Goal: Information Seeking & Learning: Learn about a topic

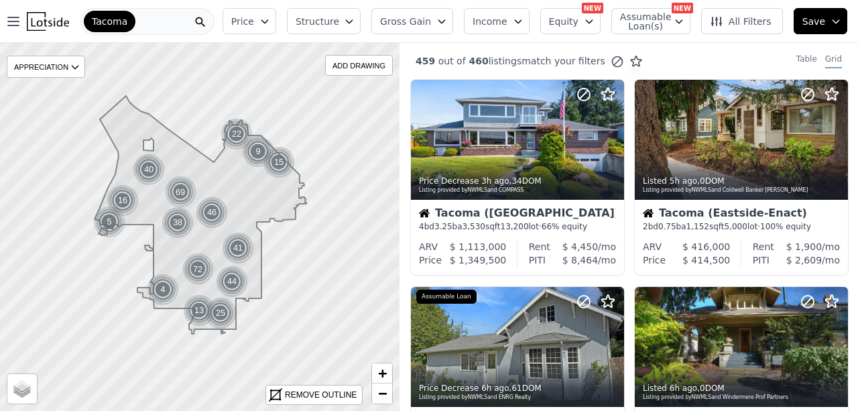
click at [268, 19] on button "Price" at bounding box center [250, 21] width 54 height 26
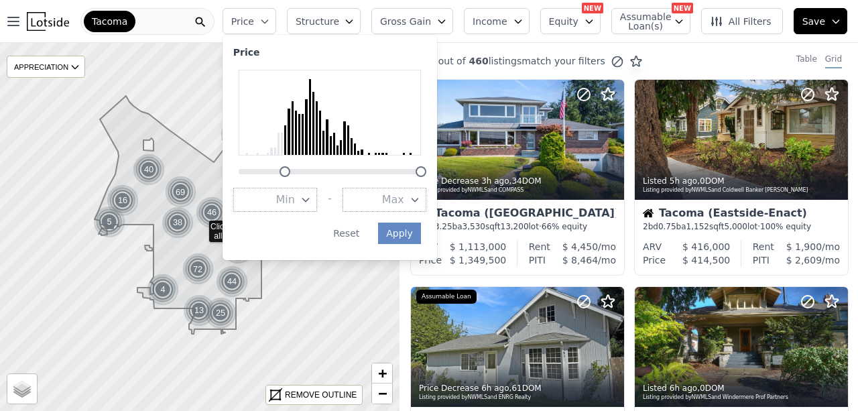
drag, startPoint x: 249, startPoint y: 170, endPoint x: 294, endPoint y: 175, distance: 45.8
click at [290, 175] on div at bounding box center [285, 171] width 11 height 11
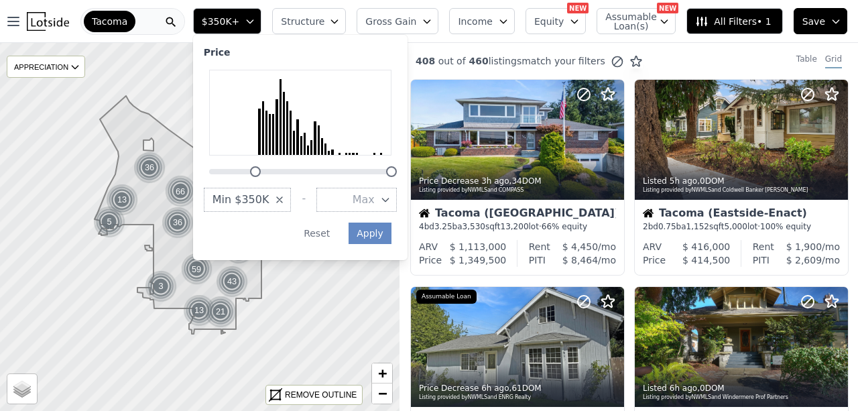
click at [269, 197] on span "Min $350K" at bounding box center [241, 200] width 57 height 16
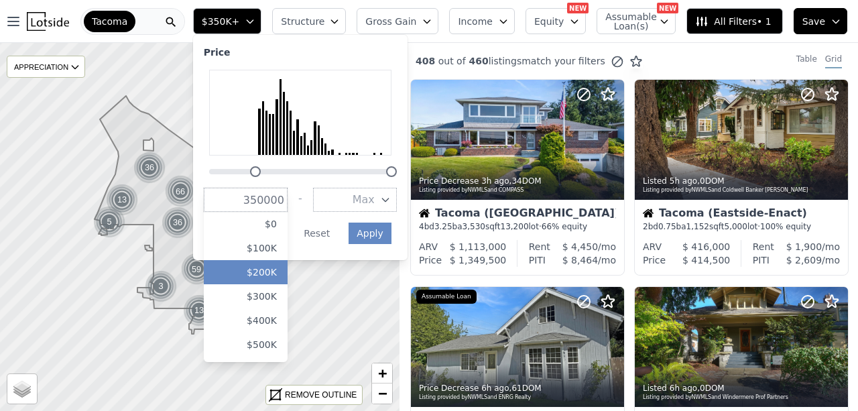
click at [278, 271] on button "$200K" at bounding box center [246, 272] width 84 height 24
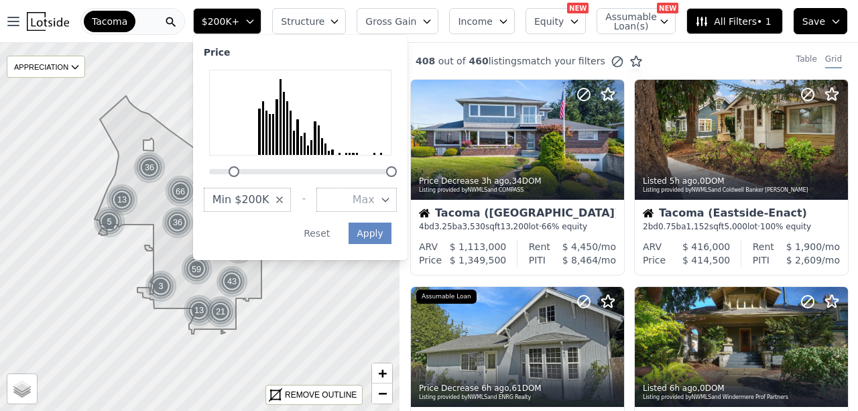
click at [375, 204] on span "Max" at bounding box center [364, 200] width 22 height 16
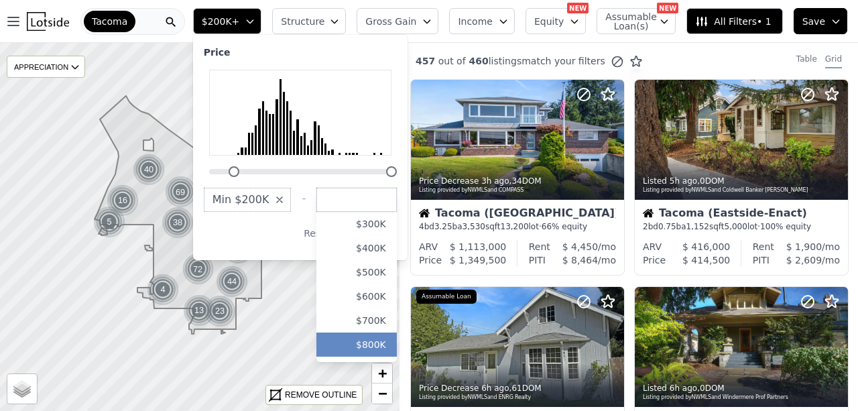
click at [372, 344] on button "$800K" at bounding box center [356, 345] width 80 height 24
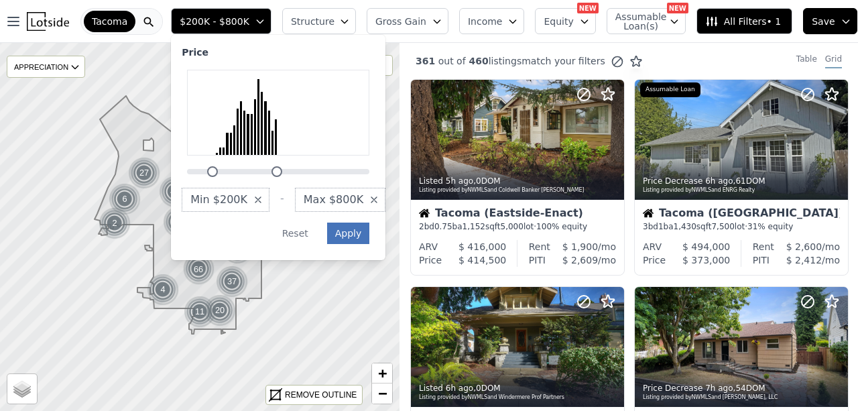
click at [347, 237] on button "Apply" at bounding box center [348, 233] width 43 height 21
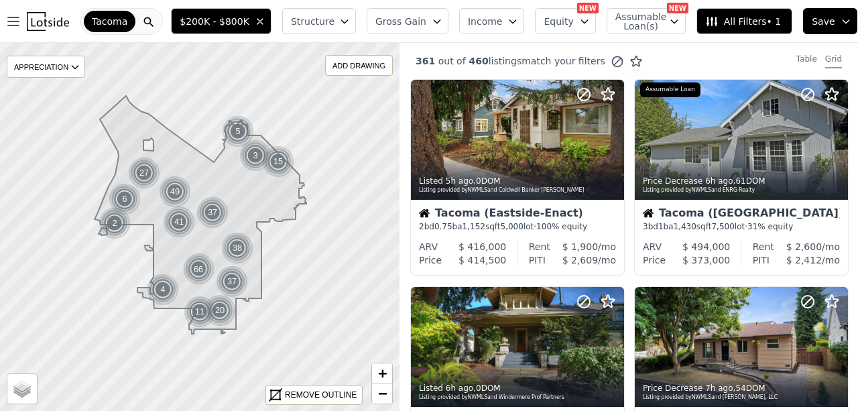
click at [321, 18] on span "Structure" at bounding box center [312, 21] width 43 height 13
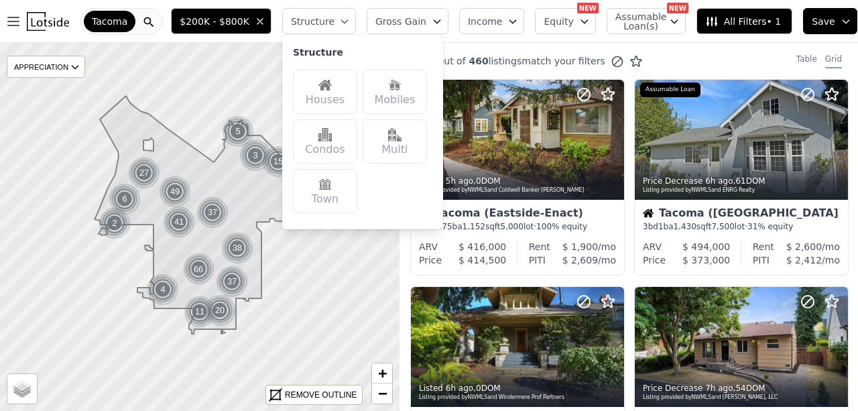
click at [335, 86] on div "Houses" at bounding box center [325, 92] width 64 height 44
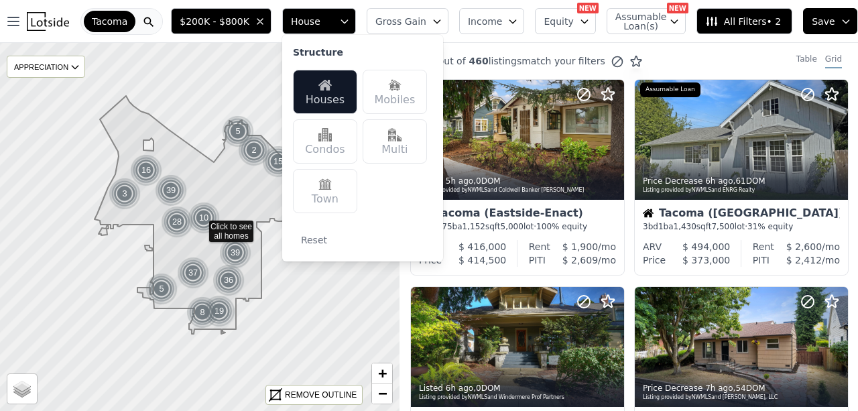
click at [395, 151] on div "Multi" at bounding box center [395, 141] width 64 height 44
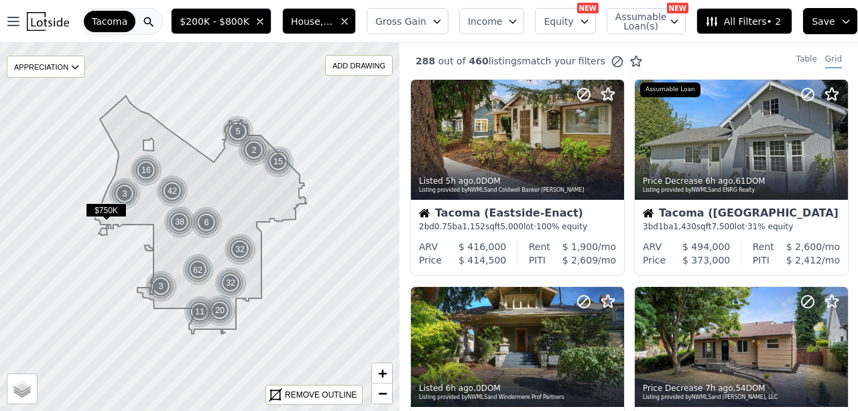
click at [425, 23] on button "Gross Gain" at bounding box center [408, 21] width 82 height 26
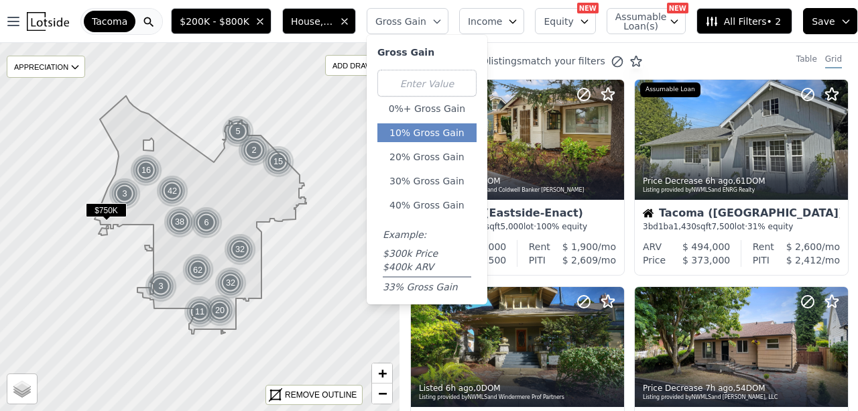
click at [426, 130] on button "10% Gross Gain" at bounding box center [426, 132] width 99 height 19
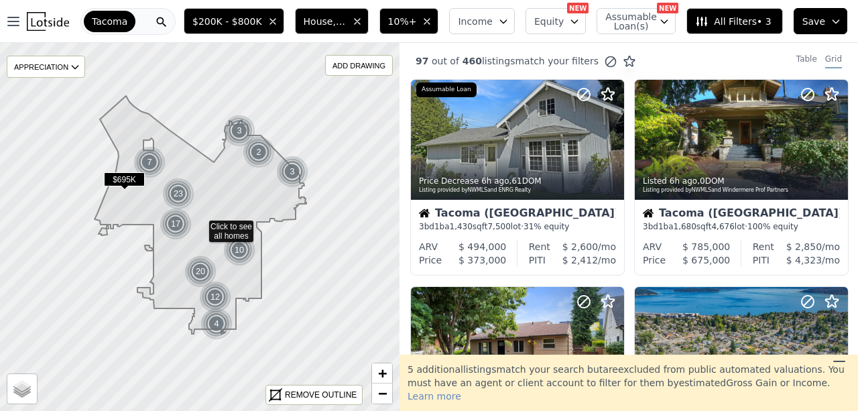
click at [735, 19] on span "All Filters • 3" at bounding box center [733, 21] width 76 height 13
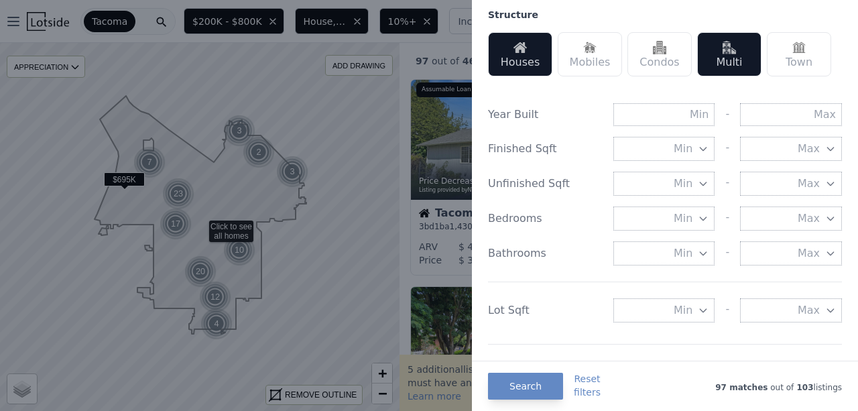
scroll to position [425, 0]
click at [774, 115] on input "text" at bounding box center [791, 112] width 102 height 23
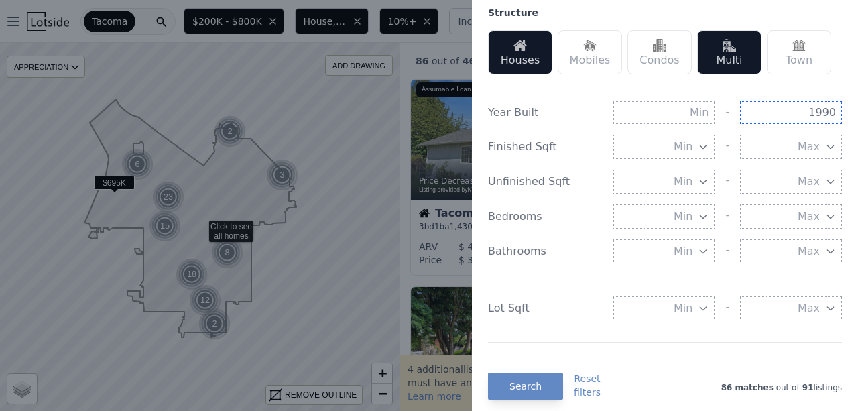
type input "1990"
click at [680, 302] on span "Min" at bounding box center [683, 308] width 19 height 16
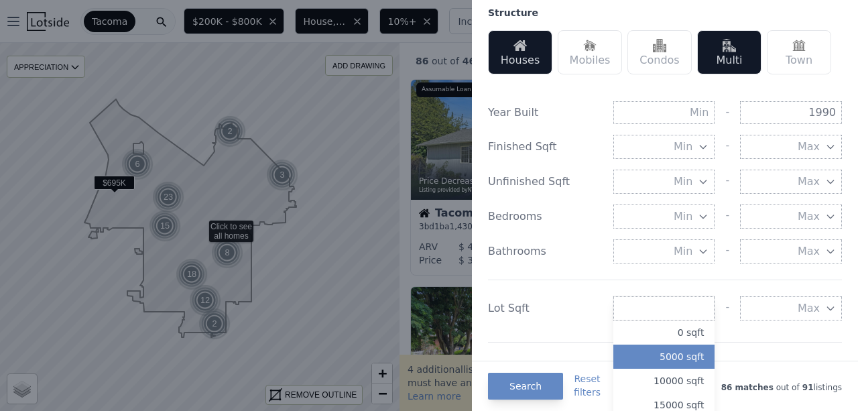
click at [674, 351] on button "5000 sqft" at bounding box center [664, 357] width 102 height 24
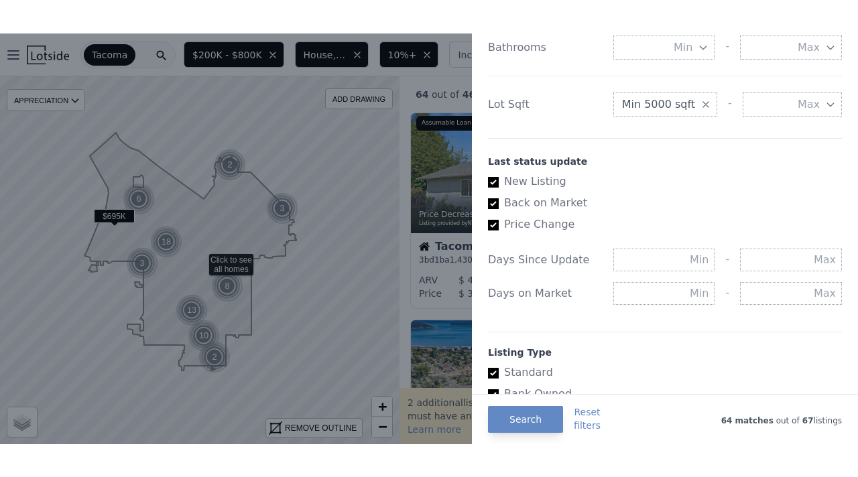
scroll to position [813, 0]
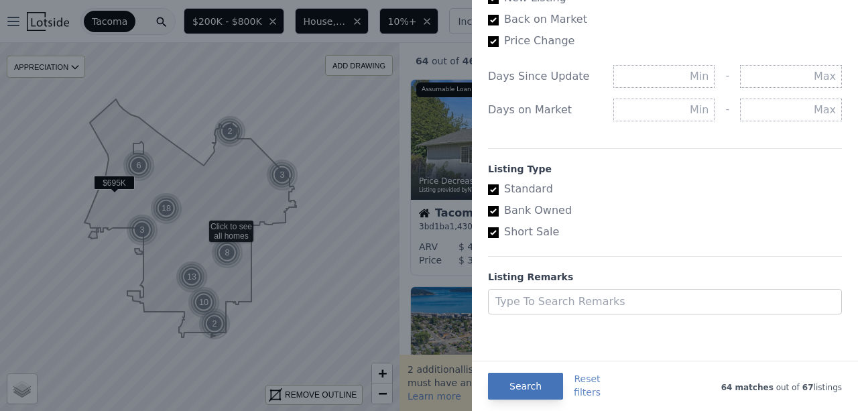
click at [512, 384] on button "Search" at bounding box center [525, 386] width 75 height 27
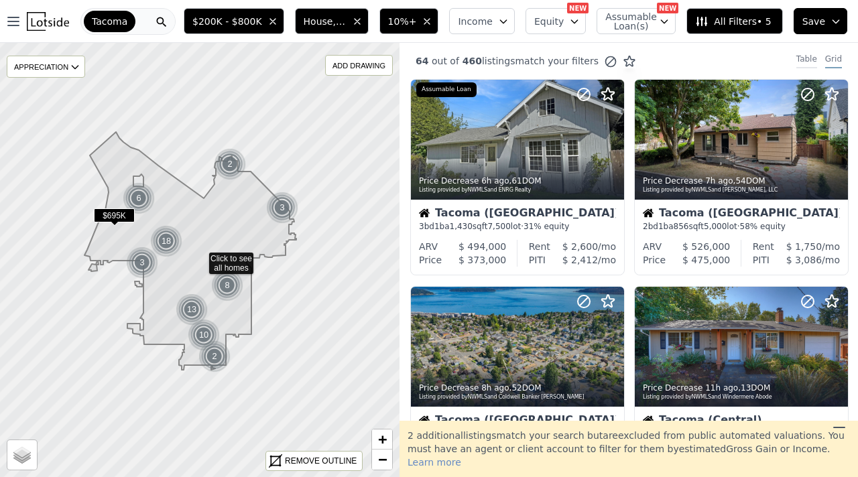
click at [808, 59] on div "Table" at bounding box center [806, 61] width 21 height 15
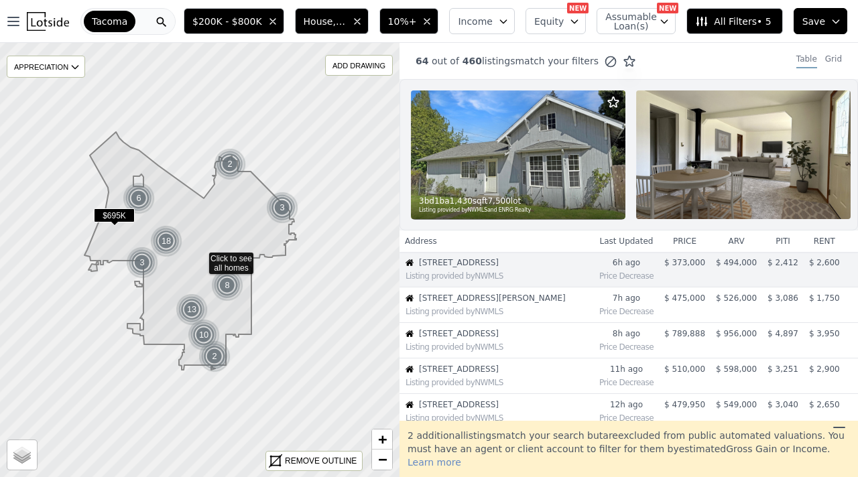
click at [687, 240] on th "price" at bounding box center [685, 241] width 52 height 21
click at [78, 66] on icon at bounding box center [75, 67] width 11 height 11
click at [78, 66] on icon at bounding box center [75, 66] width 6 height 3
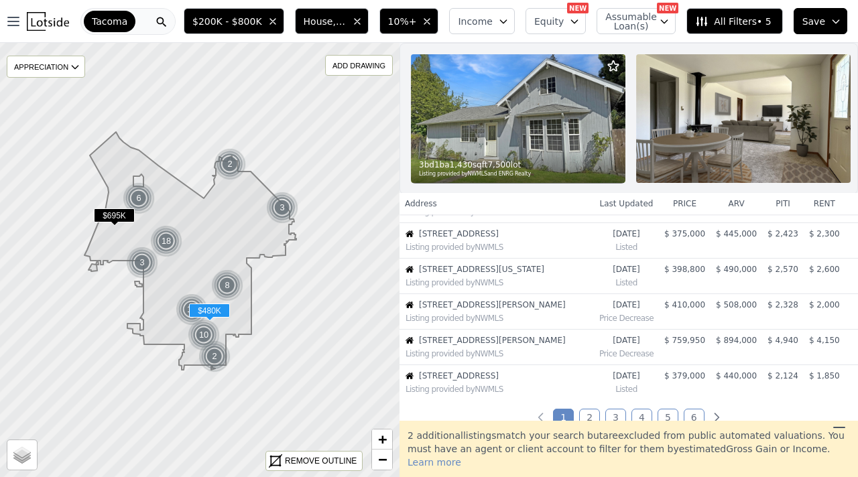
scroll to position [276, 0]
click at [842, 410] on icon at bounding box center [839, 428] width 16 height 16
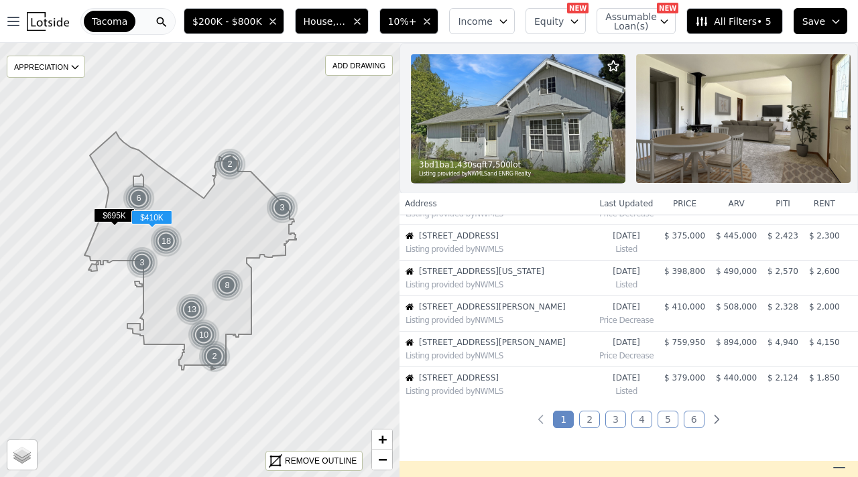
scroll to position [0, 0]
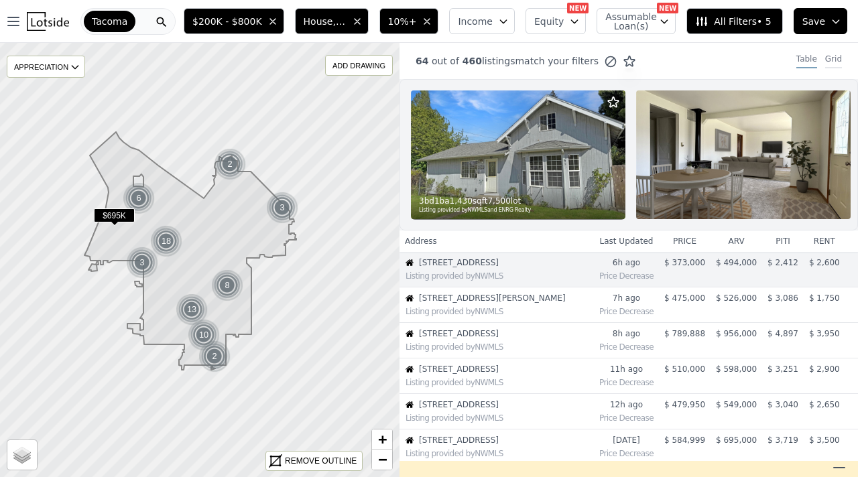
click at [839, 54] on div "Grid" at bounding box center [833, 61] width 17 height 15
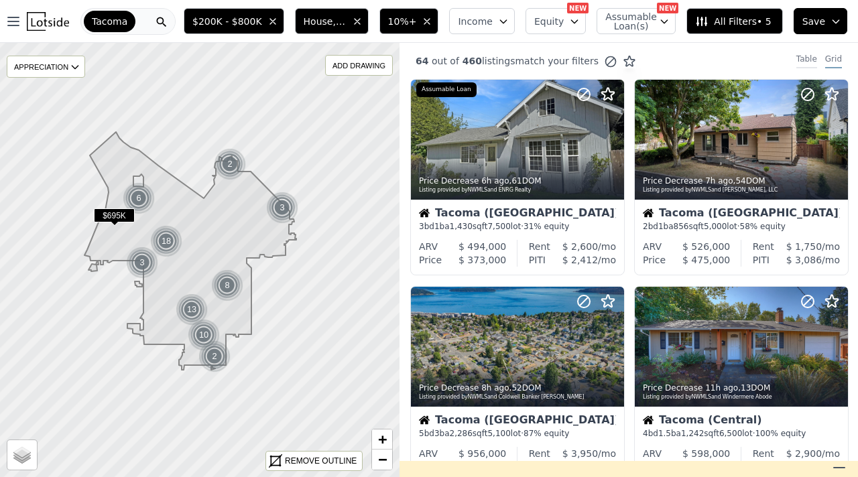
click at [813, 58] on div "Table" at bounding box center [806, 61] width 21 height 15
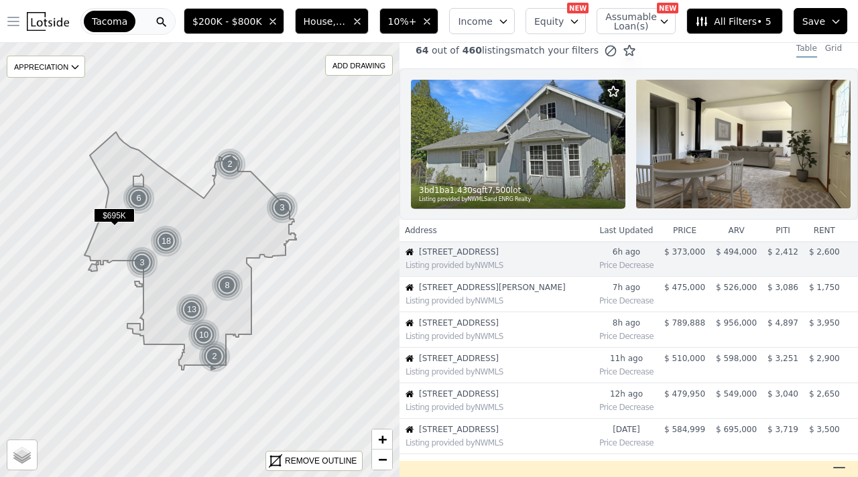
click at [6, 15] on icon "button" at bounding box center [13, 21] width 16 height 16
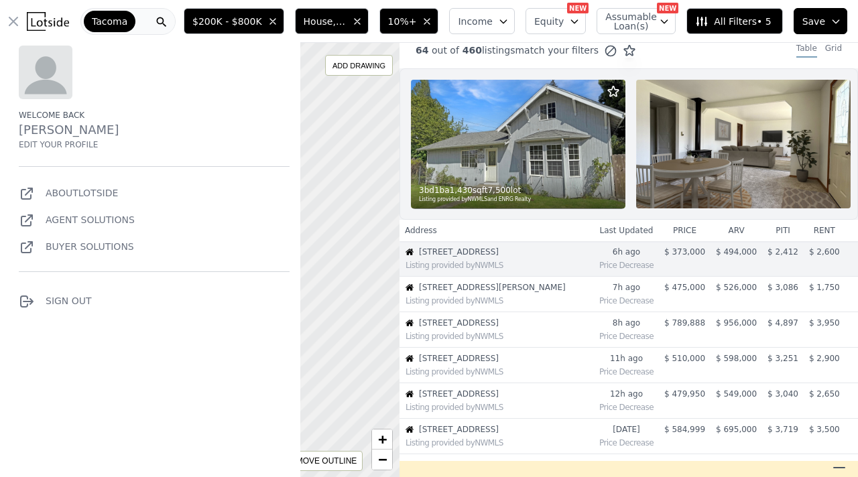
click at [396, 100] on icon at bounding box center [199, 260] width 483 height 526
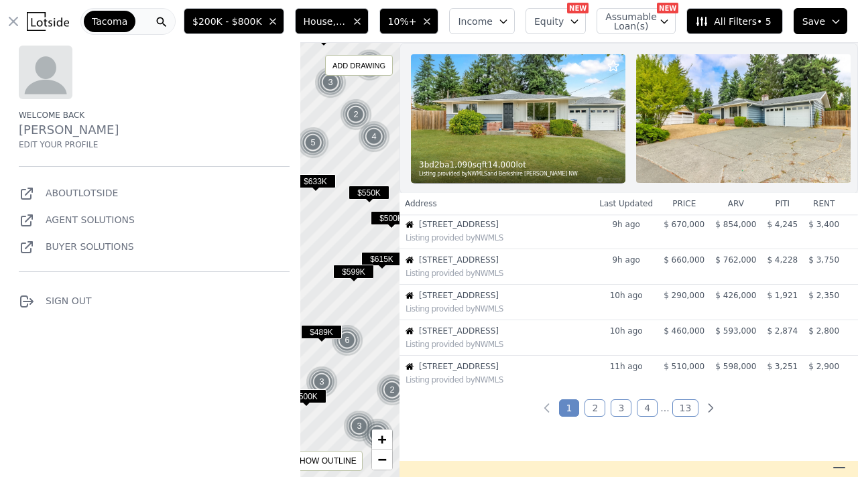
scroll to position [291, 0]
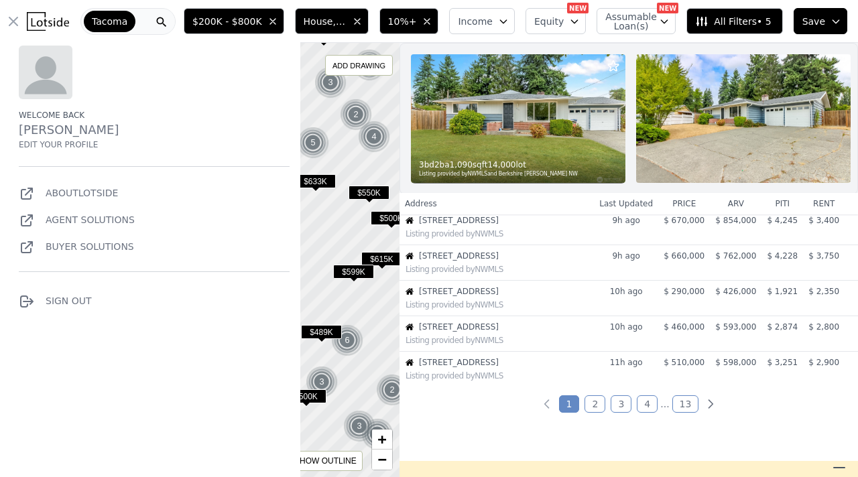
click at [675, 298] on td "$ 290,000" at bounding box center [684, 299] width 52 height 36
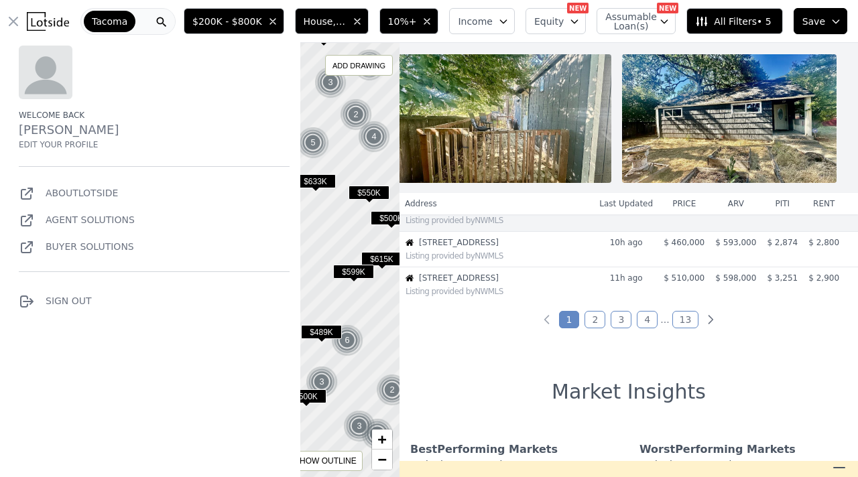
scroll to position [0, 0]
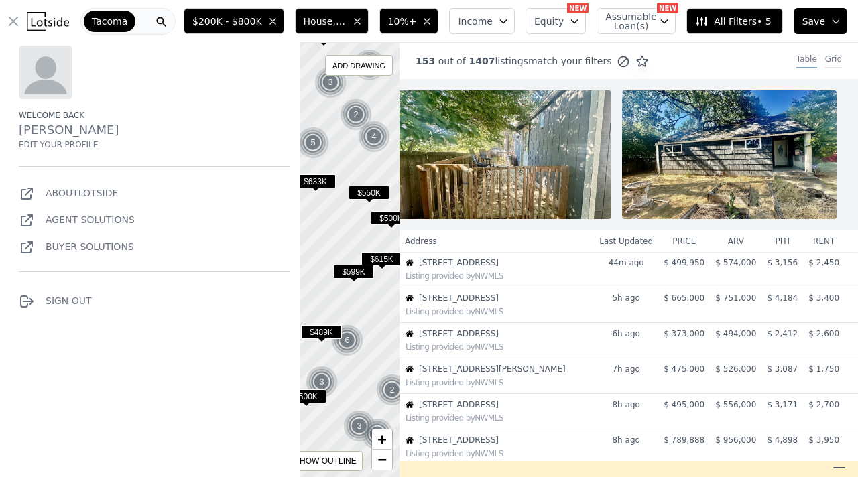
click at [835, 58] on div "Grid" at bounding box center [833, 61] width 17 height 15
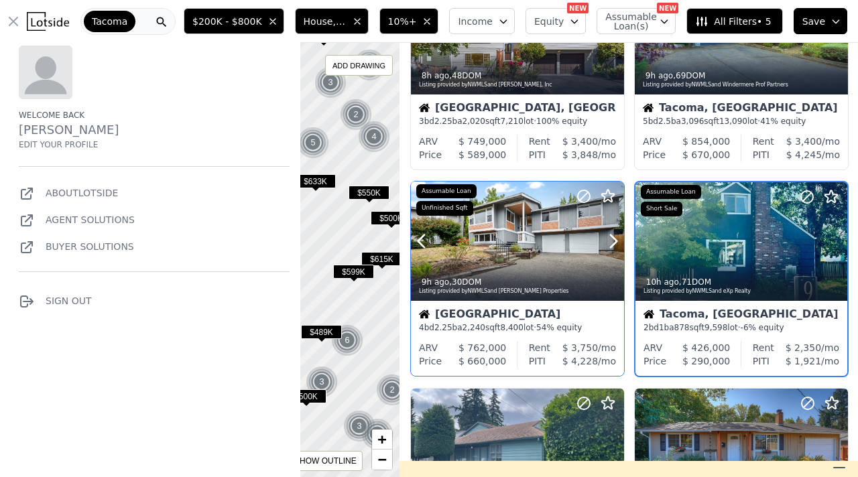
scroll to position [726, 0]
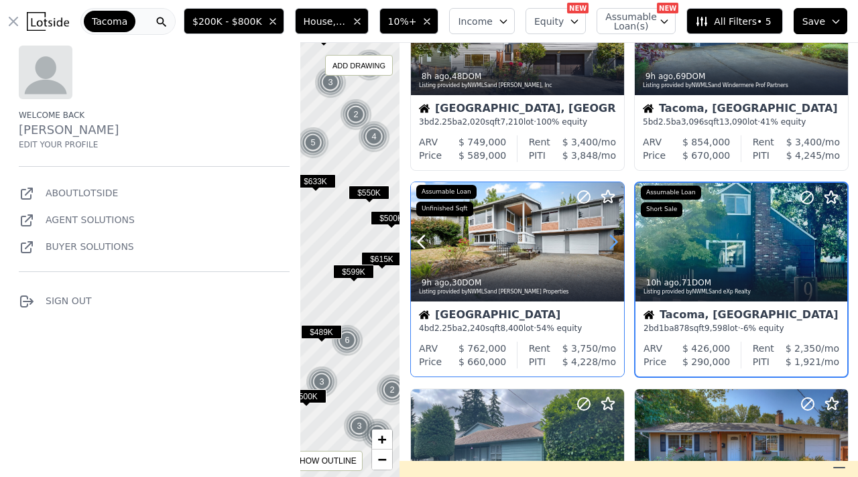
click at [619, 243] on icon at bounding box center [613, 241] width 21 height 21
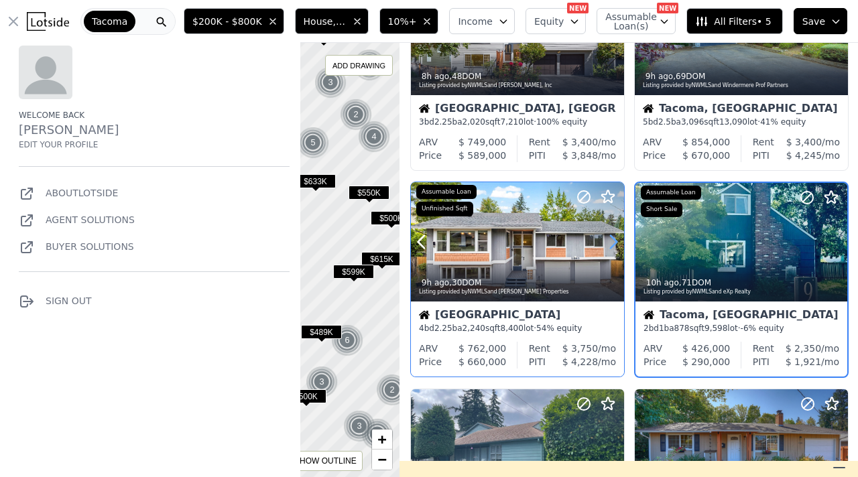
click at [619, 243] on icon at bounding box center [613, 241] width 21 height 21
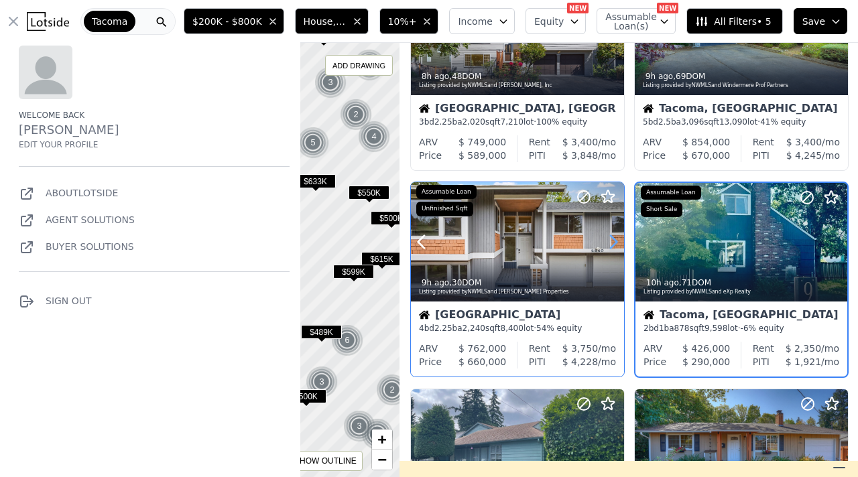
click at [619, 243] on icon at bounding box center [613, 241] width 21 height 21
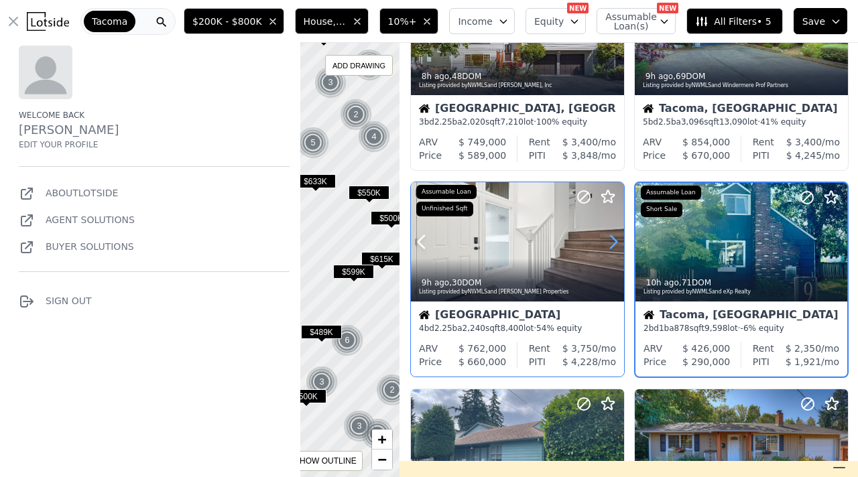
click at [619, 243] on icon at bounding box center [613, 241] width 21 height 21
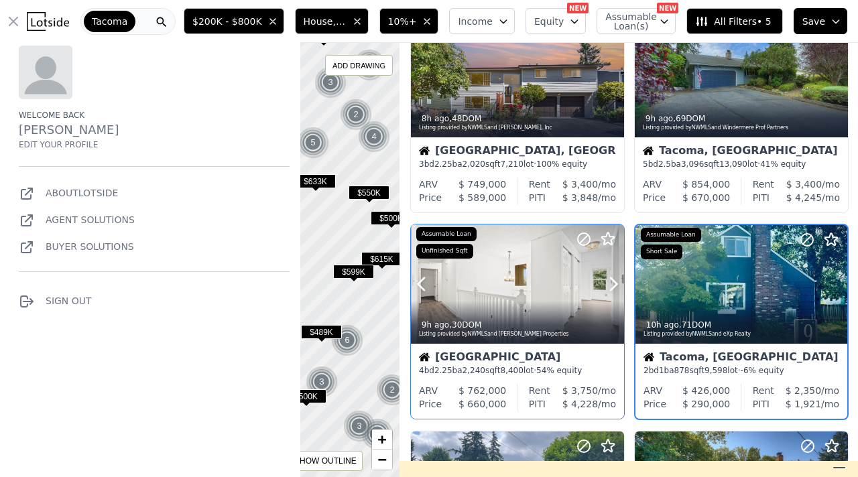
scroll to position [690, 0]
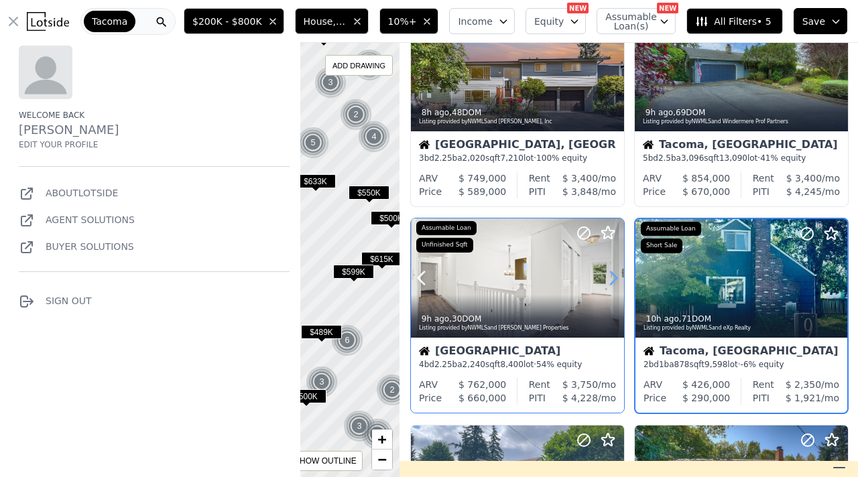
click at [617, 278] on icon at bounding box center [614, 278] width 6 height 13
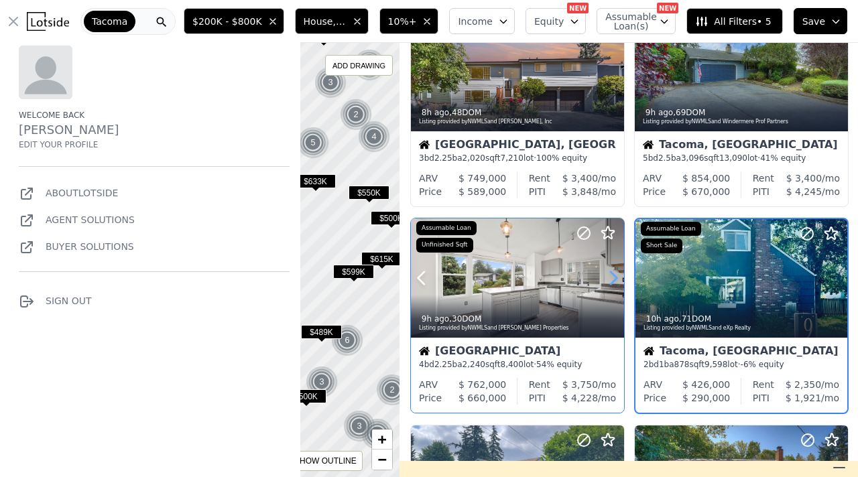
click at [617, 278] on icon at bounding box center [614, 278] width 6 height 13
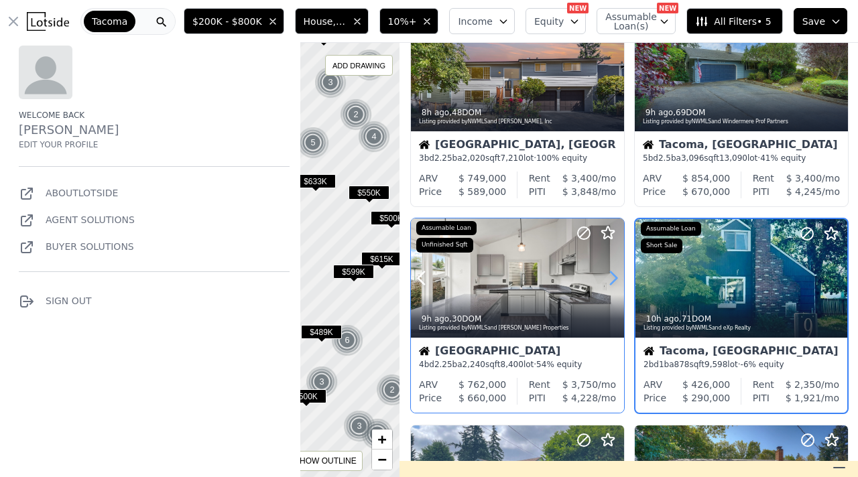
click at [617, 278] on icon at bounding box center [614, 278] width 6 height 13
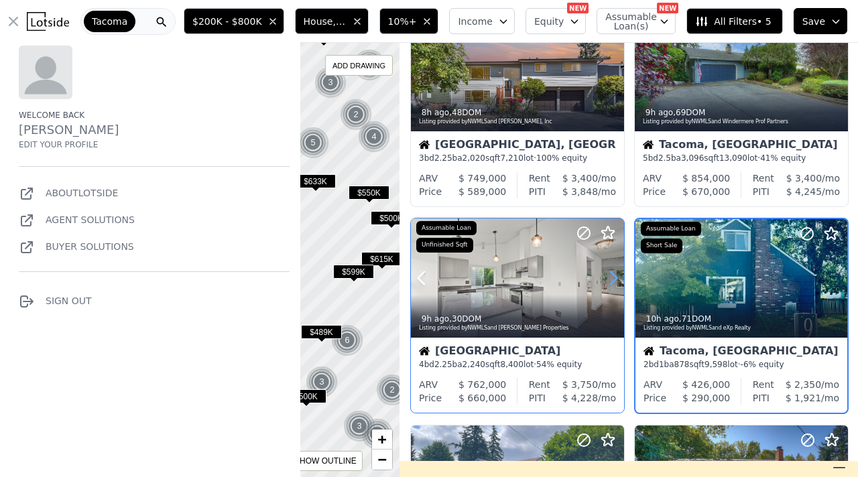
click at [617, 278] on icon at bounding box center [614, 278] width 6 height 13
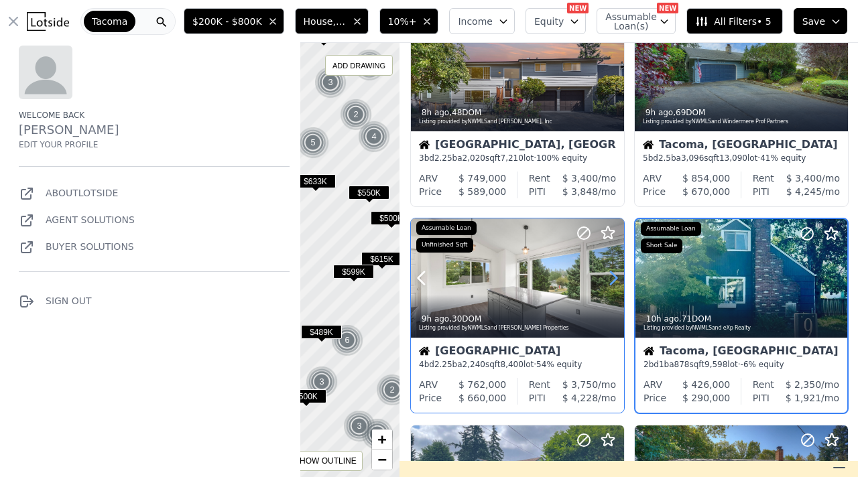
click at [617, 278] on icon at bounding box center [614, 278] width 6 height 13
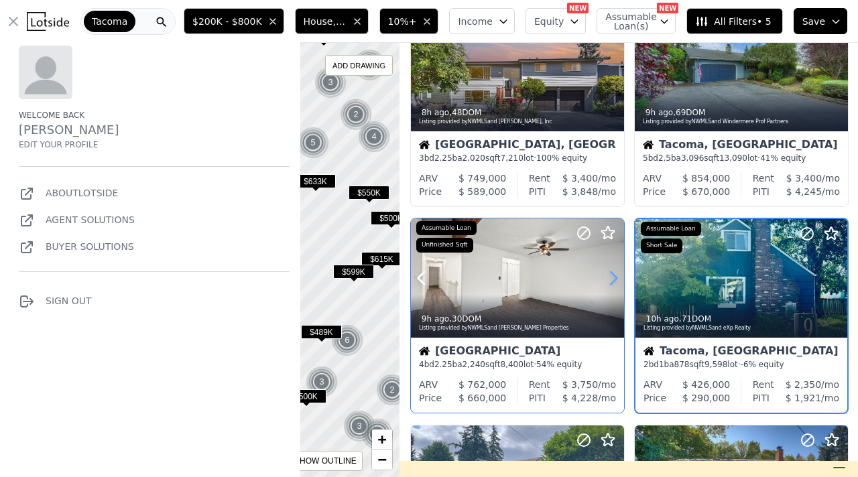
click at [617, 278] on icon at bounding box center [614, 278] width 6 height 13
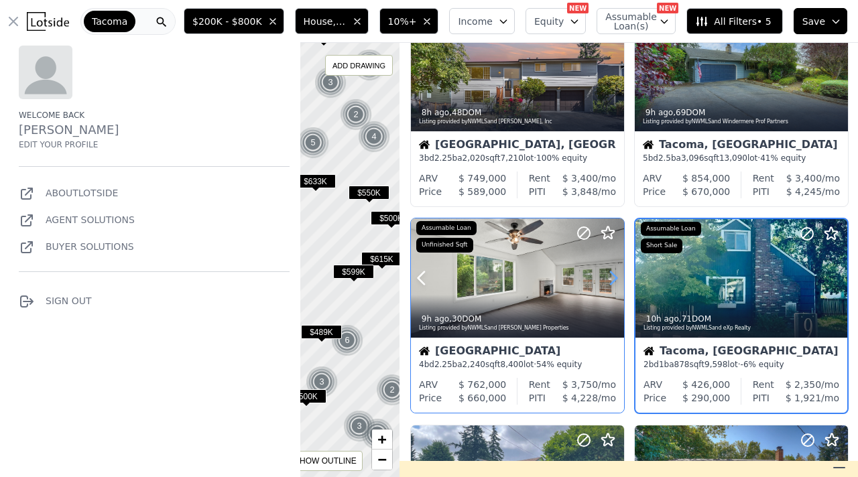
click at [617, 278] on icon at bounding box center [614, 278] width 6 height 13
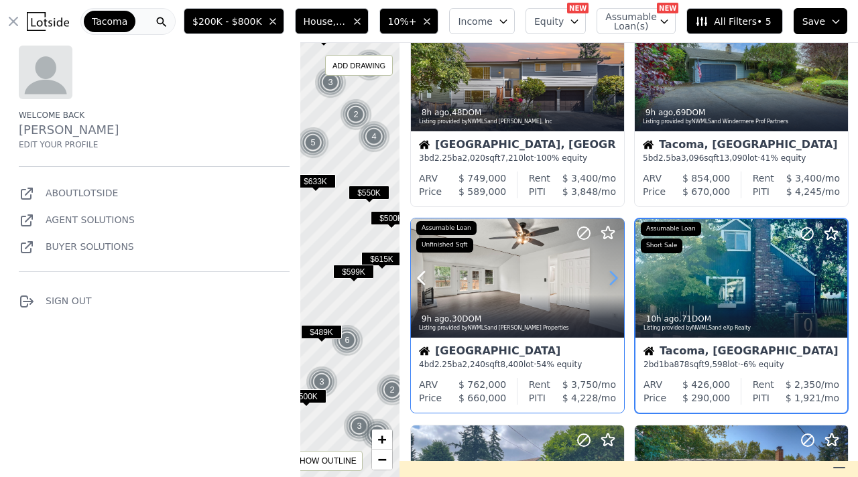
click at [617, 278] on icon at bounding box center [614, 278] width 6 height 13
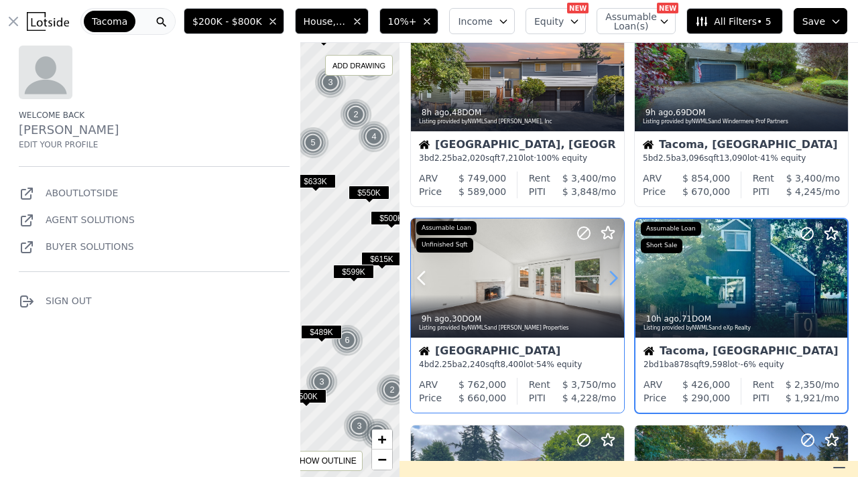
click at [617, 278] on icon at bounding box center [614, 278] width 6 height 13
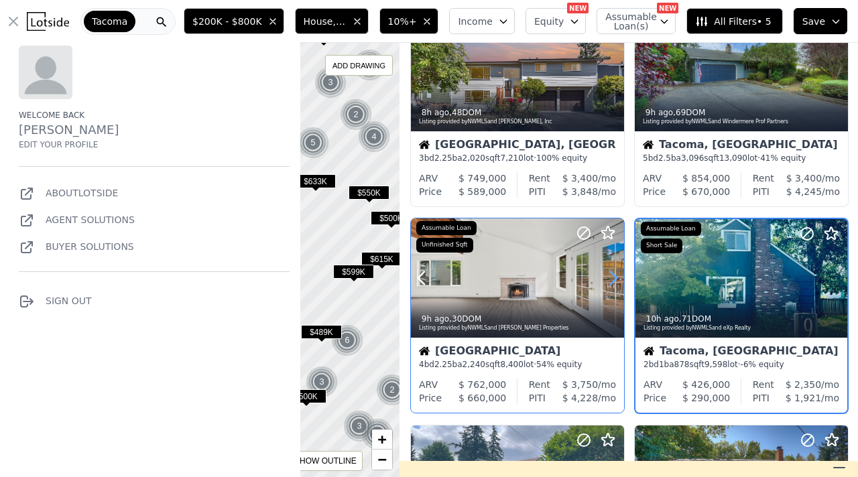
click at [617, 278] on icon at bounding box center [614, 278] width 6 height 13
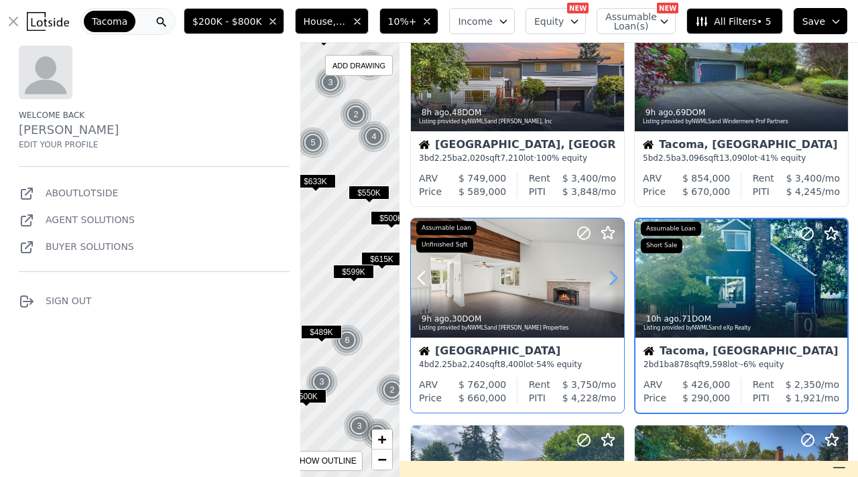
click at [617, 278] on icon at bounding box center [614, 278] width 6 height 13
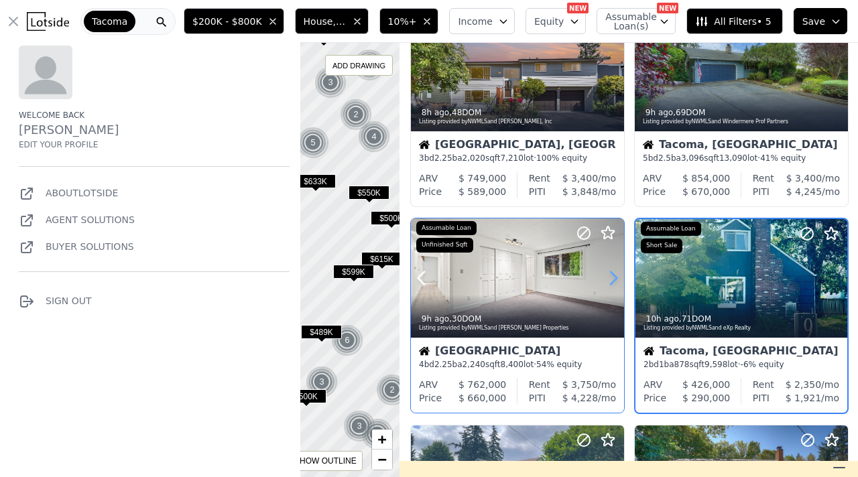
click at [617, 278] on icon at bounding box center [614, 278] width 6 height 13
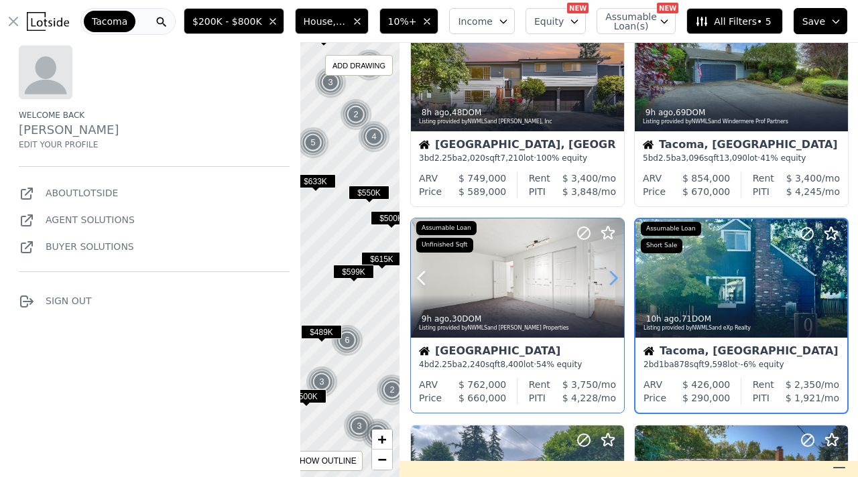
click at [617, 278] on icon at bounding box center [614, 278] width 6 height 13
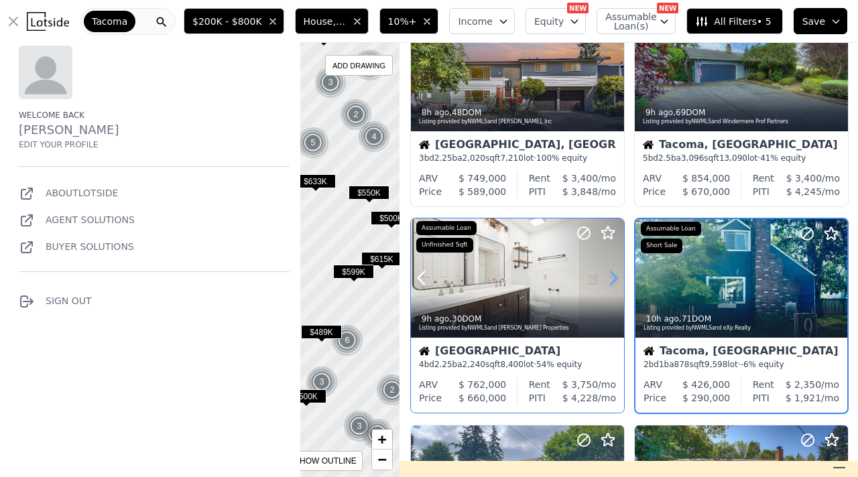
click at [617, 278] on icon at bounding box center [614, 278] width 6 height 13
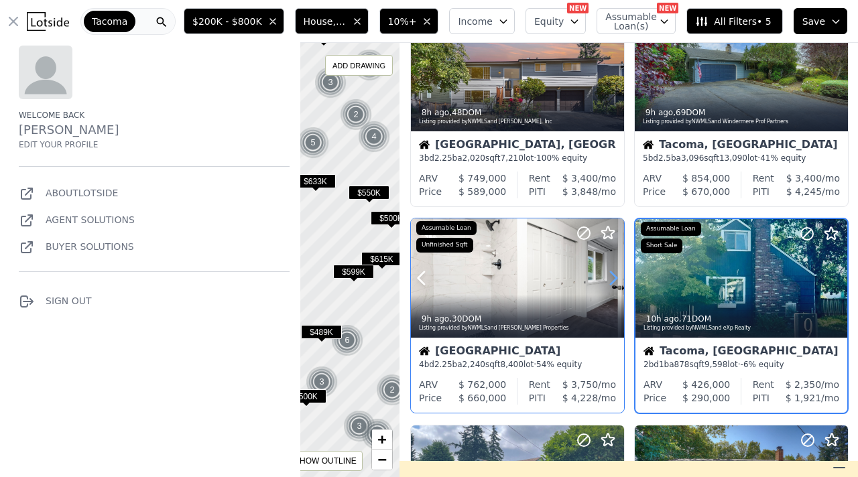
click at [617, 278] on icon at bounding box center [614, 278] width 6 height 13
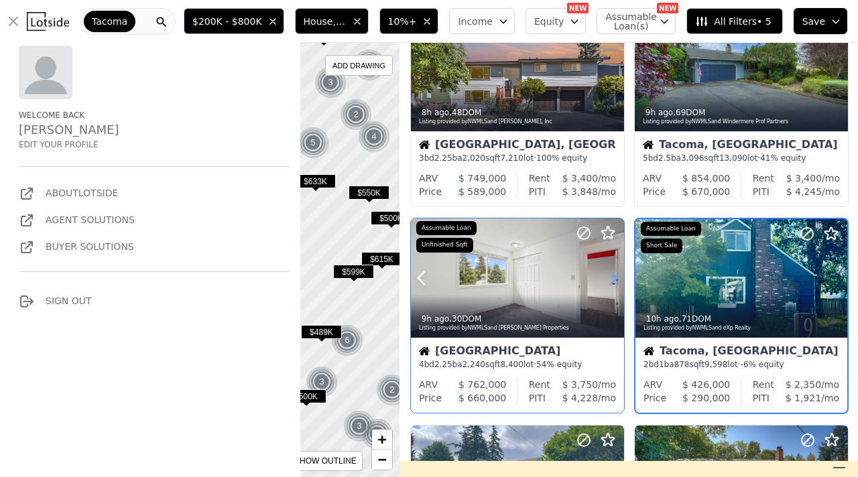
click at [617, 278] on icon at bounding box center [614, 278] width 6 height 13
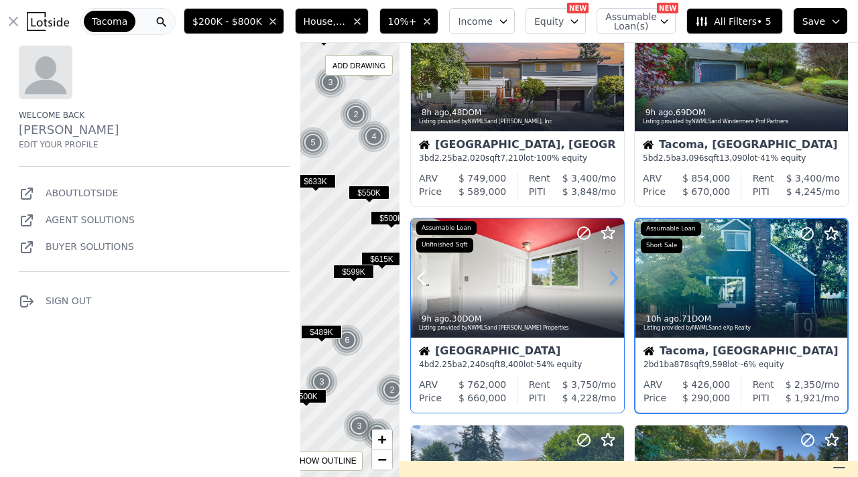
click at [617, 278] on icon at bounding box center [614, 278] width 6 height 13
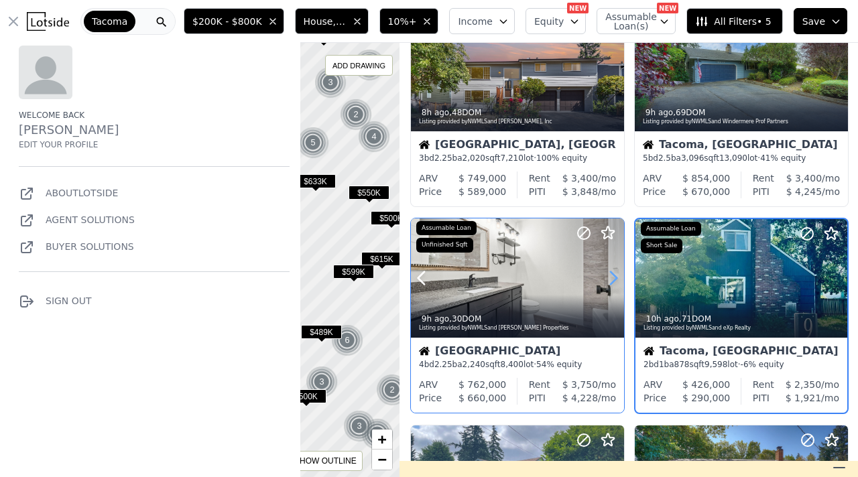
click at [617, 278] on icon at bounding box center [614, 278] width 6 height 13
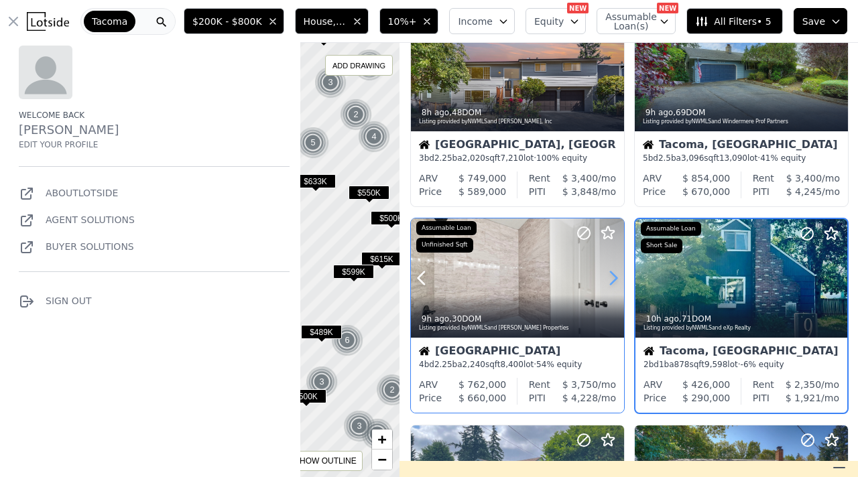
click at [617, 278] on icon at bounding box center [614, 278] width 6 height 13
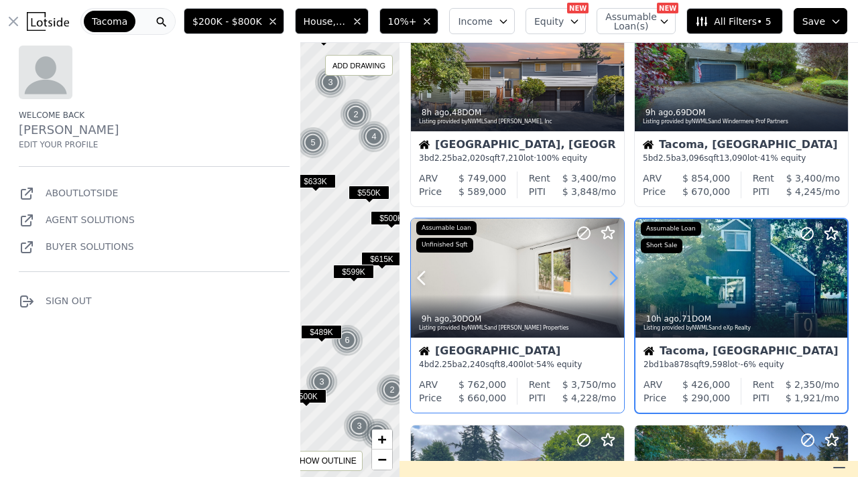
click at [617, 278] on icon at bounding box center [614, 278] width 6 height 13
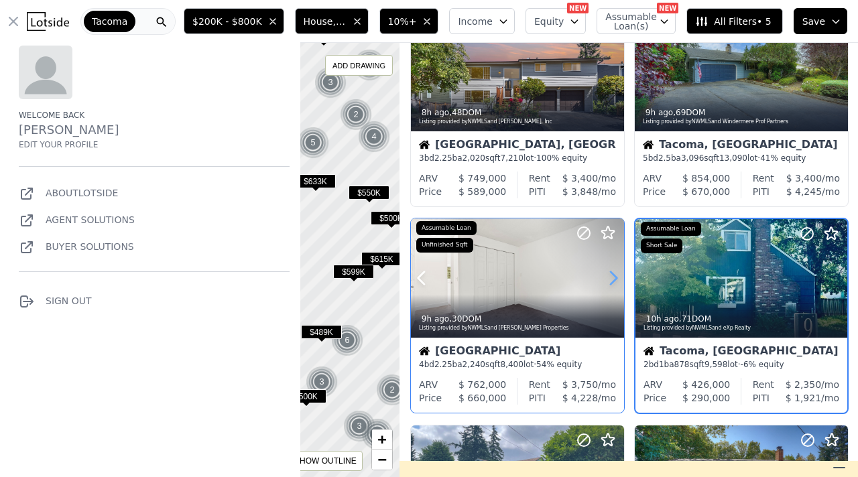
click at [617, 278] on icon at bounding box center [614, 278] width 6 height 13
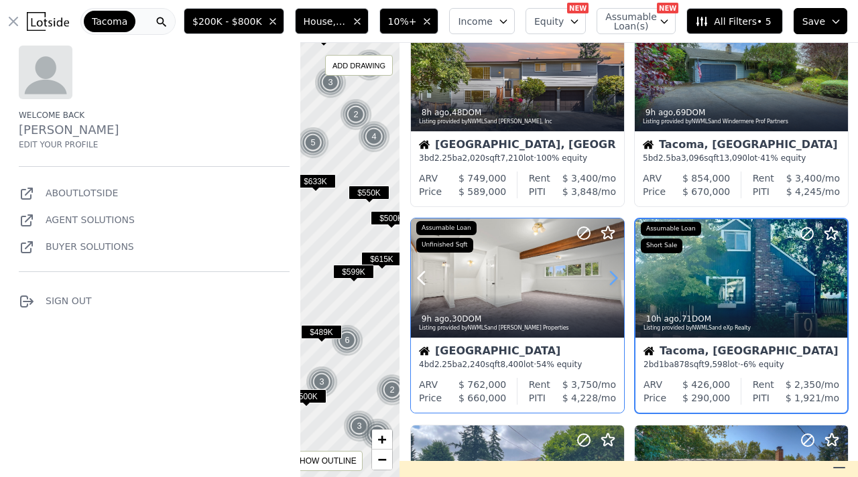
click at [617, 278] on icon at bounding box center [614, 278] width 6 height 13
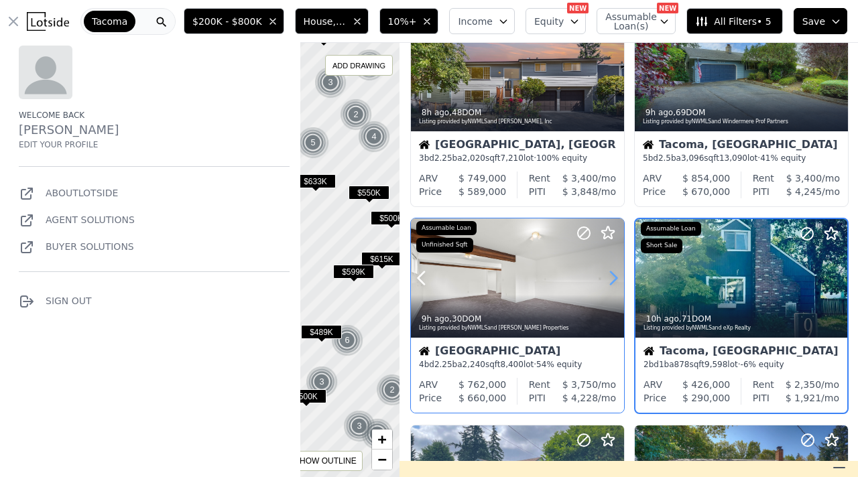
click at [617, 278] on icon at bounding box center [614, 278] width 6 height 13
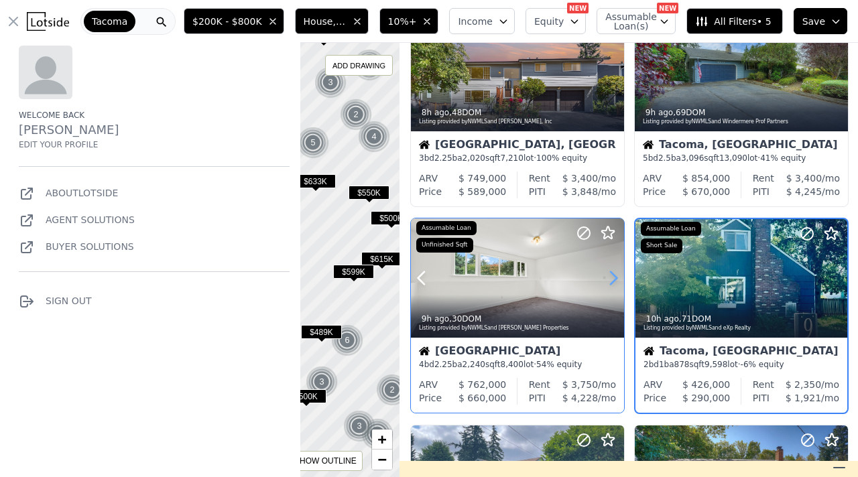
click at [617, 278] on icon at bounding box center [614, 278] width 6 height 13
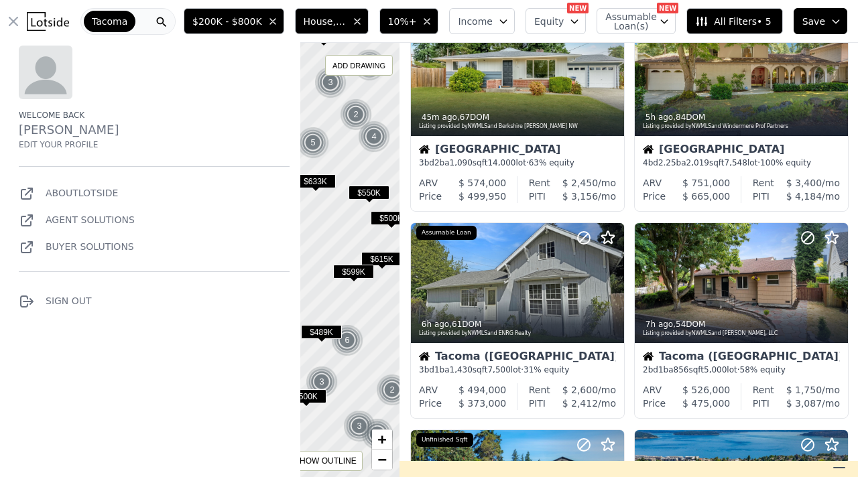
scroll to position [0, 0]
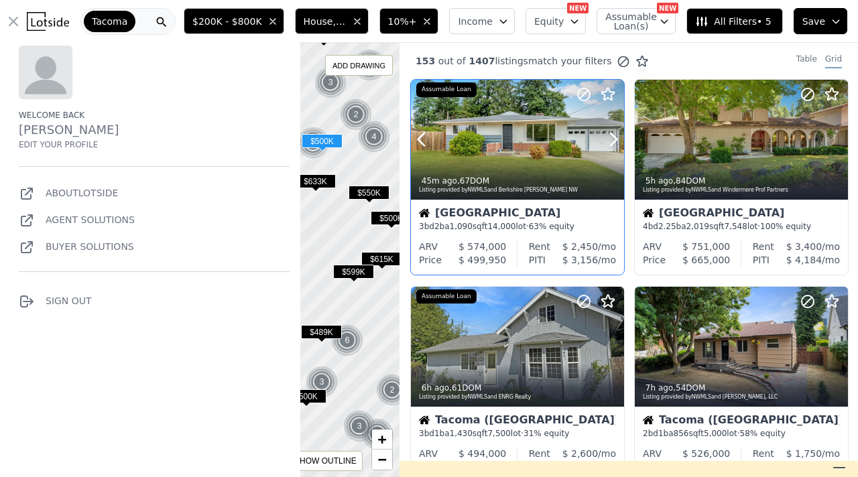
click at [467, 89] on div "Assumable Loan" at bounding box center [446, 89] width 60 height 15
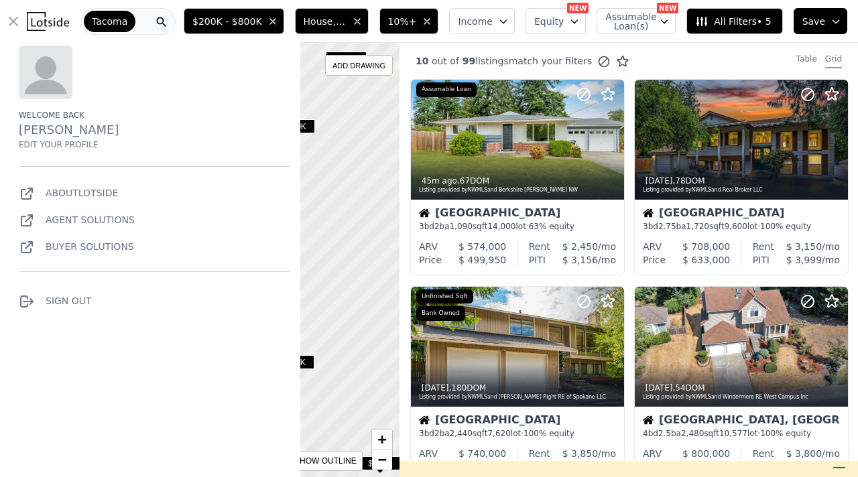
click at [13, 19] on icon "button" at bounding box center [13, 21] width 16 height 16
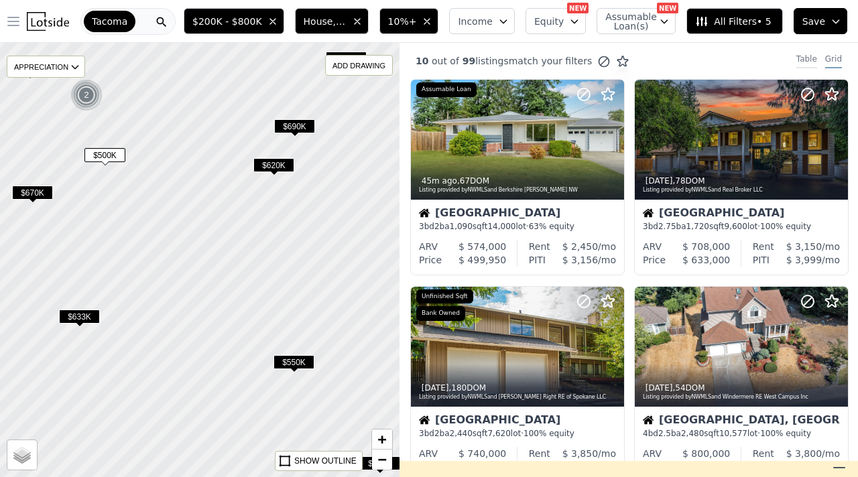
click at [802, 58] on div "Table" at bounding box center [806, 61] width 21 height 15
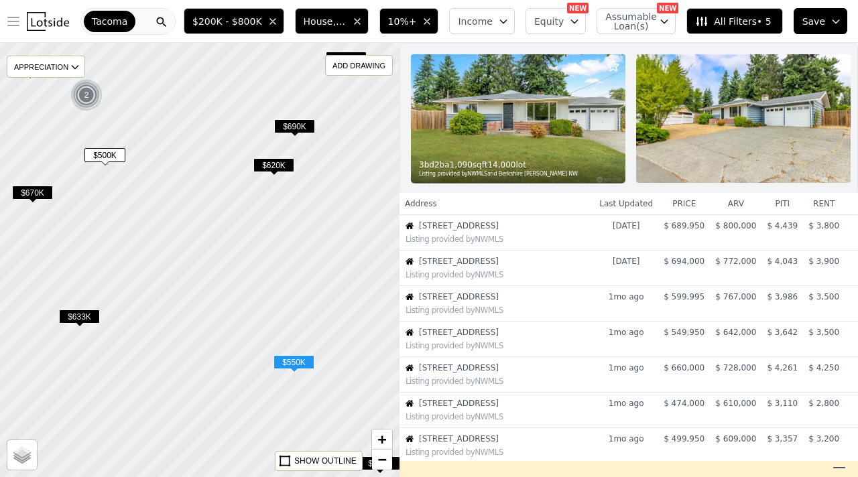
scroll to position [145, 0]
click at [668, 299] on span "$ 599,995" at bounding box center [684, 295] width 41 height 9
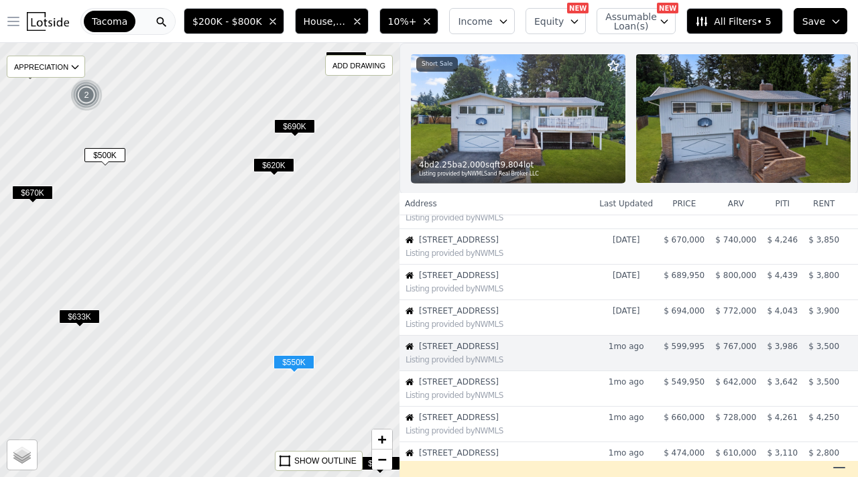
scroll to position [0, 0]
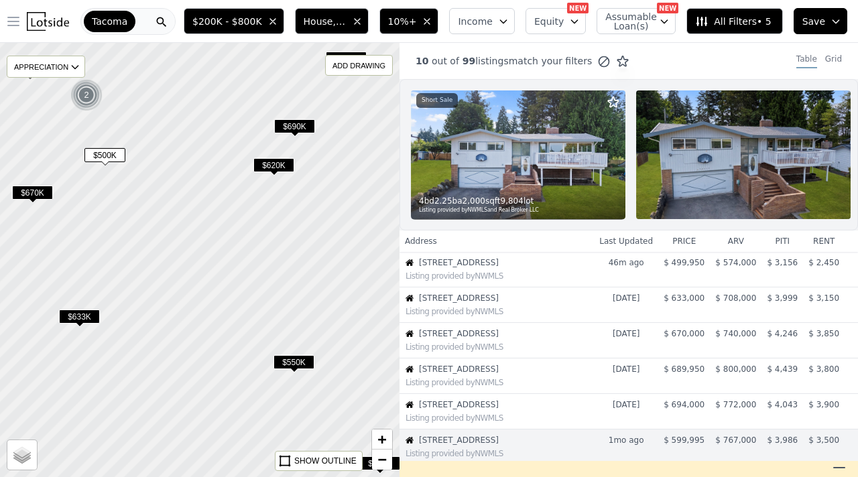
click at [540, 169] on img at bounding box center [518, 155] width 215 height 129
click at [417, 20] on span "10%+" at bounding box center [402, 21] width 29 height 13
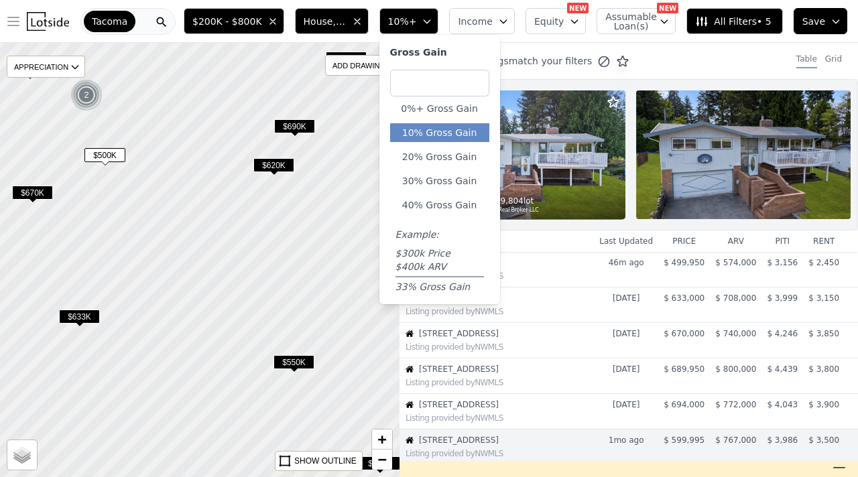
click at [447, 83] on input "number" at bounding box center [439, 83] width 99 height 27
type input "15"
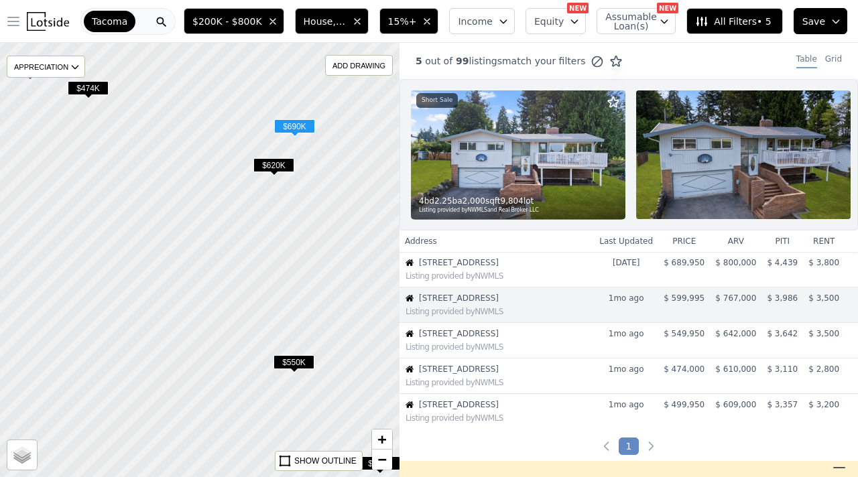
click at [680, 265] on span "$ 689,950" at bounding box center [684, 262] width 41 height 9
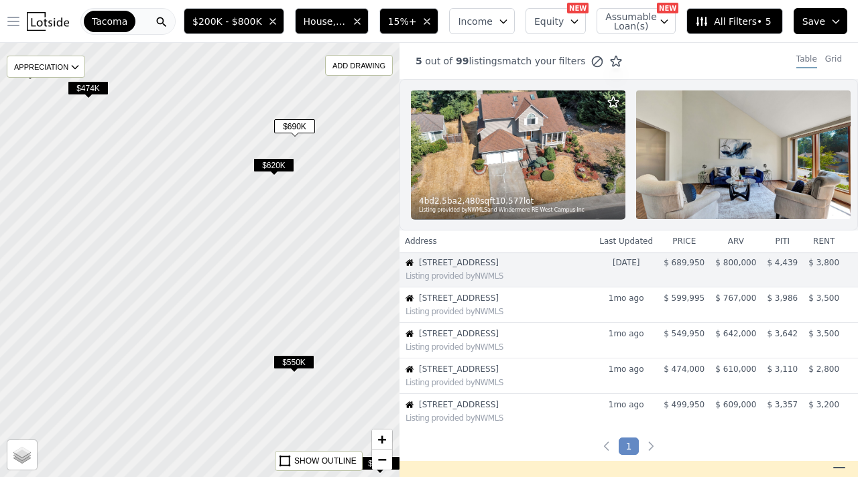
click at [549, 185] on img at bounding box center [518, 155] width 215 height 129
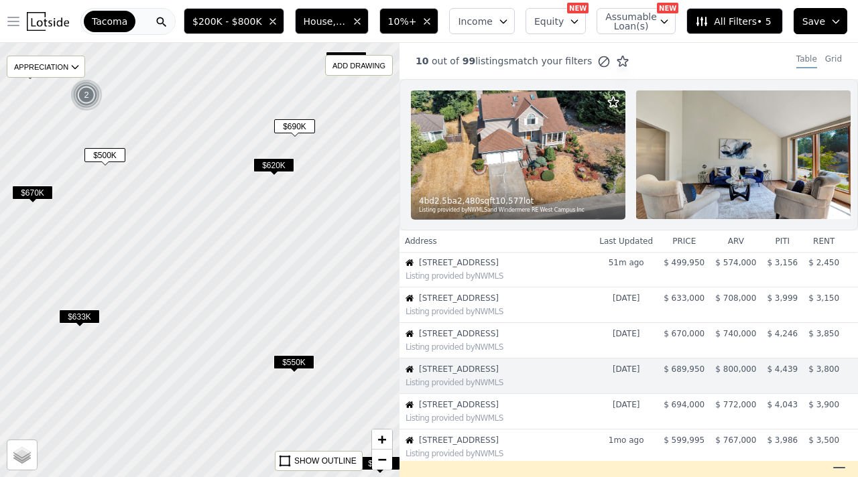
click at [131, 21] on div "Tacoma" at bounding box center [110, 21] width 52 height 21
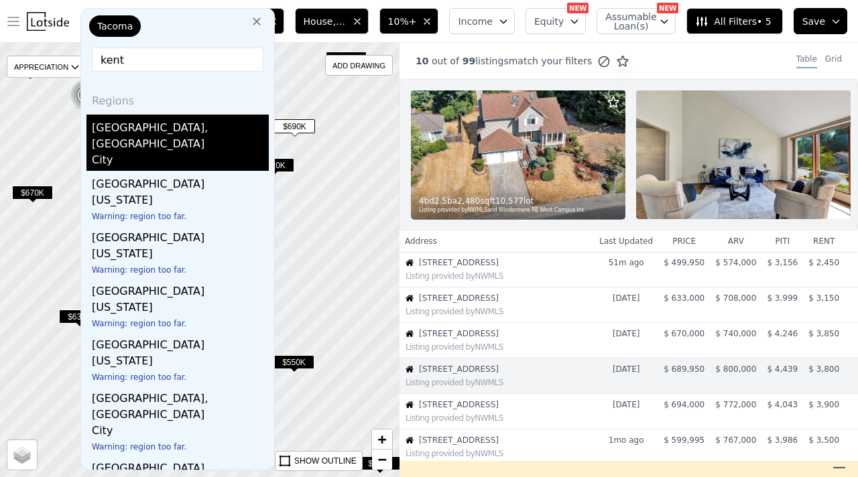
type input "kent"
click at [119, 133] on div "Kent, WA" at bounding box center [180, 134] width 177 height 38
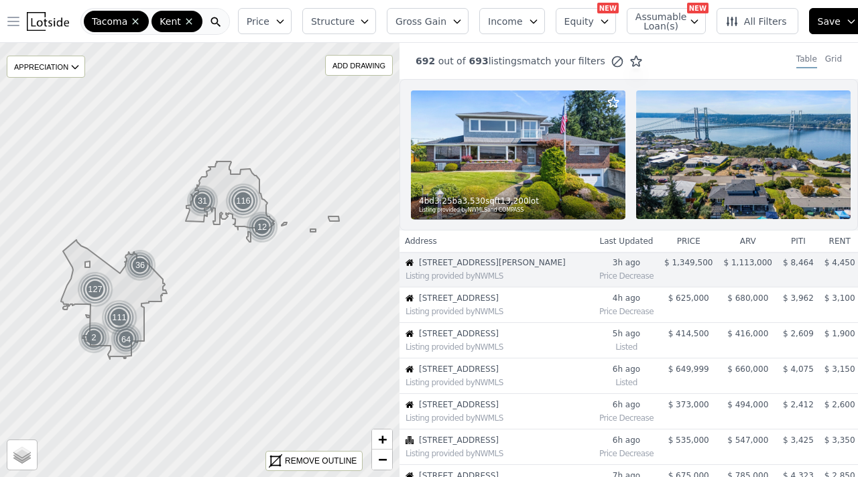
click at [270, 17] on button "Price" at bounding box center [265, 21] width 54 height 26
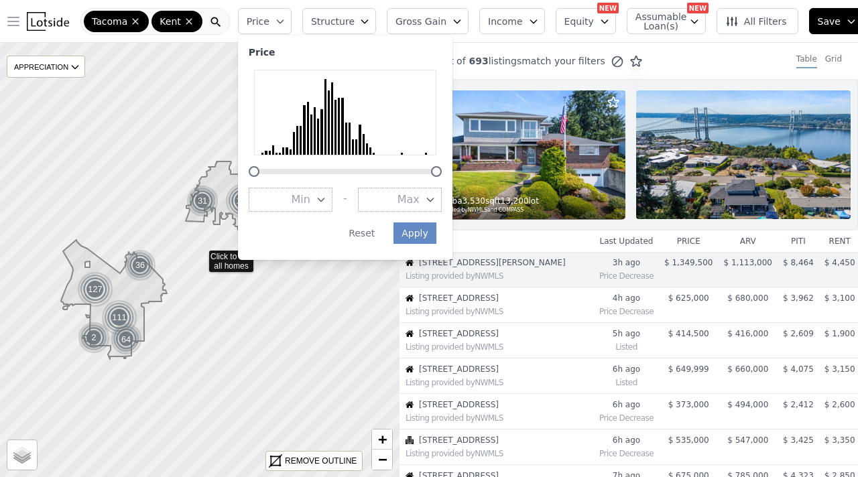
click at [316, 196] on icon "button" at bounding box center [321, 199] width 11 height 11
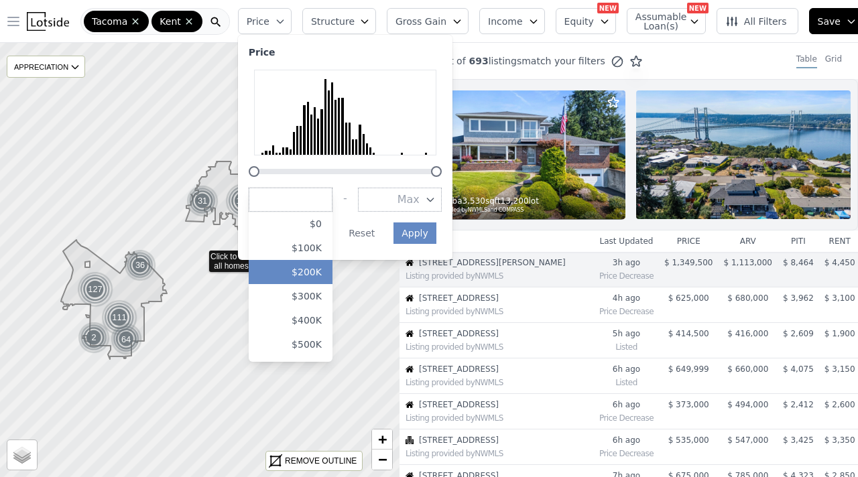
click at [310, 264] on button "$200K" at bounding box center [291, 272] width 84 height 24
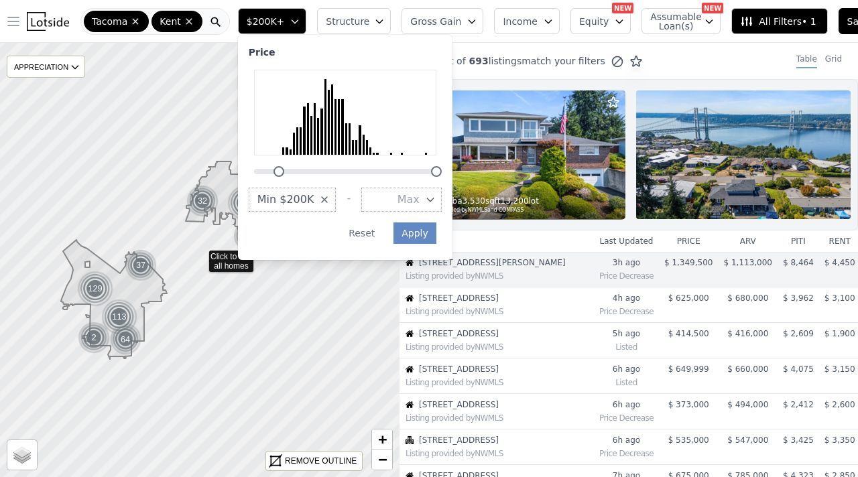
click at [413, 197] on span "Max" at bounding box center [409, 200] width 22 height 16
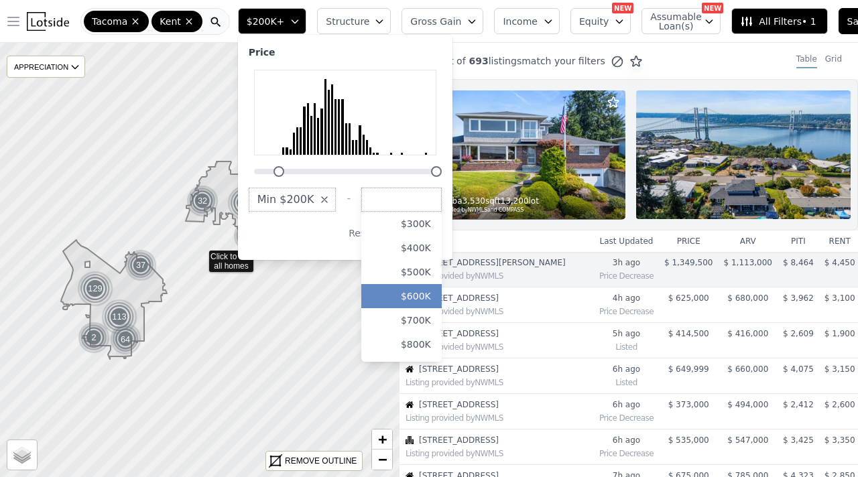
click at [408, 298] on button "$600K" at bounding box center [401, 296] width 80 height 24
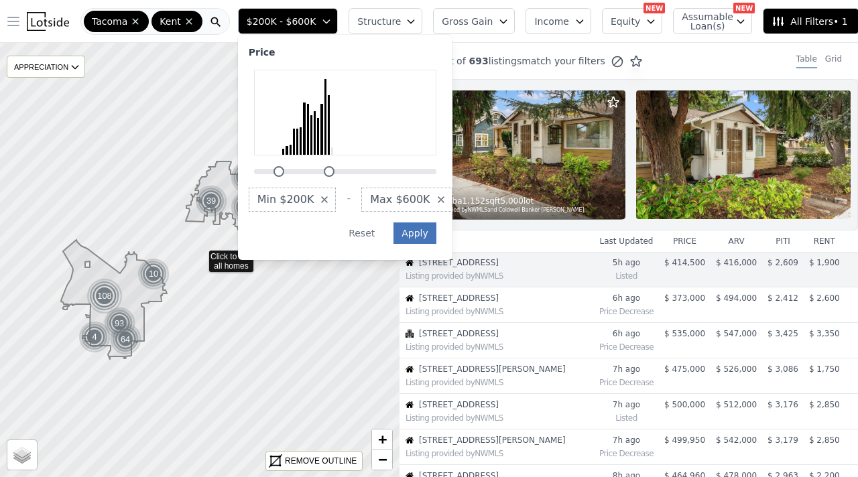
click at [415, 233] on button "Apply" at bounding box center [415, 233] width 43 height 21
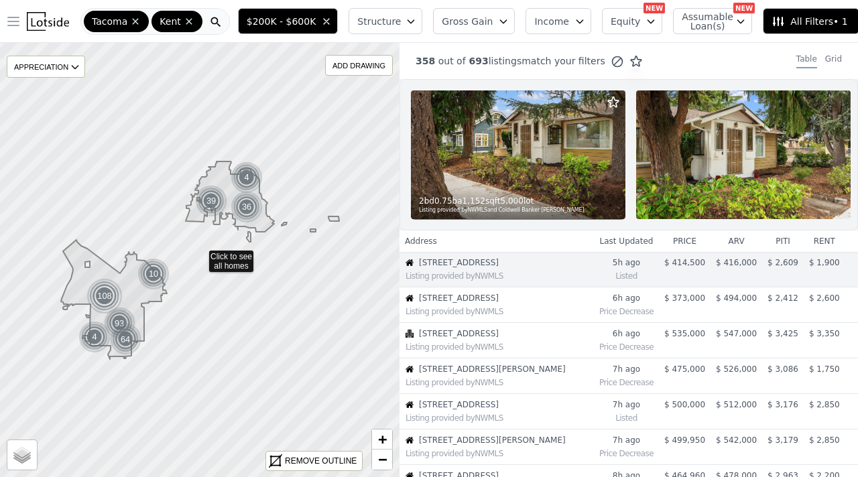
click at [390, 21] on span "Structure" at bounding box center [378, 21] width 43 height 13
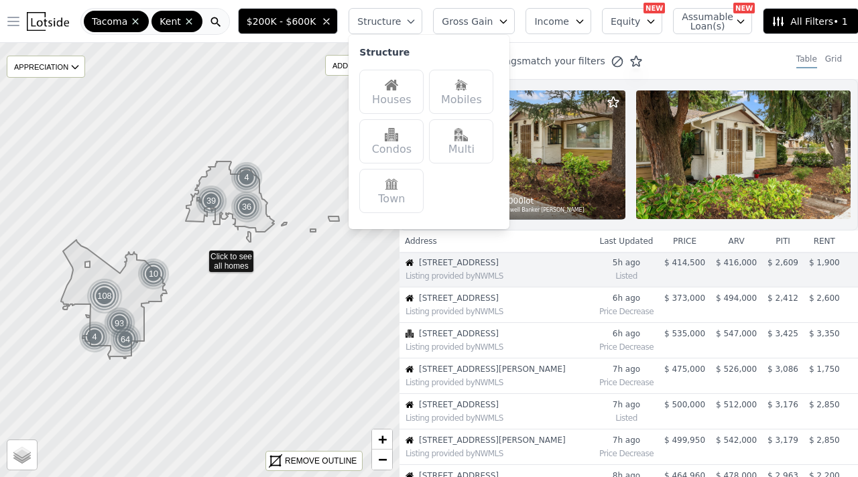
click at [385, 97] on div "Houses" at bounding box center [391, 92] width 64 height 44
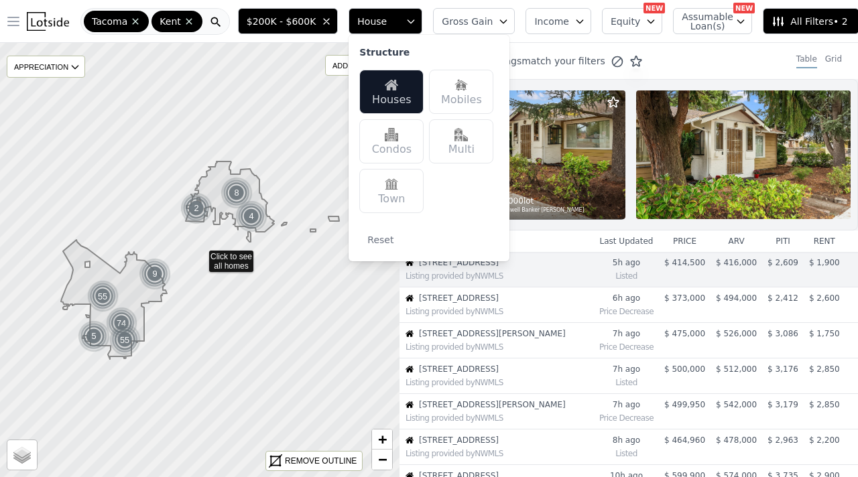
click at [448, 141] on div "Multi" at bounding box center [461, 141] width 64 height 44
click at [553, 200] on div "2 bd 0.75 ba 1,152 sqft 5,000 lot" at bounding box center [519, 201] width 200 height 11
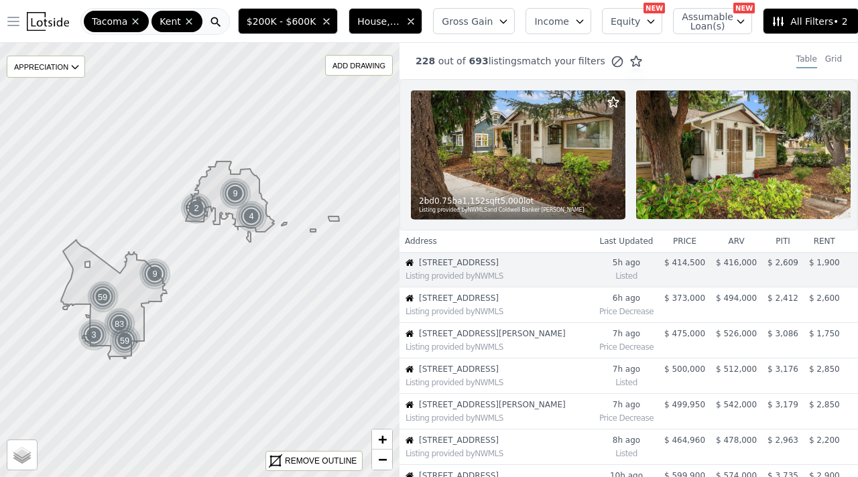
click at [471, 19] on span "Gross Gain" at bounding box center [467, 21] width 51 height 13
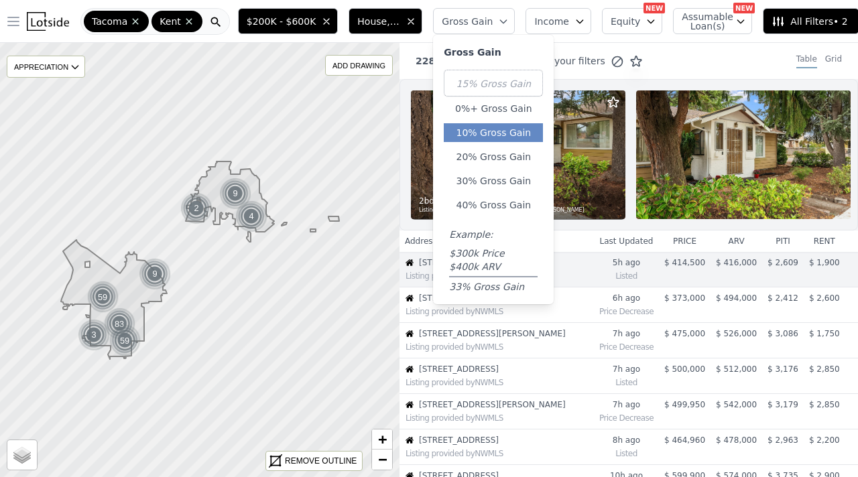
click at [475, 127] on button "10% Gross Gain" at bounding box center [493, 132] width 99 height 19
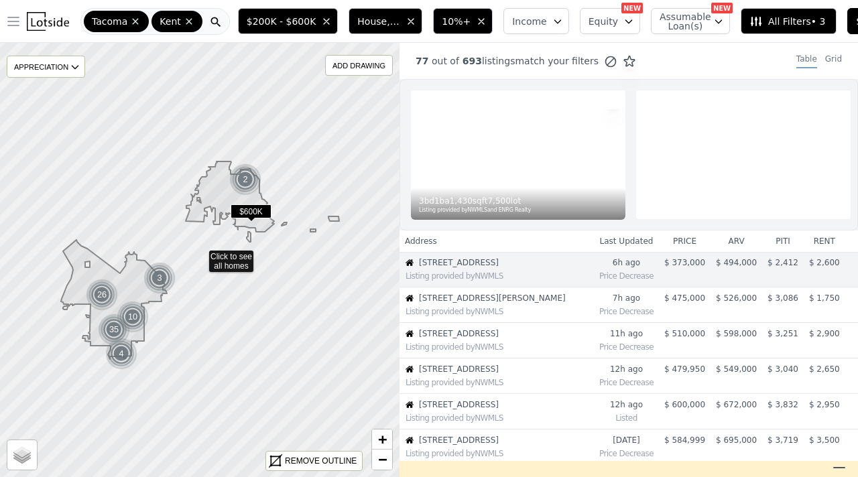
scroll to position [11, 0]
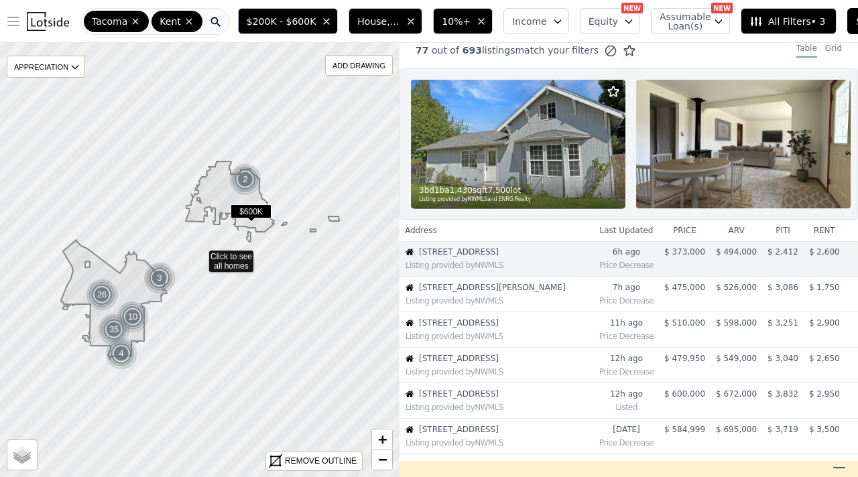
click at [798, 21] on span "All Filters • 3" at bounding box center [788, 21] width 76 height 13
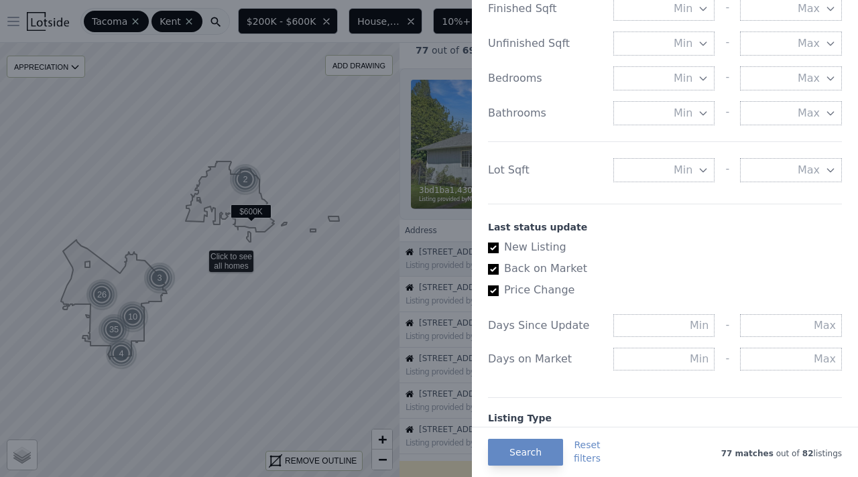
scroll to position [564, 0]
click at [688, 172] on span "Min" at bounding box center [683, 170] width 19 height 16
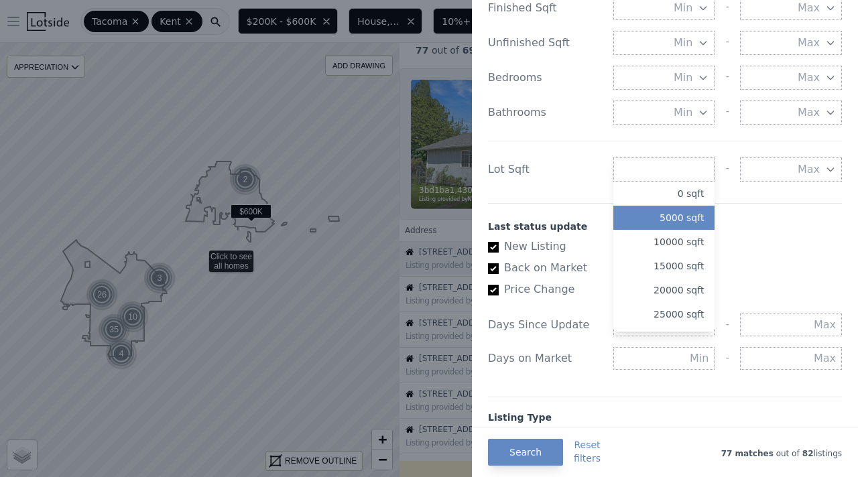
click at [674, 218] on button "5000 sqft" at bounding box center [664, 218] width 102 height 24
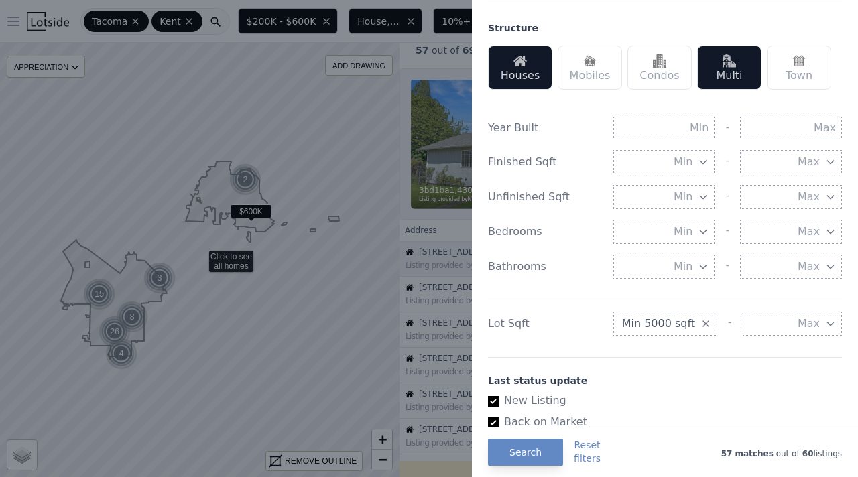
scroll to position [380, 0]
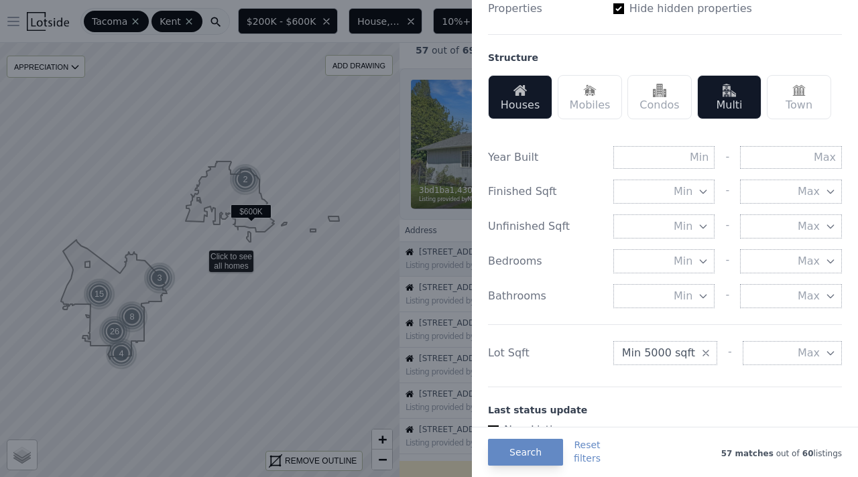
click at [782, 144] on div "Year Built - Finished Sqft Min - Max Unfinished Sqft Min - Max Bedrooms Min - M…" at bounding box center [665, 253] width 354 height 246
click at [784, 160] on input "text" at bounding box center [791, 157] width 102 height 23
type input "1990"
click at [523, 410] on button "Search" at bounding box center [525, 452] width 75 height 27
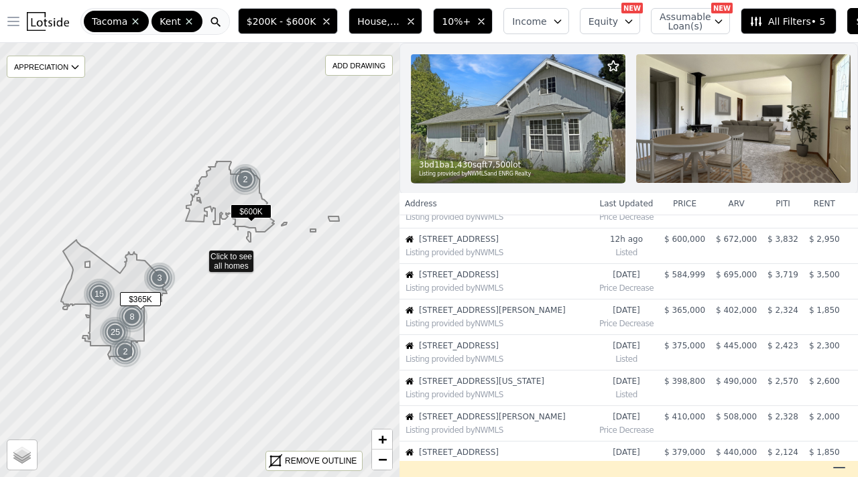
scroll to position [167, 0]
click at [693, 309] on span "$ 365,000" at bounding box center [684, 308] width 41 height 9
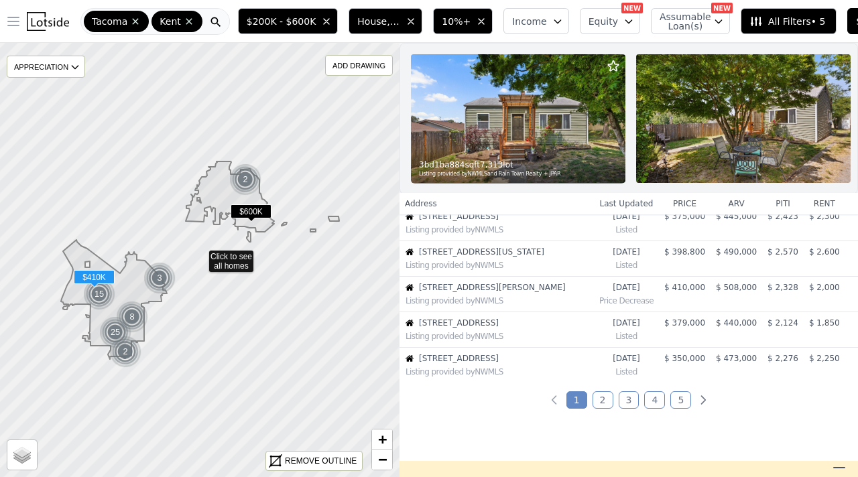
scroll to position [298, 0]
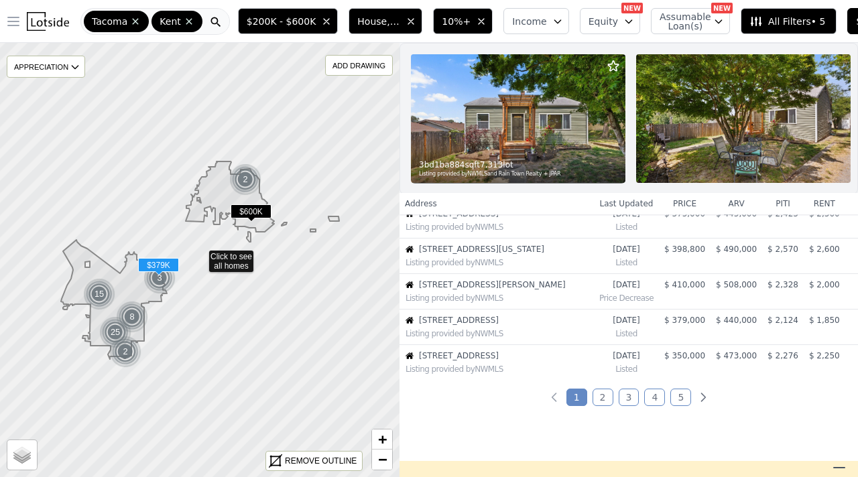
click at [692, 316] on span "$ 379,000" at bounding box center [684, 320] width 41 height 9
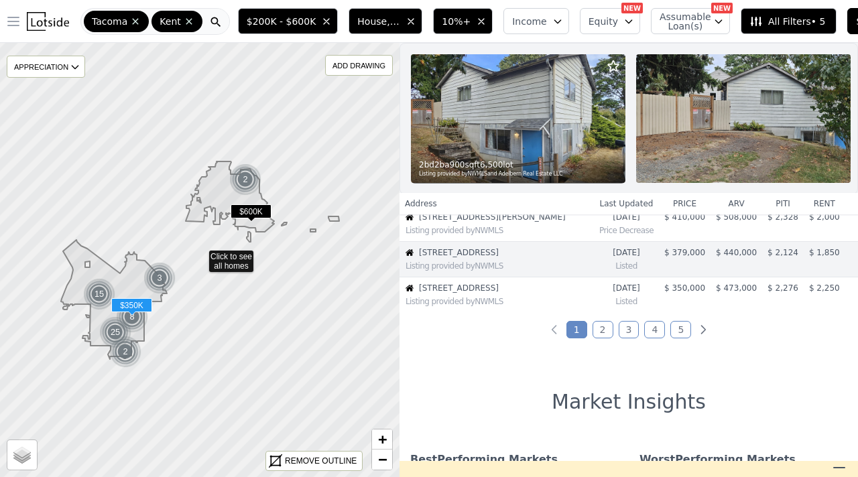
scroll to position [366, 0]
click at [603, 324] on link "2" at bounding box center [603, 328] width 21 height 17
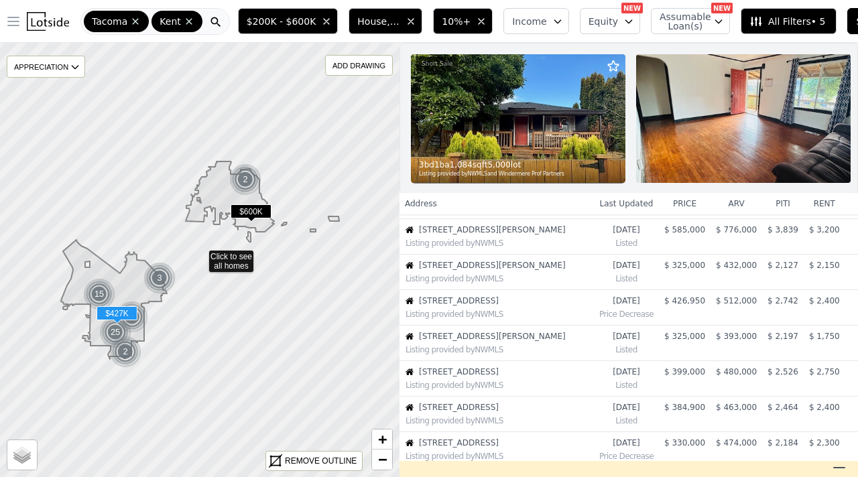
scroll to position [130, 0]
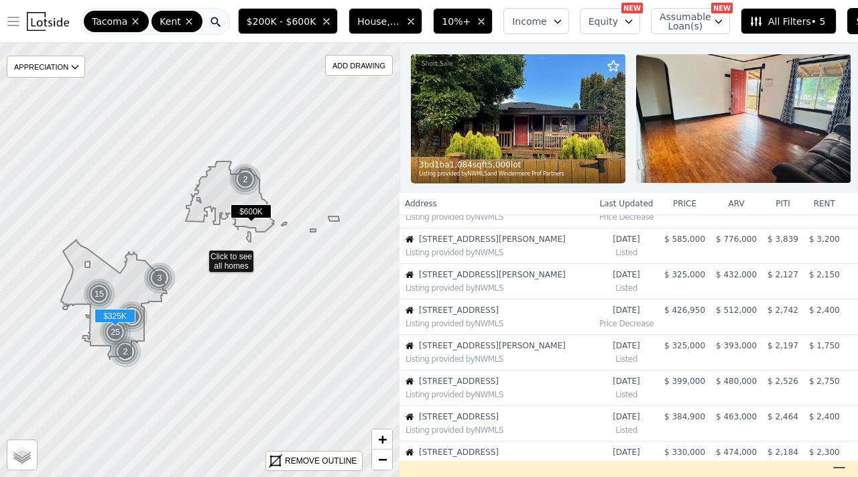
click at [698, 272] on span "$ 325,000" at bounding box center [684, 274] width 41 height 9
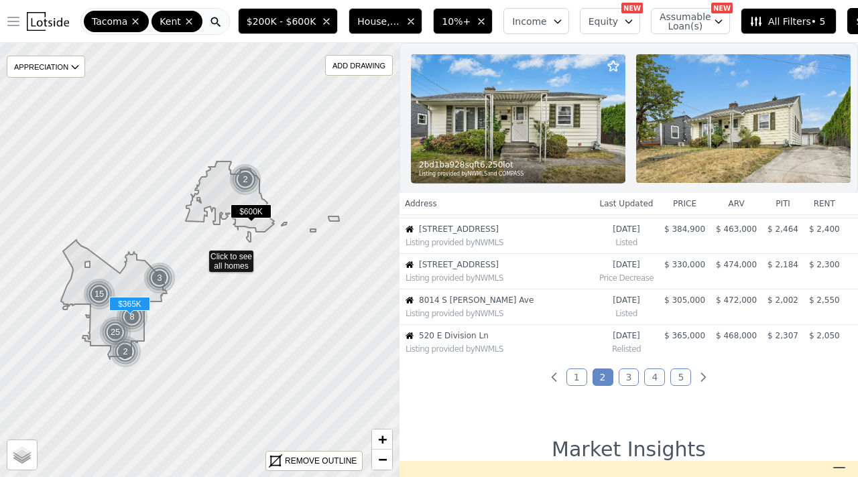
scroll to position [323, 0]
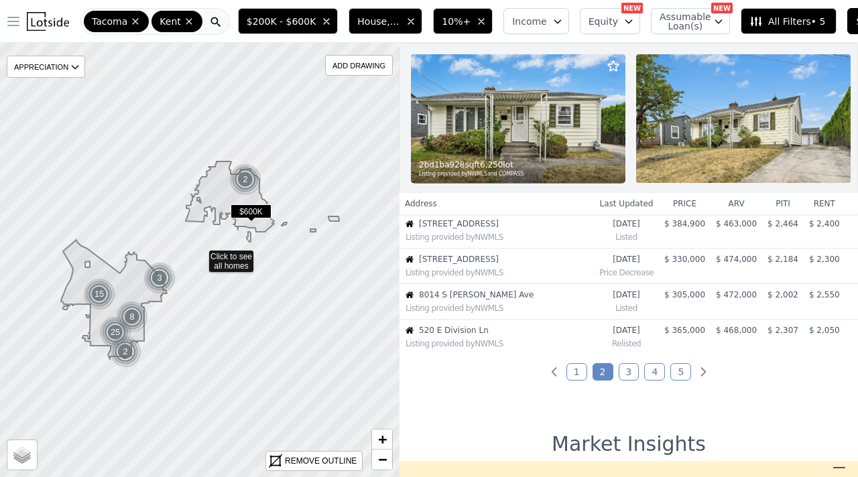
click at [626, 376] on link "3" at bounding box center [629, 371] width 21 height 17
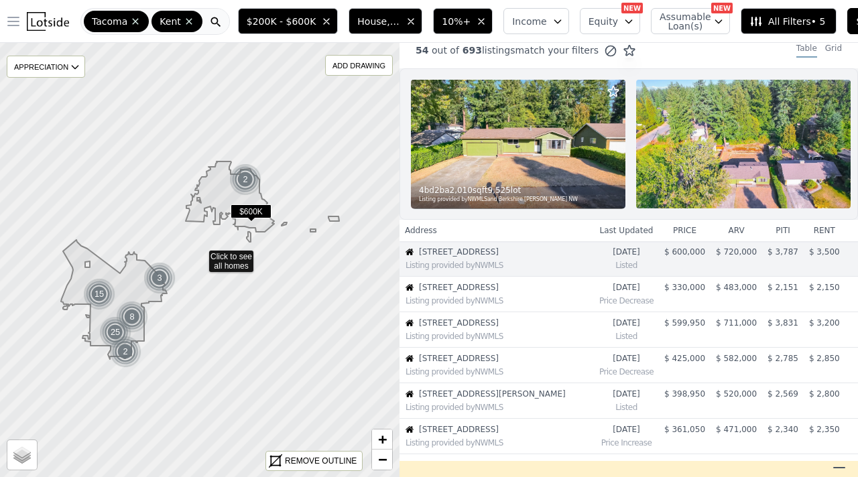
scroll to position [11, 0]
click at [688, 293] on td "$ 330,000" at bounding box center [685, 295] width 52 height 36
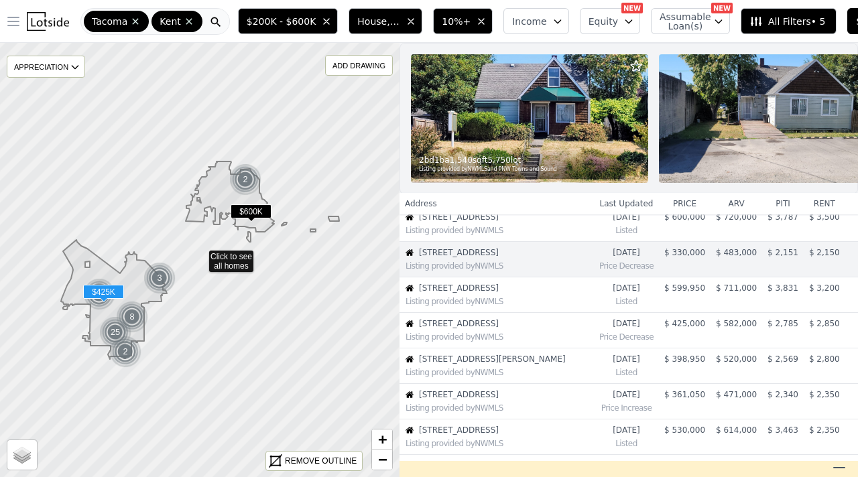
scroll to position [60, 0]
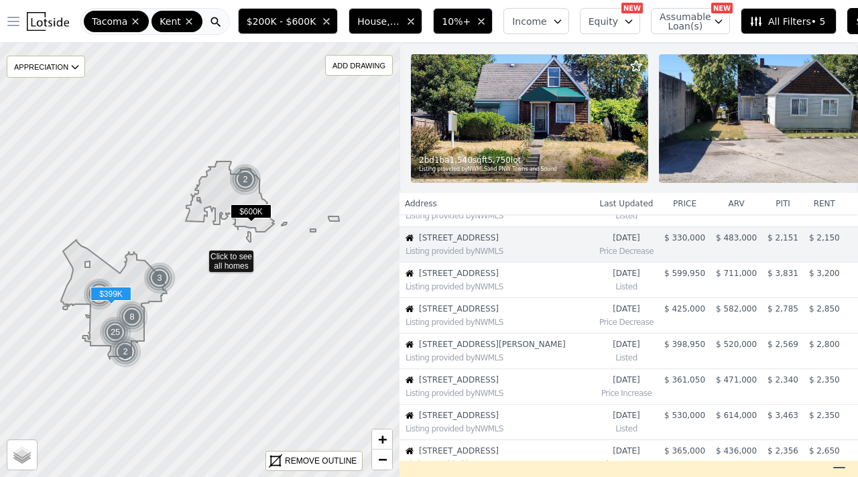
click at [709, 340] on td "$ 398,950" at bounding box center [685, 352] width 52 height 36
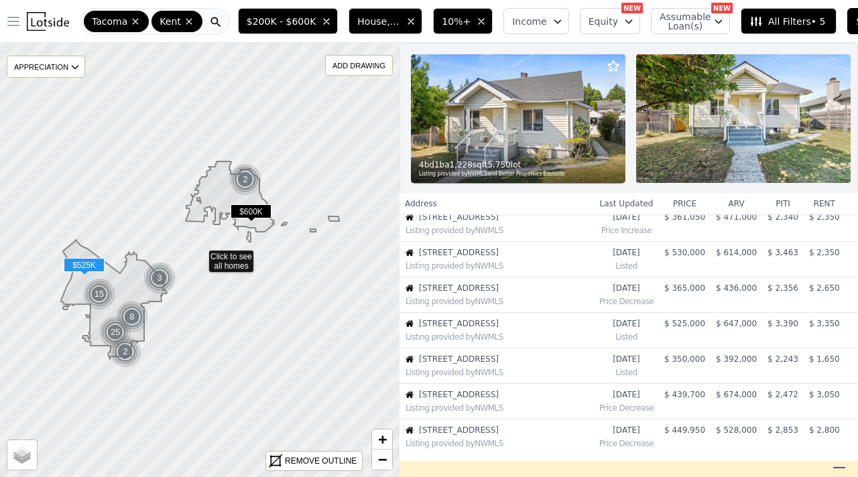
scroll to position [224, 0]
click at [697, 357] on span "$ 350,000" at bounding box center [684, 358] width 41 height 9
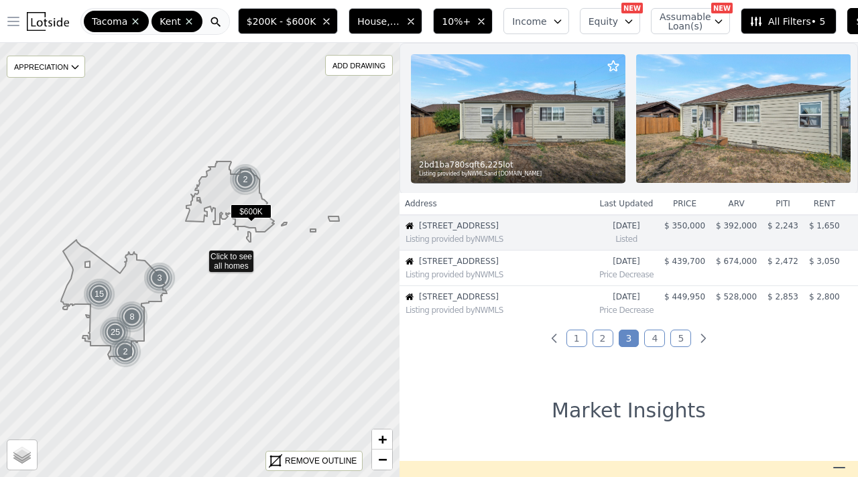
scroll to position [360, 0]
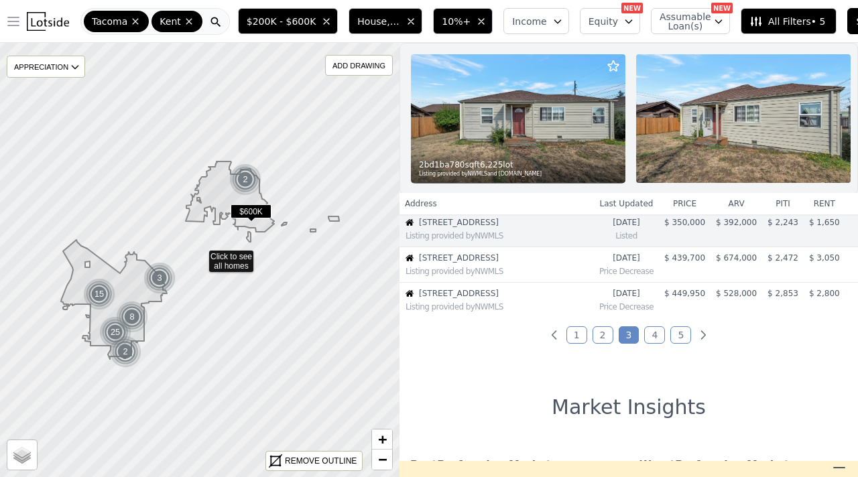
click at [654, 332] on link "4" at bounding box center [654, 334] width 21 height 17
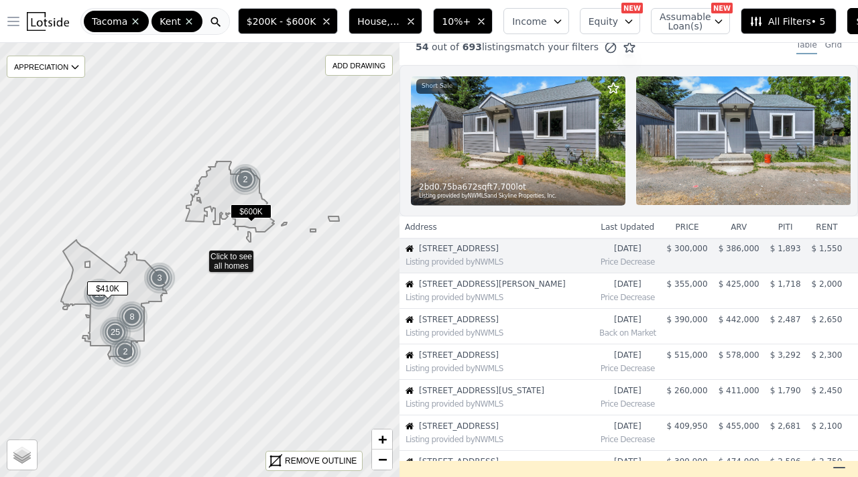
scroll to position [11, 0]
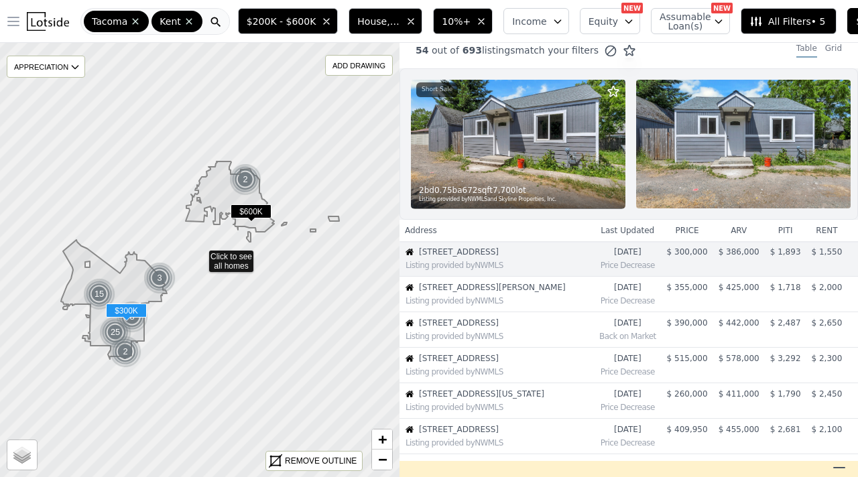
click at [692, 259] on td "$ 300,000" at bounding box center [688, 259] width 52 height 36
click at [691, 257] on td "$ 300,000" at bounding box center [688, 259] width 52 height 36
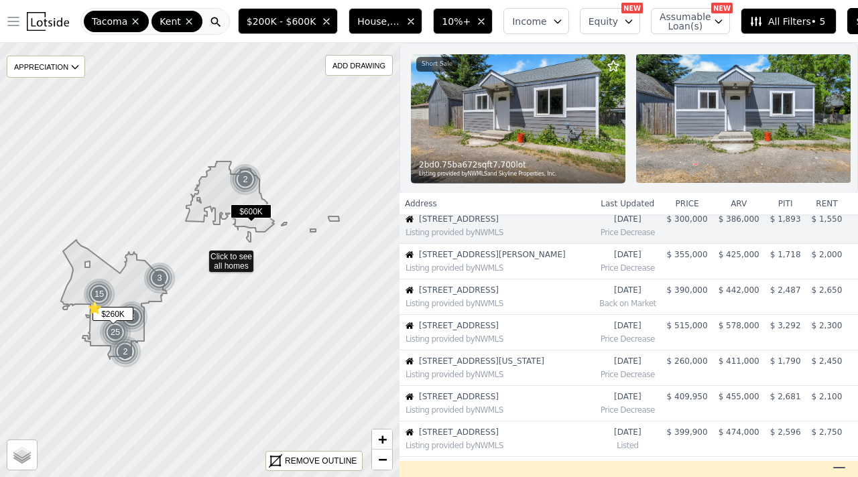
scroll to position [53, 0]
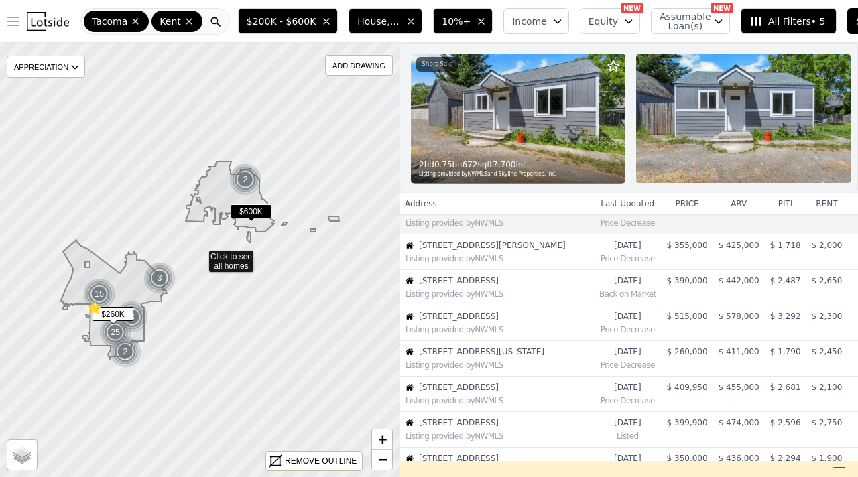
click at [696, 353] on span "$ 260,000" at bounding box center [687, 351] width 41 height 9
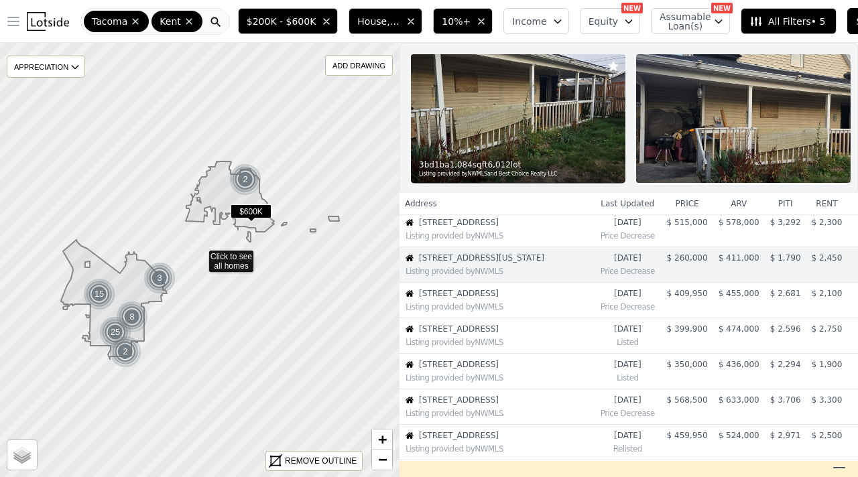
scroll to position [153, 0]
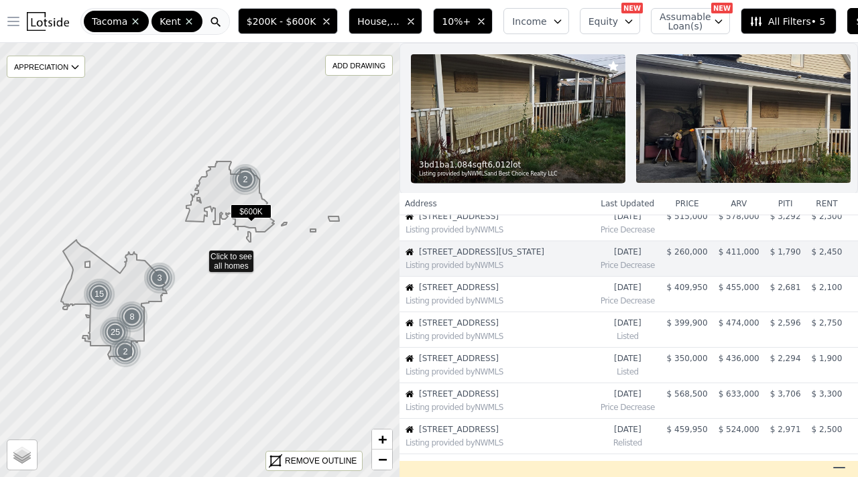
click at [528, 140] on img at bounding box center [518, 118] width 215 height 129
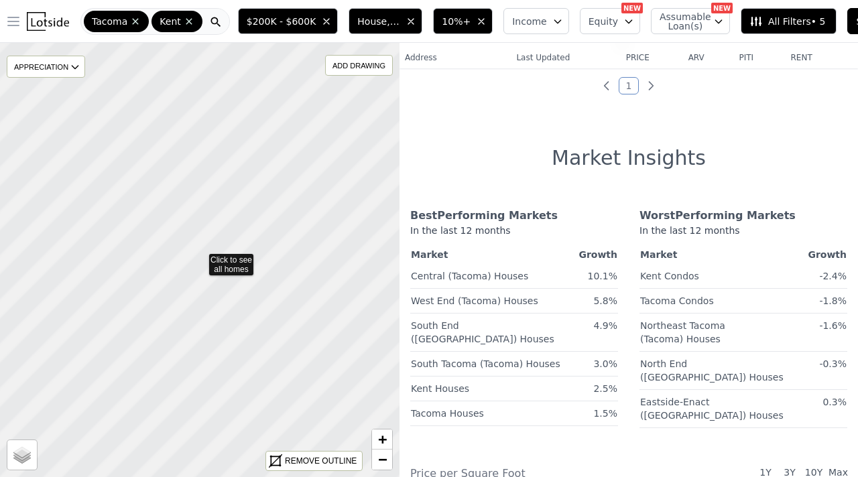
scroll to position [11, 0]
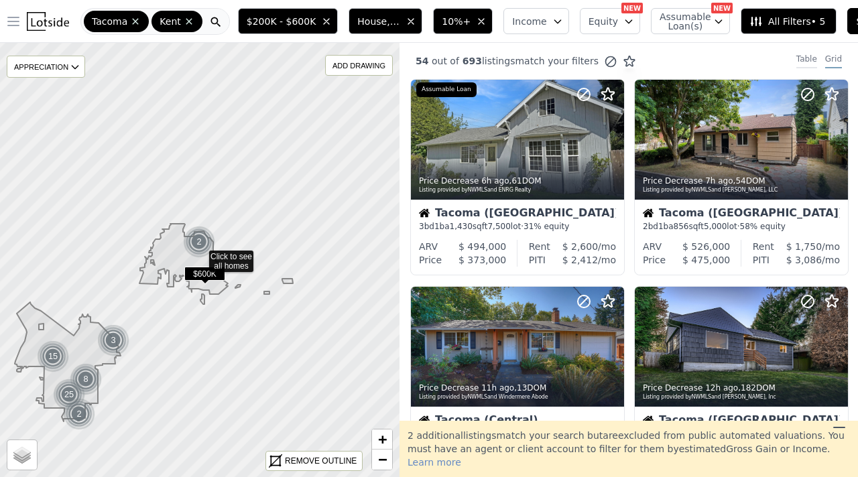
click at [805, 64] on div "Table" at bounding box center [806, 61] width 21 height 15
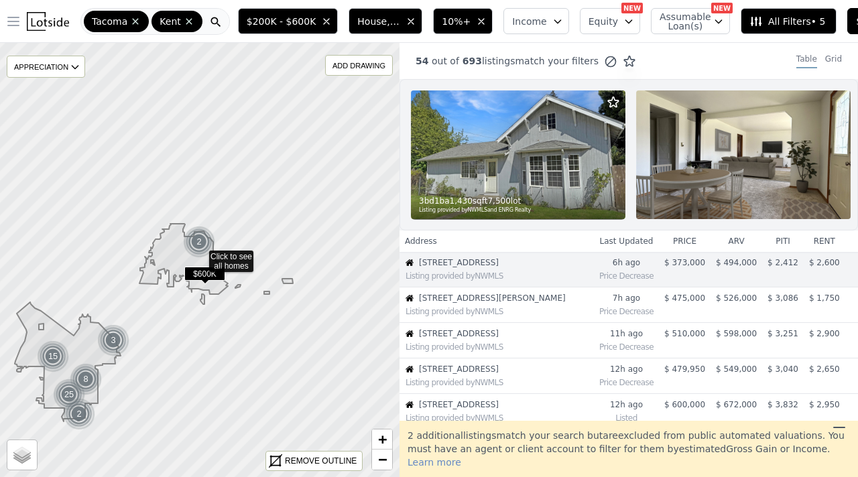
scroll to position [24, 0]
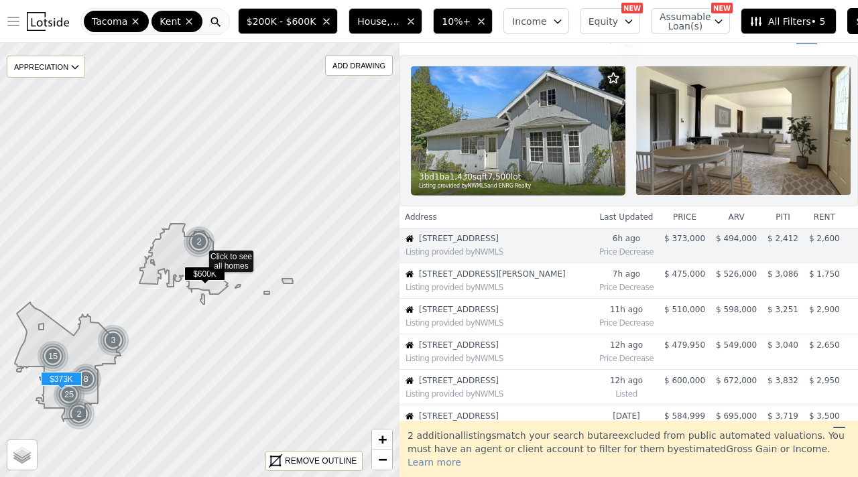
click at [694, 239] on span "$ 373,000" at bounding box center [684, 238] width 41 height 9
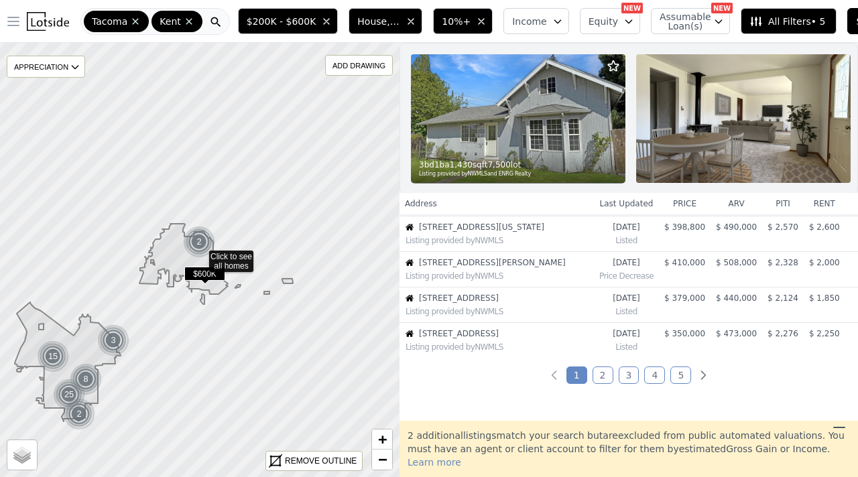
scroll to position [325, 0]
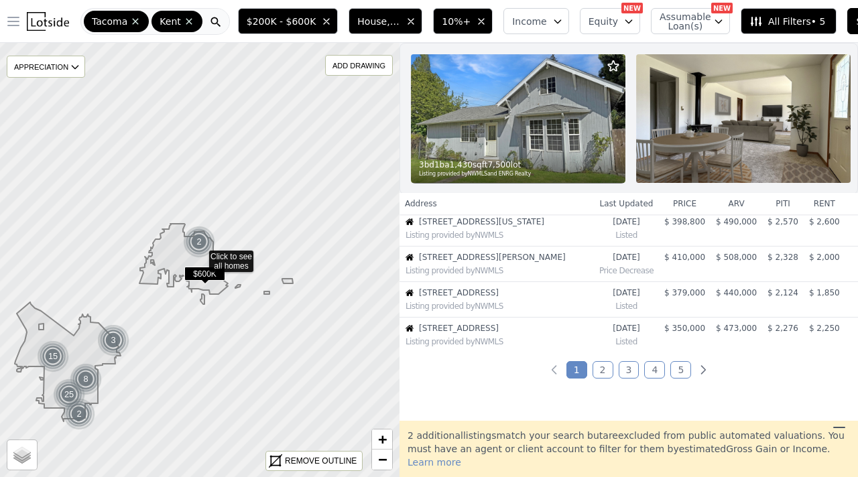
click at [840, 410] on icon at bounding box center [839, 428] width 16 height 16
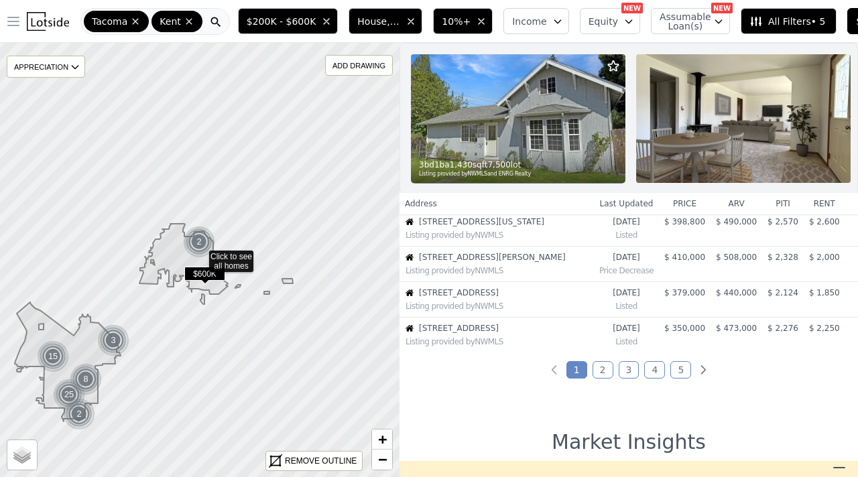
click at [626, 368] on link "3" at bounding box center [629, 369] width 21 height 17
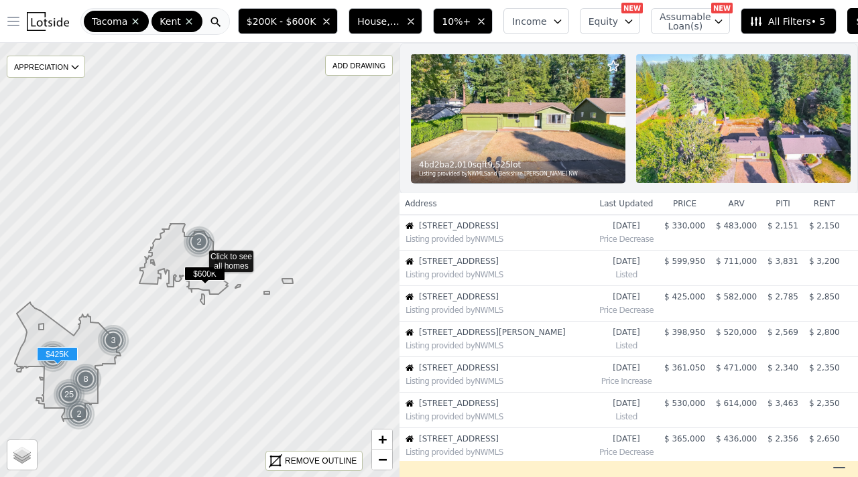
scroll to position [78, 0]
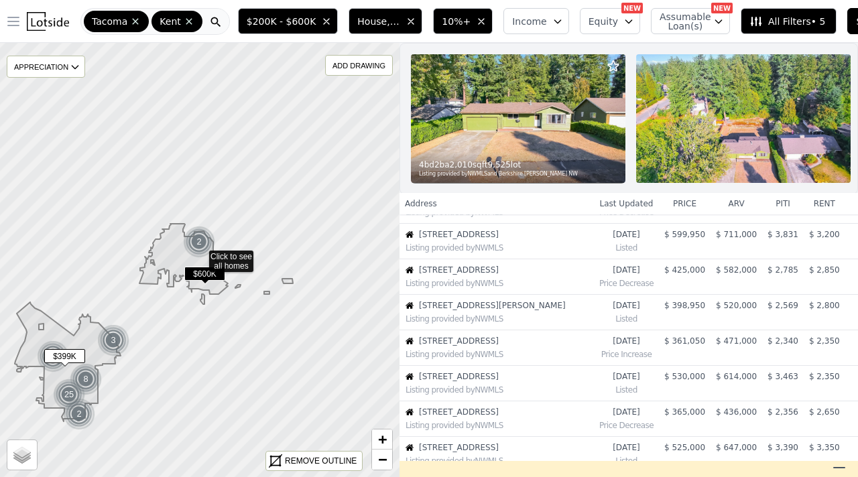
click at [673, 307] on span "$ 398,950" at bounding box center [684, 305] width 41 height 9
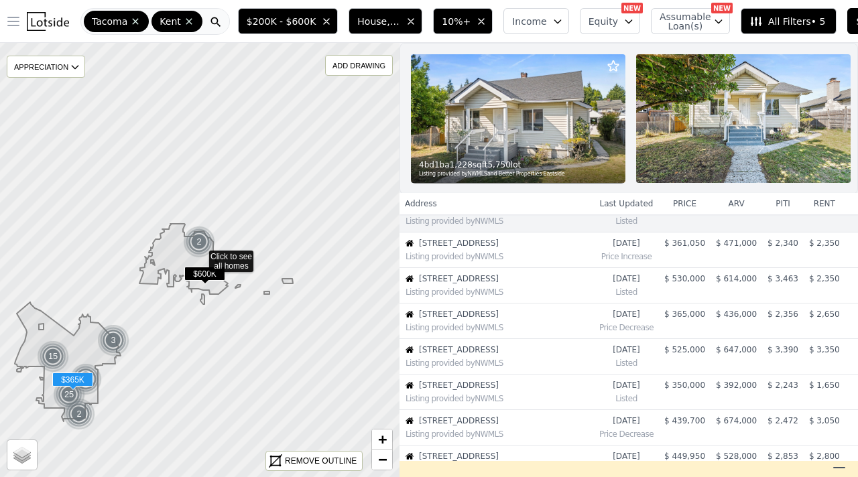
scroll to position [198, 0]
click at [716, 391] on td "$ 392,000" at bounding box center [737, 392] width 52 height 36
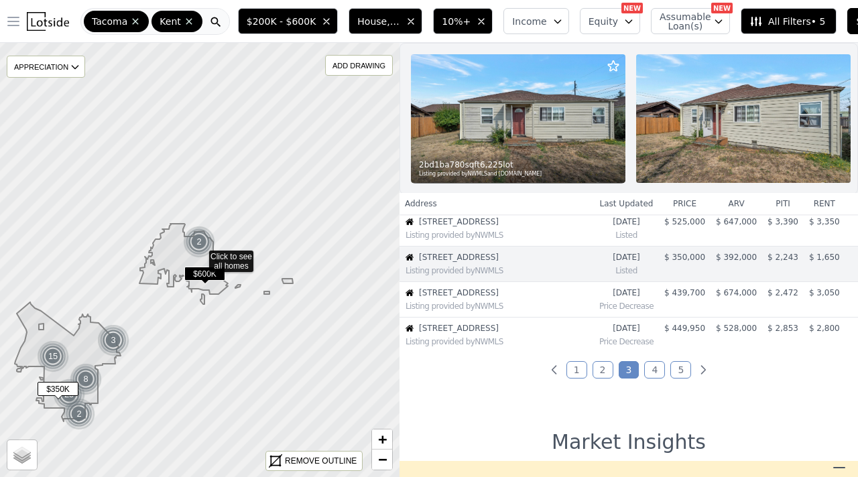
scroll to position [331, 0]
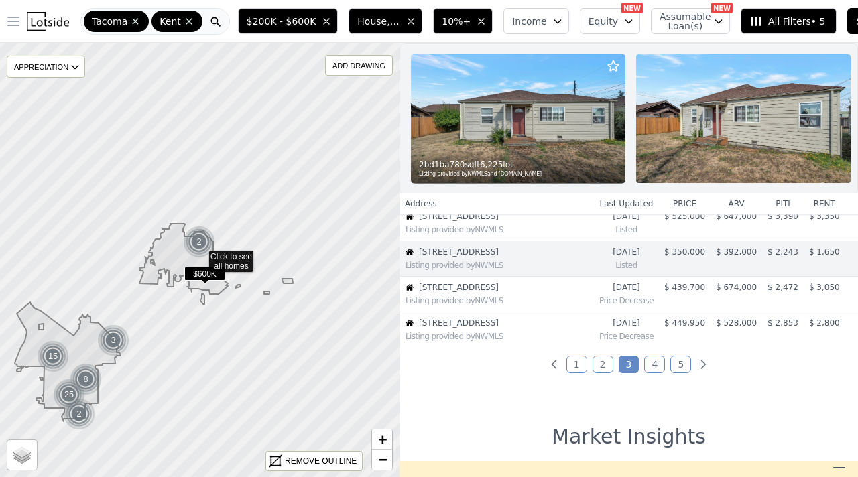
click at [649, 363] on link "4" at bounding box center [654, 364] width 21 height 17
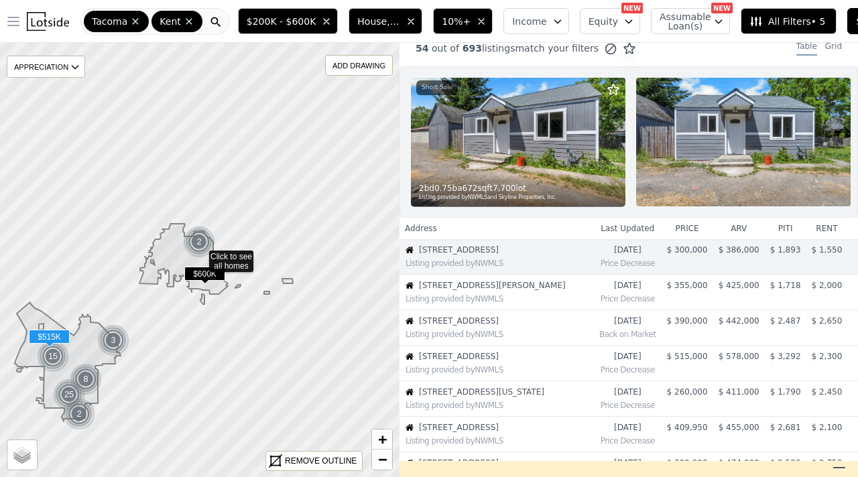
scroll to position [11, 0]
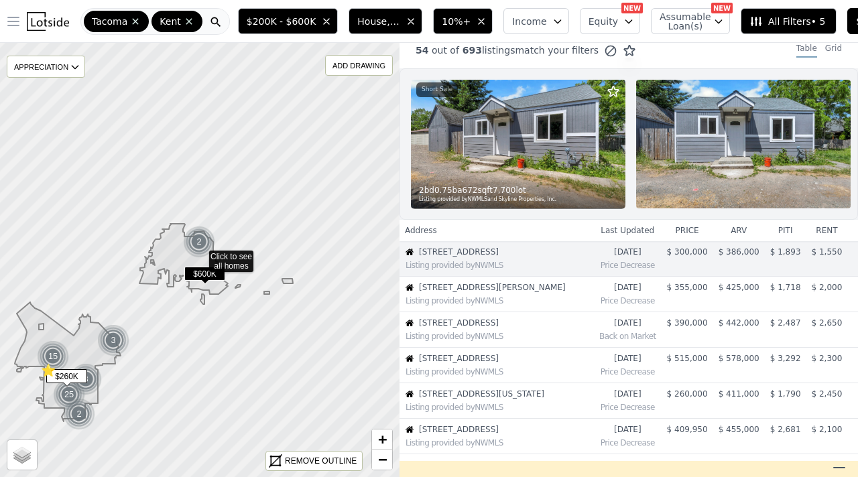
click at [697, 392] on span "$ 260,000" at bounding box center [687, 394] width 41 height 9
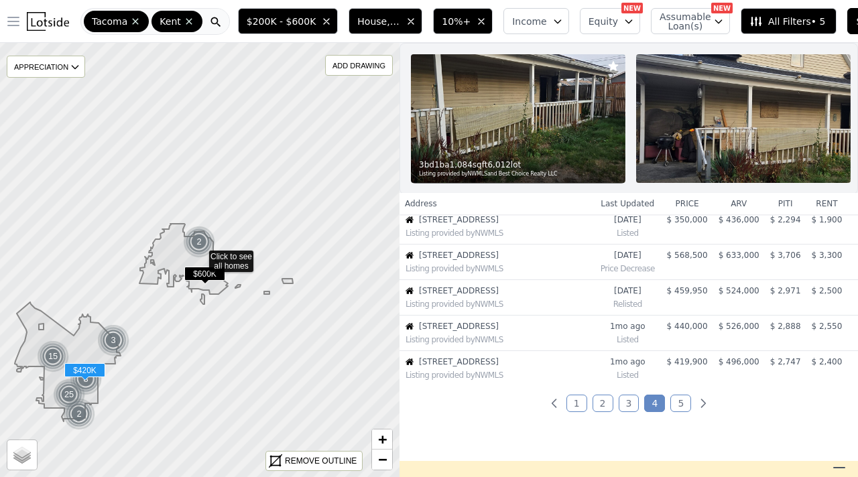
scroll to position [294, 0]
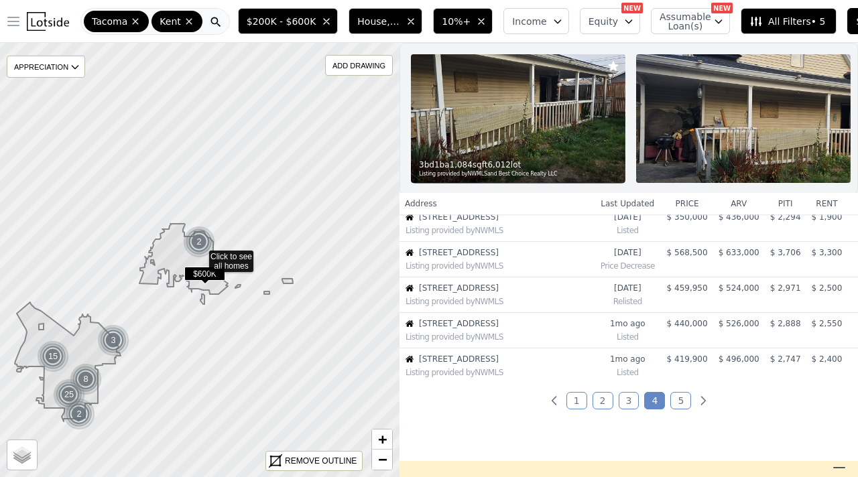
click at [681, 401] on link "5" at bounding box center [680, 400] width 21 height 17
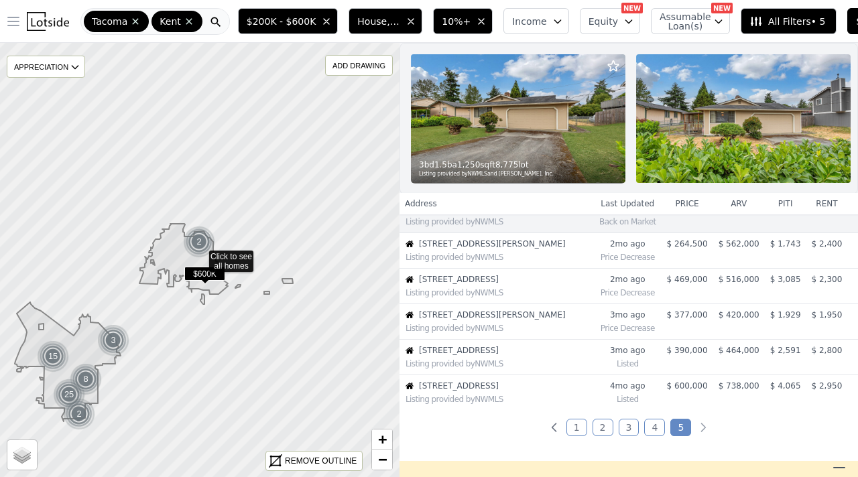
scroll to position [11, 0]
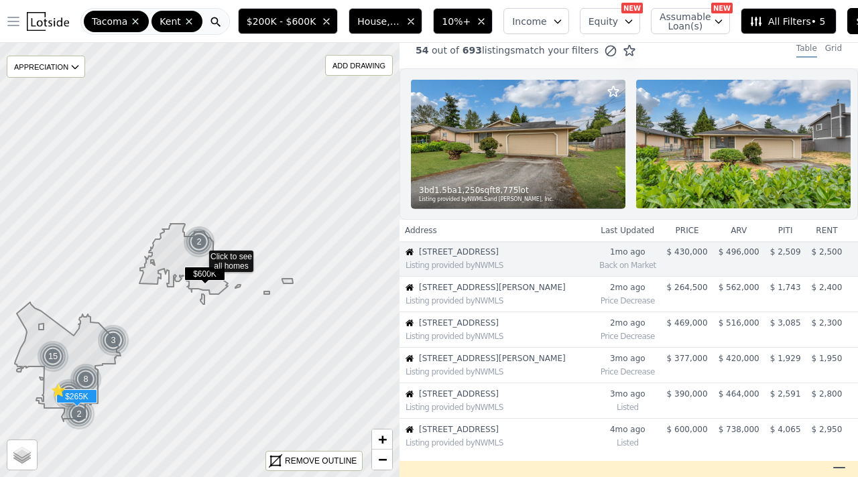
click at [748, 288] on span "$ 562,000" at bounding box center [739, 287] width 41 height 9
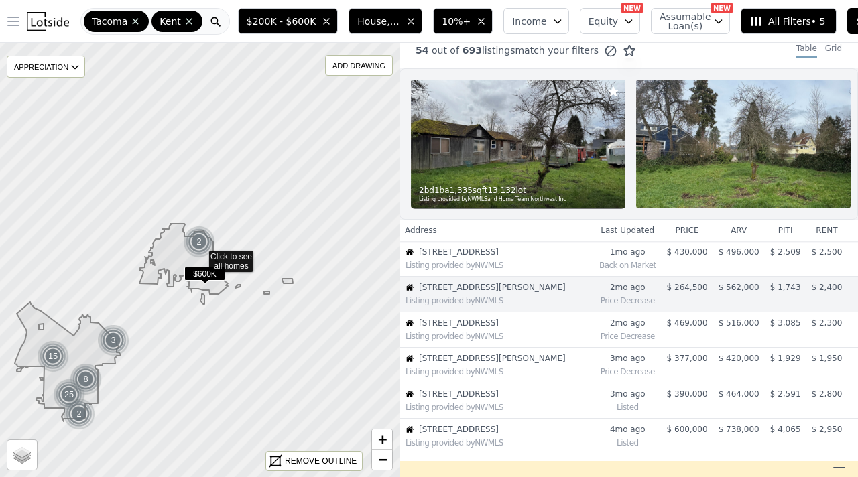
scroll to position [46, 0]
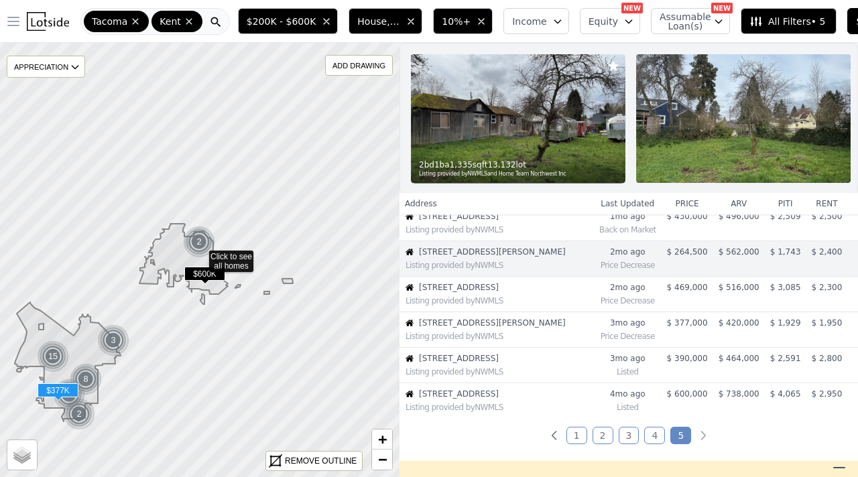
click at [715, 323] on td "$ 420,000" at bounding box center [739, 330] width 52 height 36
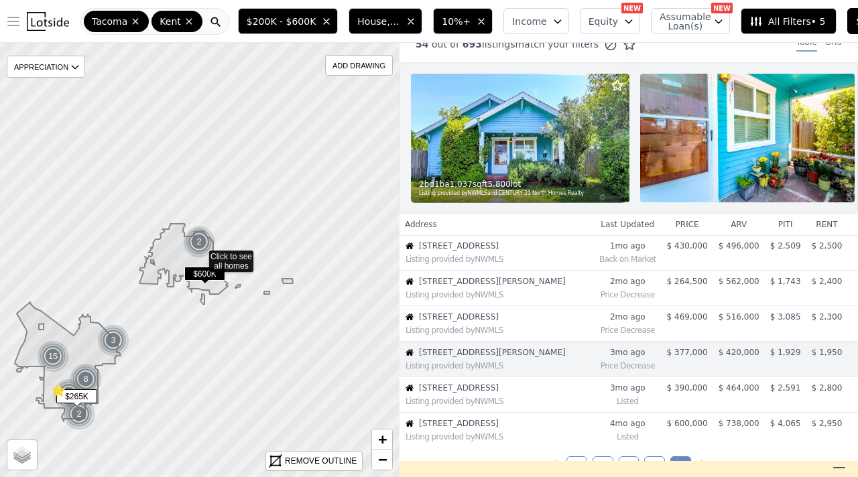
scroll to position [12, 0]
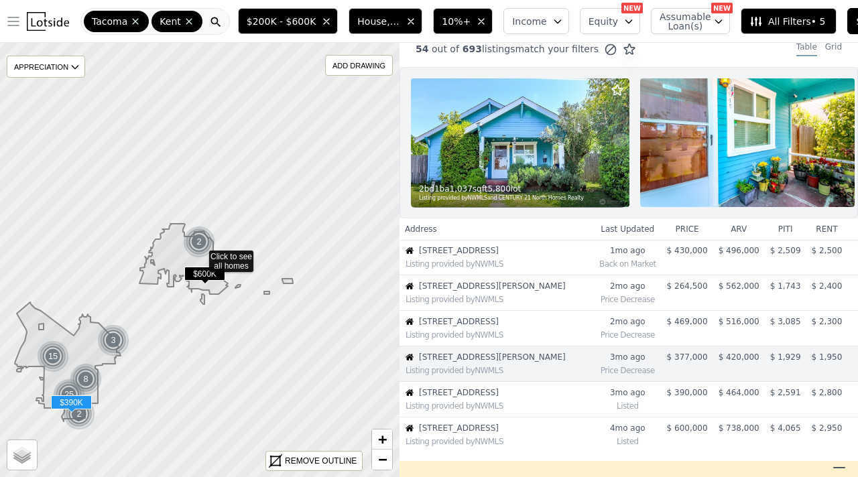
click at [726, 400] on td "$ 464,000" at bounding box center [739, 400] width 52 height 36
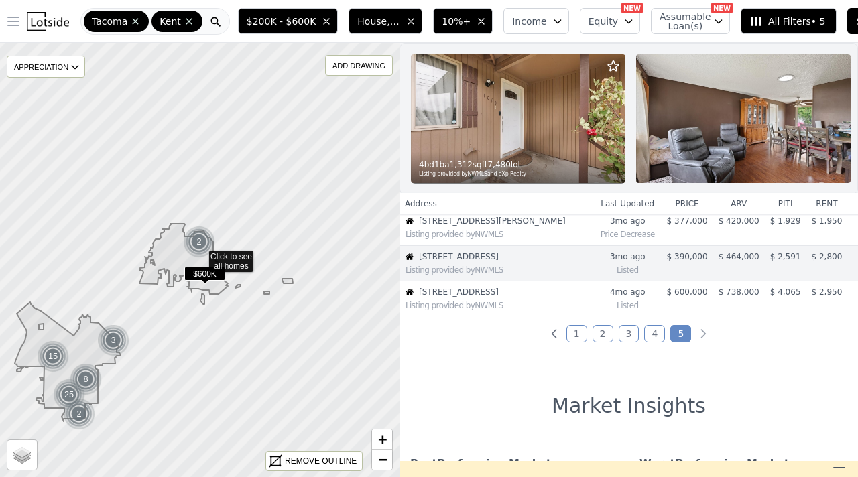
scroll to position [153, 0]
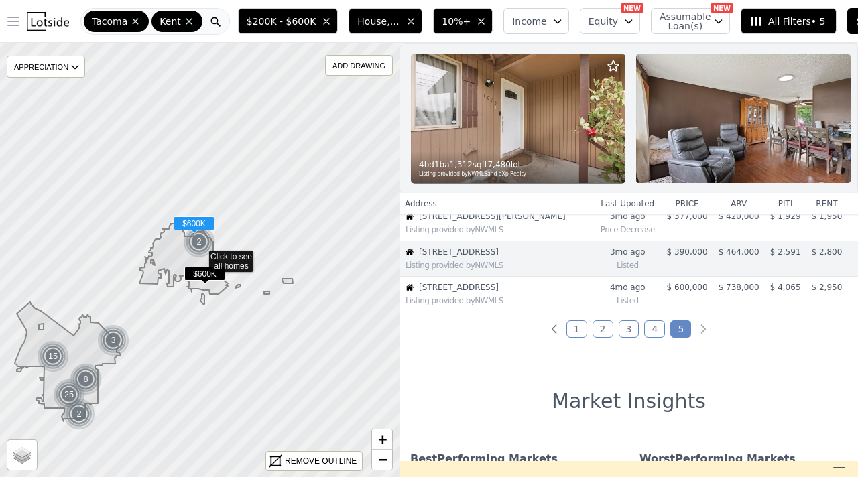
click at [737, 286] on span "$ 738,000" at bounding box center [739, 287] width 41 height 9
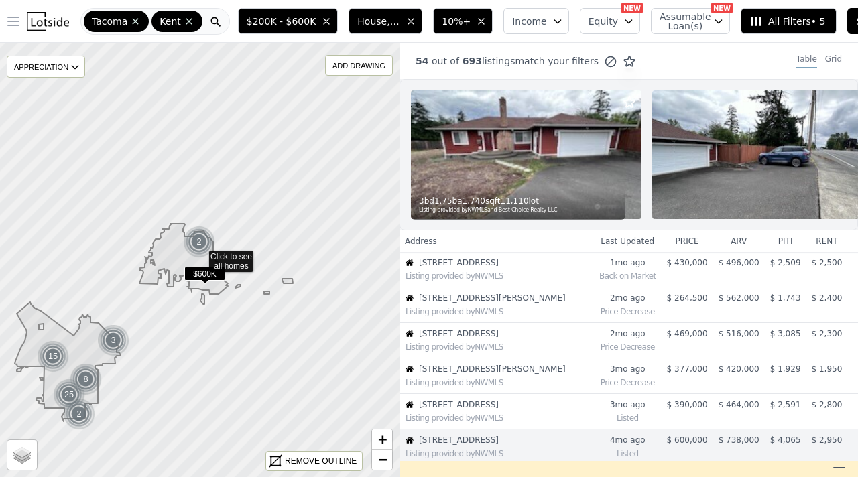
scroll to position [4, 0]
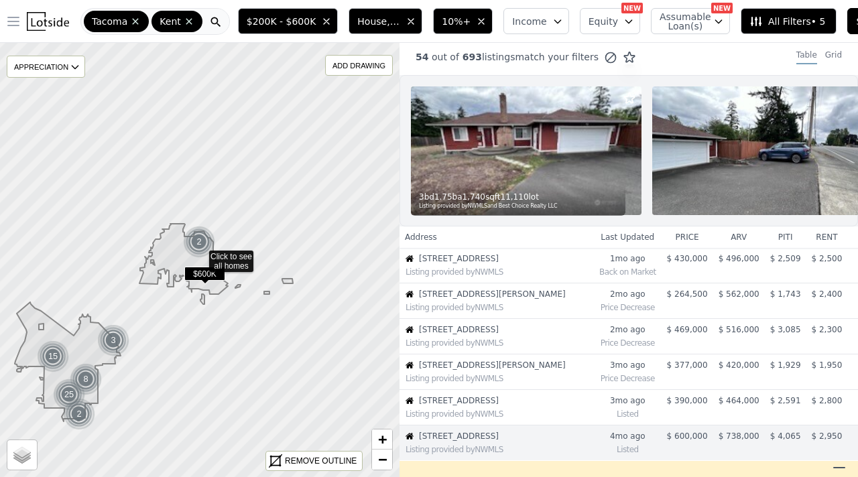
click at [550, 152] on img at bounding box center [526, 150] width 231 height 129
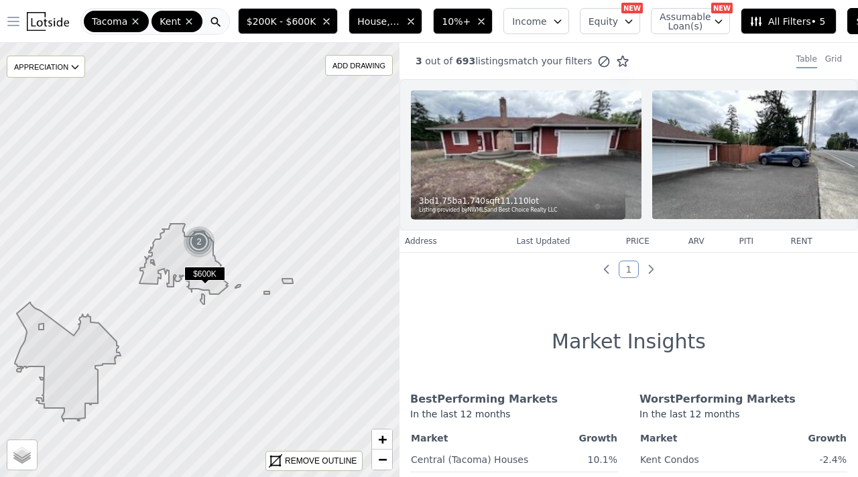
click at [617, 64] on icon at bounding box center [622, 61] width 11 height 10
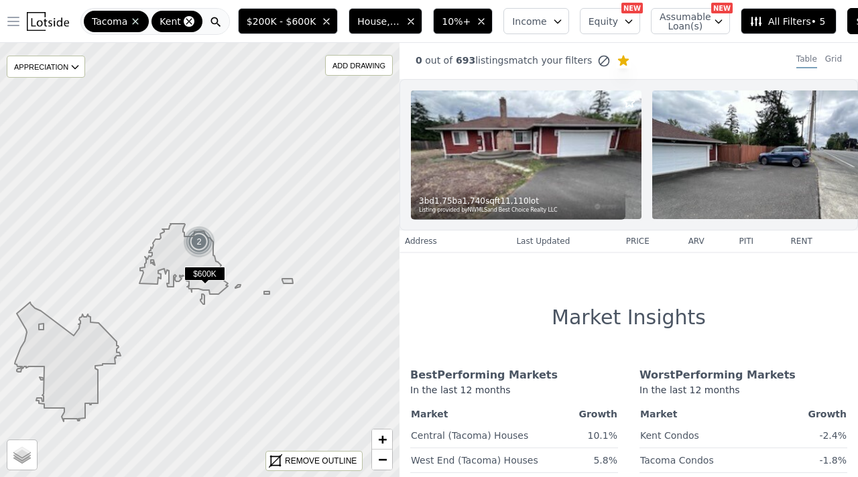
click at [184, 17] on icon at bounding box center [189, 21] width 11 height 11
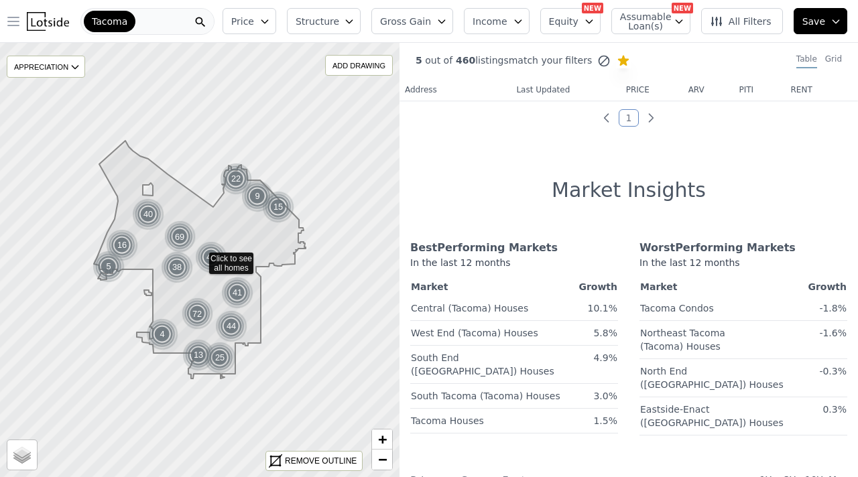
click at [153, 19] on div "Tacoma" at bounding box center [147, 21] width 134 height 27
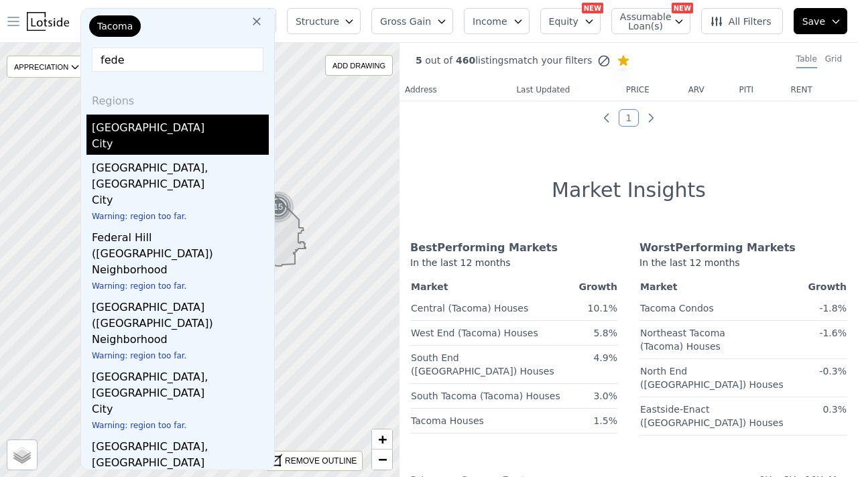
type input "fede"
click at [157, 131] on div "Federal Way, WA" at bounding box center [180, 125] width 177 height 21
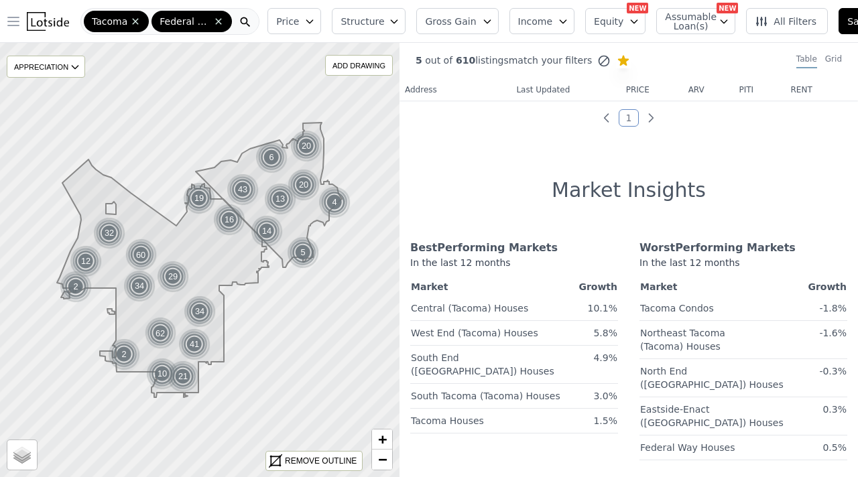
click at [387, 27] on button "Structure" at bounding box center [369, 21] width 74 height 26
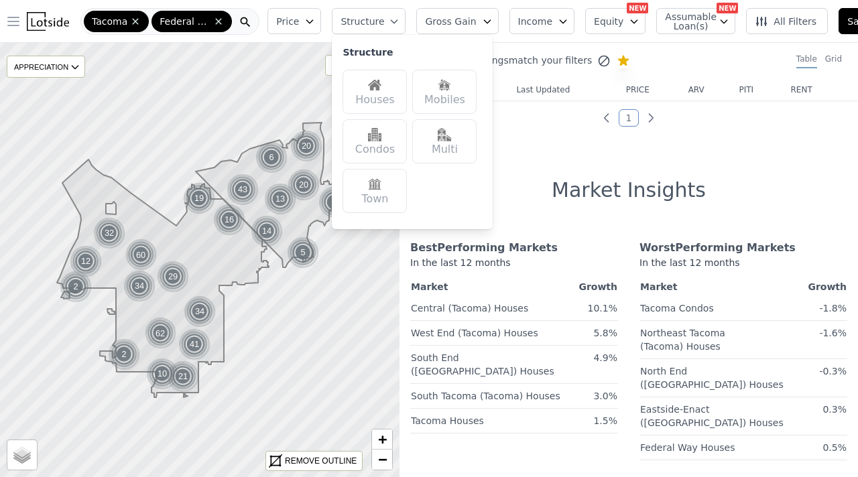
click at [368, 108] on div "Houses" at bounding box center [375, 92] width 64 height 44
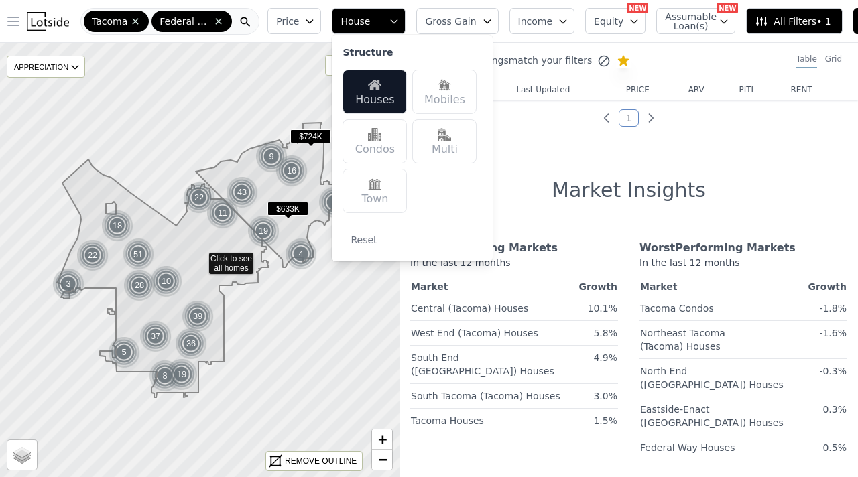
click at [449, 149] on div "Multi" at bounding box center [444, 141] width 64 height 44
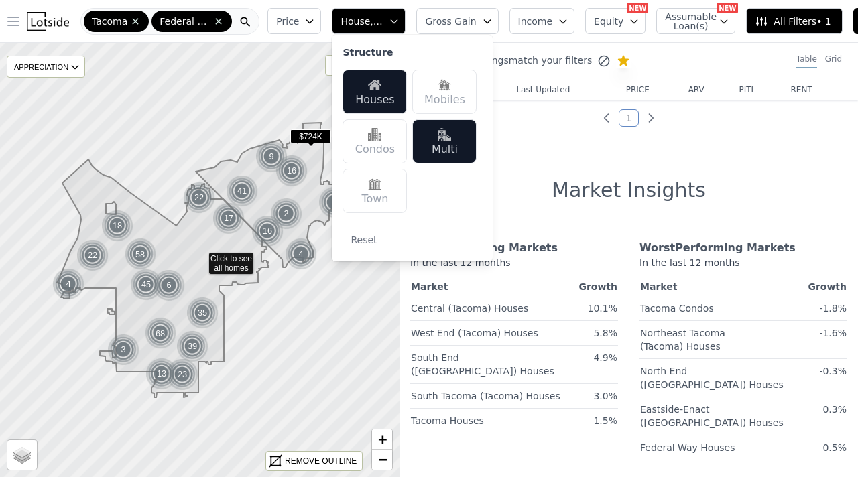
click at [528, 144] on div "5 out of 610 listings match your filters Table Grid Address Last Updated price …" at bounding box center [629, 281] width 459 height 477
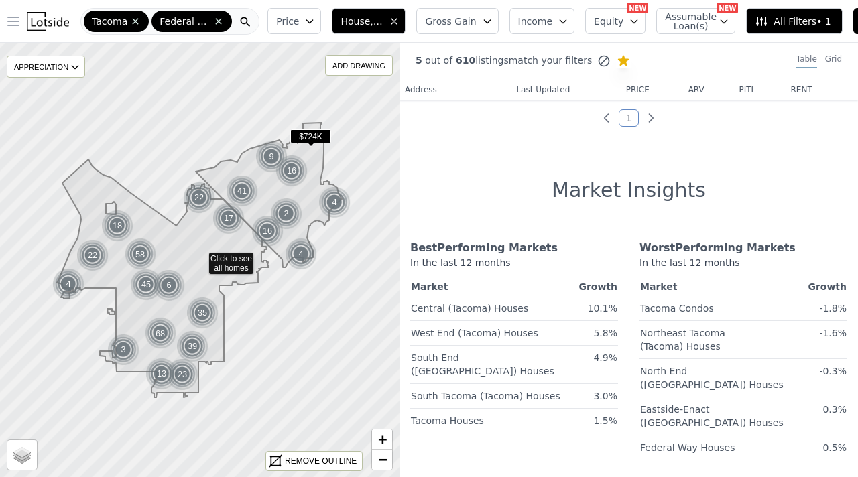
click at [482, 22] on icon "button" at bounding box center [487, 21] width 11 height 11
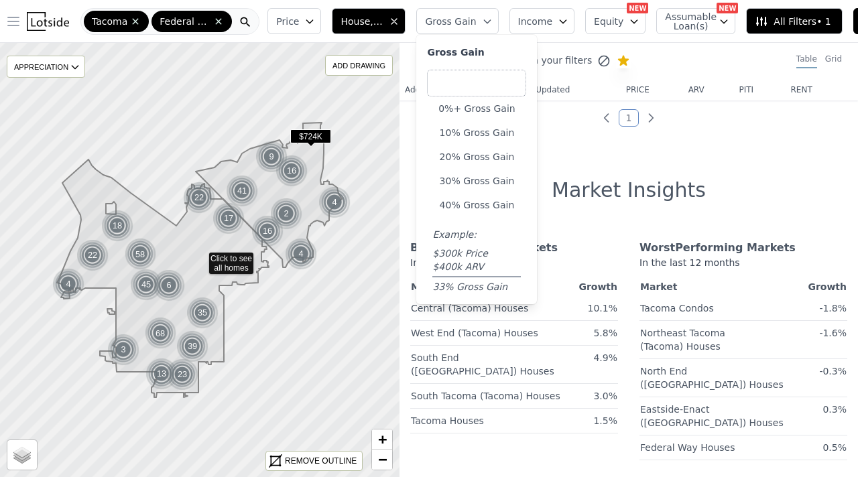
click at [463, 82] on input "number" at bounding box center [476, 83] width 99 height 27
type input "12"
click at [587, 144] on div "5 out of 610 listings match your filters Table Grid Address Last Updated price …" at bounding box center [629, 281] width 459 height 477
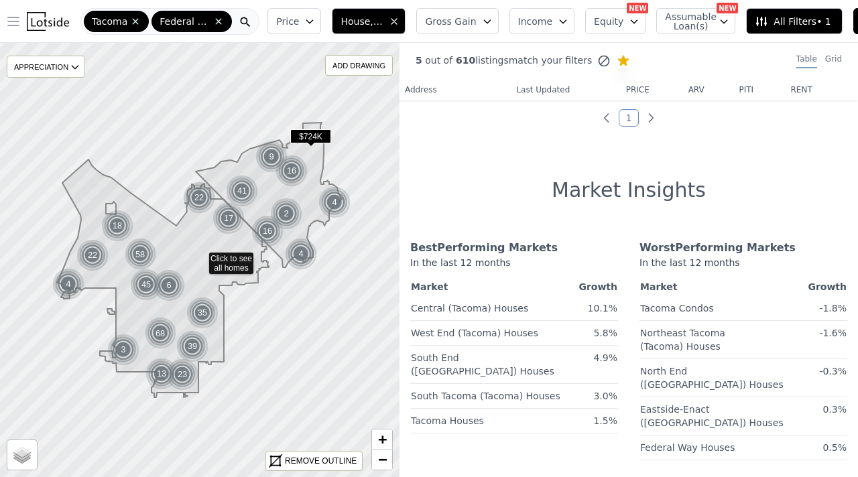
click at [483, 16] on icon "button" at bounding box center [487, 21] width 11 height 11
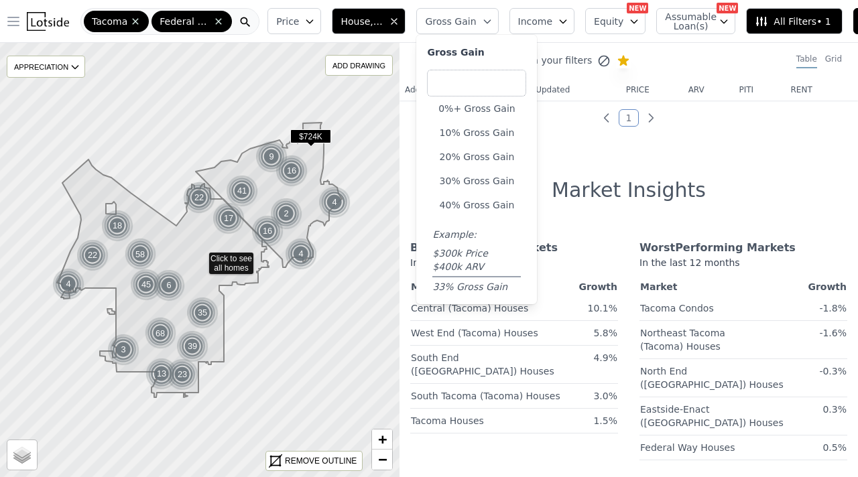
click at [500, 82] on input "number" at bounding box center [476, 83] width 99 height 27
type input "12"
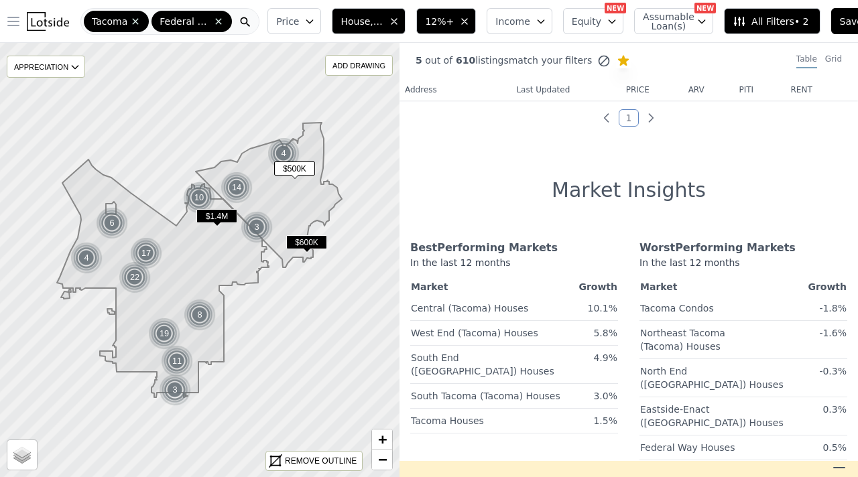
click at [778, 20] on span "All Filters • 2" at bounding box center [771, 21] width 76 height 13
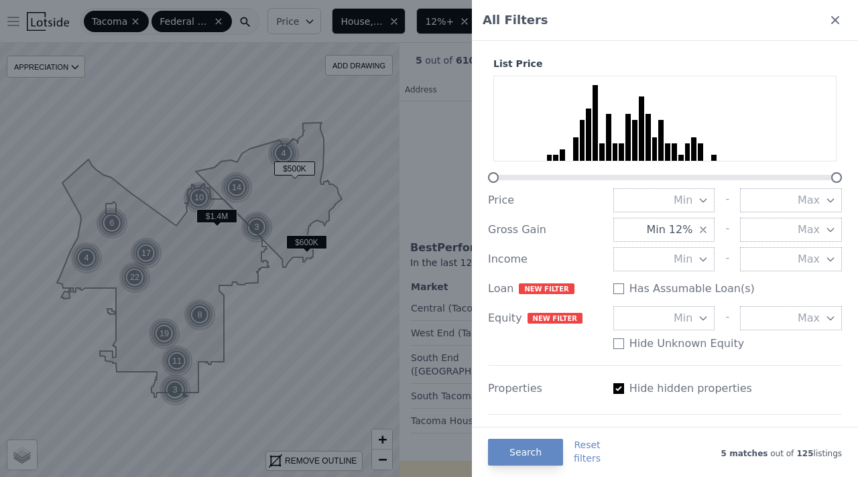
click at [689, 197] on span "Min" at bounding box center [683, 200] width 19 height 16
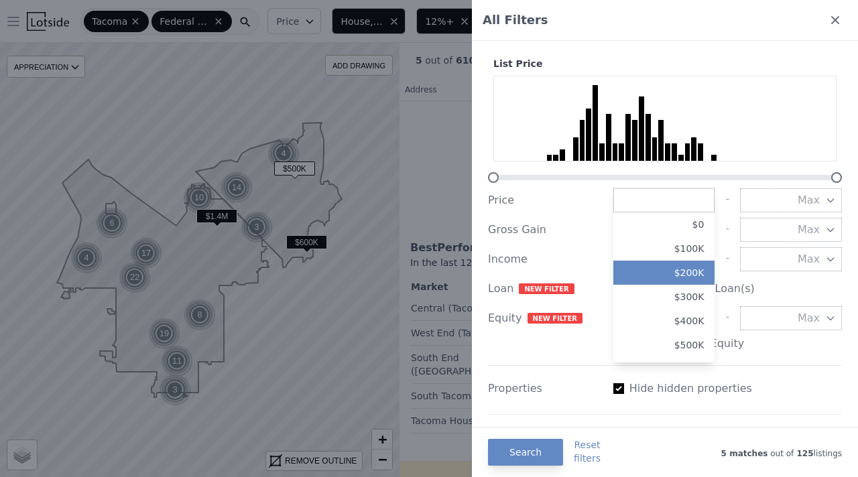
click at [694, 272] on button "$200K" at bounding box center [664, 273] width 102 height 24
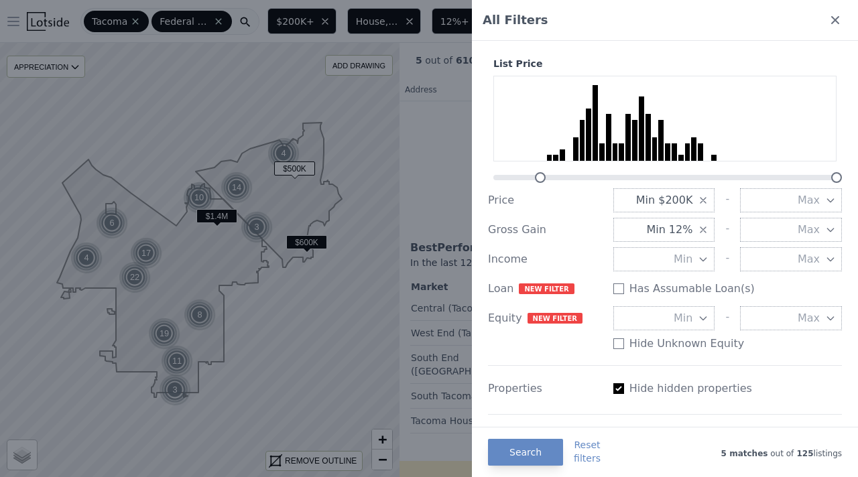
click at [833, 199] on icon "button" at bounding box center [830, 200] width 6 height 3
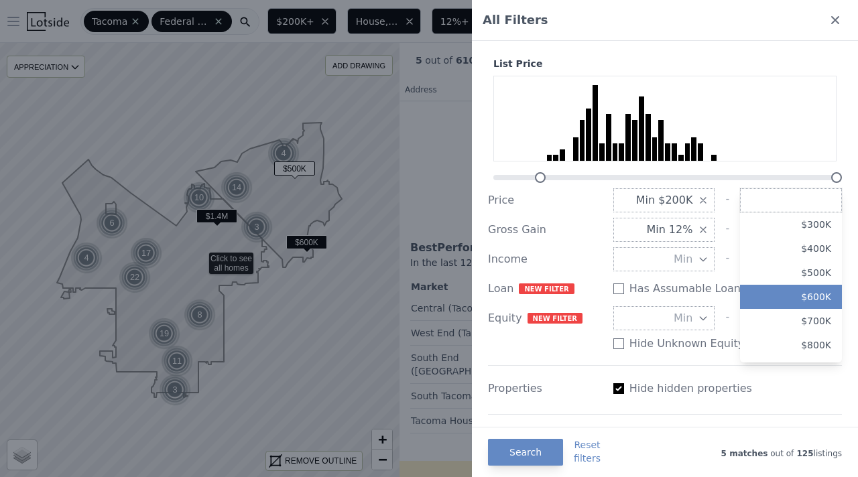
click at [818, 297] on button "$600K" at bounding box center [791, 297] width 102 height 24
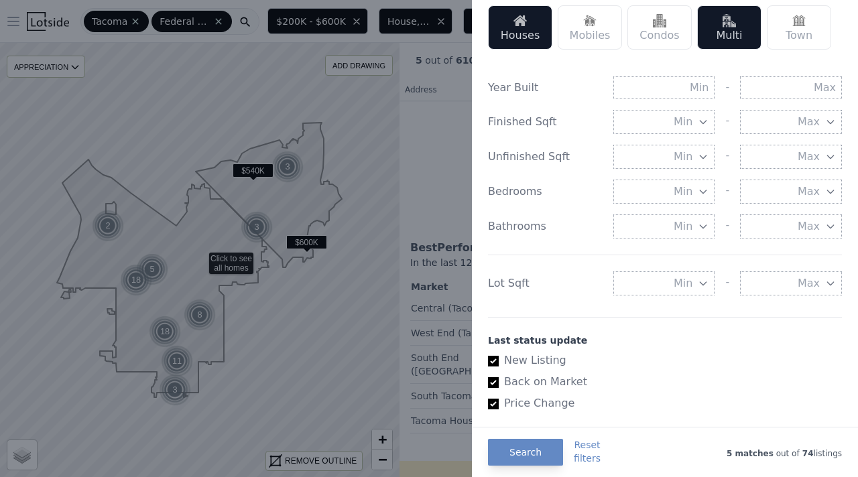
scroll to position [457, 0]
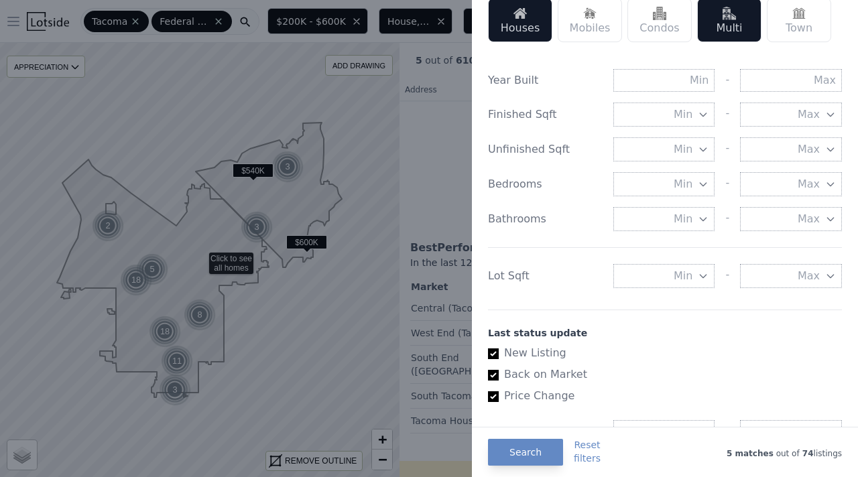
click at [648, 270] on button "Min" at bounding box center [664, 276] width 102 height 24
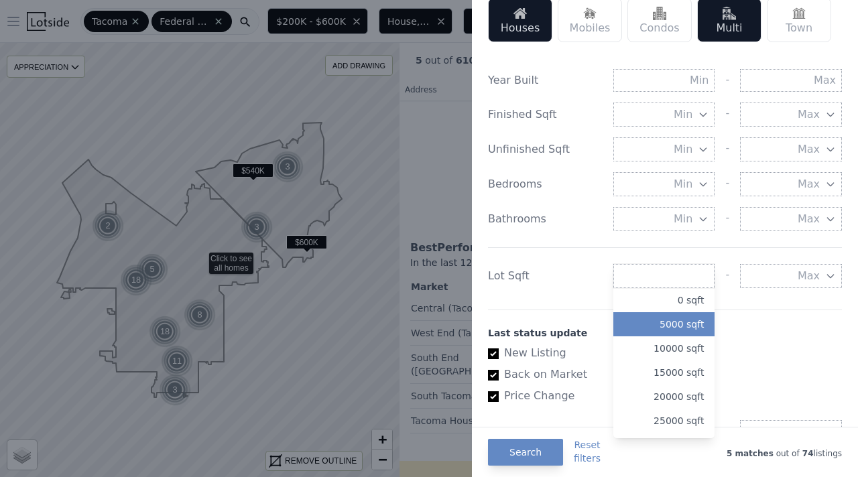
click at [675, 320] on button "5000 sqft" at bounding box center [664, 324] width 102 height 24
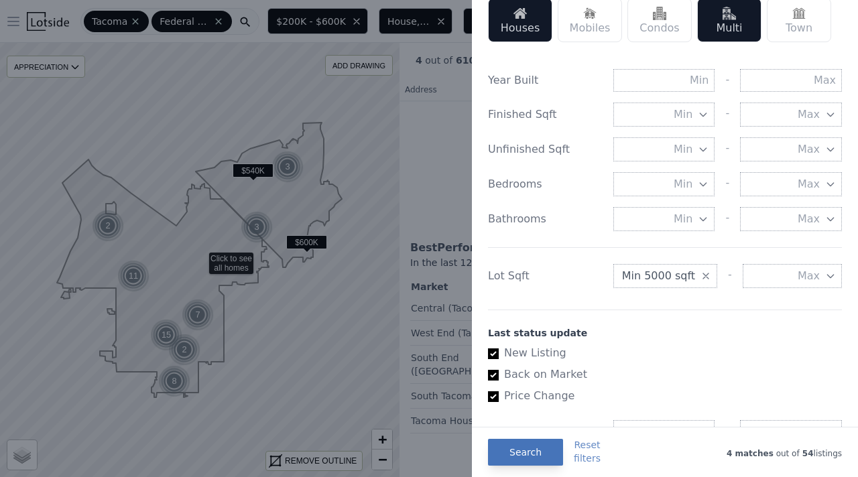
click at [533, 410] on button "Search" at bounding box center [525, 452] width 75 height 27
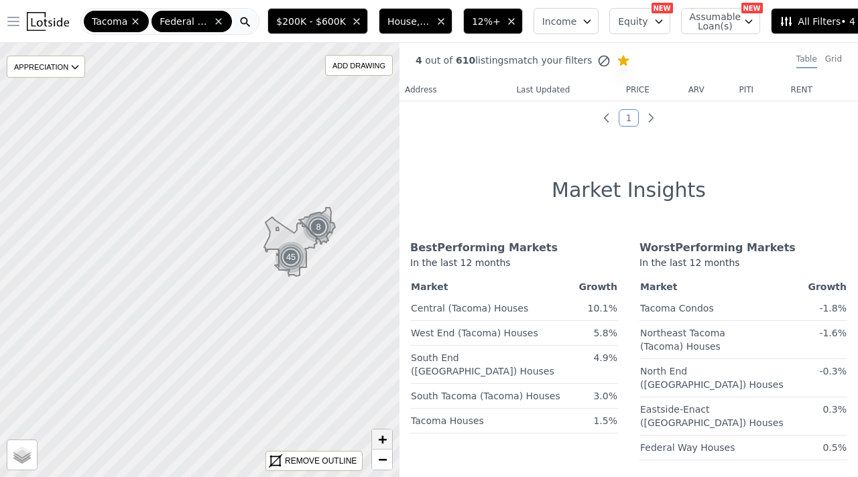
click at [387, 410] on link "+" at bounding box center [382, 440] width 20 height 20
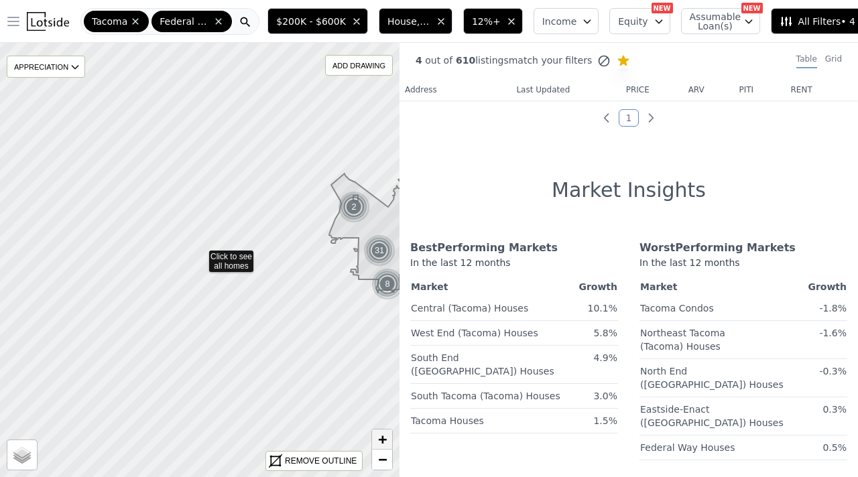
click at [384, 410] on span "+" at bounding box center [382, 439] width 9 height 17
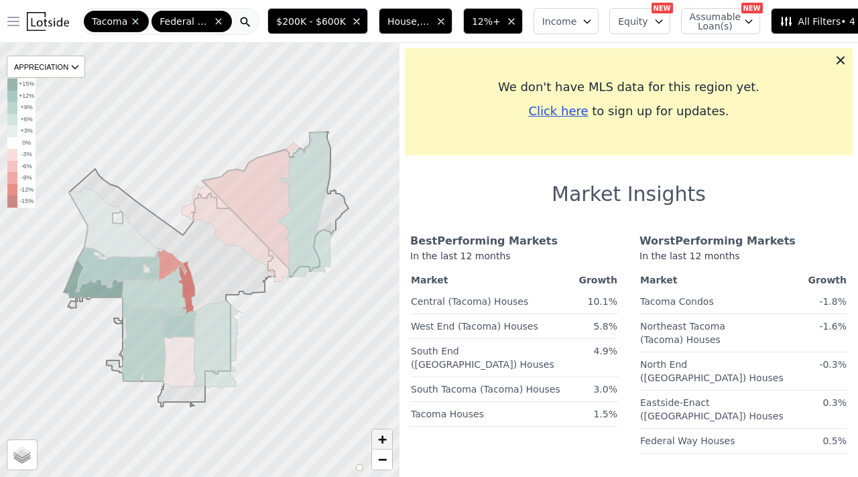
click at [384, 410] on span "+" at bounding box center [382, 439] width 9 height 17
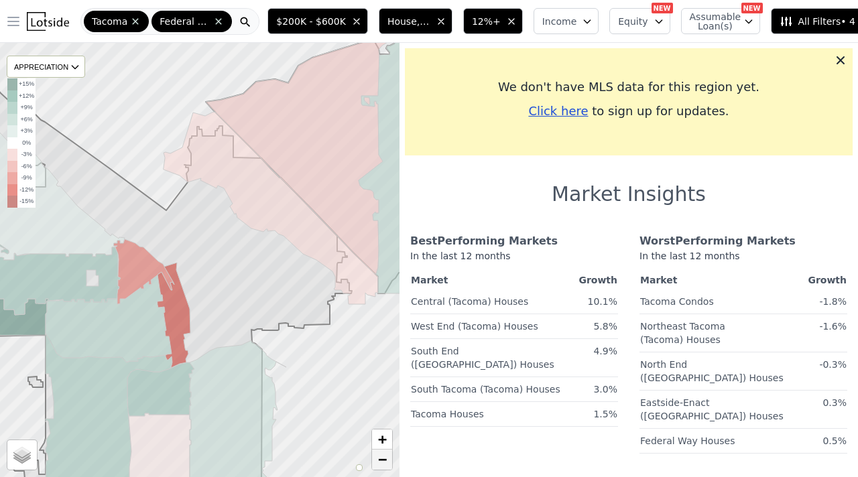
click at [383, 410] on span "−" at bounding box center [382, 459] width 9 height 17
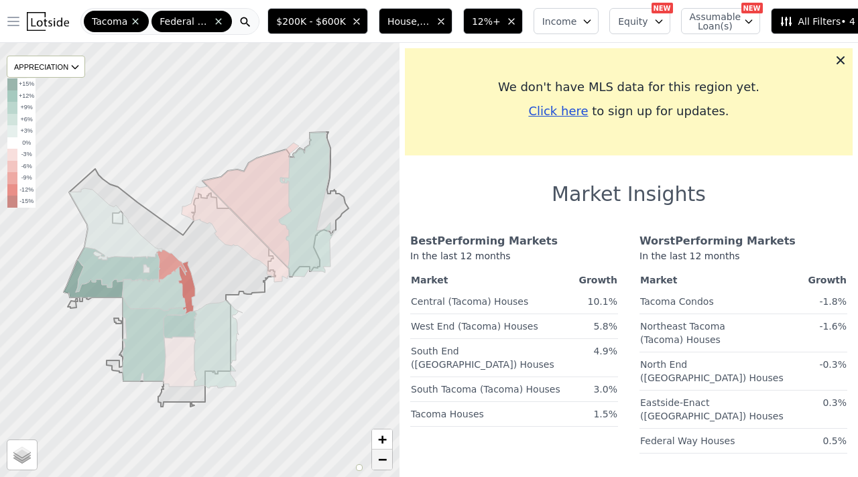
click at [383, 410] on span "−" at bounding box center [382, 459] width 9 height 17
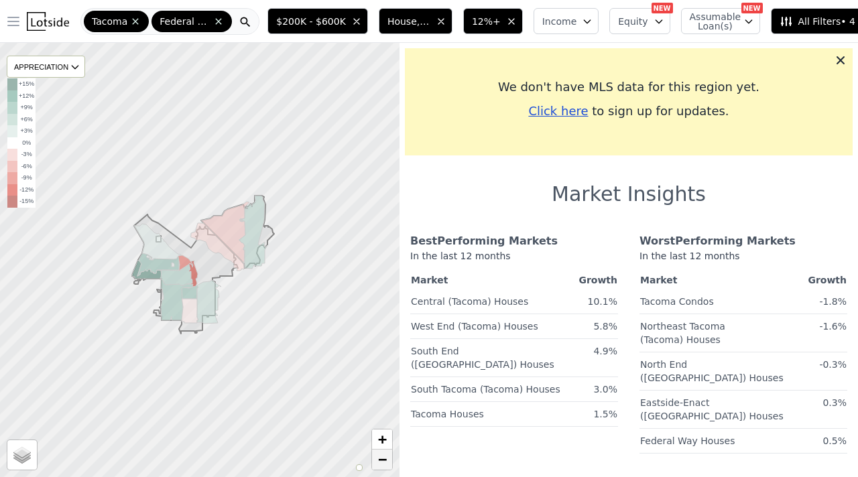
click at [383, 410] on span "−" at bounding box center [382, 459] width 9 height 17
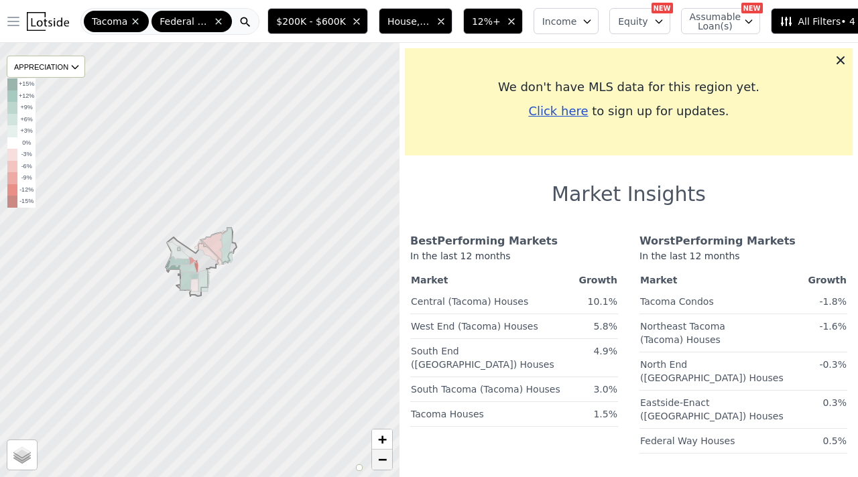
click at [383, 410] on span "−" at bounding box center [382, 459] width 9 height 17
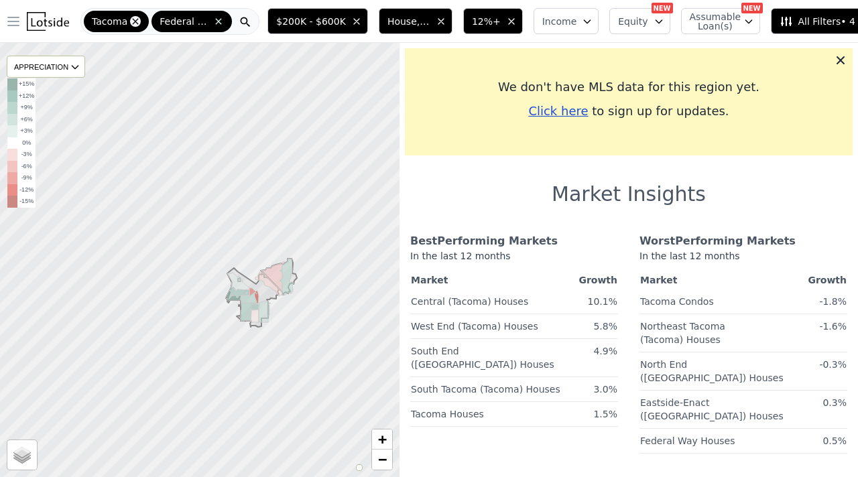
click at [135, 19] on icon at bounding box center [136, 21] width 6 height 6
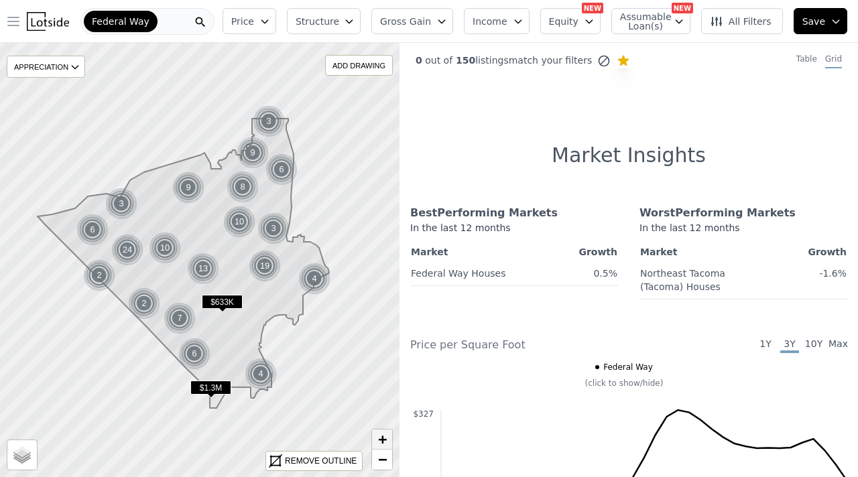
click at [380, 410] on span "+" at bounding box center [382, 439] width 9 height 17
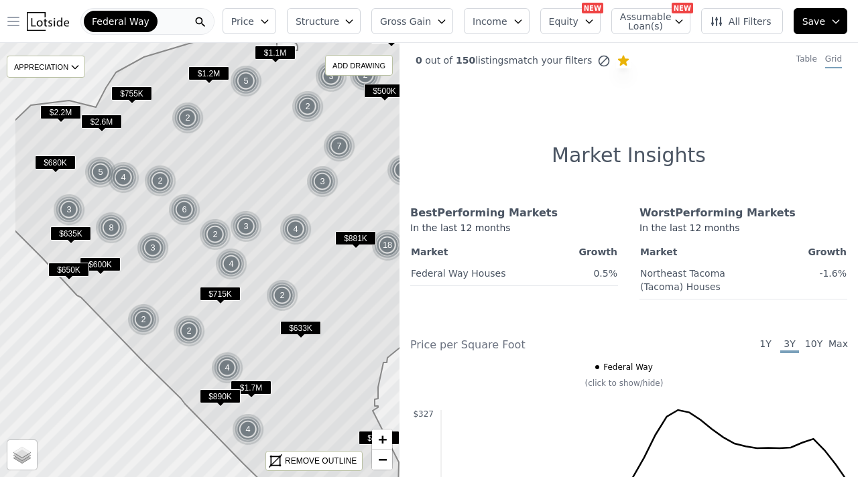
drag, startPoint x: 258, startPoint y: 290, endPoint x: 314, endPoint y: 263, distance: 62.1
click at [314, 263] on icon at bounding box center [255, 233] width 482 height 524
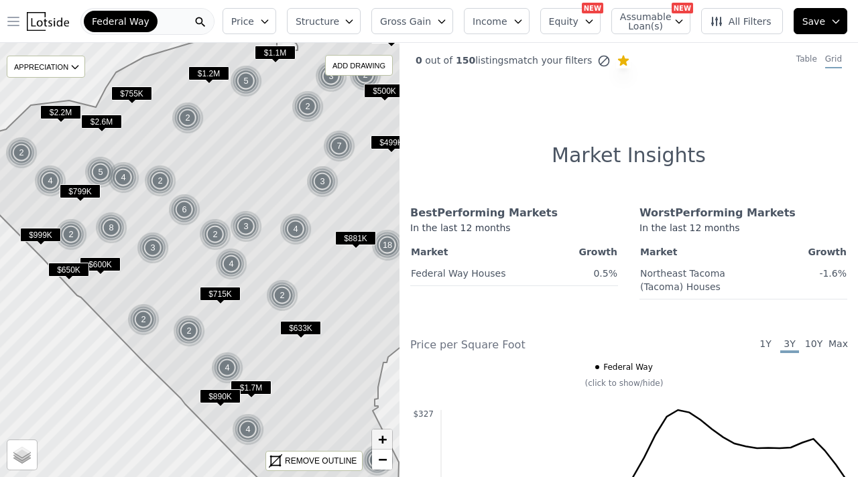
click at [379, 410] on span "+" at bounding box center [382, 439] width 9 height 17
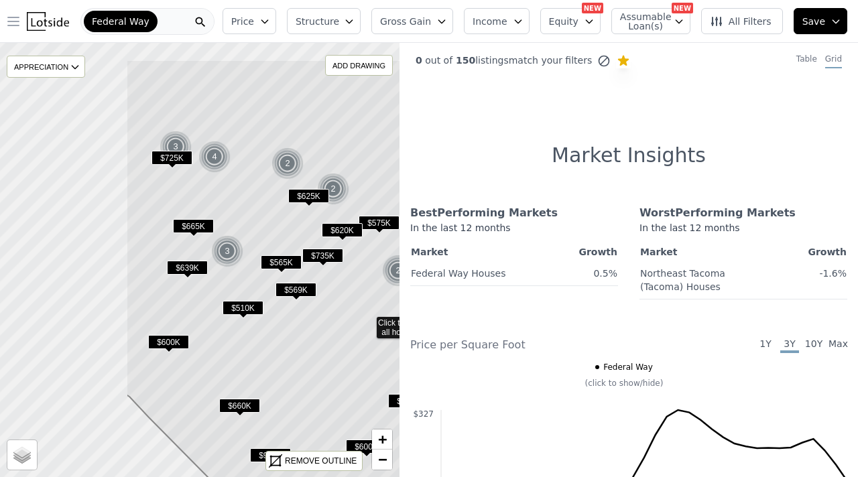
drag, startPoint x: 101, startPoint y: 160, endPoint x: 265, endPoint y: 221, distance: 175.8
click at [265, 221] on icon at bounding box center [367, 322] width 482 height 524
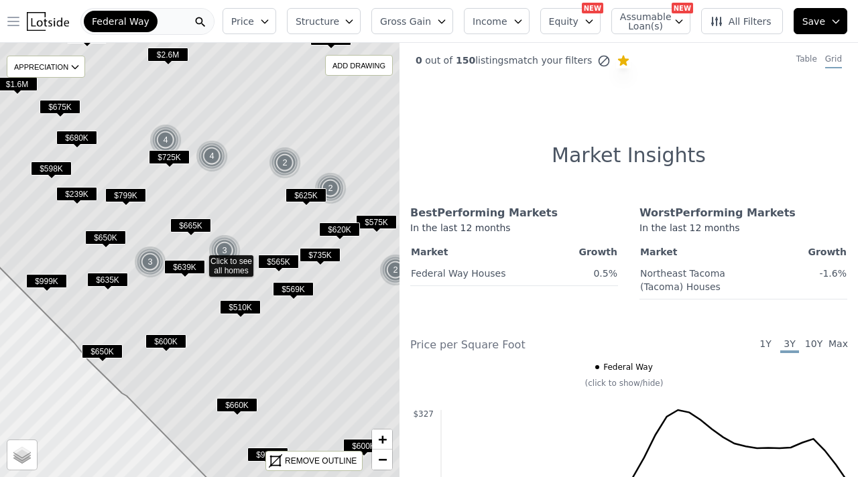
click at [243, 308] on span "$510K" at bounding box center [240, 307] width 41 height 14
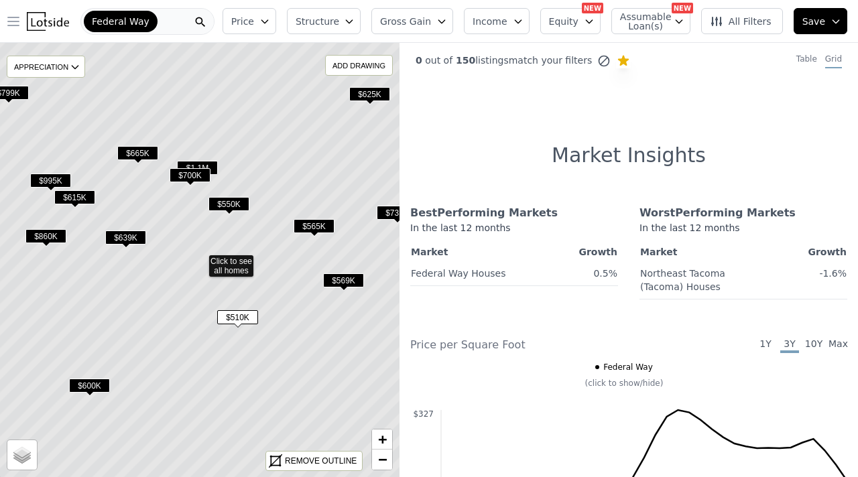
click at [239, 320] on span "$510K" at bounding box center [237, 317] width 41 height 14
click at [273, 11] on button "Price" at bounding box center [250, 21] width 54 height 26
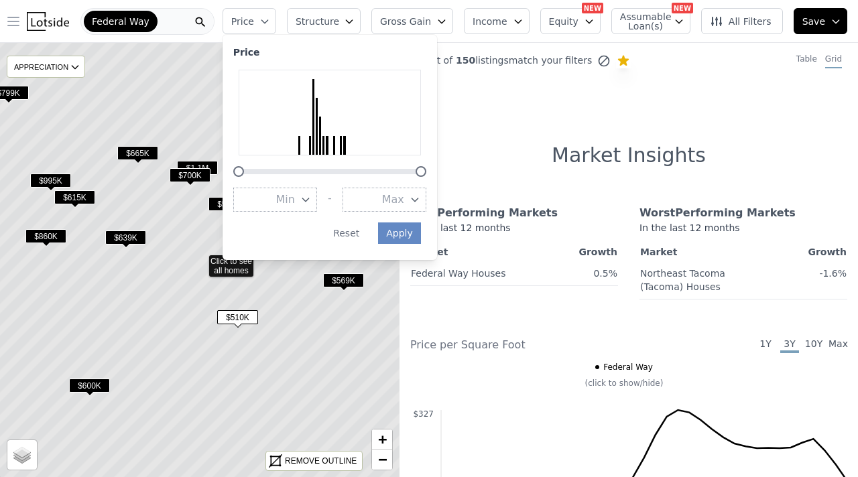
click at [311, 198] on icon "button" at bounding box center [305, 199] width 11 height 11
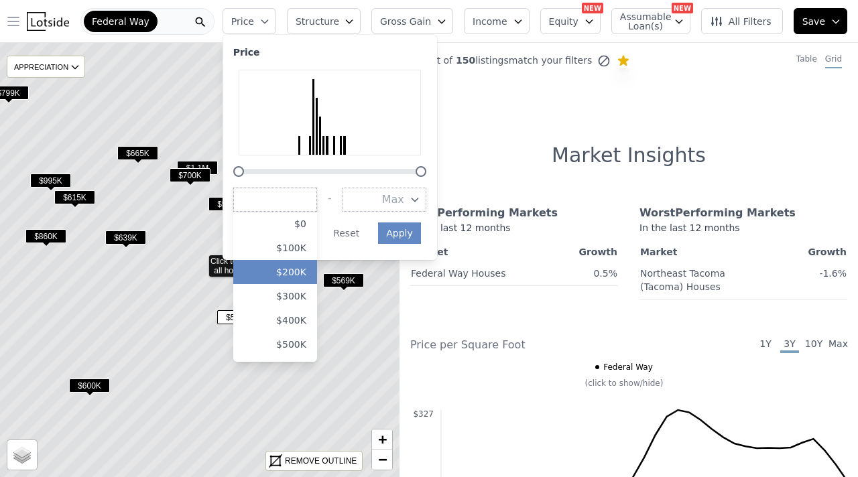
click at [313, 275] on button "$200K" at bounding box center [275, 272] width 84 height 24
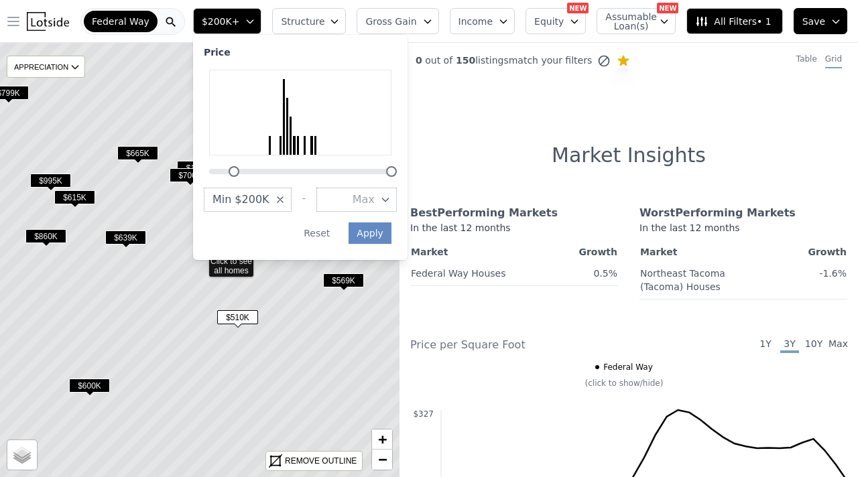
click at [408, 196] on div "Price Min $200K - Max Apply Reset" at bounding box center [300, 147] width 215 height 225
click at [391, 200] on icon "button" at bounding box center [385, 199] width 11 height 11
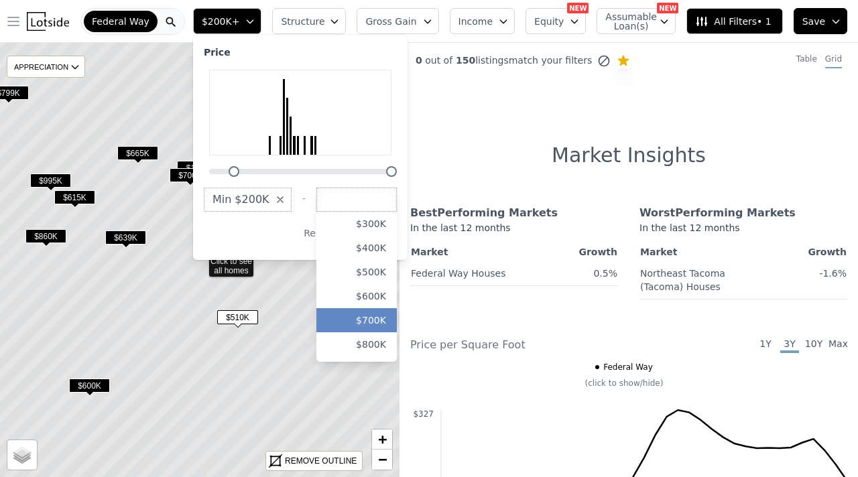
click at [397, 318] on button "$700K" at bounding box center [356, 320] width 80 height 24
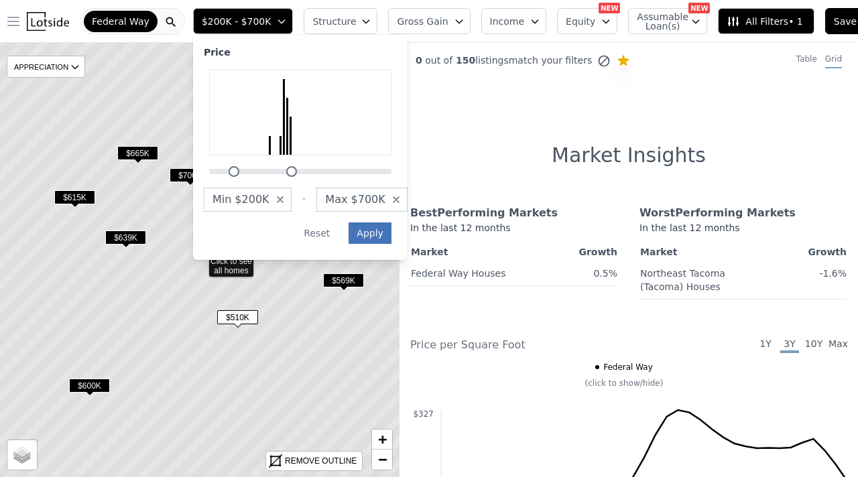
click at [373, 229] on button "Apply" at bounding box center [370, 233] width 43 height 21
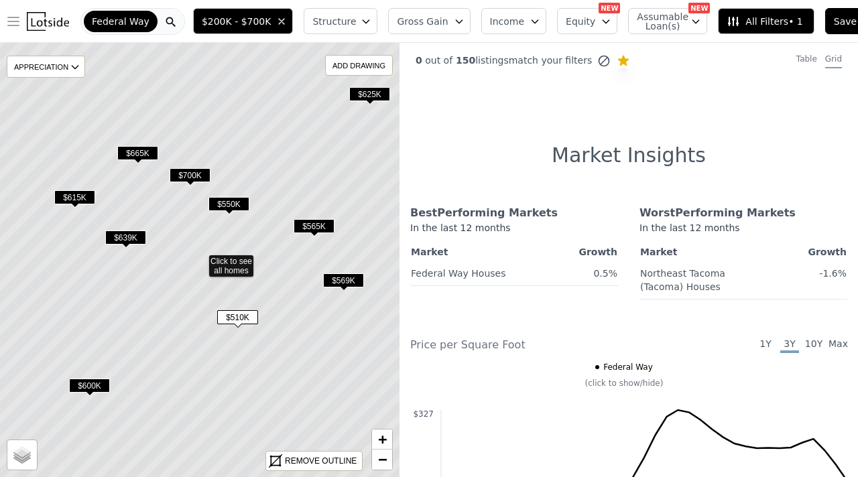
click at [361, 23] on icon "button" at bounding box center [366, 21] width 11 height 11
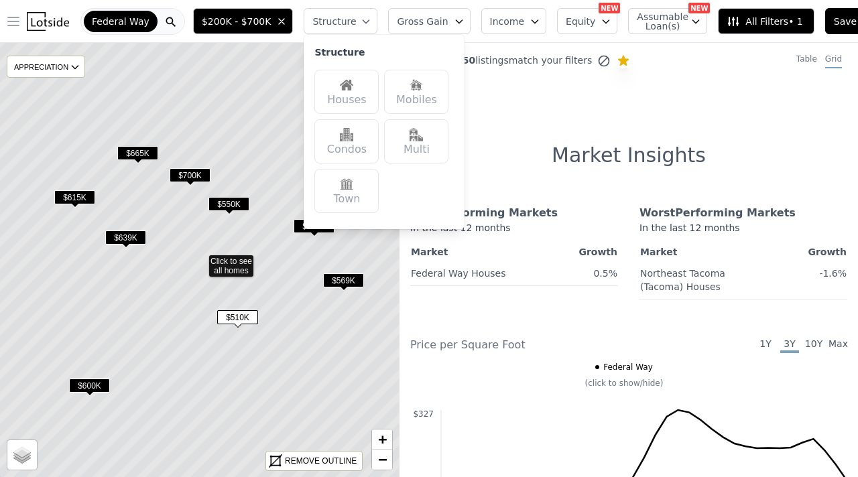
click at [347, 88] on img at bounding box center [346, 84] width 13 height 13
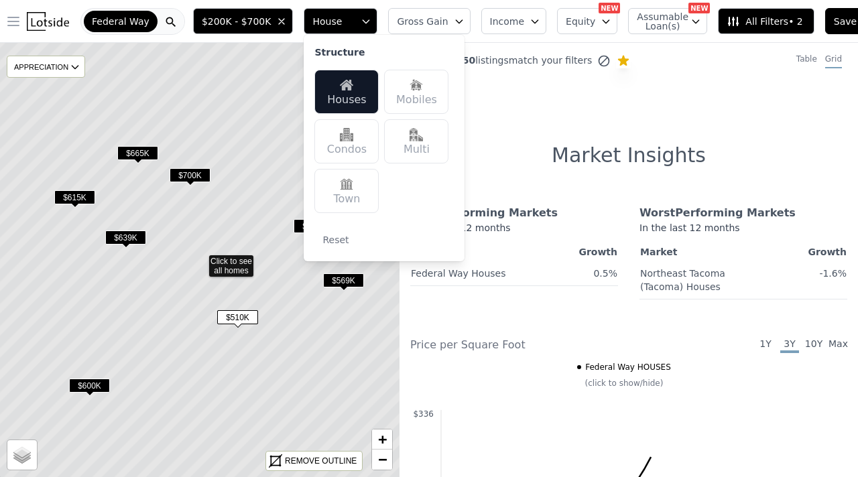
click at [404, 145] on div "Multi" at bounding box center [416, 141] width 64 height 44
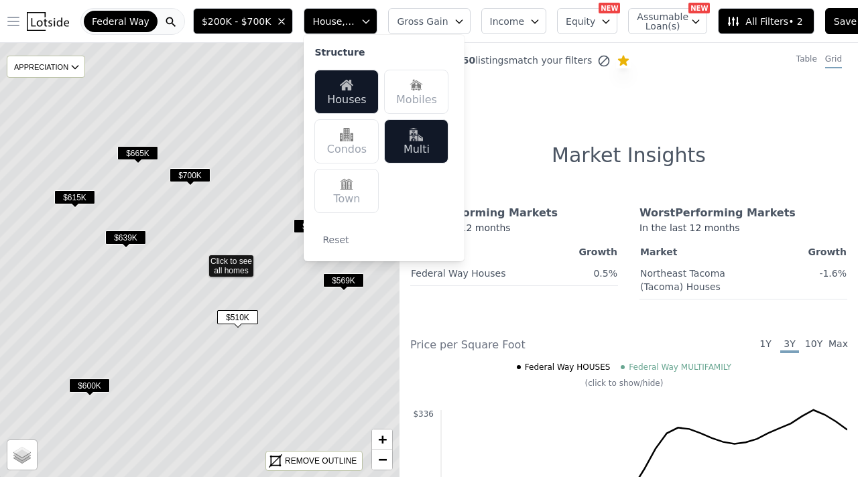
click at [526, 141] on div "0 out of 150 listings match your filters Table Grid Market Insights Best Perfor…" at bounding box center [629, 281] width 459 height 477
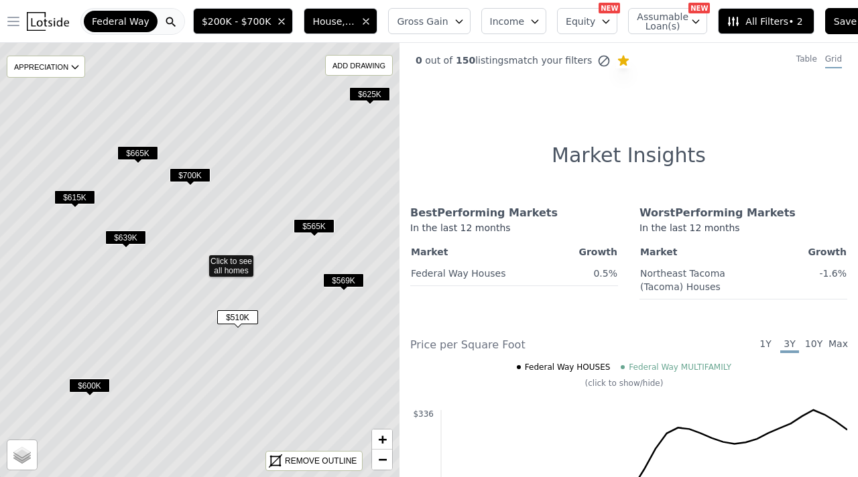
click at [438, 15] on span "Gross Gain" at bounding box center [422, 21] width 51 height 13
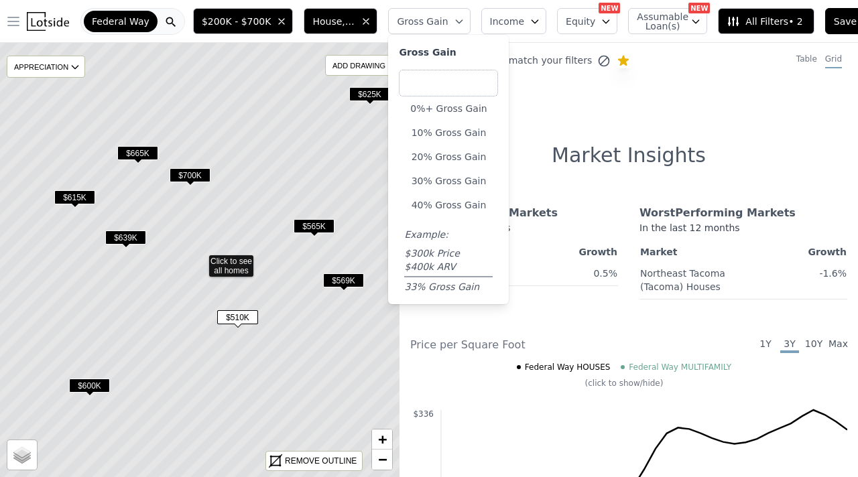
click at [441, 90] on input "number" at bounding box center [448, 83] width 99 height 27
type input "12"
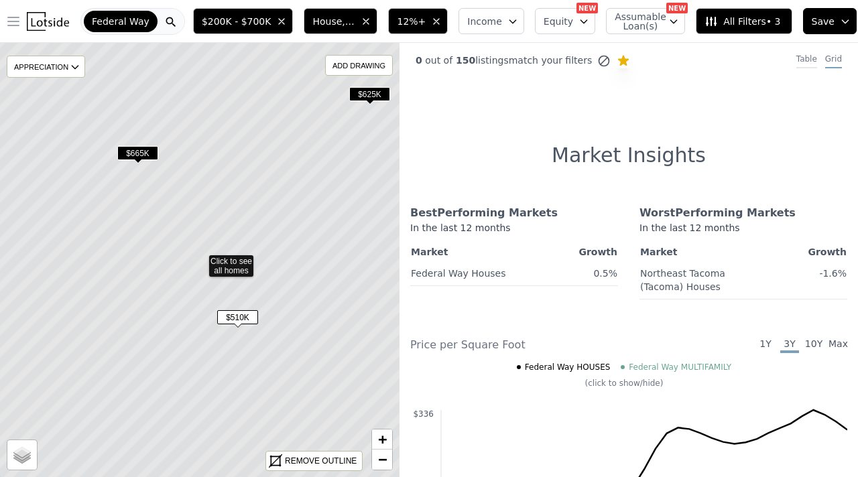
click at [809, 55] on div "Table" at bounding box center [806, 61] width 21 height 15
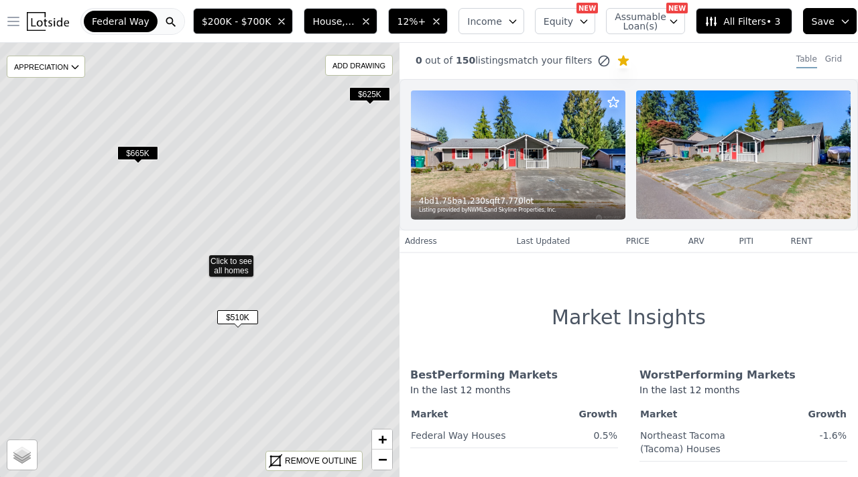
click at [546, 163] on img at bounding box center [518, 155] width 215 height 129
click at [514, 171] on img at bounding box center [518, 155] width 215 height 129
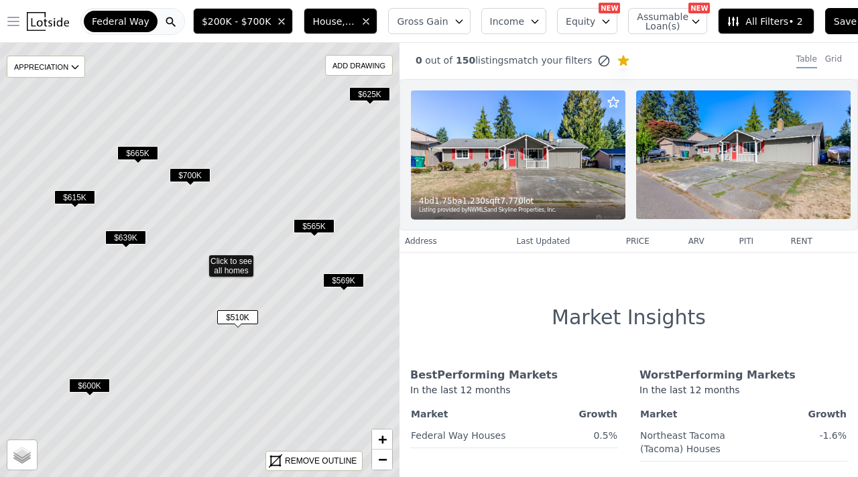
click at [145, 23] on span "Federal Way" at bounding box center [121, 21] width 58 height 13
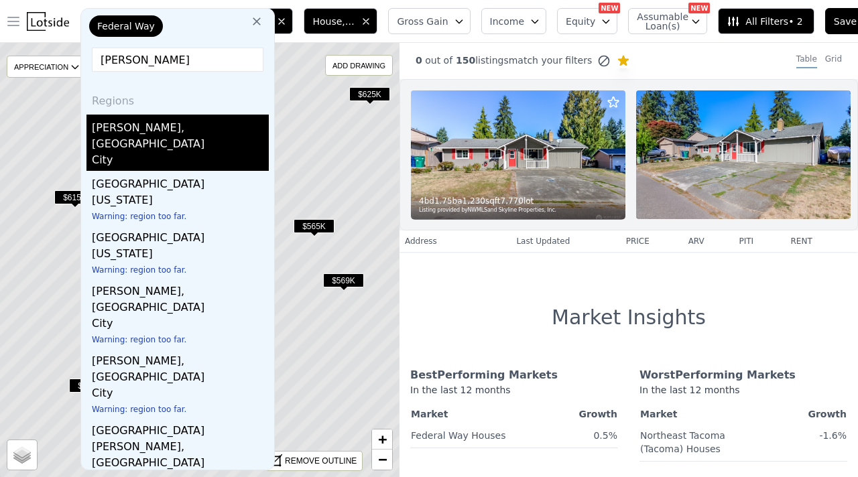
type input "sumner"
click at [129, 133] on div "Sumner, WA" at bounding box center [180, 134] width 177 height 38
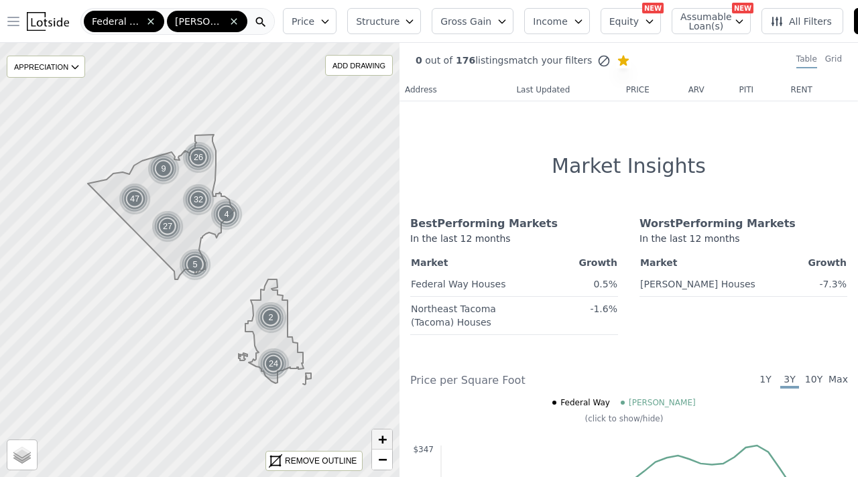
click at [378, 410] on span "+" at bounding box center [382, 439] width 9 height 17
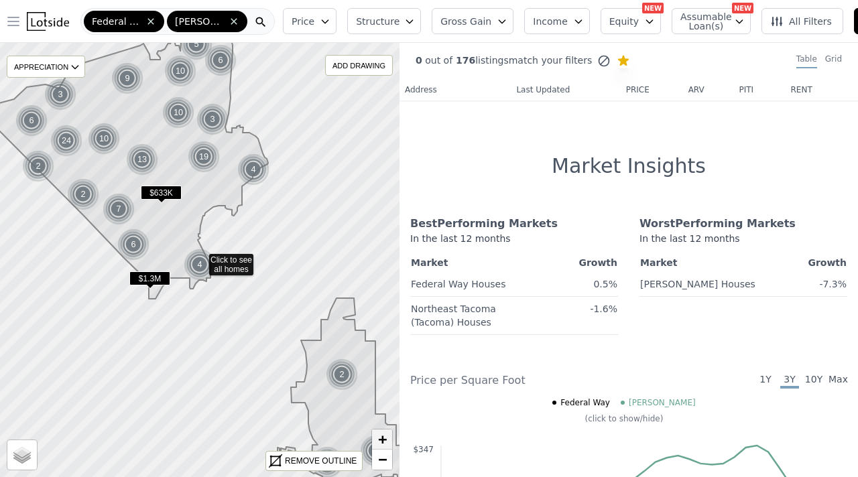
click at [383, 410] on span "+" at bounding box center [382, 439] width 9 height 17
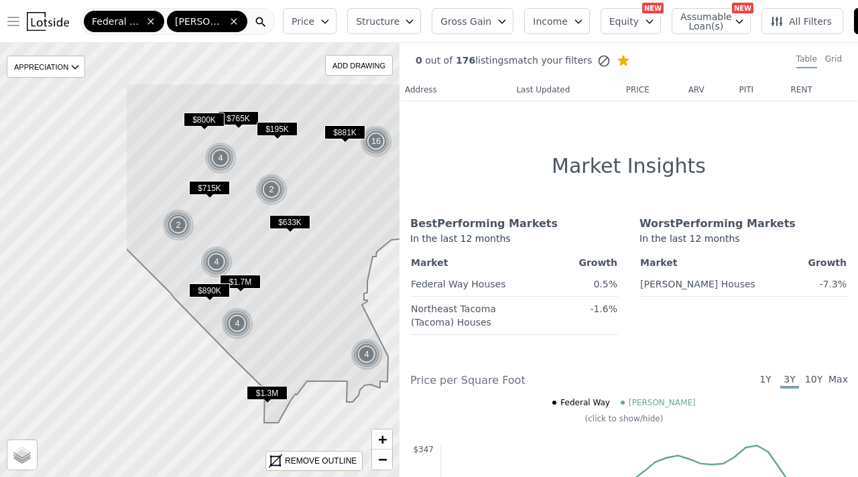
drag, startPoint x: 127, startPoint y: 183, endPoint x: 279, endPoint y: 261, distance: 170.3
click at [280, 261] on icon at bounding box center [314, 253] width 378 height 340
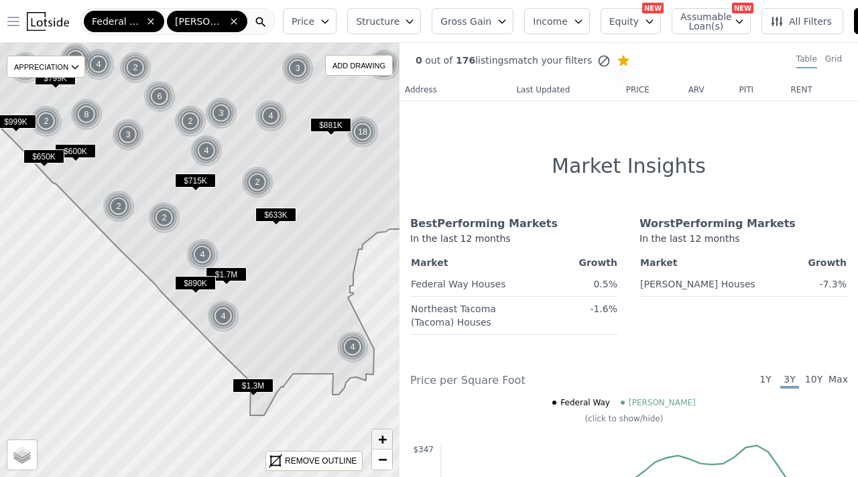
click at [379, 410] on span "+" at bounding box center [382, 439] width 9 height 17
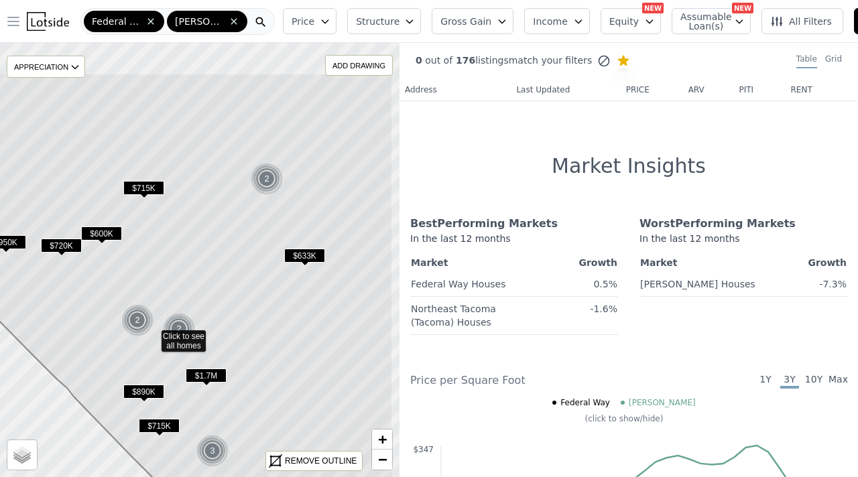
drag, startPoint x: 262, startPoint y: 162, endPoint x: 206, endPoint y: 231, distance: 89.6
click at [206, 231] on icon at bounding box center [152, 335] width 482 height 524
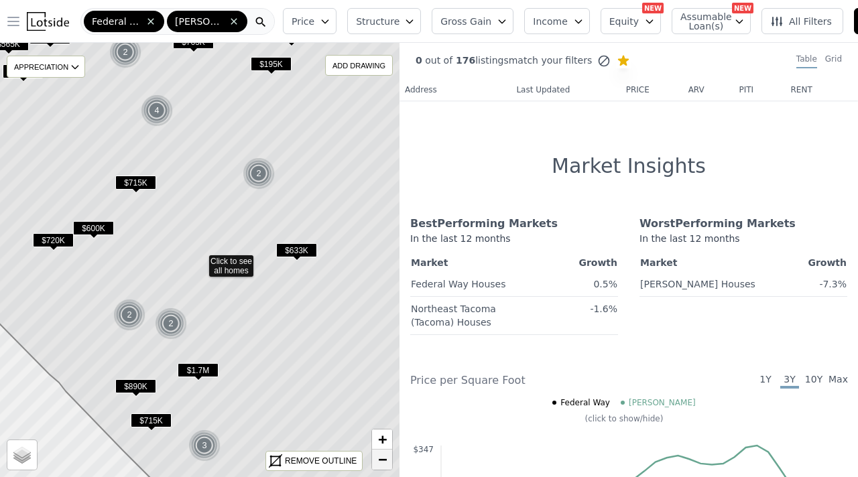
click at [385, 410] on span "−" at bounding box center [382, 459] width 9 height 17
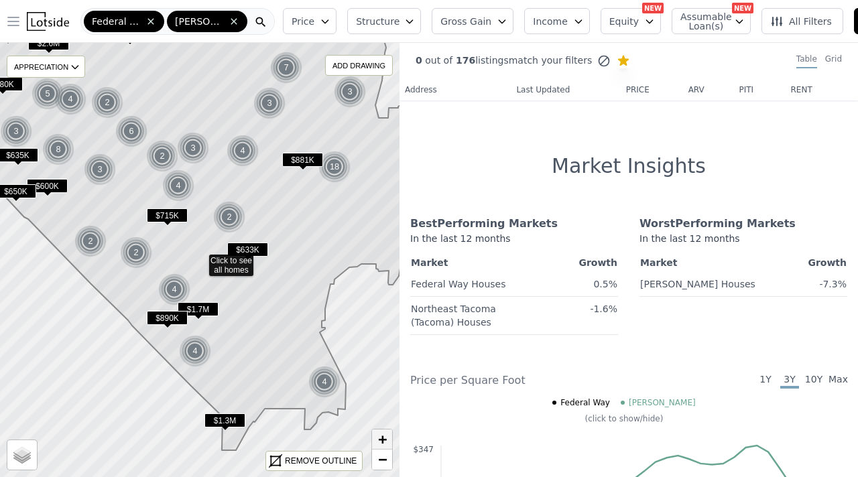
click at [378, 410] on span "+" at bounding box center [382, 439] width 9 height 17
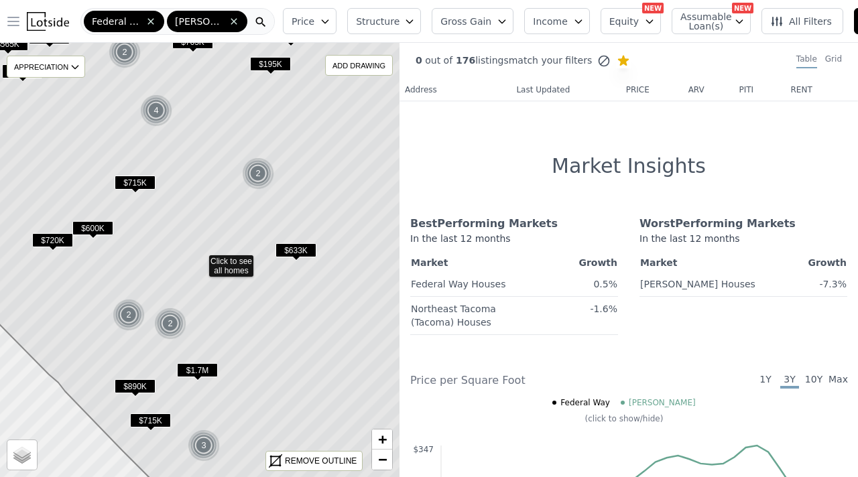
click at [280, 60] on span "$195K" at bounding box center [270, 64] width 41 height 14
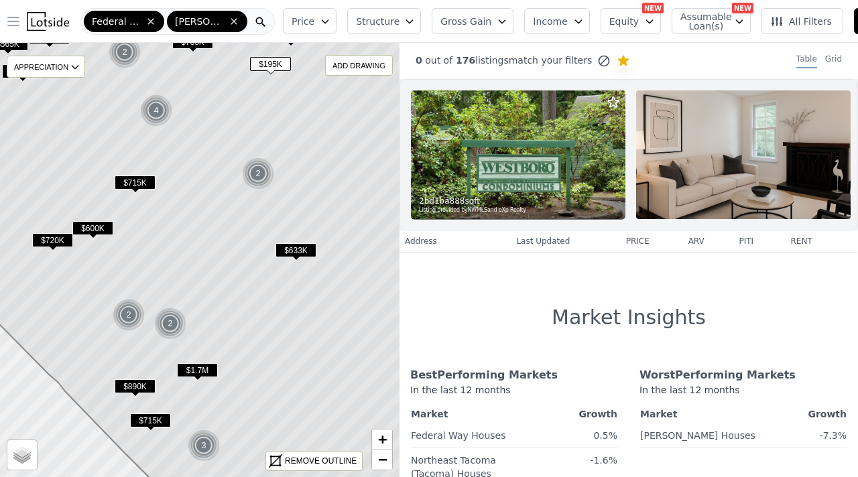
click at [373, 24] on span "Structure" at bounding box center [377, 21] width 43 height 13
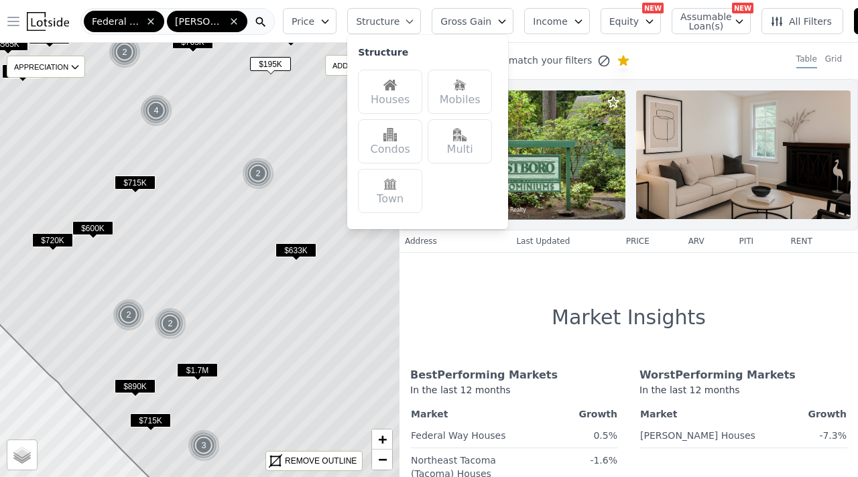
click at [383, 81] on img at bounding box center [389, 84] width 13 height 13
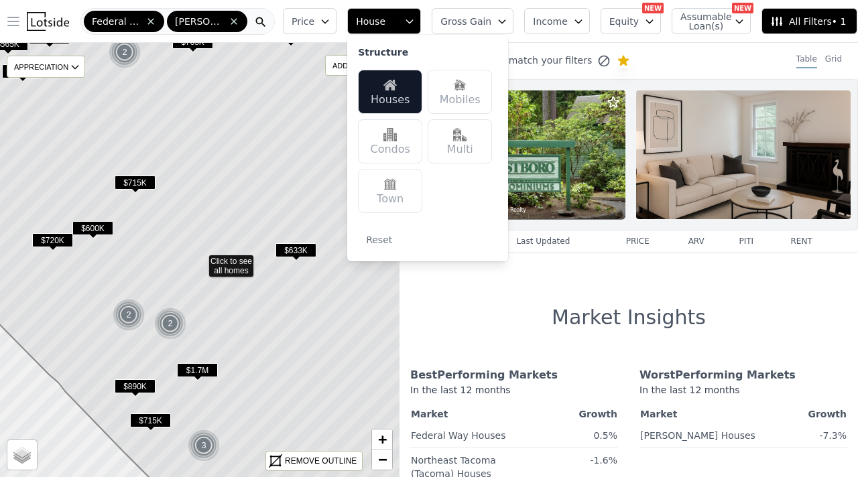
click at [433, 141] on div "Multi" at bounding box center [460, 141] width 64 height 44
click at [498, 276] on div "0 out of 176 listings match your filters Table Grid 2 bd 1 ba 888 sqft Listing …" at bounding box center [629, 281] width 459 height 477
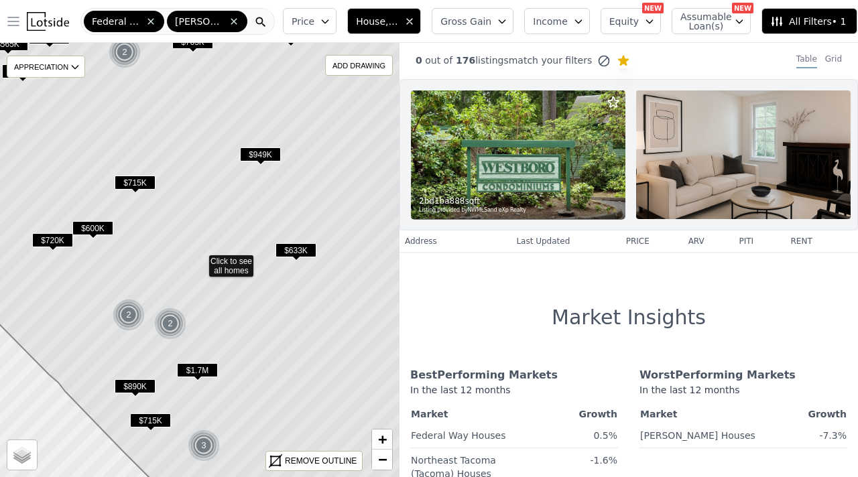
click at [462, 15] on span "Gross Gain" at bounding box center [465, 21] width 51 height 13
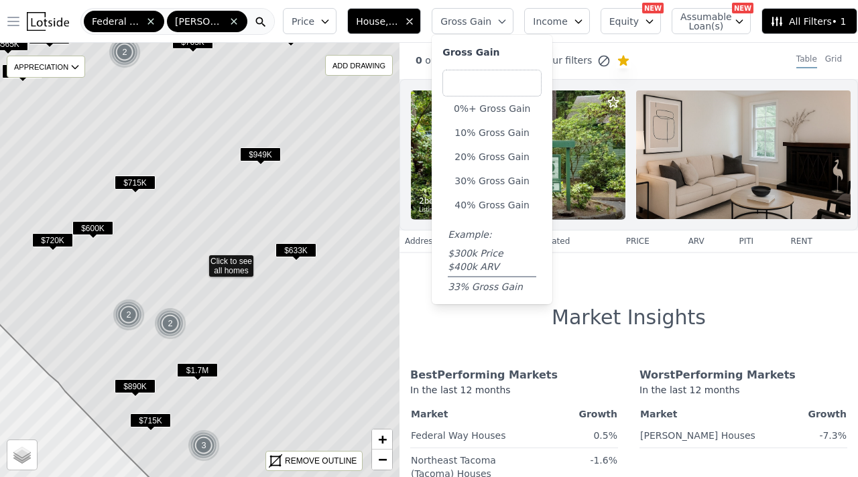
click at [463, 85] on input "number" at bounding box center [491, 83] width 99 height 27
type input "12"
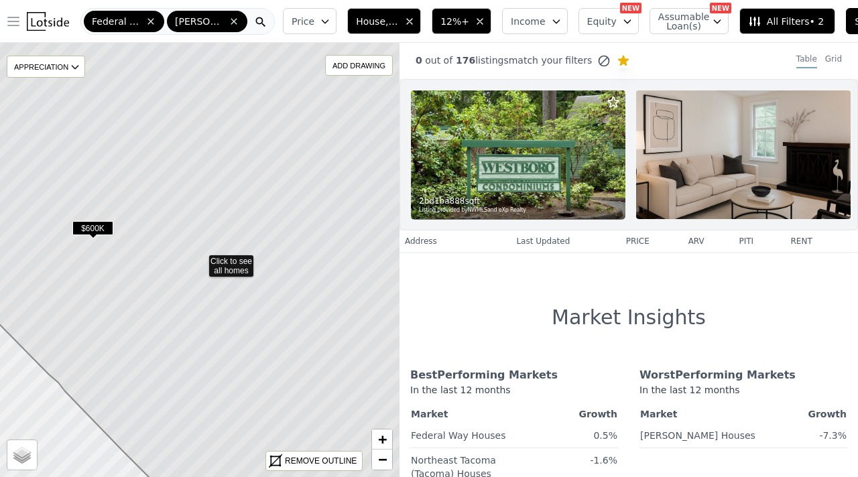
click at [320, 24] on icon "button" at bounding box center [325, 21] width 11 height 11
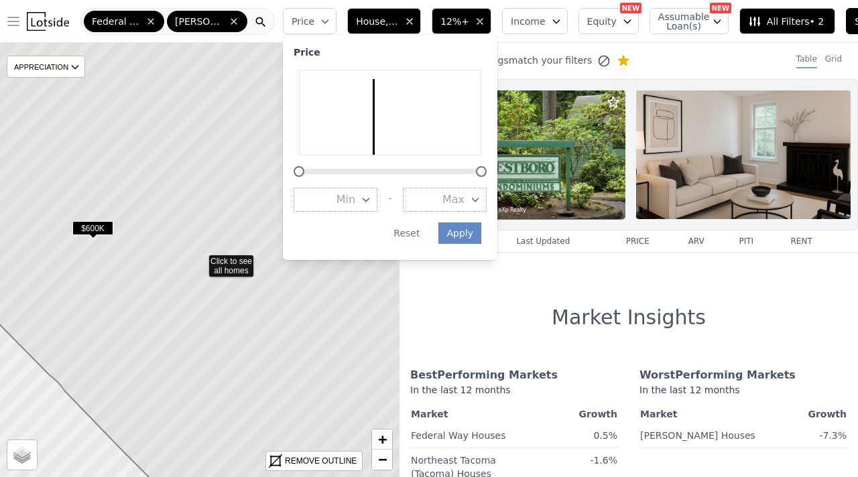
click at [442, 201] on span "Max" at bounding box center [453, 200] width 22 height 16
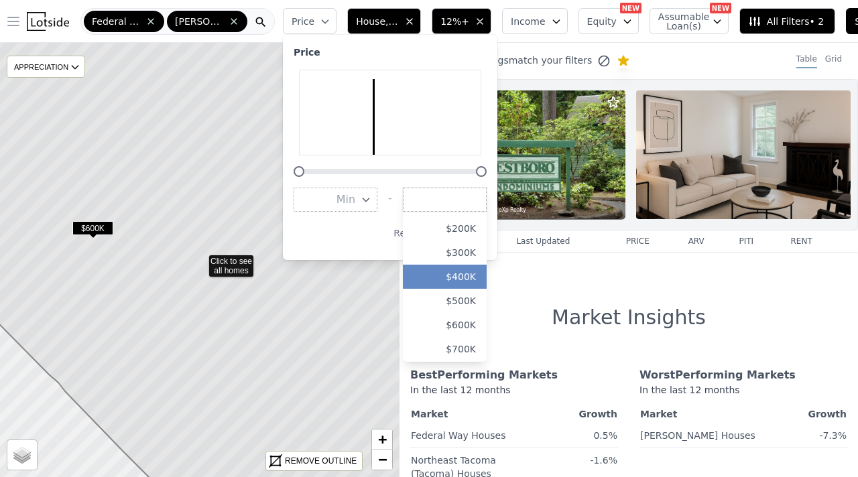
scroll to position [72, 0]
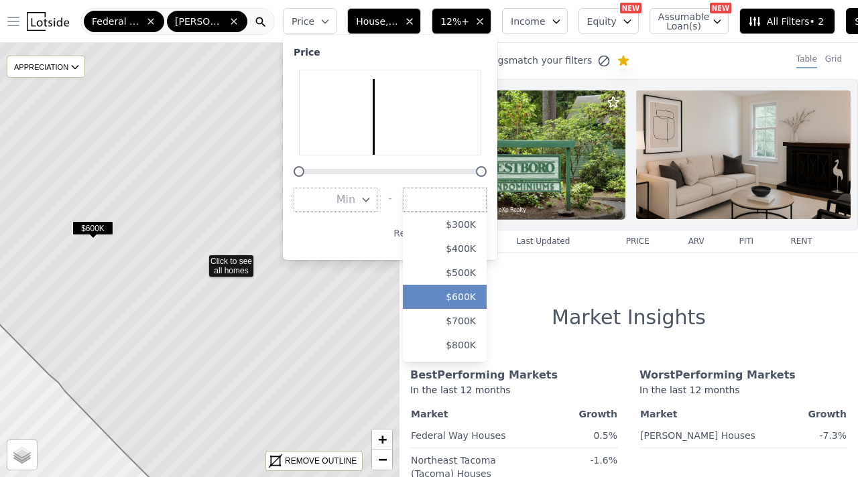
click at [446, 298] on button "$600K" at bounding box center [445, 297] width 84 height 24
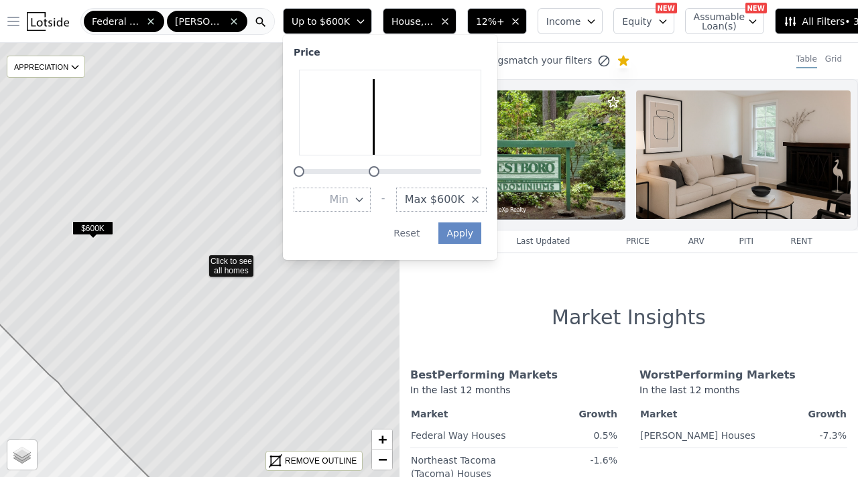
click at [344, 14] on button "Up to $600K" at bounding box center [327, 21] width 89 height 26
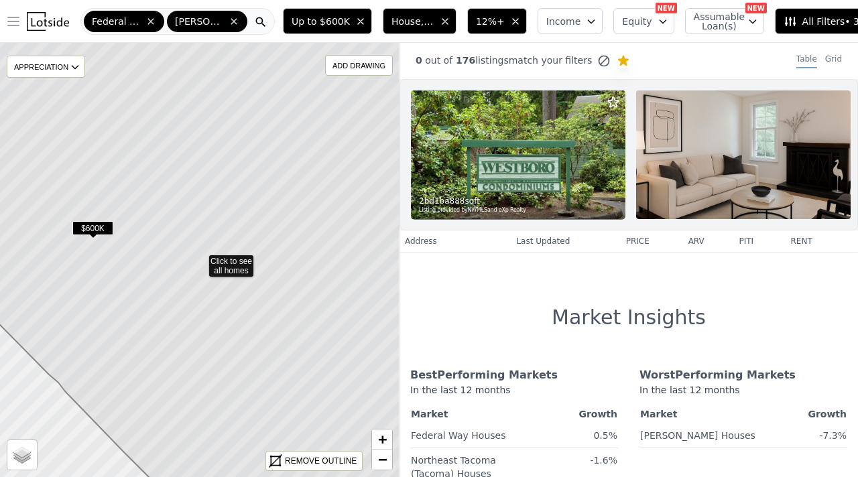
click at [311, 15] on span "Up to $600K" at bounding box center [321, 21] width 58 height 13
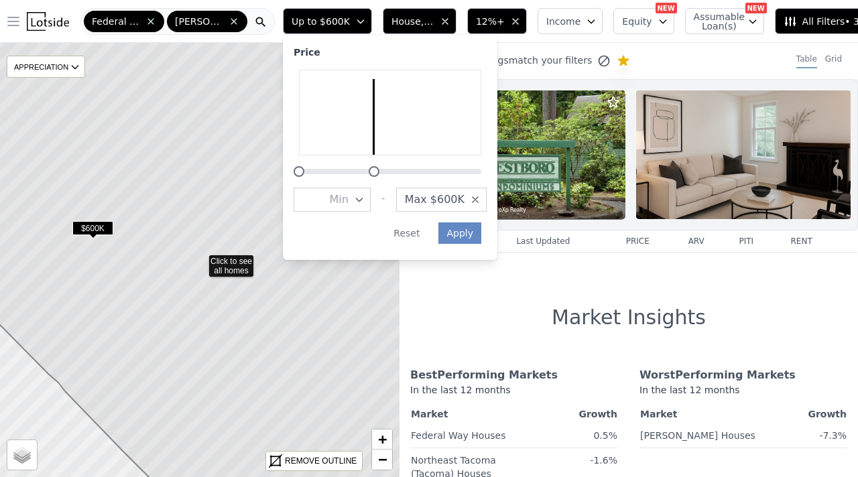
click at [332, 198] on span "Min" at bounding box center [338, 200] width 19 height 16
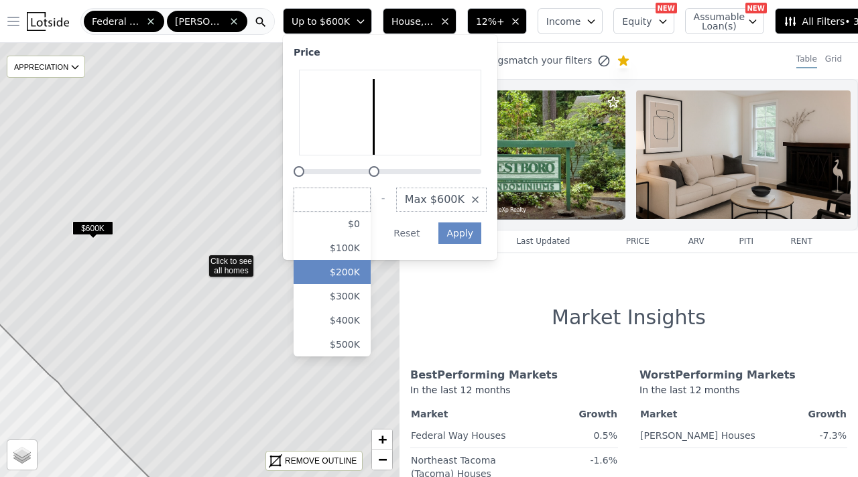
click at [340, 272] on button "$200K" at bounding box center [332, 272] width 77 height 24
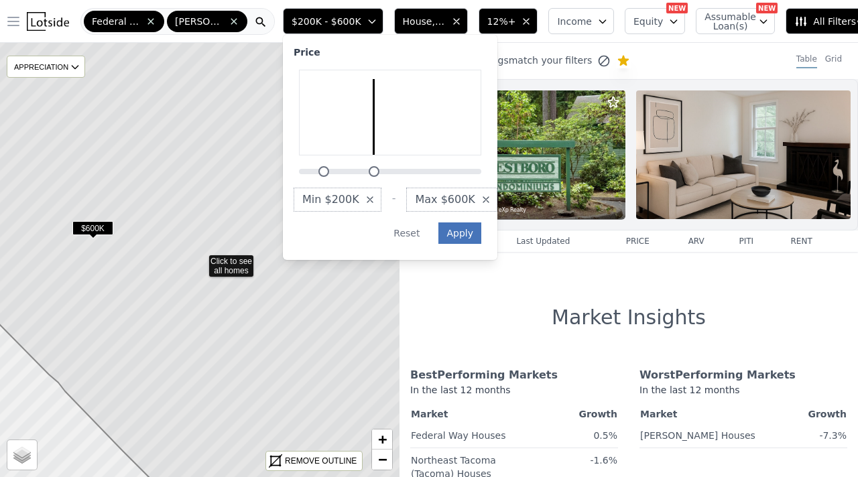
click at [441, 232] on button "Apply" at bounding box center [459, 233] width 43 height 21
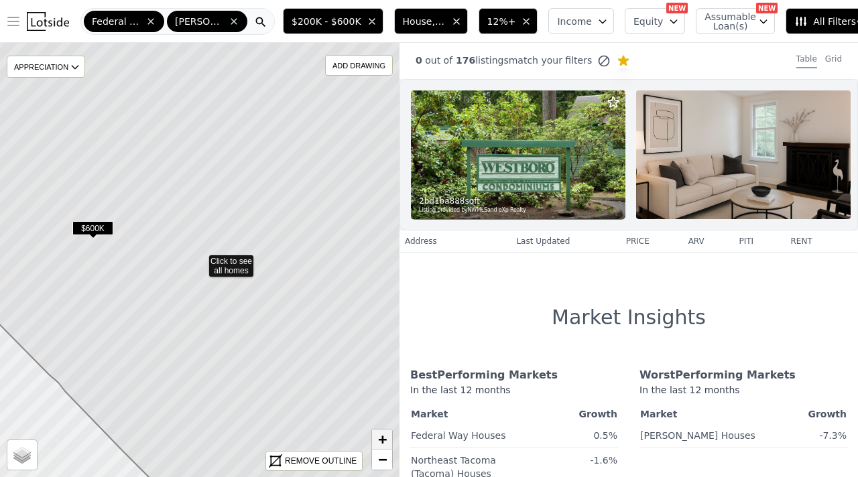
click at [388, 410] on link "+" at bounding box center [382, 440] width 20 height 20
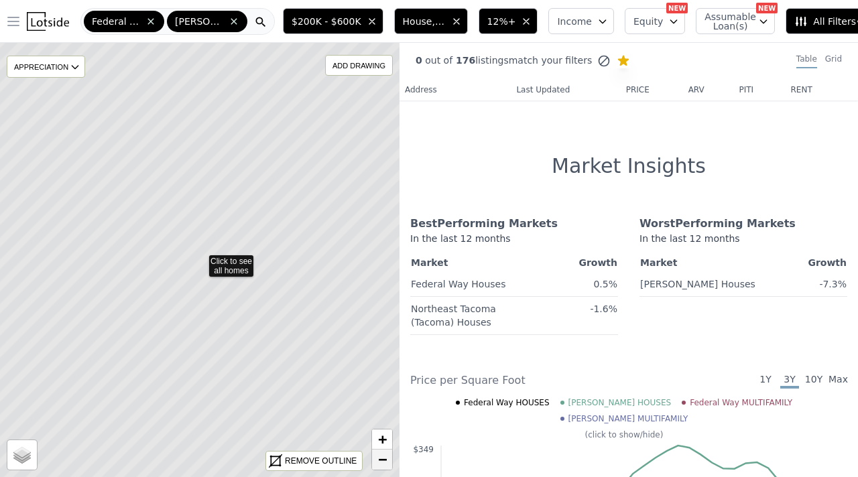
click at [383, 410] on span "−" at bounding box center [382, 459] width 9 height 17
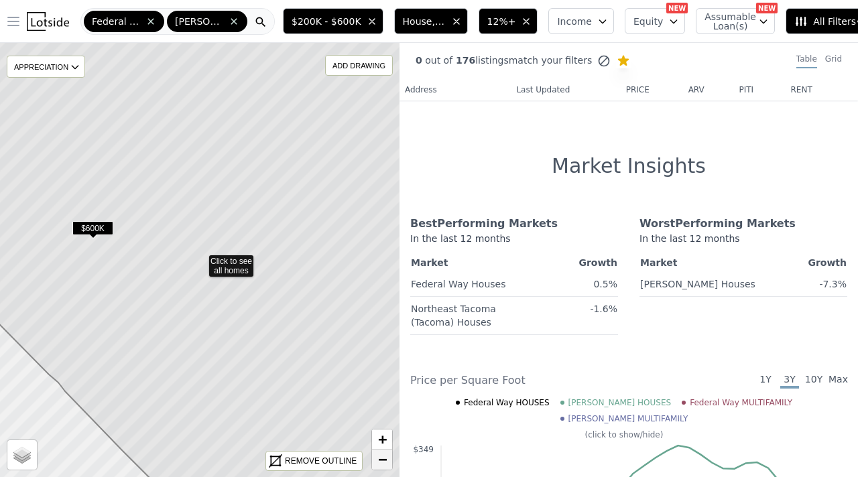
click at [383, 410] on span "−" at bounding box center [382, 459] width 9 height 17
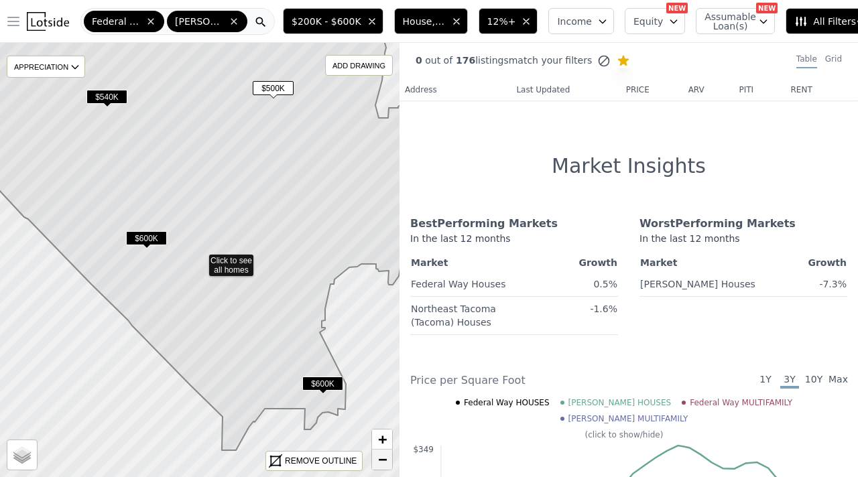
click at [383, 410] on span "−" at bounding box center [382, 459] width 9 height 17
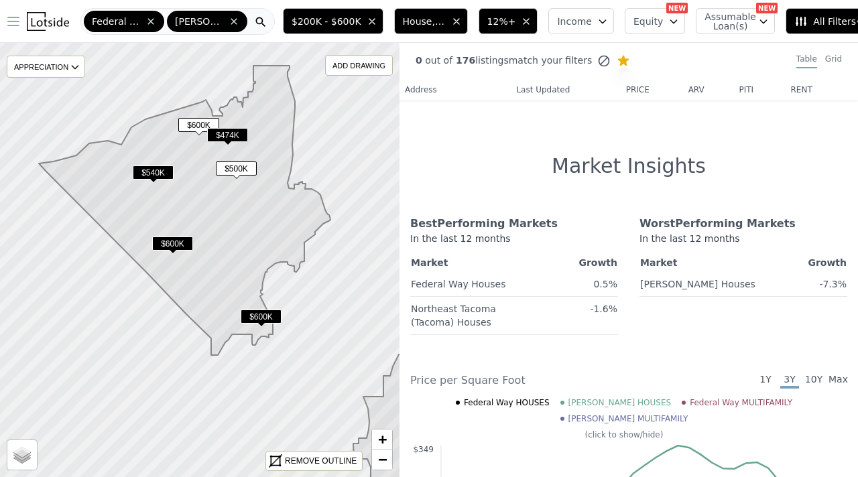
click at [229, 132] on span "$474K" at bounding box center [227, 135] width 41 height 14
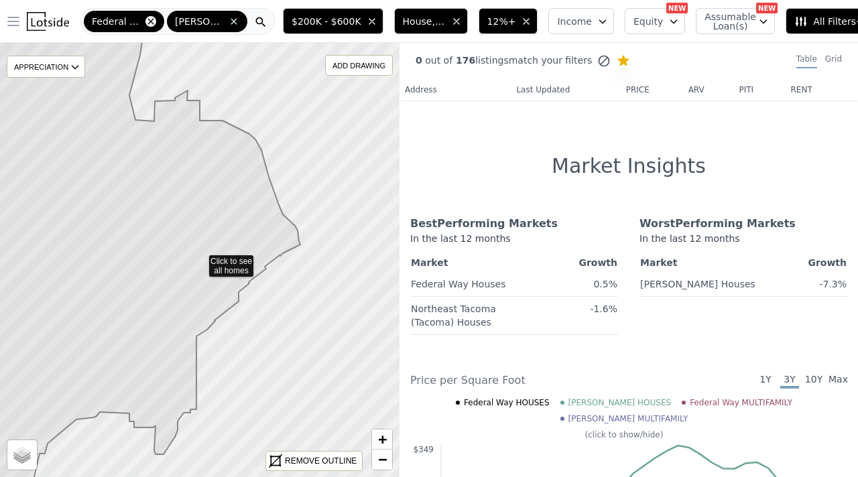
click at [152, 24] on icon at bounding box center [150, 21] width 11 height 11
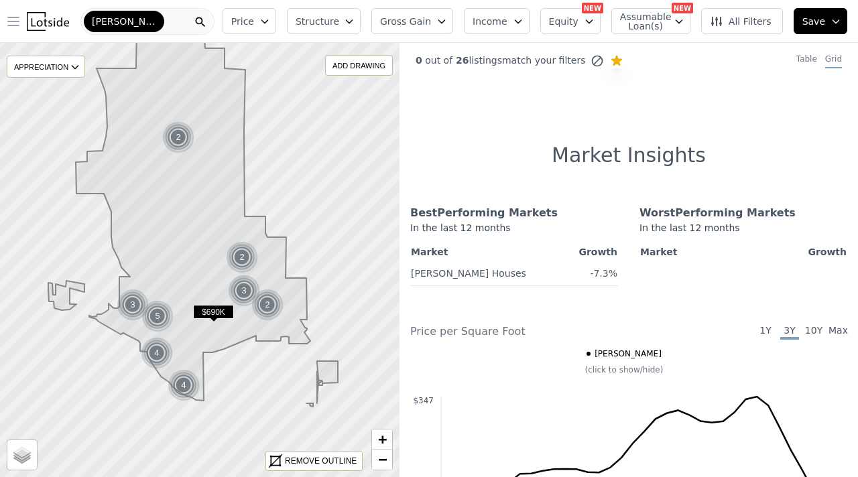
click at [132, 17] on div "Sumner" at bounding box center [124, 21] width 80 height 21
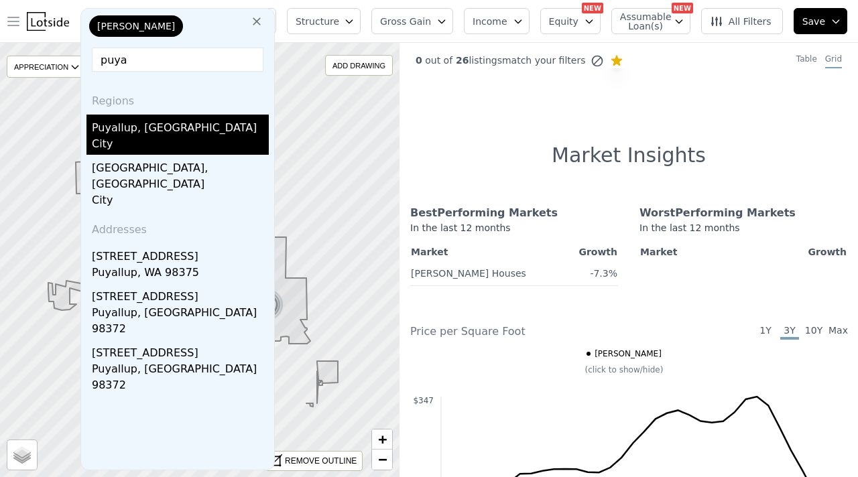
type input "puya"
click at [143, 142] on div "City" at bounding box center [180, 145] width 177 height 19
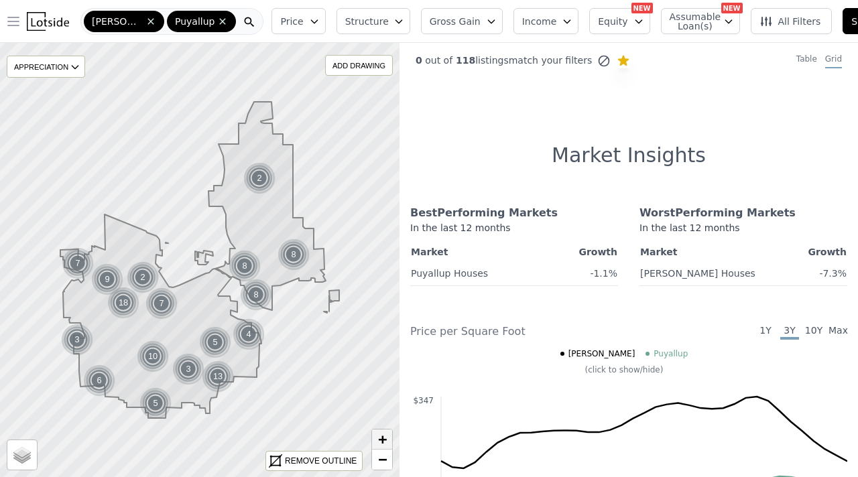
click at [381, 410] on span "+" at bounding box center [382, 439] width 9 height 17
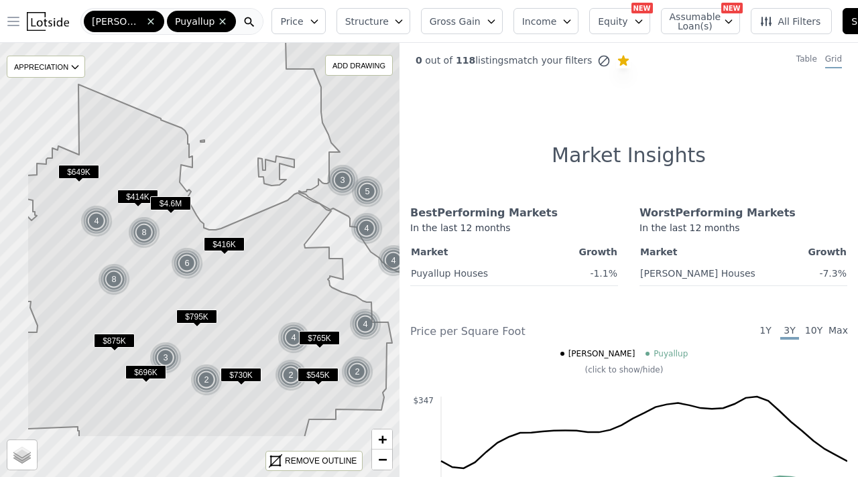
drag, startPoint x: 212, startPoint y: 354, endPoint x: 276, endPoint y: 269, distance: 106.3
click at [276, 269] on icon at bounding box center [209, 260] width 365 height 353
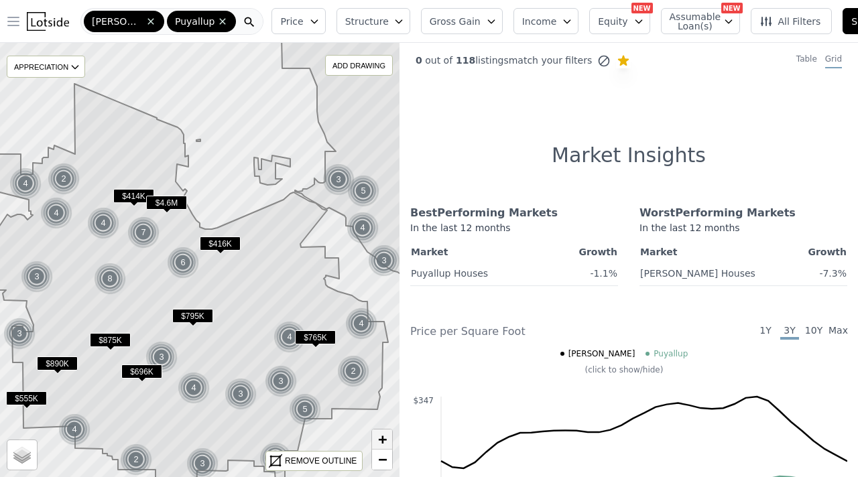
click at [383, 410] on span "+" at bounding box center [382, 439] width 9 height 17
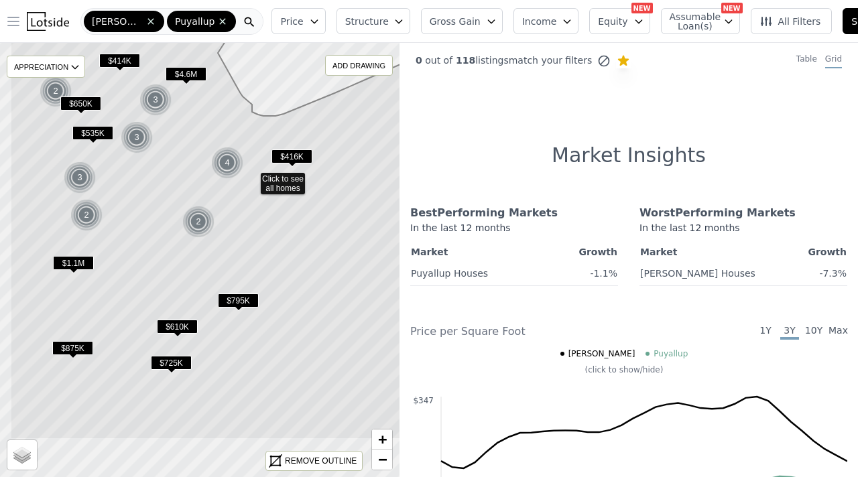
drag, startPoint x: 280, startPoint y: 340, endPoint x: 324, endPoint y: 257, distance: 93.6
click at [324, 257] on icon at bounding box center [251, 178] width 482 height 524
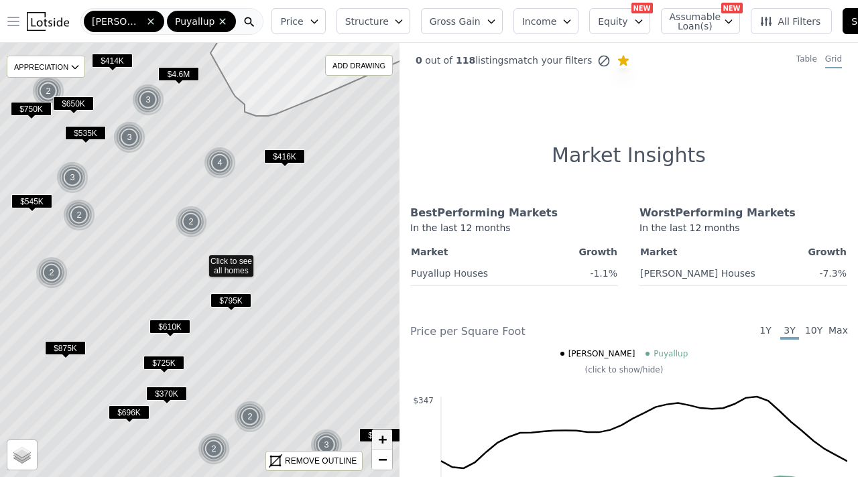
click at [381, 410] on span "+" at bounding box center [382, 439] width 9 height 17
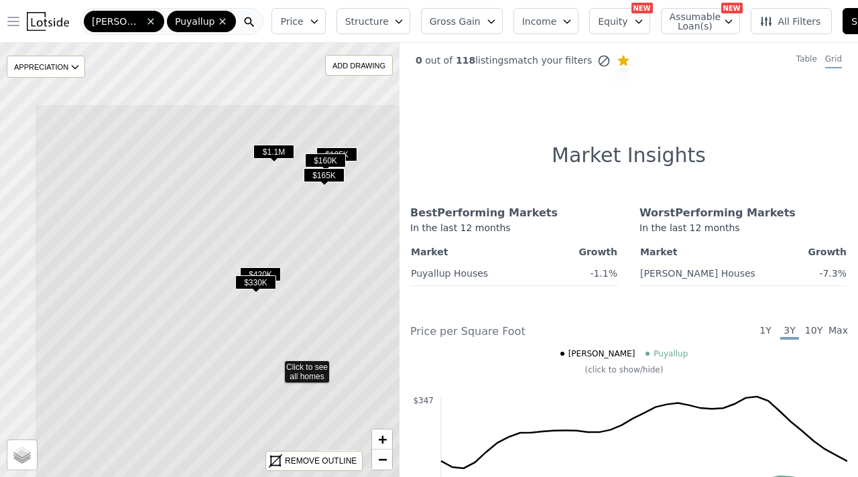
drag, startPoint x: 292, startPoint y: 278, endPoint x: 367, endPoint y: 383, distance: 129.8
click at [367, 383] on icon at bounding box center [275, 366] width 482 height 524
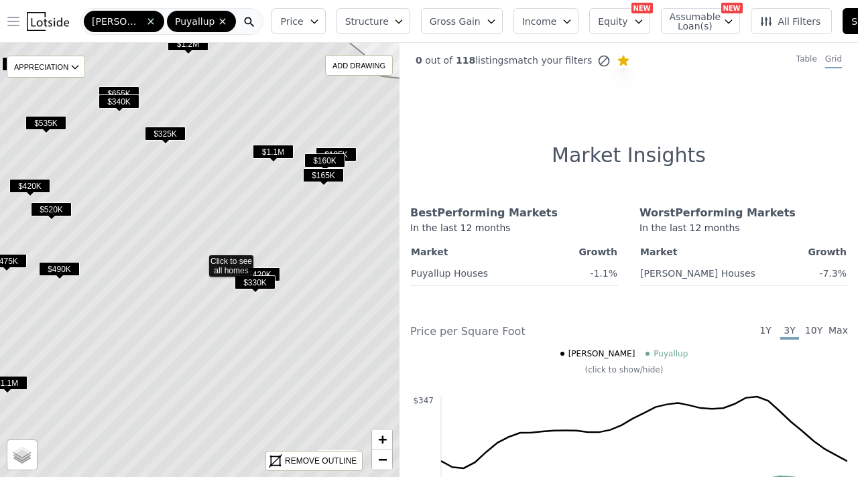
click at [265, 280] on span "$330K" at bounding box center [255, 283] width 41 height 14
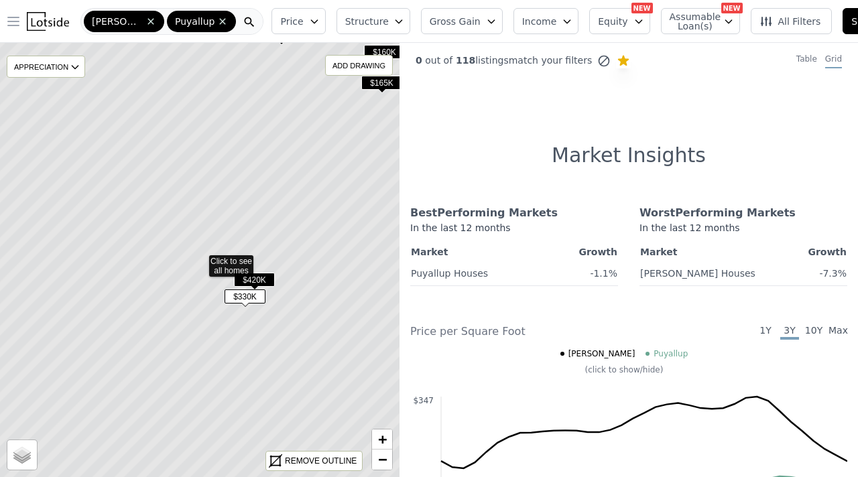
click at [247, 298] on span "$330K" at bounding box center [245, 297] width 41 height 14
click at [254, 276] on span "$420K" at bounding box center [254, 280] width 41 height 14
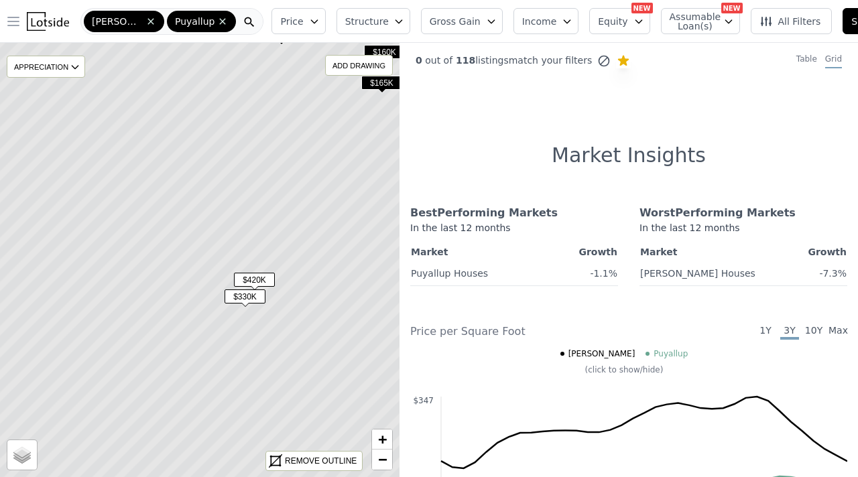
click at [249, 293] on span "$330K" at bounding box center [245, 297] width 41 height 14
click at [376, 75] on icon at bounding box center [199, 260] width 482 height 524
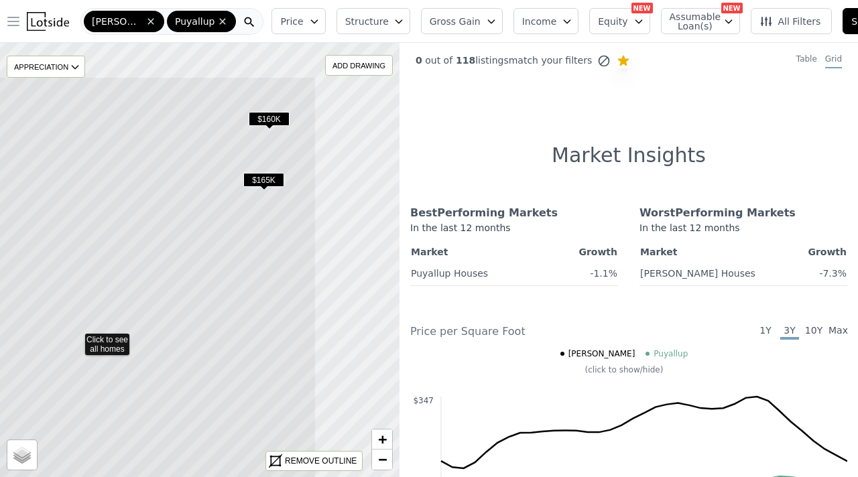
drag, startPoint x: 345, startPoint y: 235, endPoint x: 216, endPoint y: 314, distance: 151.1
click at [216, 314] on icon at bounding box center [75, 338] width 482 height 524
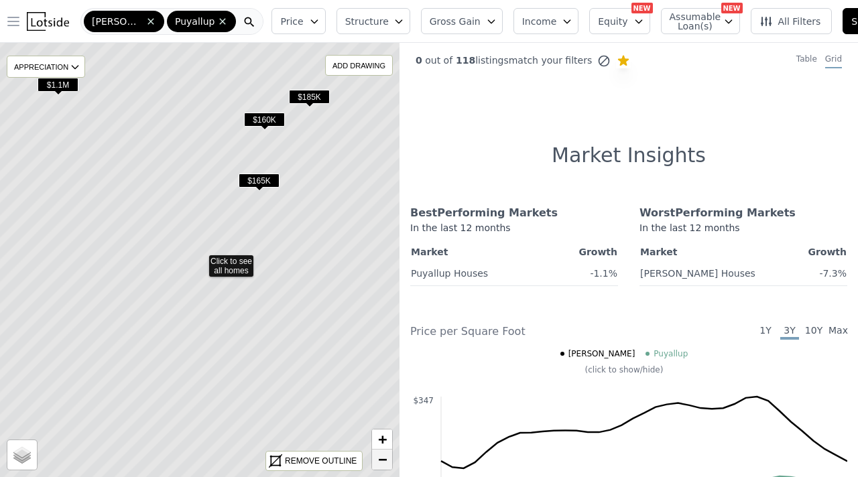
click at [388, 410] on link "−" at bounding box center [382, 460] width 20 height 20
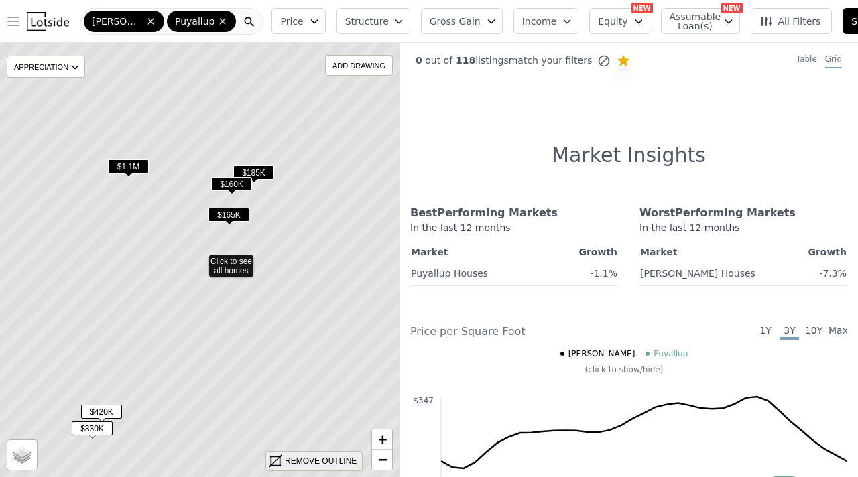
click at [314, 410] on div "REMOVE OUTLINE" at bounding box center [321, 461] width 72 height 12
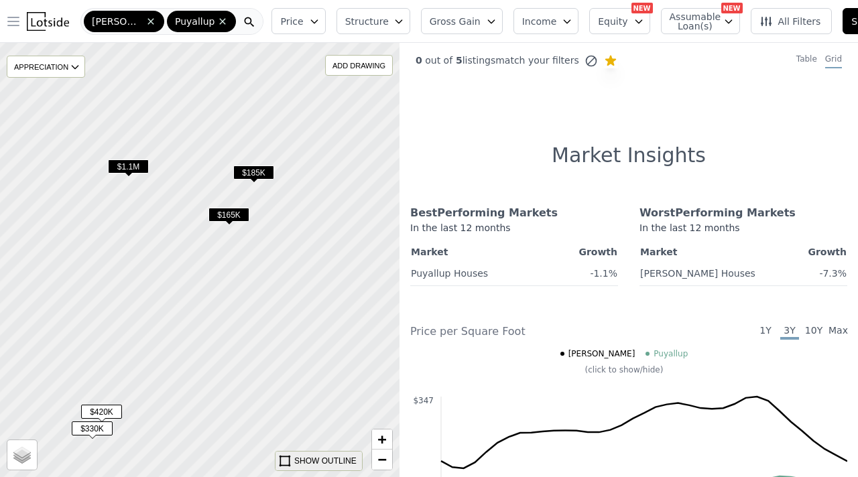
click at [347, 410] on div "SHOW OUTLINE" at bounding box center [325, 461] width 62 height 12
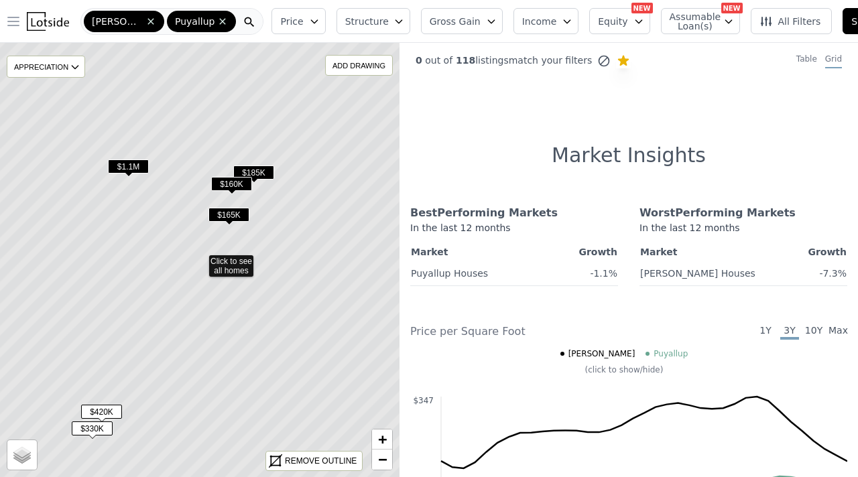
click at [229, 213] on span "$165K" at bounding box center [229, 215] width 41 height 14
click at [217, 21] on icon at bounding box center [222, 21] width 11 height 11
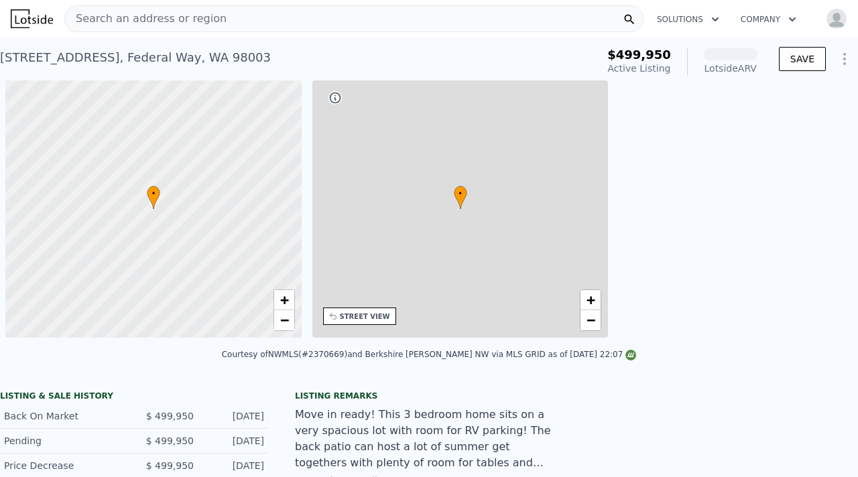
scroll to position [0, 5]
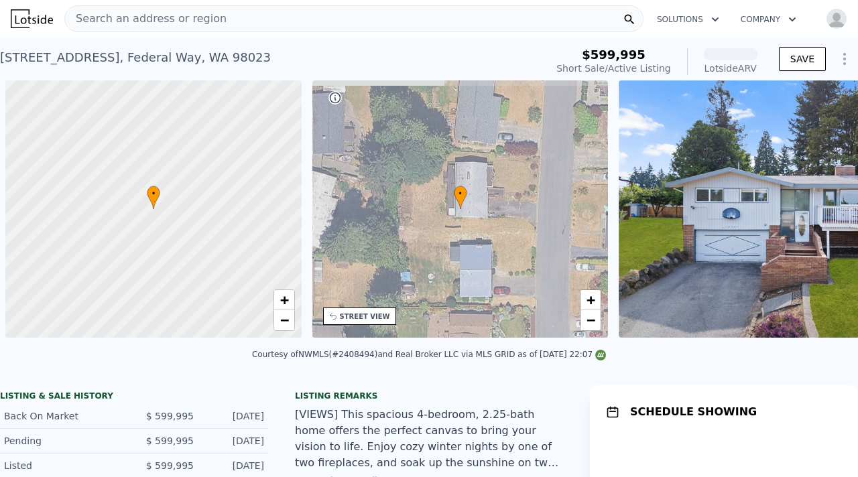
scroll to position [0, 5]
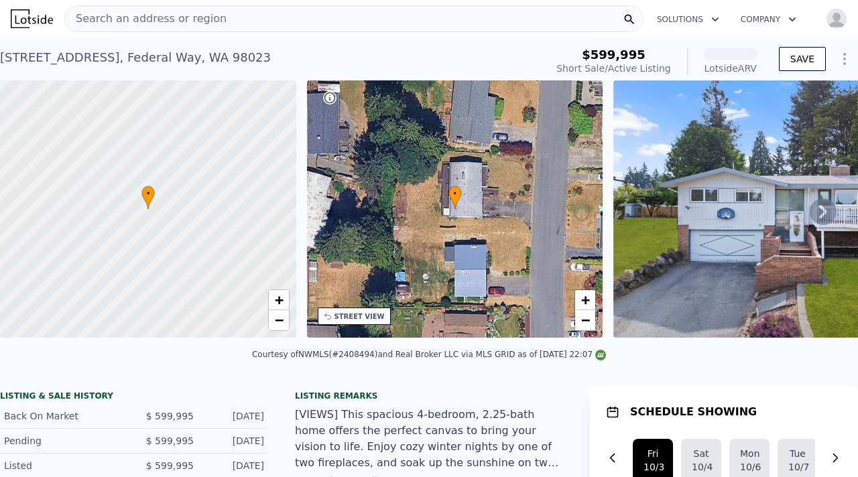
click at [822, 213] on icon at bounding box center [823, 211] width 27 height 27
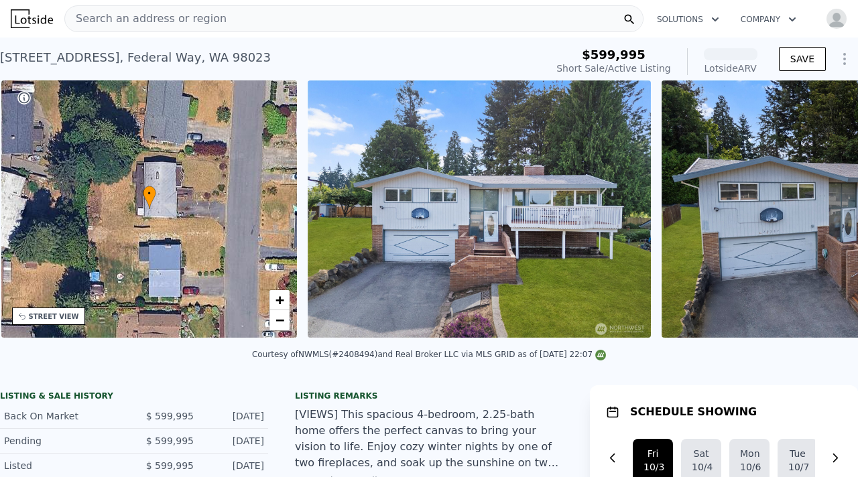
scroll to position [0, 312]
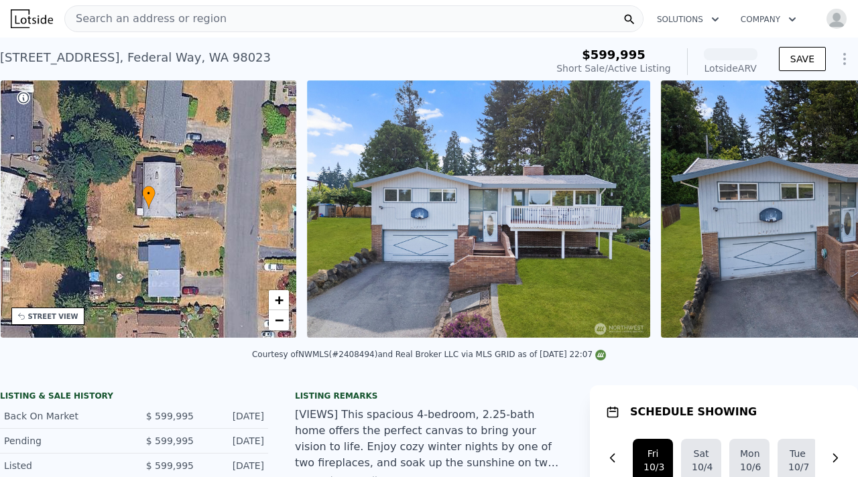
click at [822, 213] on img at bounding box center [832, 208] width 343 height 257
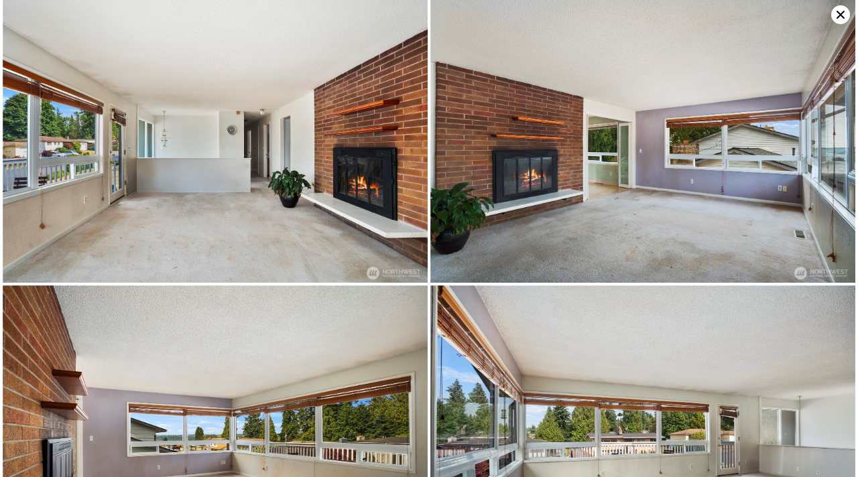
scroll to position [643, 0]
click at [834, 18] on icon at bounding box center [840, 14] width 19 height 19
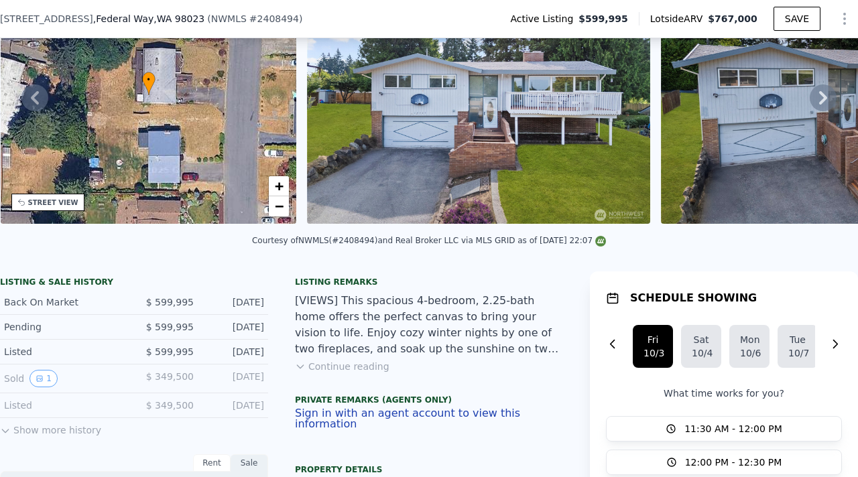
scroll to position [131, 0]
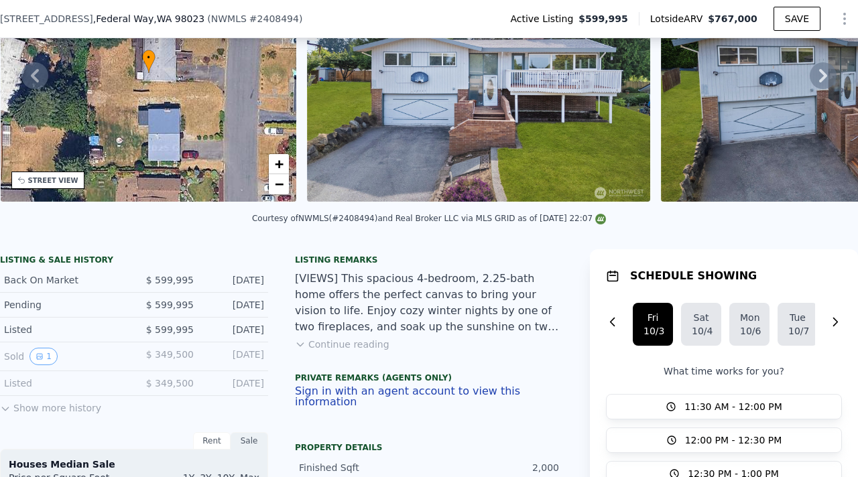
click at [364, 341] on button "Continue reading" at bounding box center [342, 344] width 95 height 13
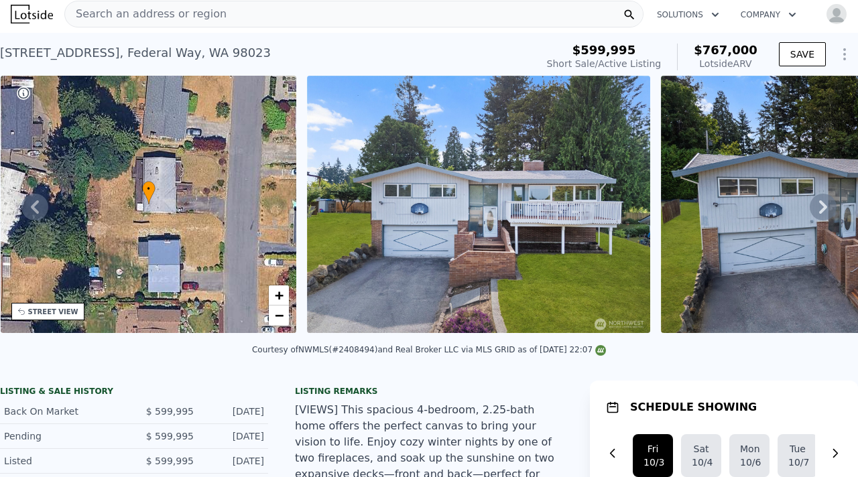
scroll to position [0, 0]
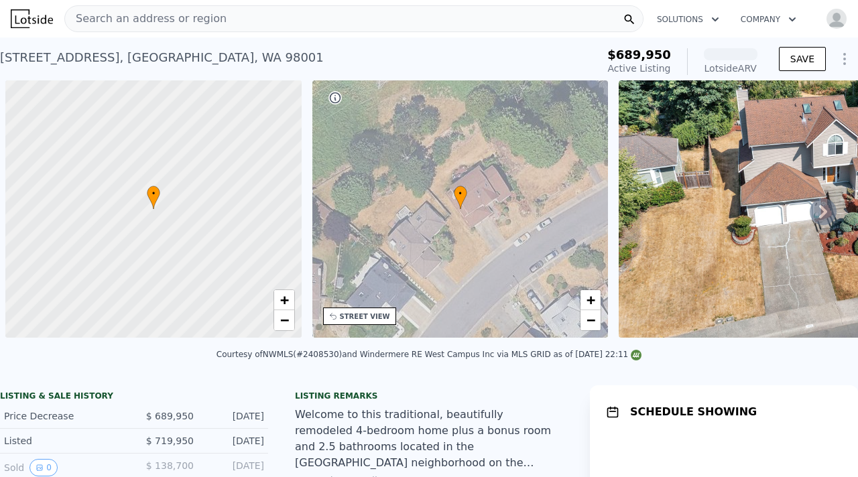
scroll to position [0, 5]
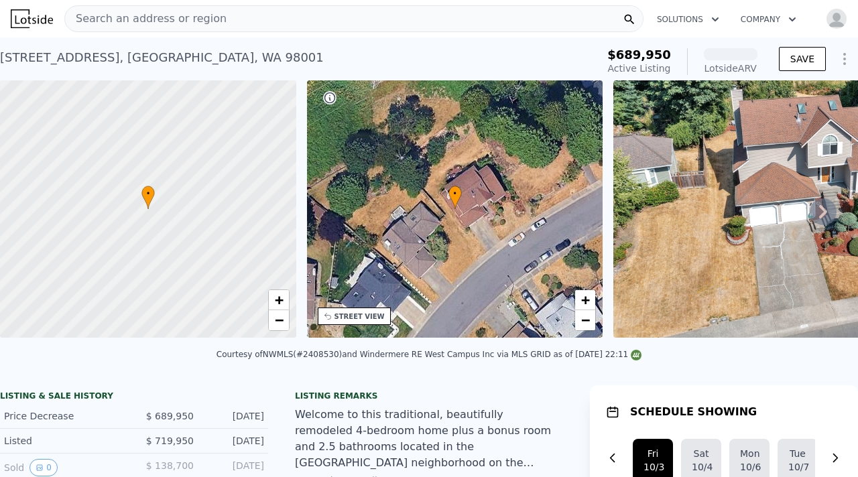
click at [823, 213] on icon at bounding box center [823, 211] width 8 height 13
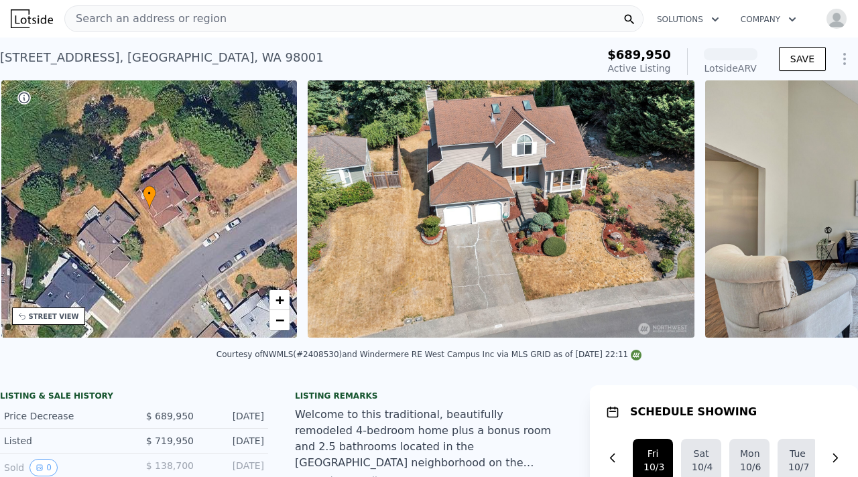
scroll to position [0, 312]
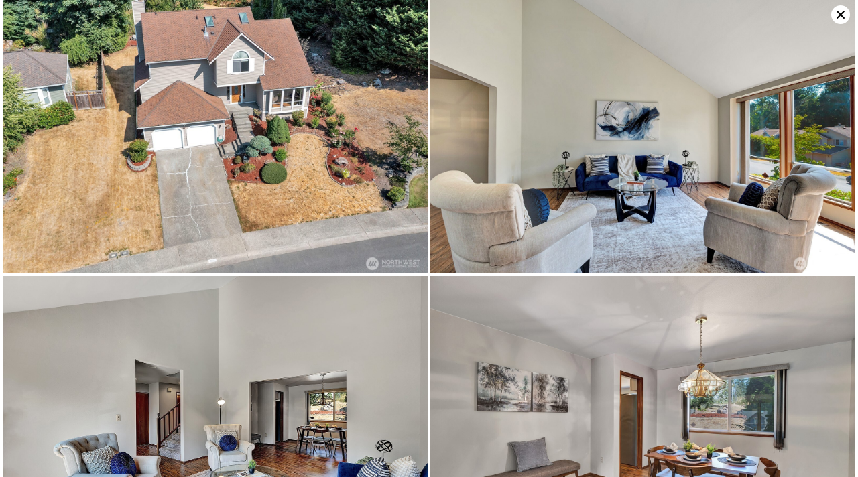
scroll to position [0, 0]
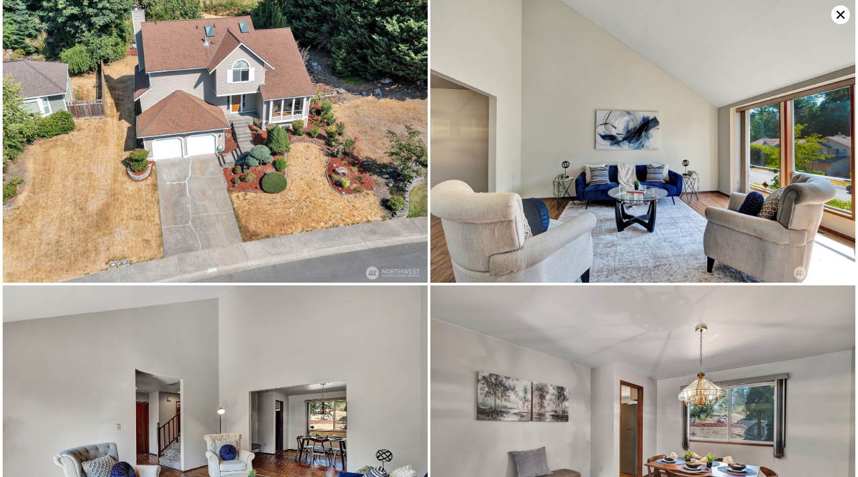
click at [841, 12] on icon at bounding box center [840, 14] width 19 height 19
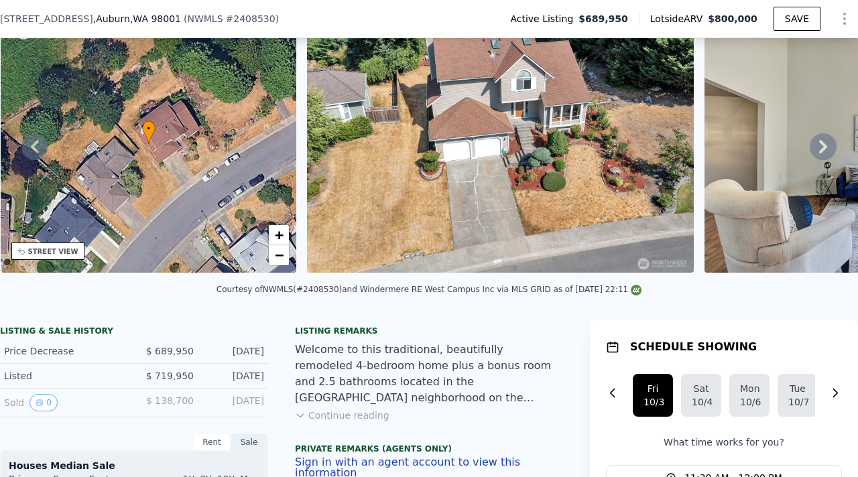
scroll to position [61, 0]
click at [336, 416] on button "Continue reading" at bounding box center [342, 414] width 95 height 13
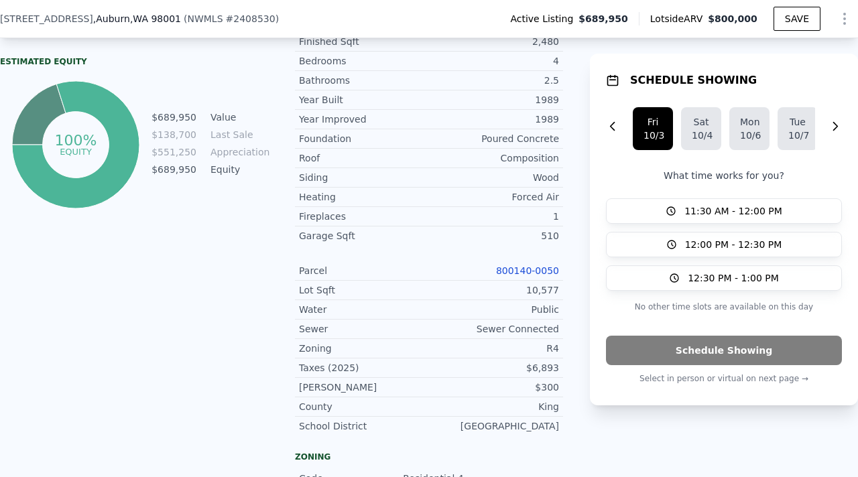
scroll to position [750, 0]
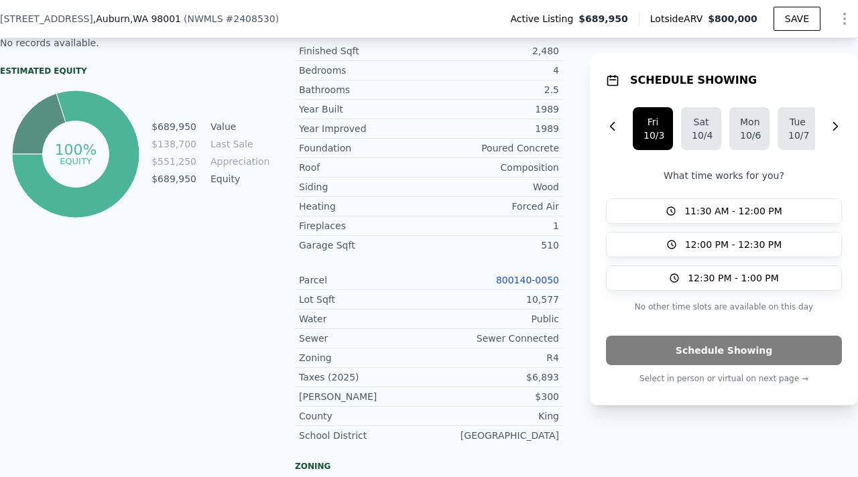
click at [538, 275] on link "800140-0050" at bounding box center [527, 280] width 63 height 11
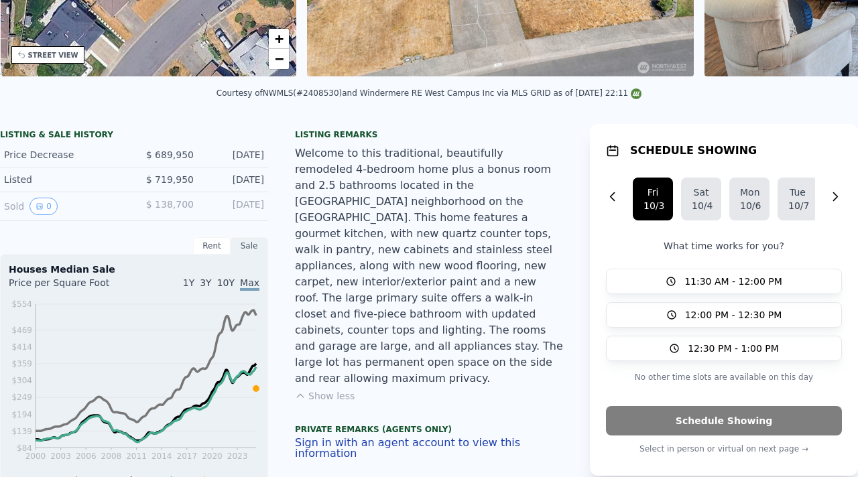
scroll to position [0, 0]
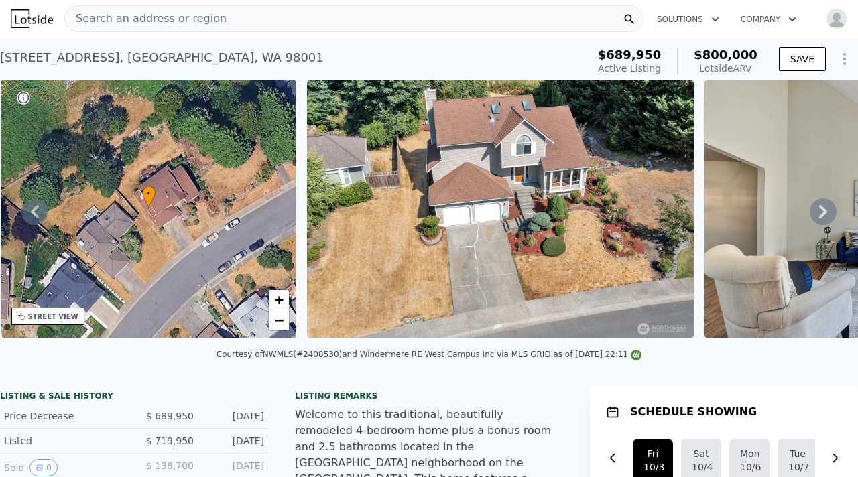
click at [821, 216] on icon at bounding box center [823, 211] width 8 height 13
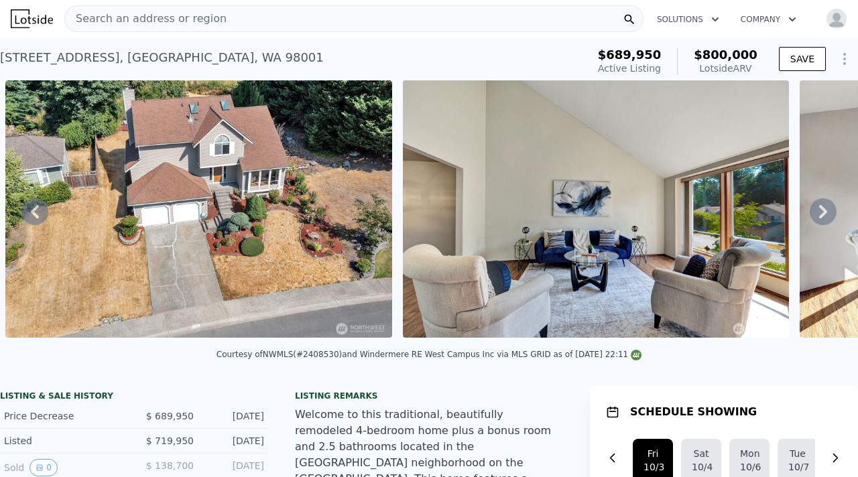
click at [821, 216] on icon at bounding box center [823, 211] width 8 height 13
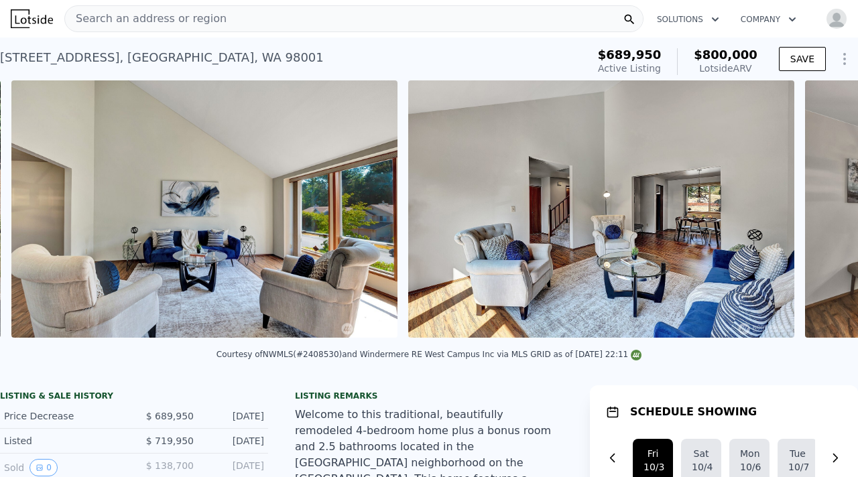
scroll to position [0, 1010]
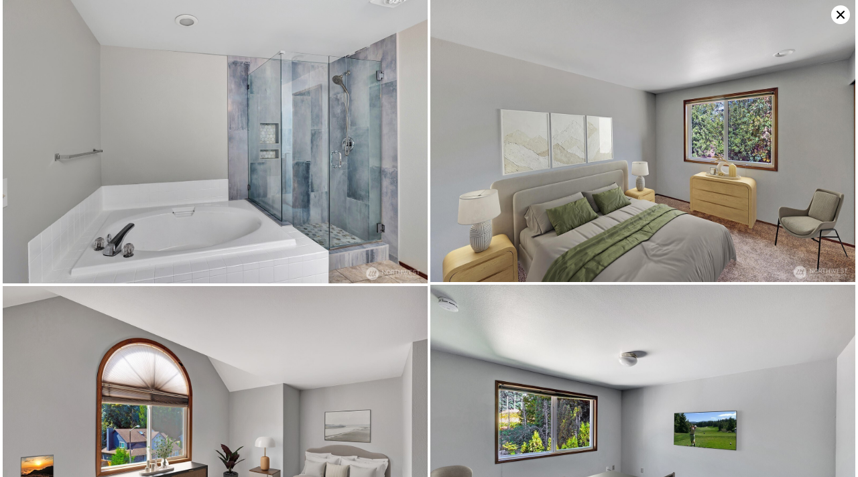
scroll to position [1716, 0]
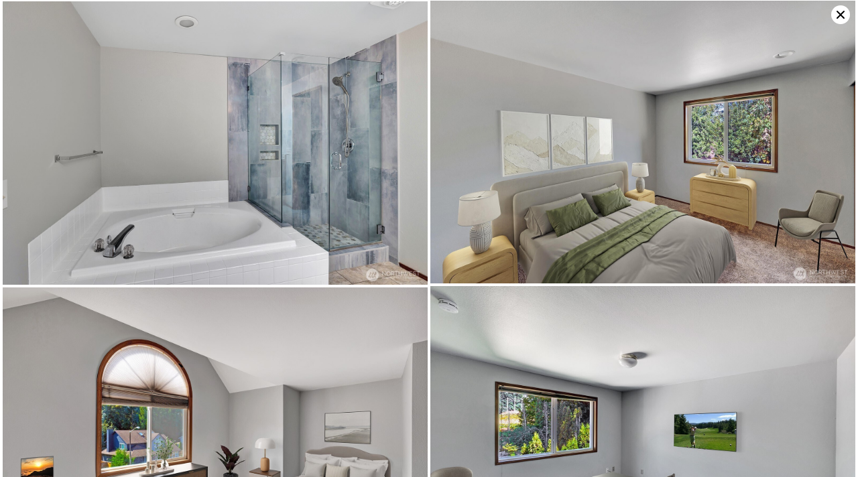
click at [279, 189] on img at bounding box center [215, 143] width 425 height 284
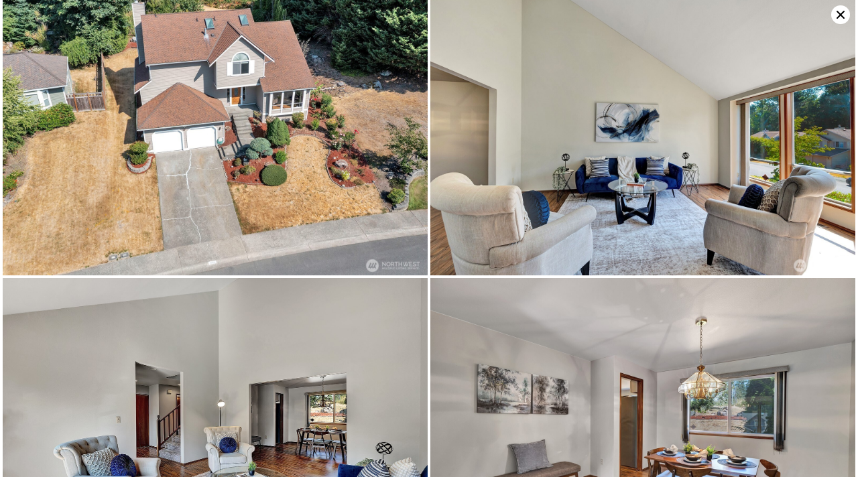
scroll to position [0, 0]
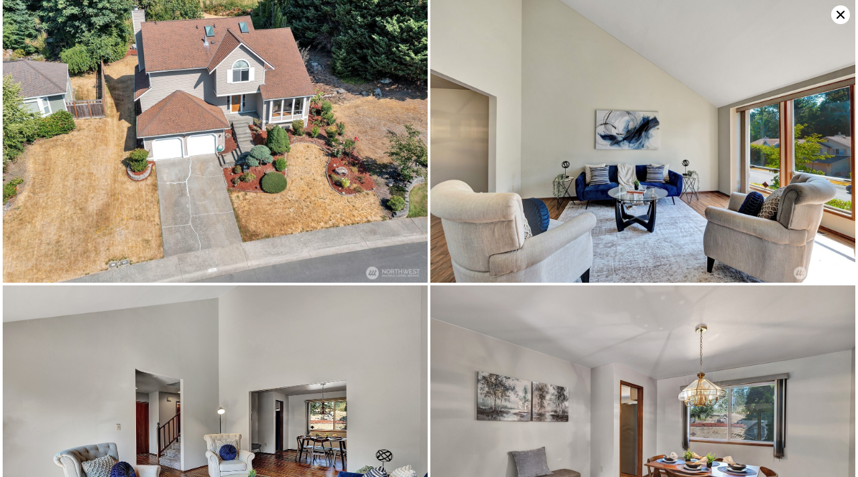
click at [837, 17] on icon at bounding box center [840, 14] width 19 height 19
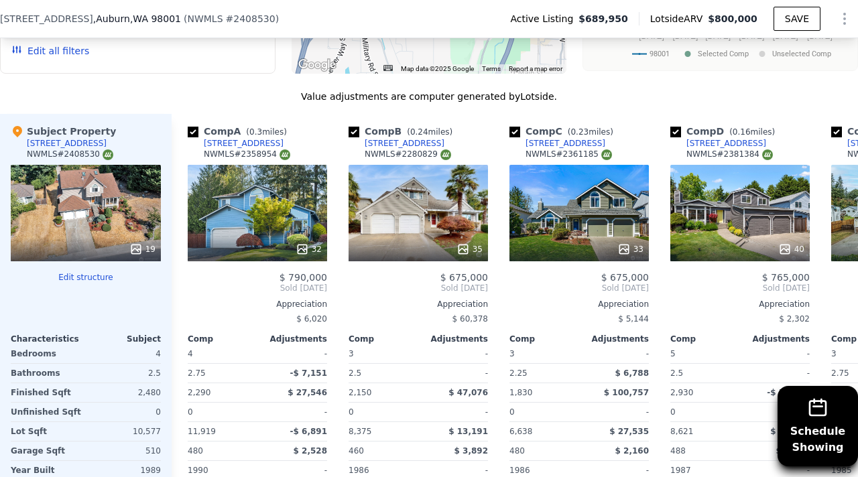
scroll to position [1703, 0]
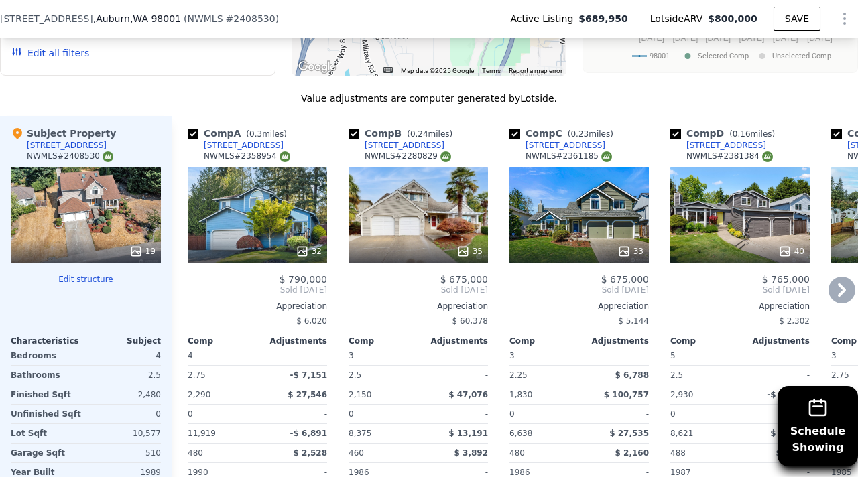
click at [843, 284] on icon at bounding box center [842, 290] width 8 height 13
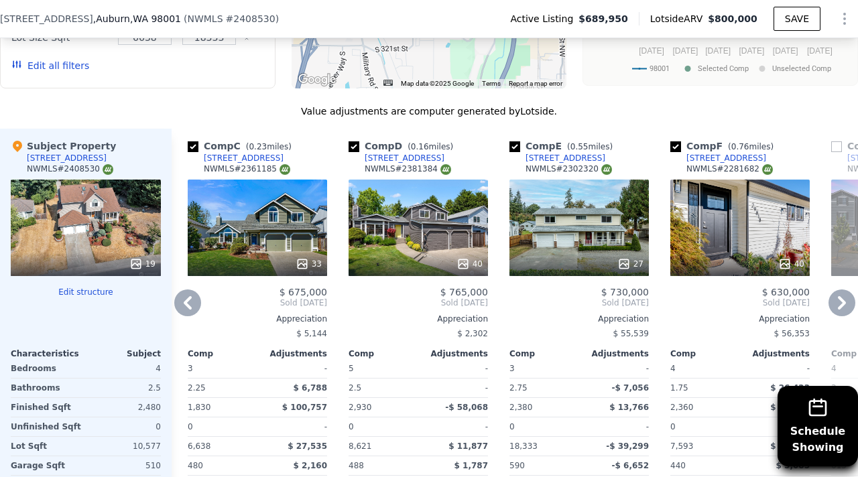
scroll to position [1700, 0]
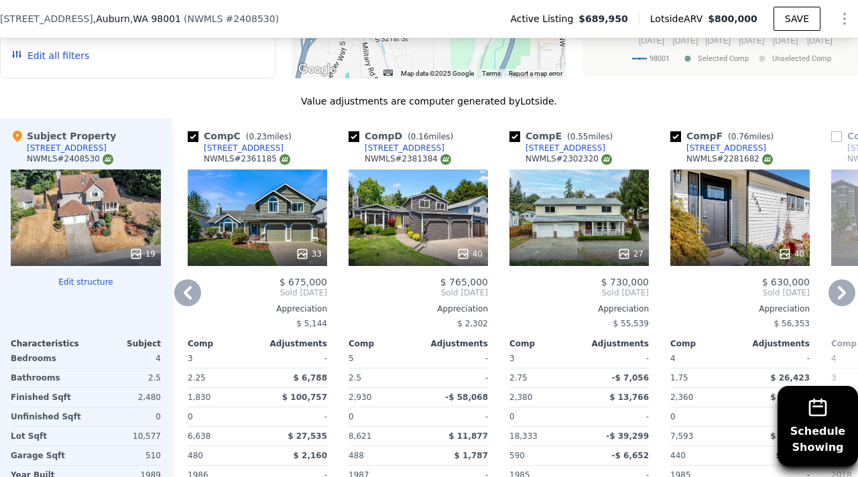
click at [847, 280] on icon at bounding box center [842, 293] width 27 height 27
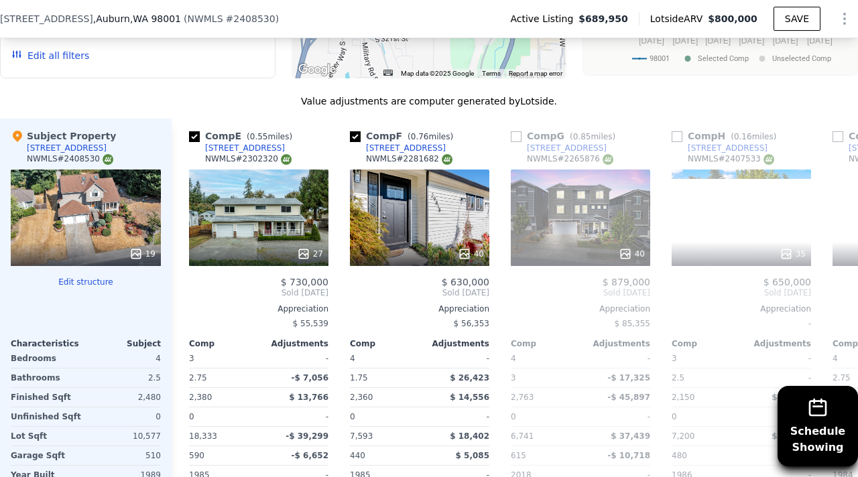
scroll to position [0, 644]
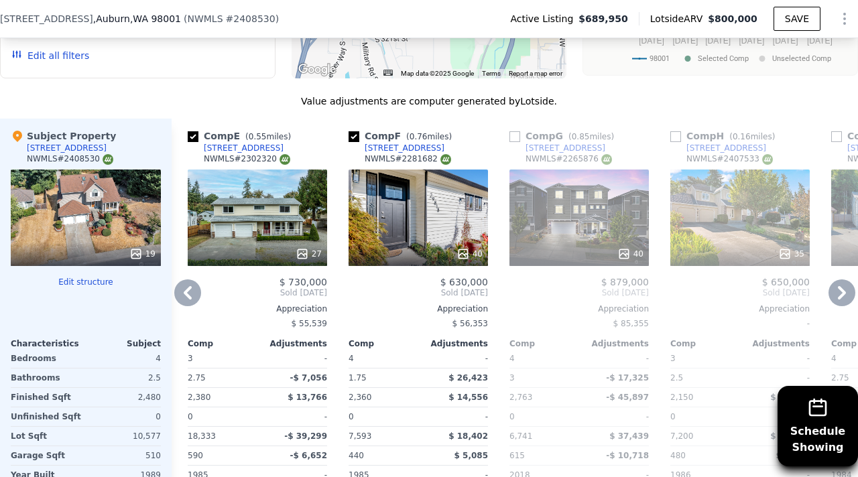
click at [847, 280] on icon at bounding box center [842, 293] width 27 height 27
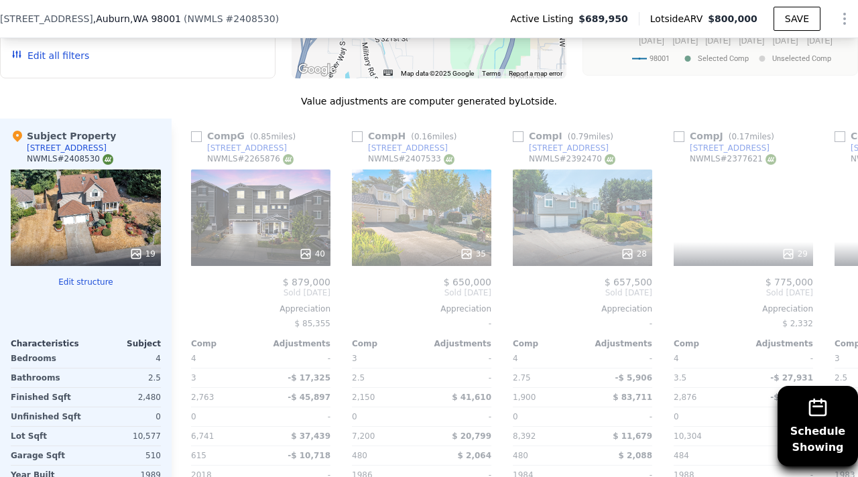
scroll to position [0, 965]
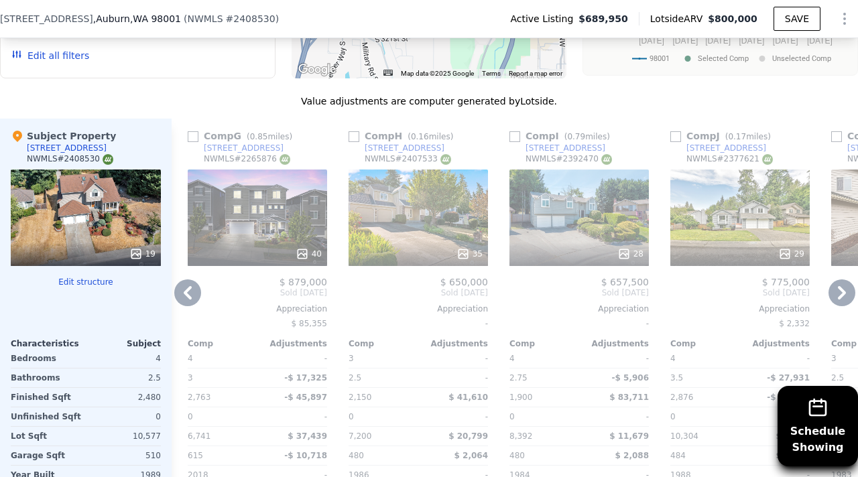
click at [834, 280] on icon at bounding box center [842, 293] width 27 height 27
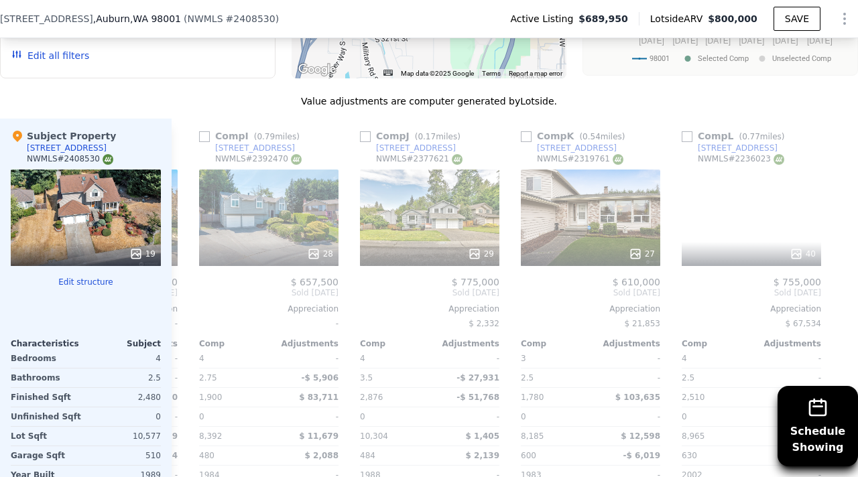
scroll to position [0, 1276]
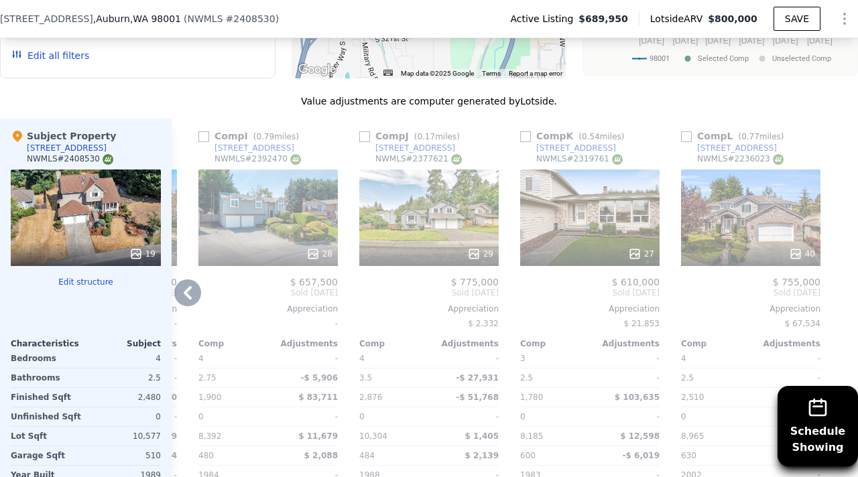
click at [834, 250] on div "Comp A ( 0.3 miles) 4934 S 315th Pl NWMLS # 2358954 32 $ 790,000 Sold May 2025 …" at bounding box center [515, 344] width 687 height 451
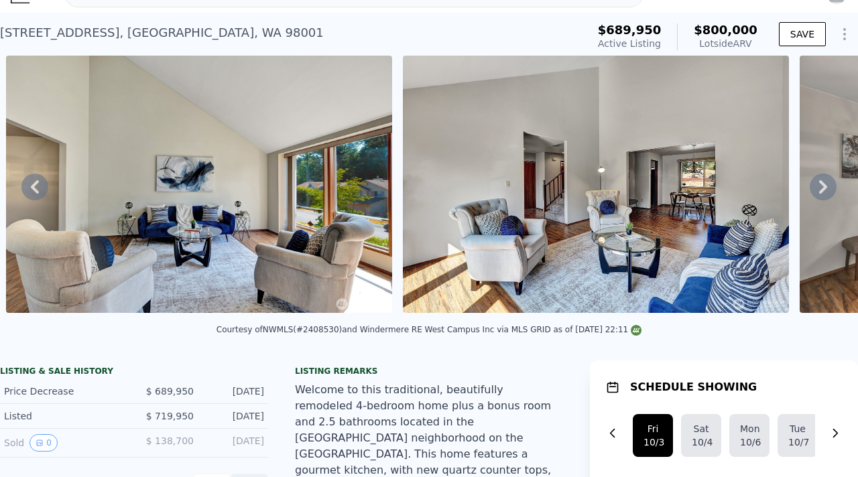
scroll to position [0, 0]
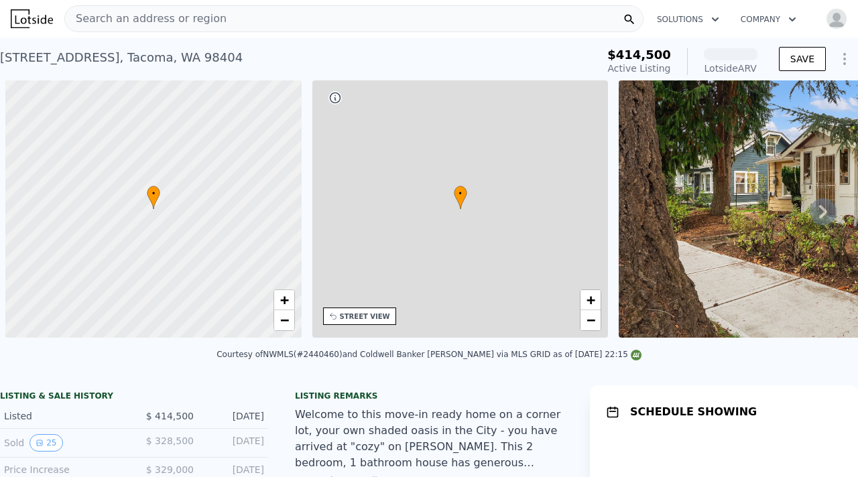
scroll to position [0, 5]
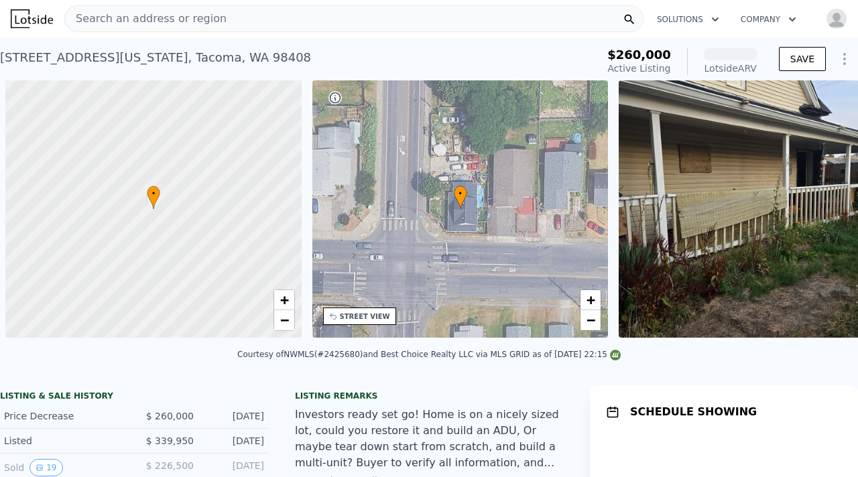
scroll to position [0, 5]
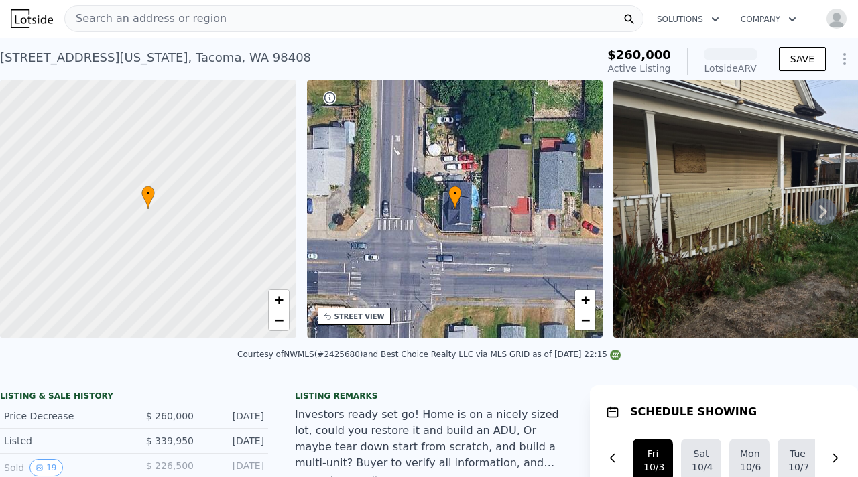
click at [825, 211] on icon at bounding box center [823, 211] width 8 height 13
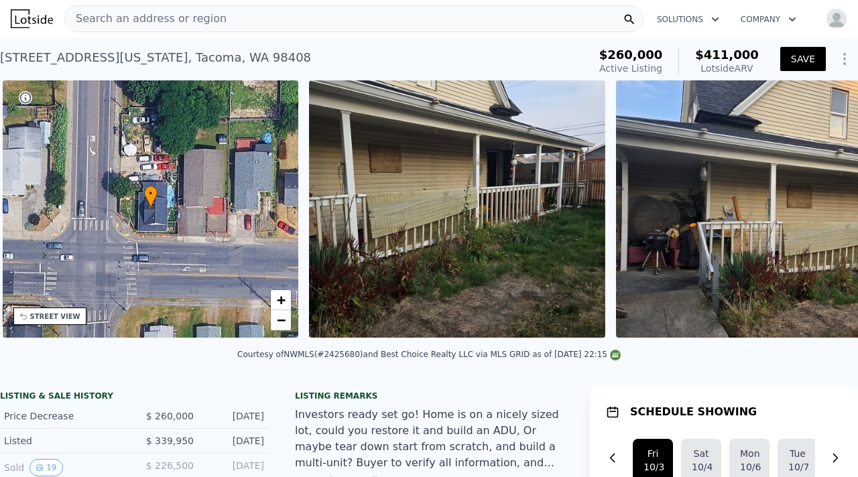
scroll to position [0, 312]
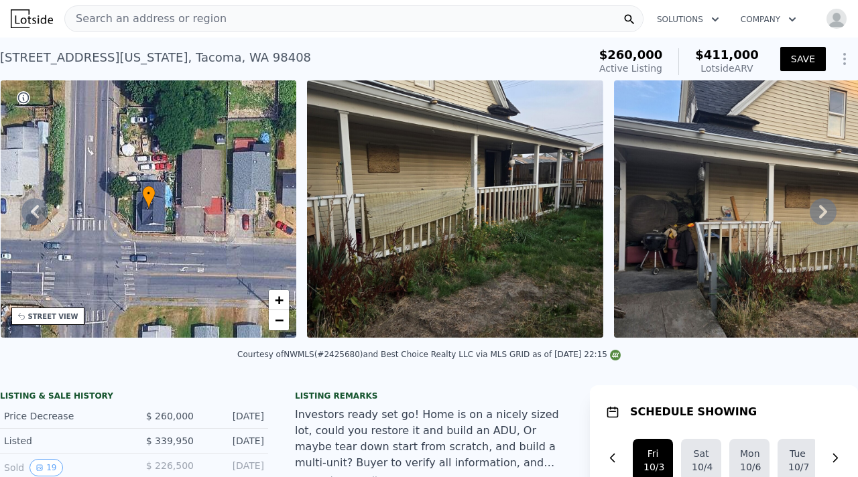
click at [825, 211] on icon at bounding box center [823, 211] width 8 height 13
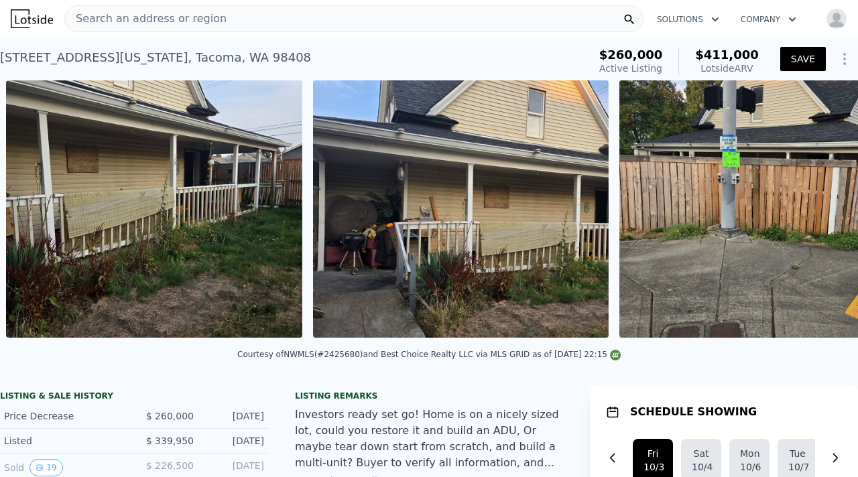
scroll to position [0, 613]
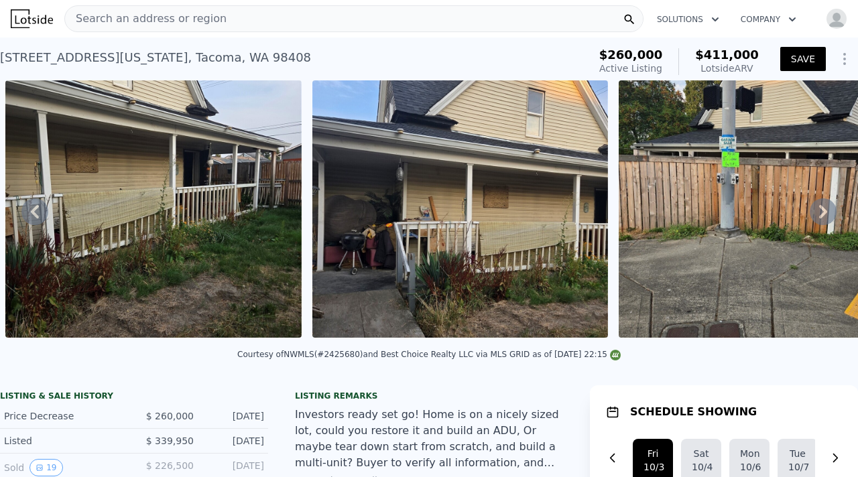
click at [825, 211] on icon at bounding box center [823, 211] width 8 height 13
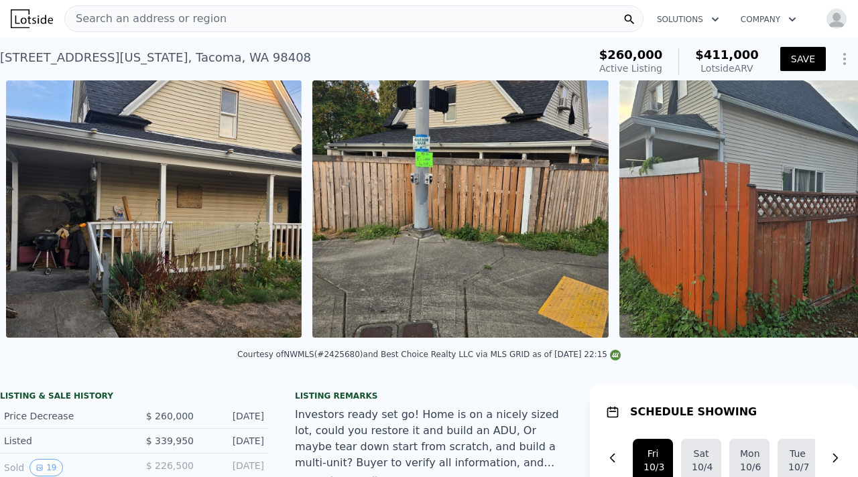
scroll to position [0, 920]
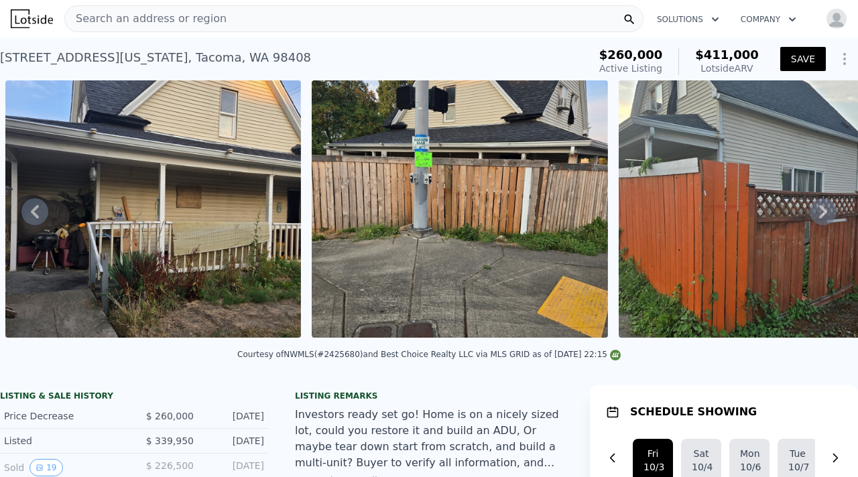
click at [825, 211] on div "• + − • + − STREET VIEW Loading... SATELLITE VIEW" at bounding box center [429, 211] width 858 height 262
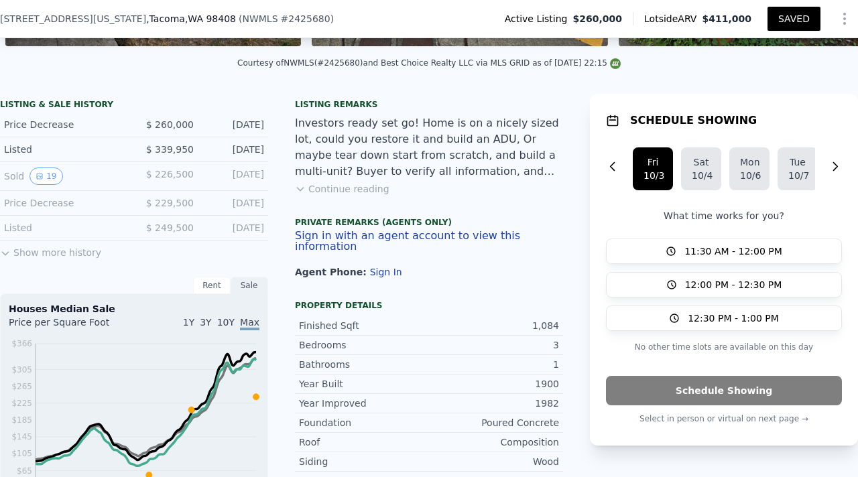
scroll to position [290, 0]
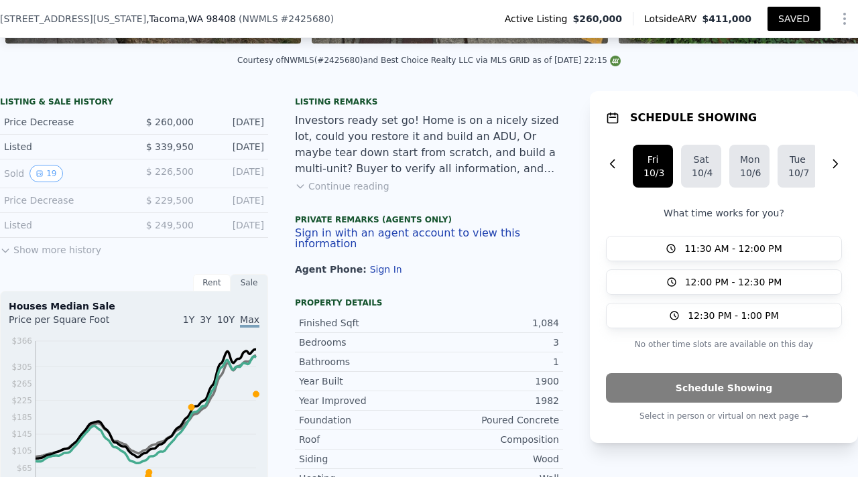
click at [359, 184] on button "Continue reading" at bounding box center [342, 186] width 95 height 13
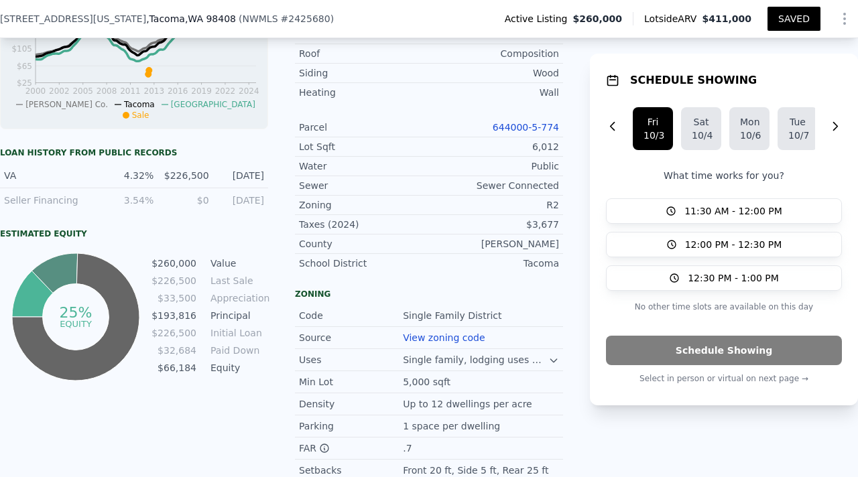
scroll to position [672, 0]
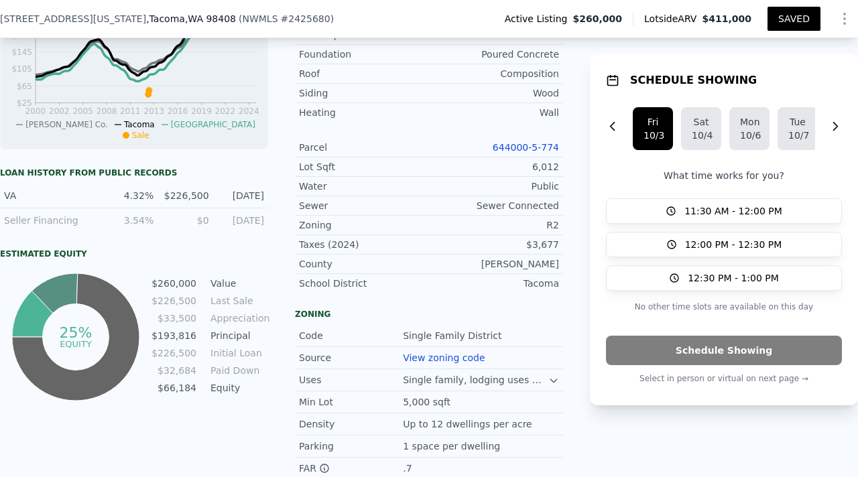
click at [514, 142] on link "644000-5-774" at bounding box center [526, 147] width 66 height 11
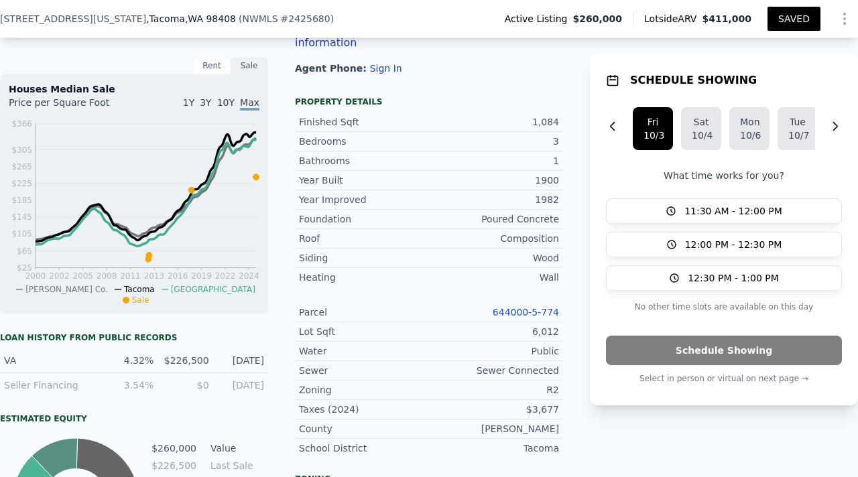
scroll to position [502, 0]
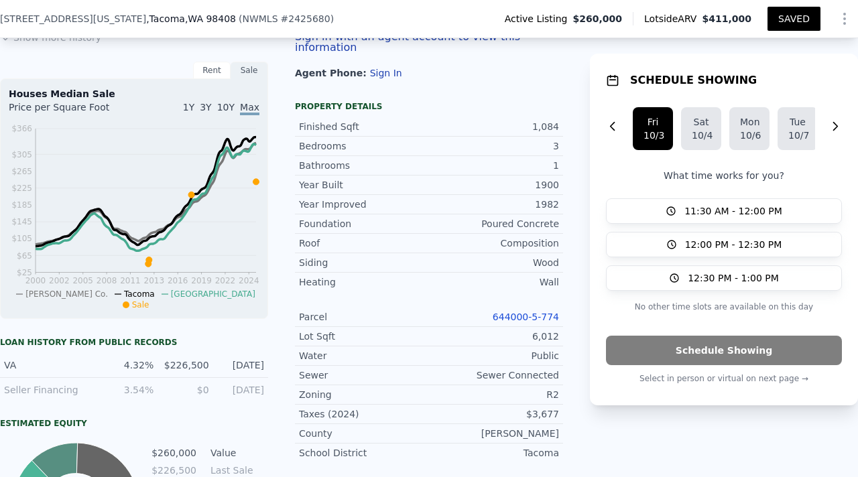
click at [508, 312] on link "644000-5-774" at bounding box center [526, 317] width 66 height 11
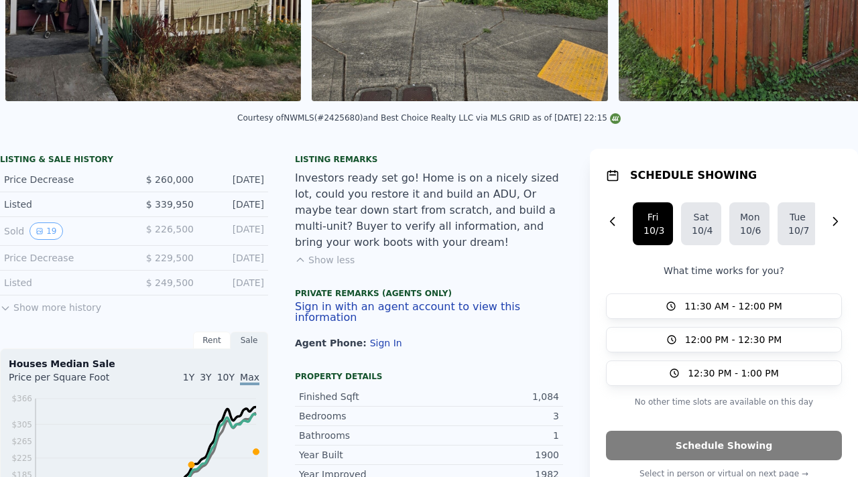
scroll to position [5, 0]
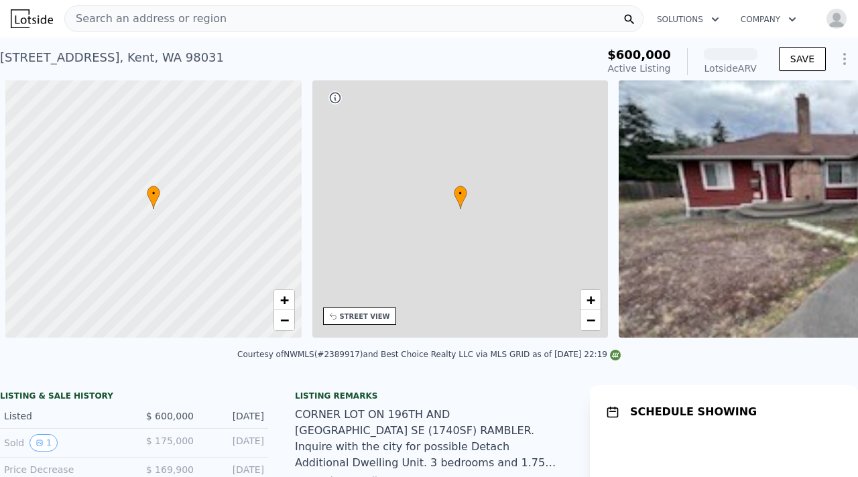
scroll to position [0, 5]
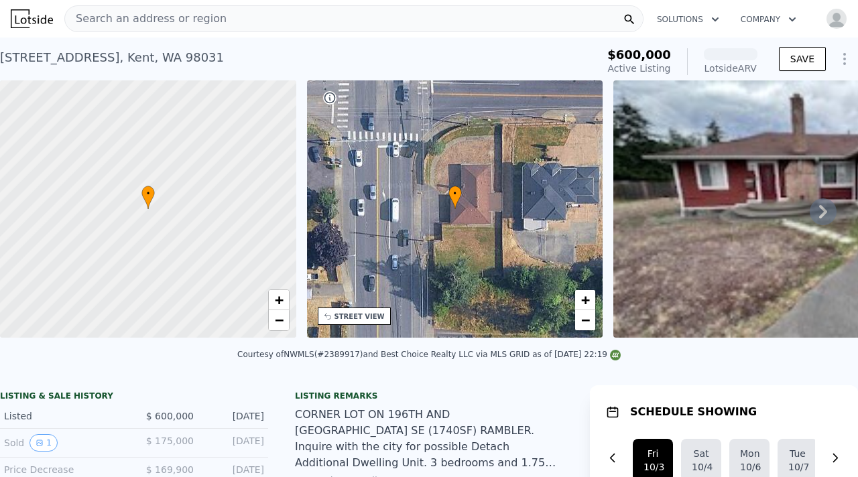
click at [818, 213] on icon at bounding box center [823, 211] width 27 height 27
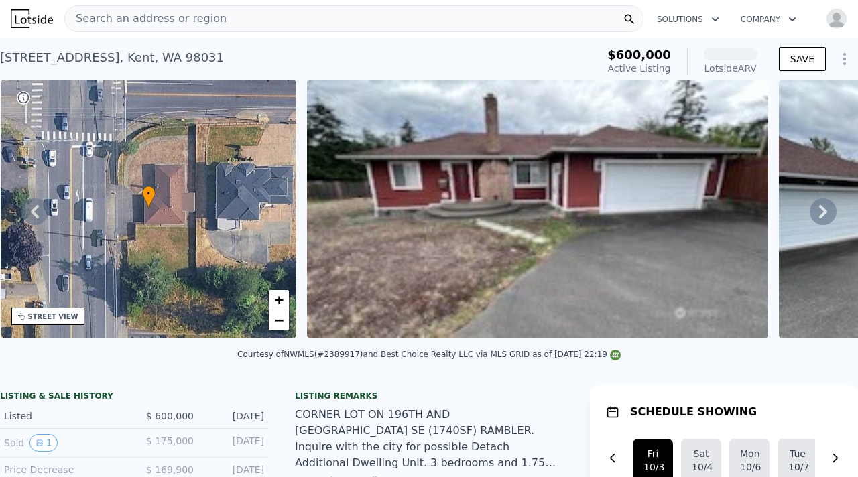
scroll to position [1, 0]
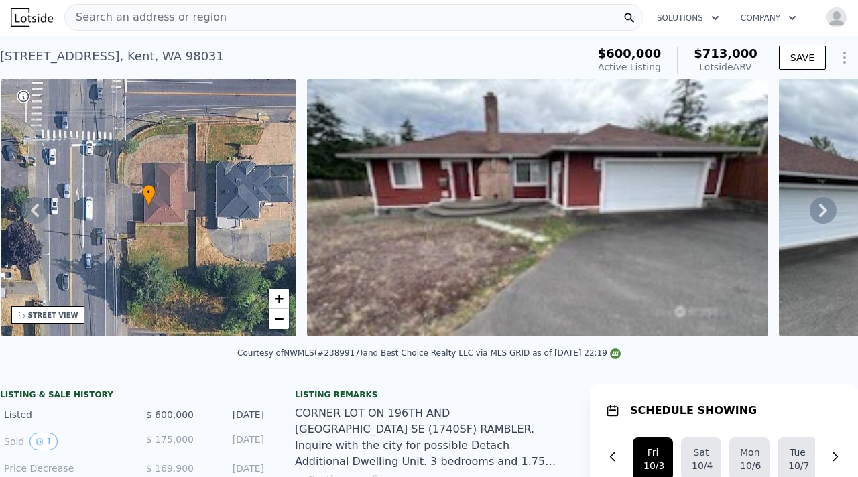
click at [829, 208] on icon at bounding box center [823, 210] width 27 height 27
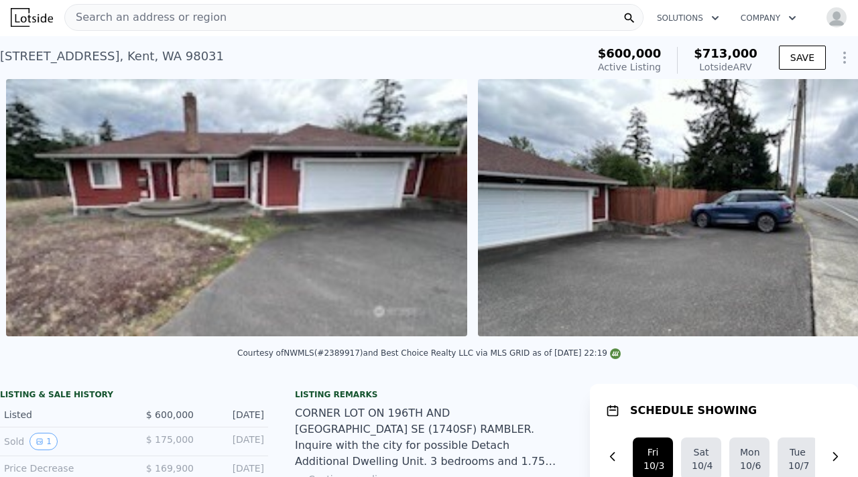
scroll to position [0, 613]
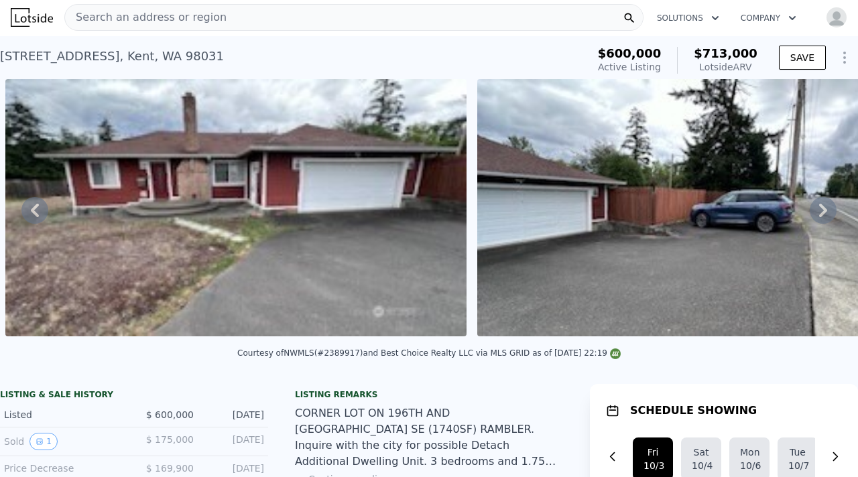
click at [827, 205] on icon at bounding box center [823, 210] width 27 height 27
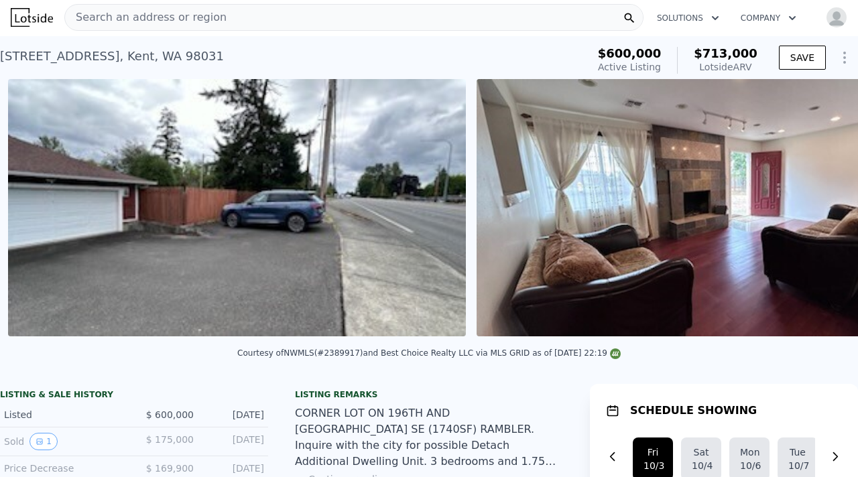
scroll to position [0, 1085]
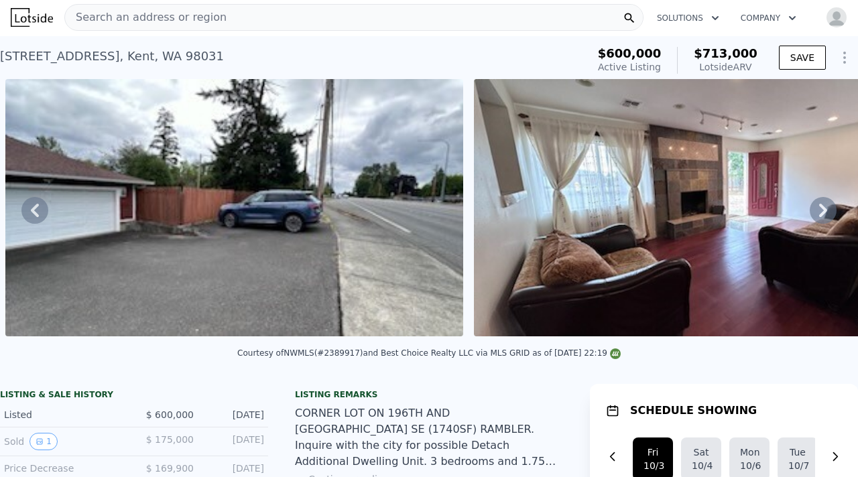
click at [825, 211] on icon at bounding box center [823, 210] width 8 height 13
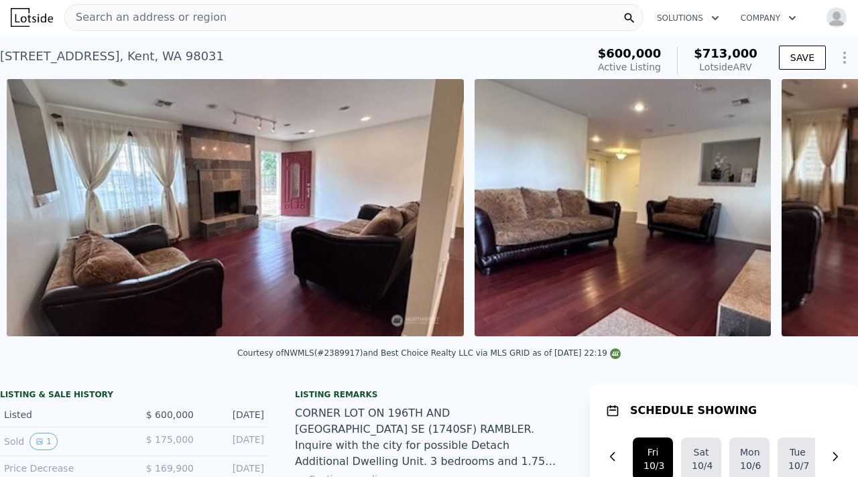
scroll to position [0, 1553]
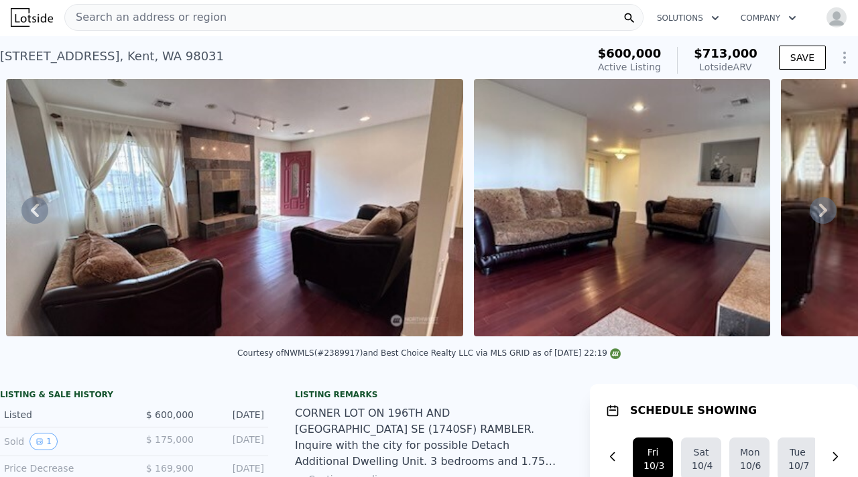
click at [823, 213] on icon at bounding box center [823, 210] width 8 height 13
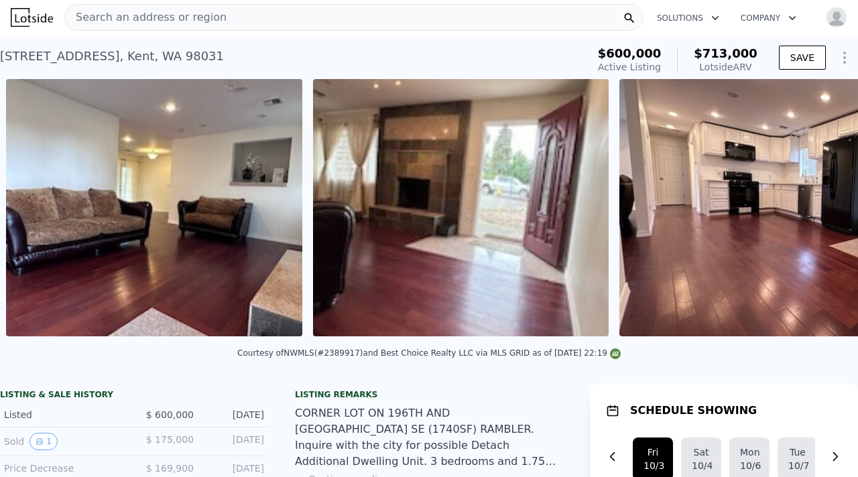
scroll to position [0, 2022]
click at [823, 213] on icon at bounding box center [823, 210] width 8 height 13
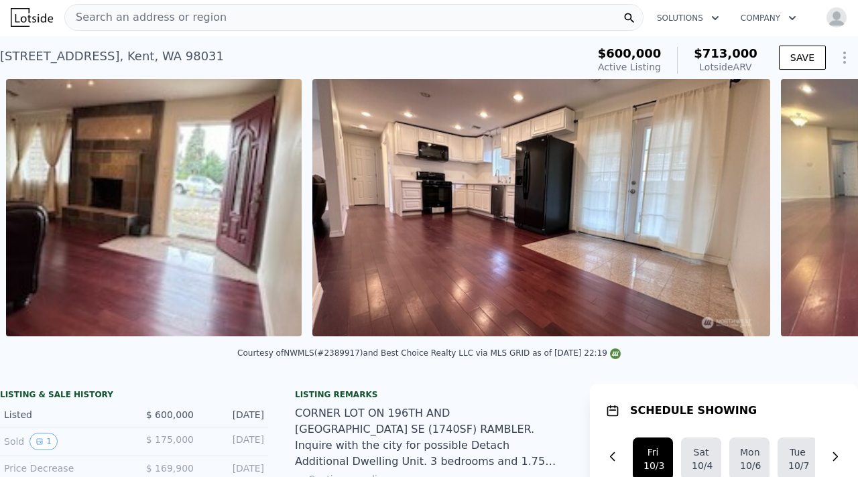
scroll to position [0, 2329]
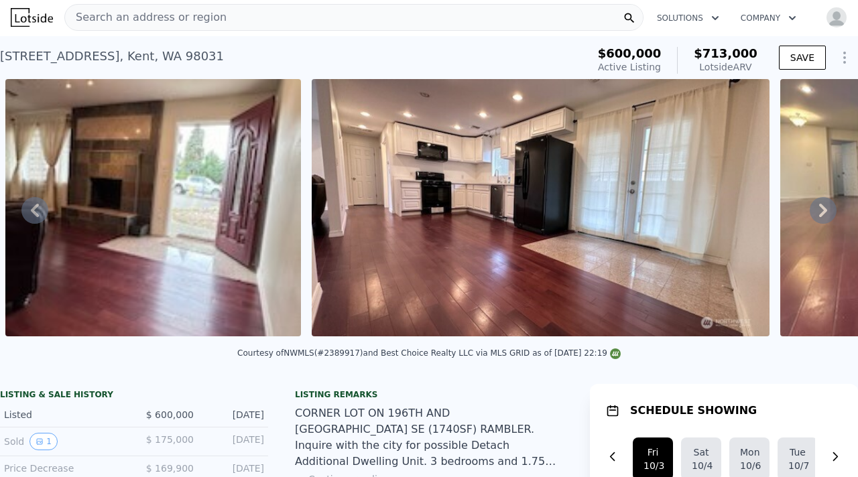
click at [823, 213] on icon at bounding box center [823, 210] width 8 height 13
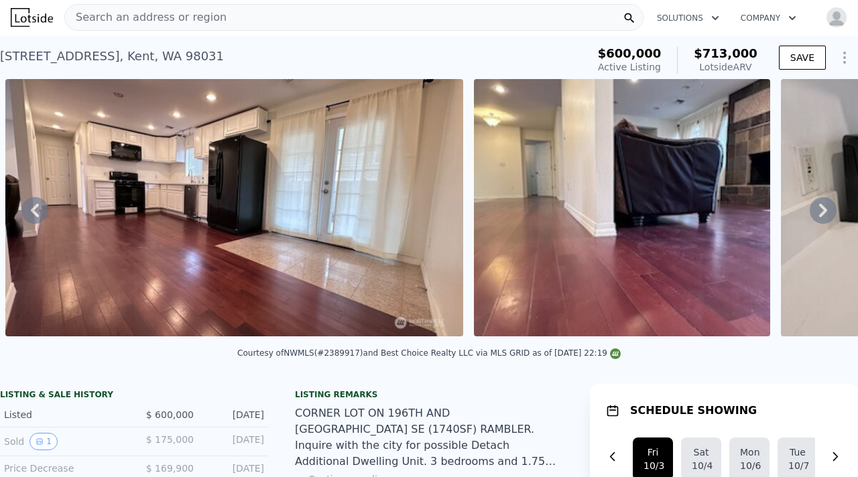
click at [823, 213] on icon at bounding box center [823, 210] width 8 height 13
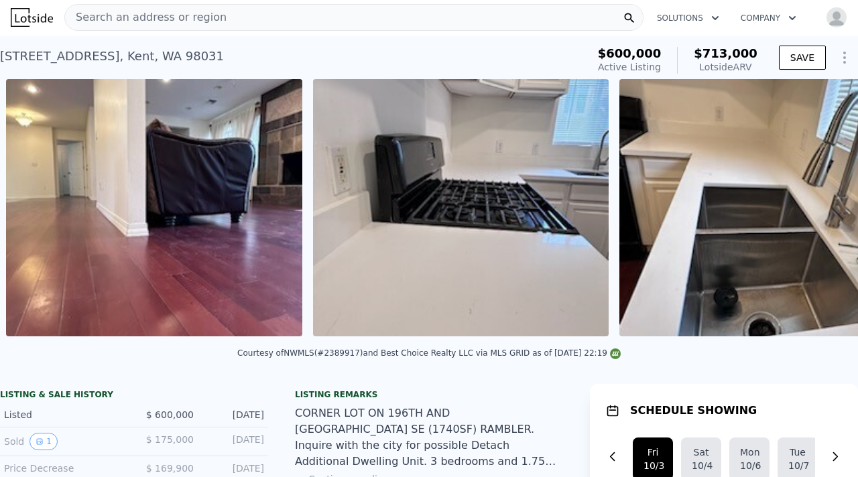
scroll to position [0, 3104]
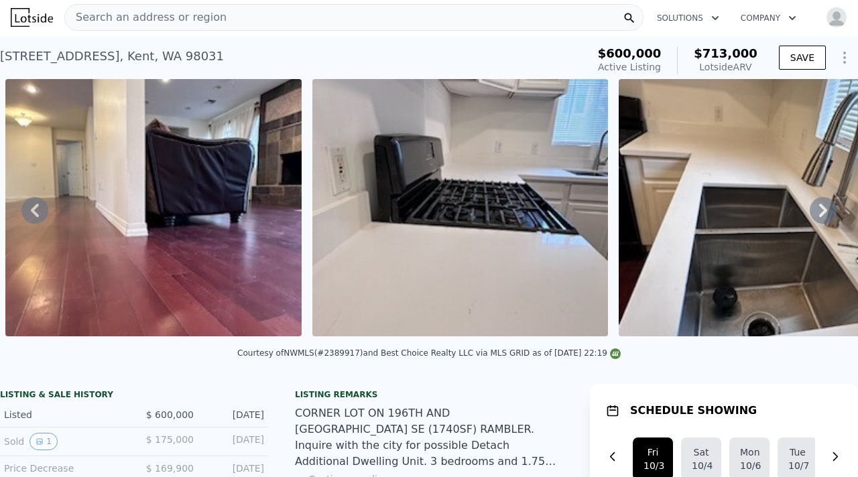
click at [823, 213] on icon at bounding box center [823, 210] width 8 height 13
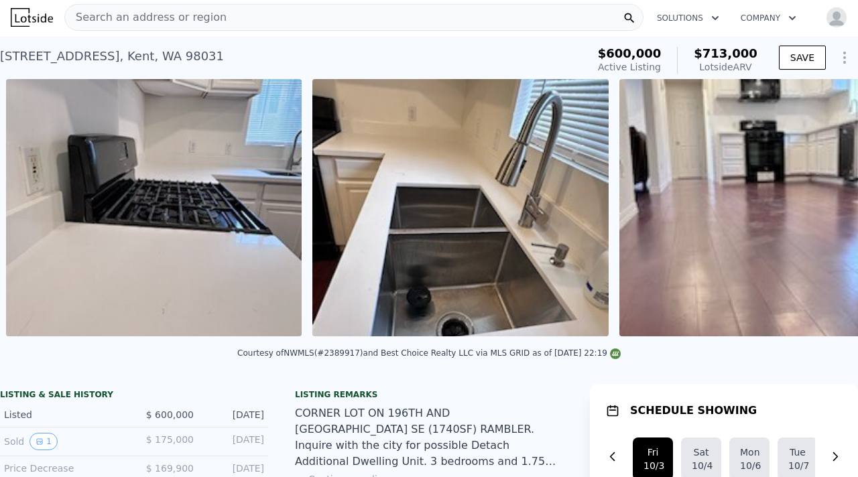
scroll to position [0, 3410]
click at [822, 212] on icon at bounding box center [823, 210] width 8 height 13
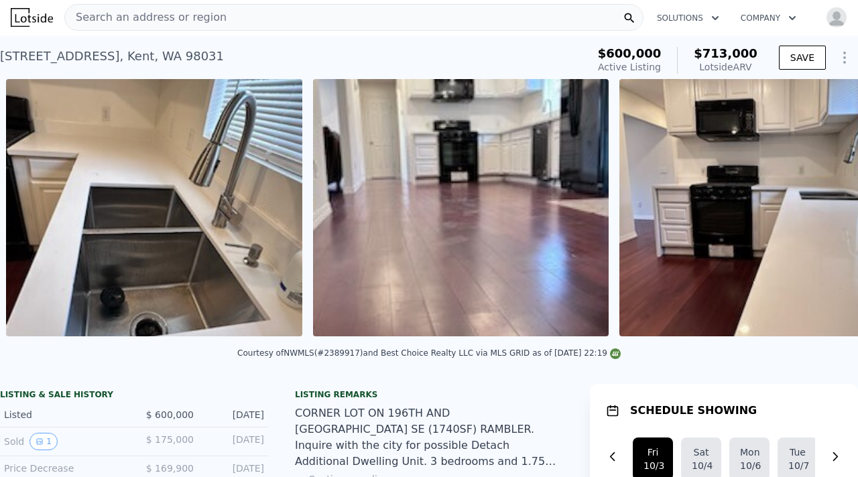
scroll to position [0, 3718]
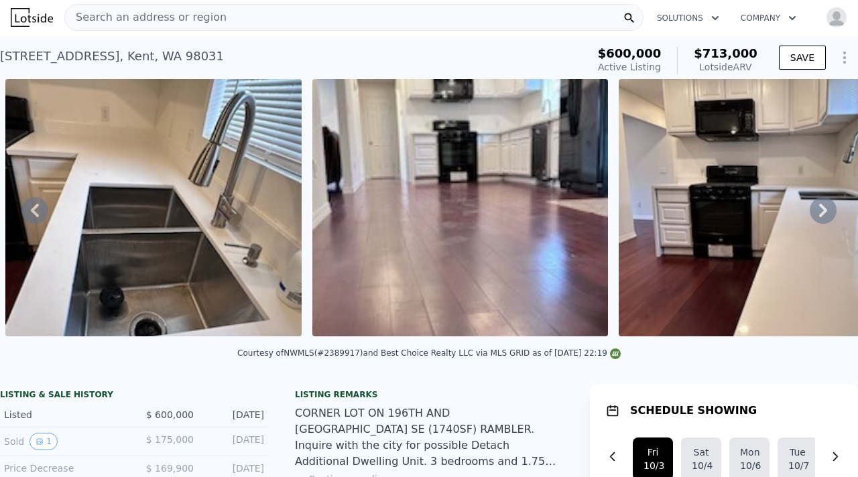
click at [819, 213] on div "• + − • + − STREET VIEW Loading... SATELLITE VIEW" at bounding box center [429, 210] width 858 height 262
click at [819, 213] on icon at bounding box center [823, 210] width 27 height 27
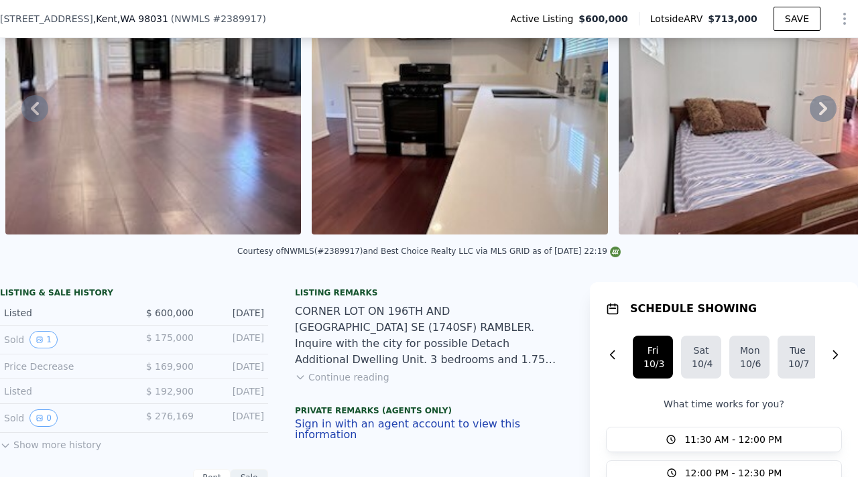
scroll to position [106, 0]
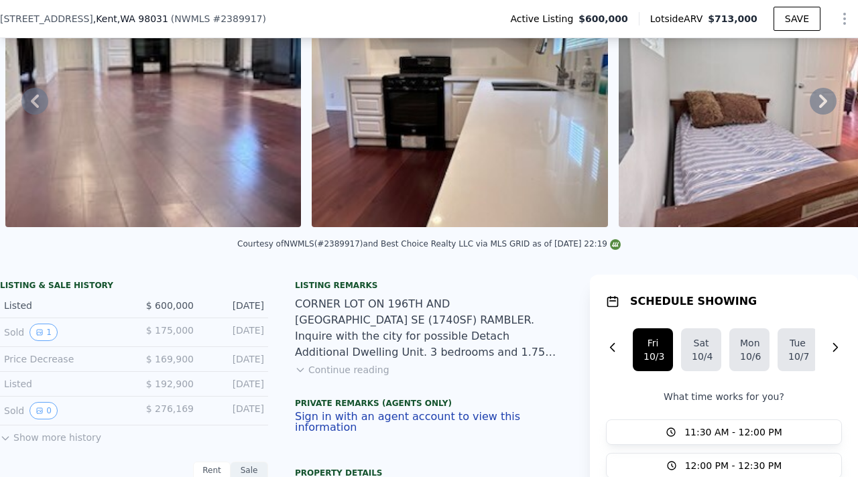
click at [324, 371] on button "Continue reading" at bounding box center [342, 369] width 95 height 13
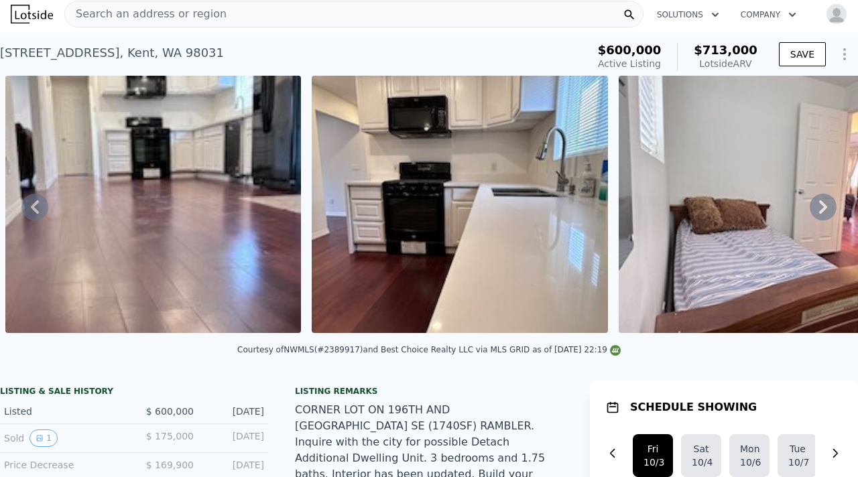
scroll to position [0, 0]
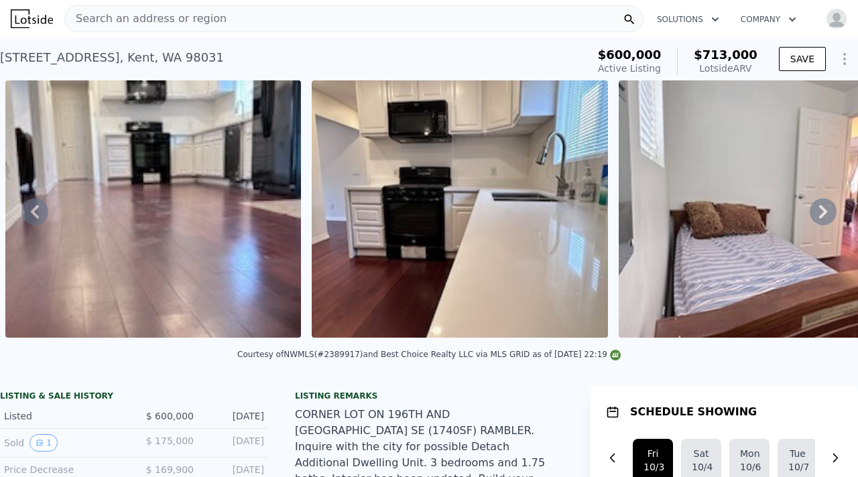
click at [821, 212] on icon at bounding box center [823, 211] width 27 height 27
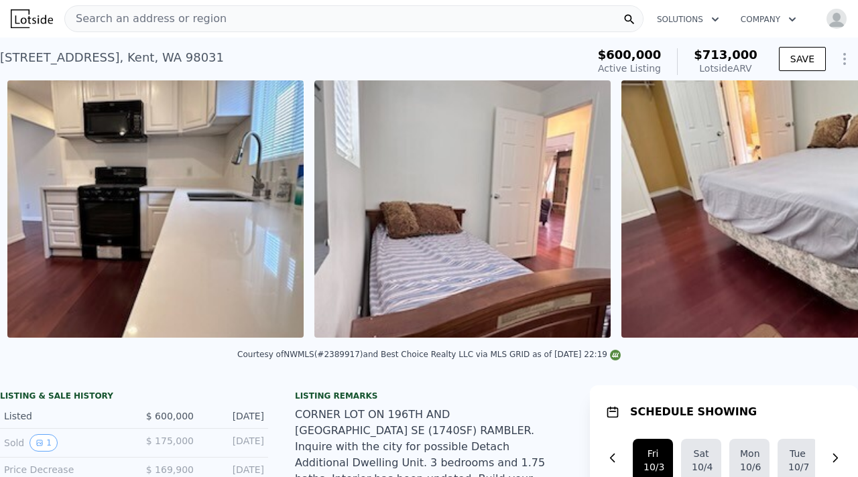
scroll to position [0, 4331]
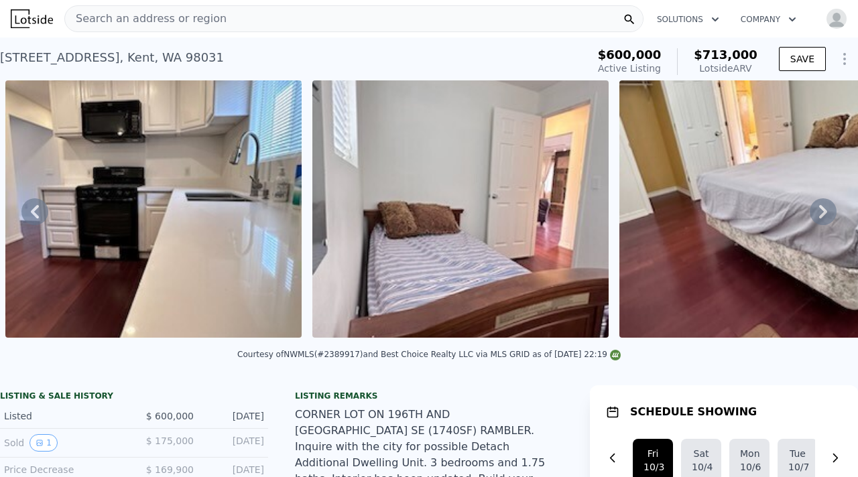
click at [826, 213] on icon at bounding box center [823, 211] width 27 height 27
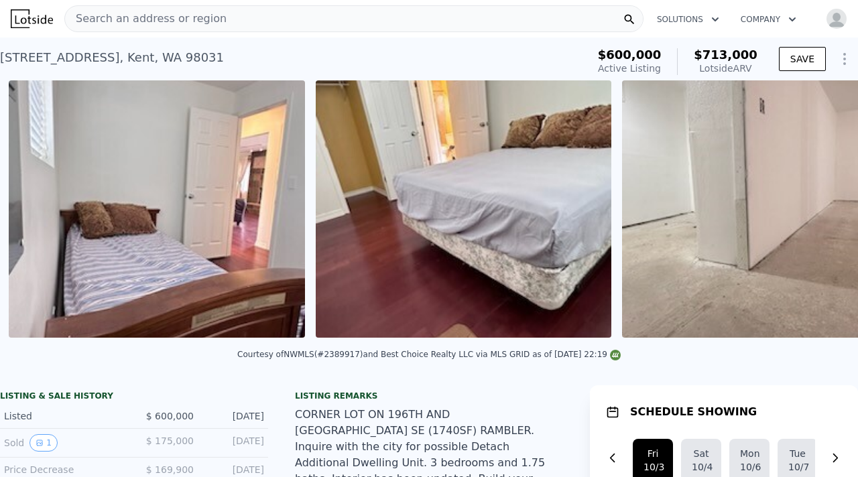
scroll to position [0, 4638]
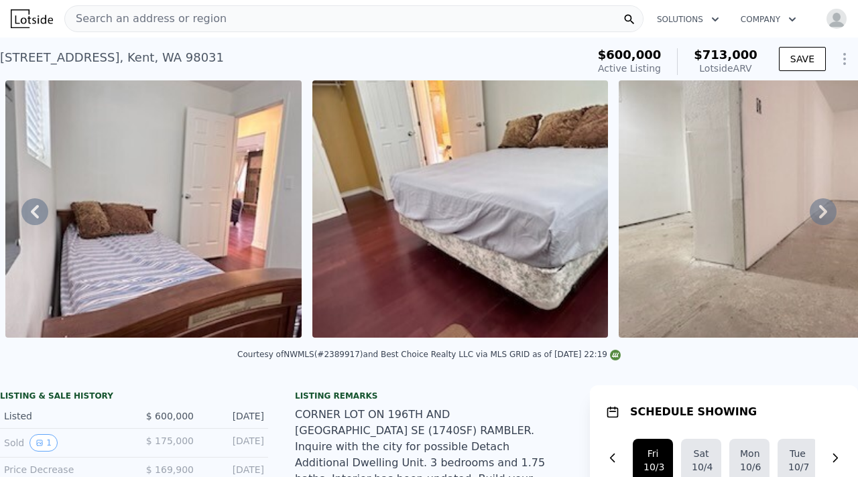
click at [825, 210] on icon at bounding box center [823, 211] width 8 height 13
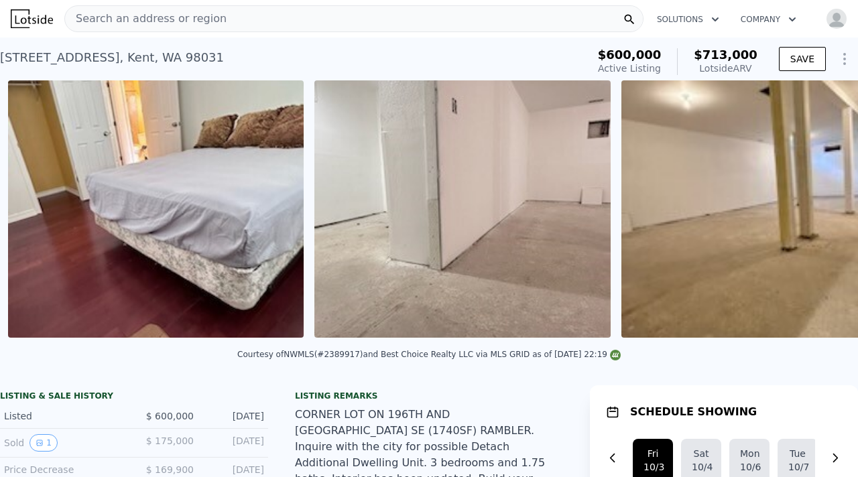
scroll to position [0, 4944]
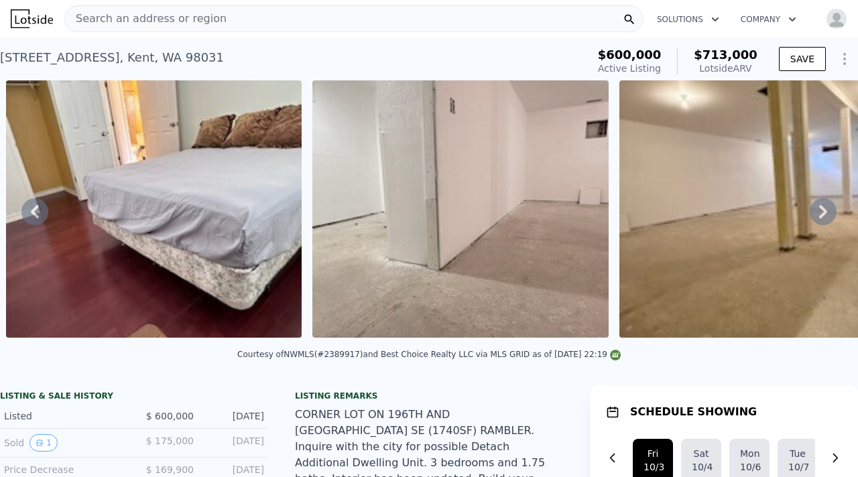
click at [825, 210] on icon at bounding box center [823, 211] width 8 height 13
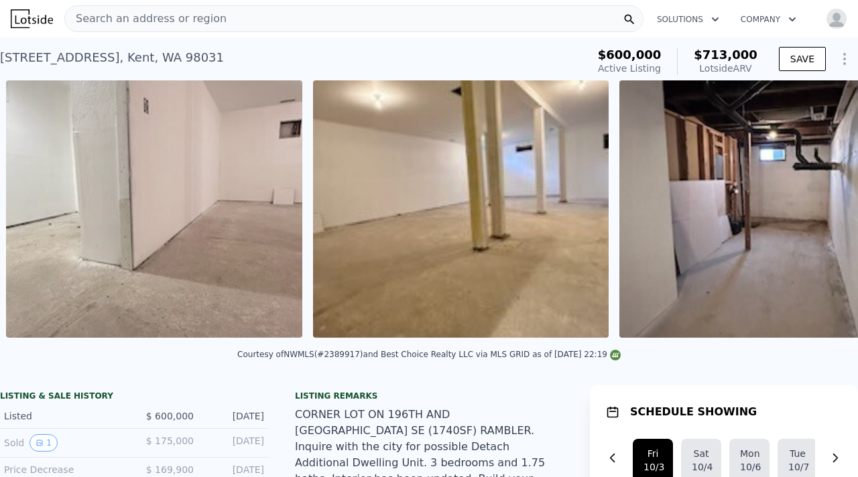
scroll to position [0, 5251]
click at [824, 213] on icon at bounding box center [823, 211] width 8 height 13
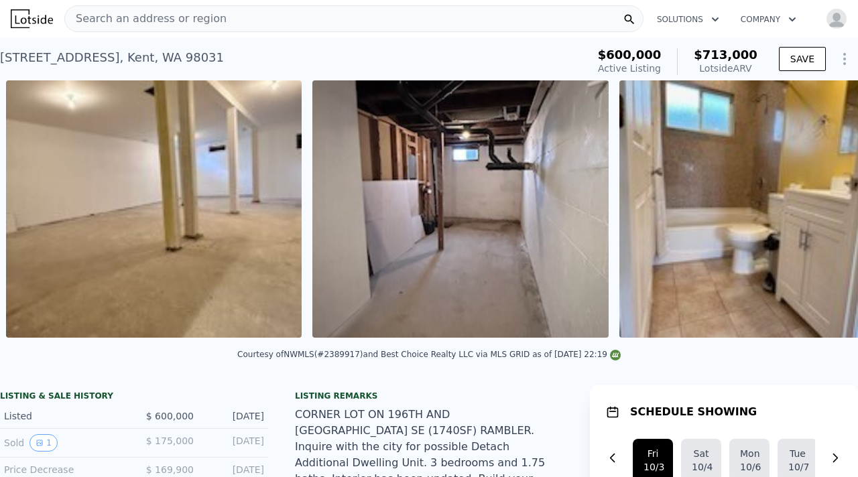
scroll to position [0, 5559]
click at [824, 213] on icon at bounding box center [823, 211] width 8 height 13
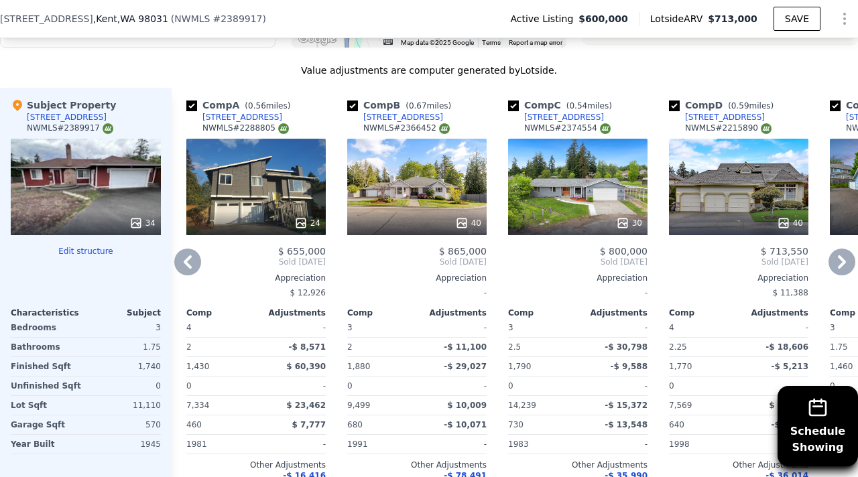
scroll to position [1548, 0]
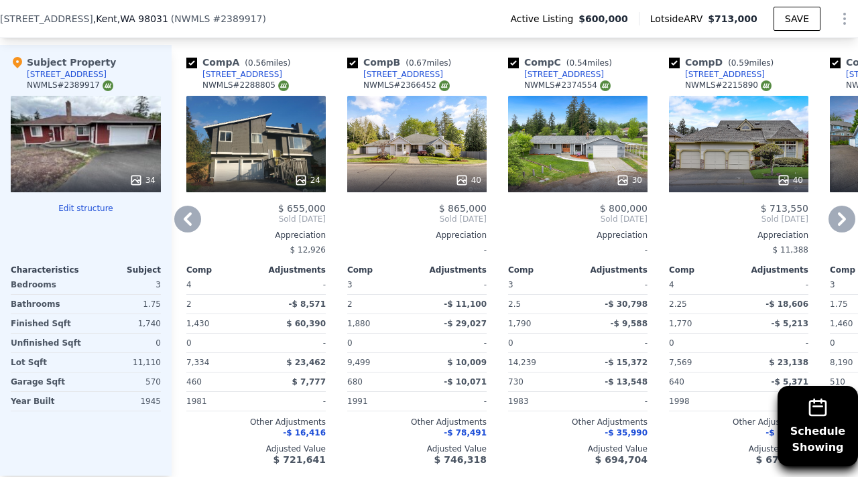
click at [845, 213] on icon at bounding box center [842, 219] width 8 height 13
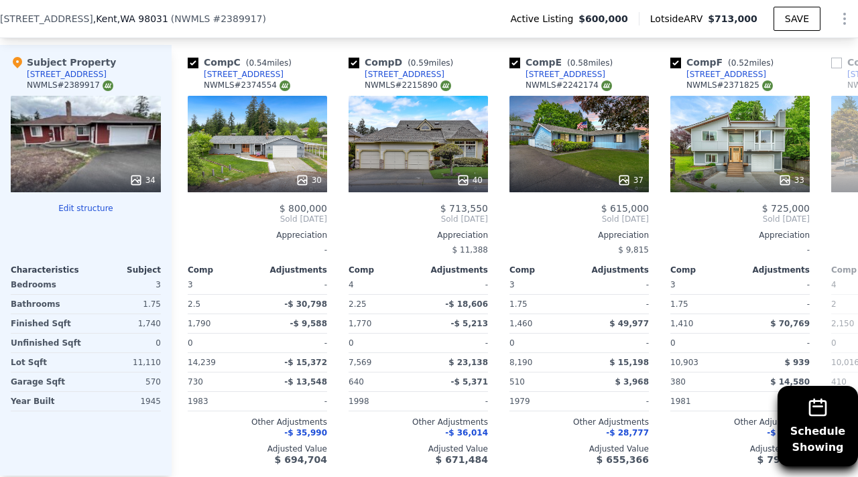
scroll to position [0, 323]
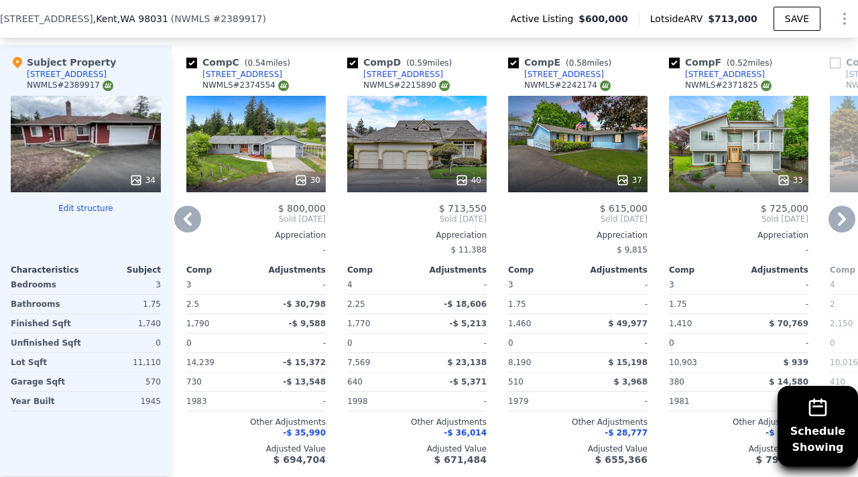
click at [844, 206] on icon at bounding box center [842, 219] width 27 height 27
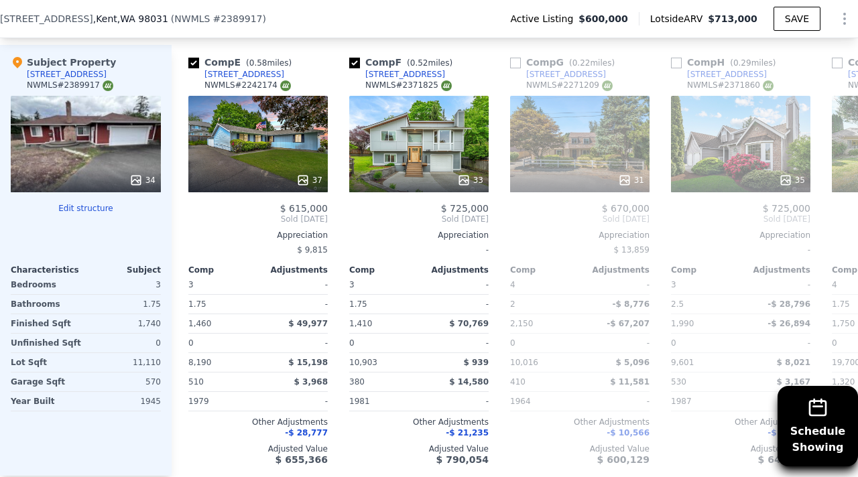
scroll to position [0, 645]
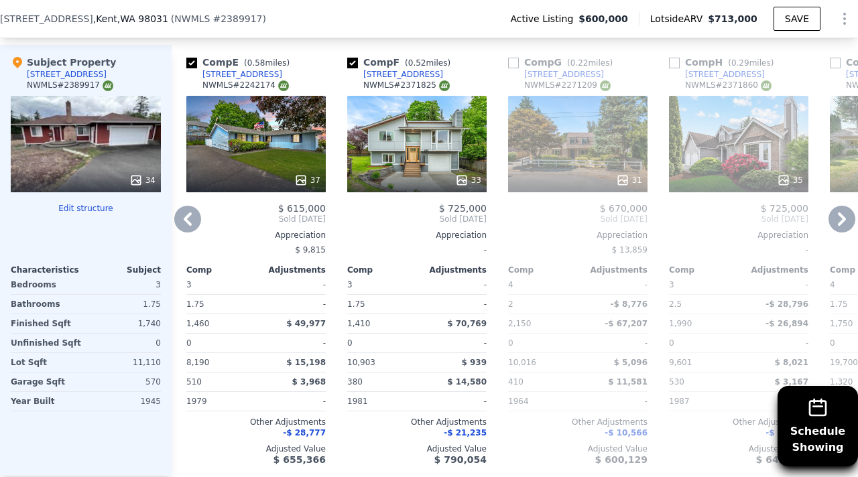
click at [843, 213] on icon at bounding box center [842, 219] width 8 height 13
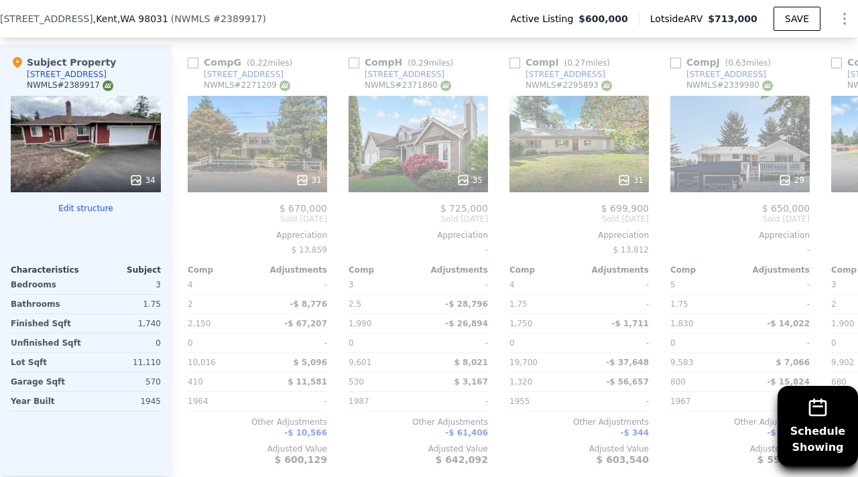
scroll to position [0, 967]
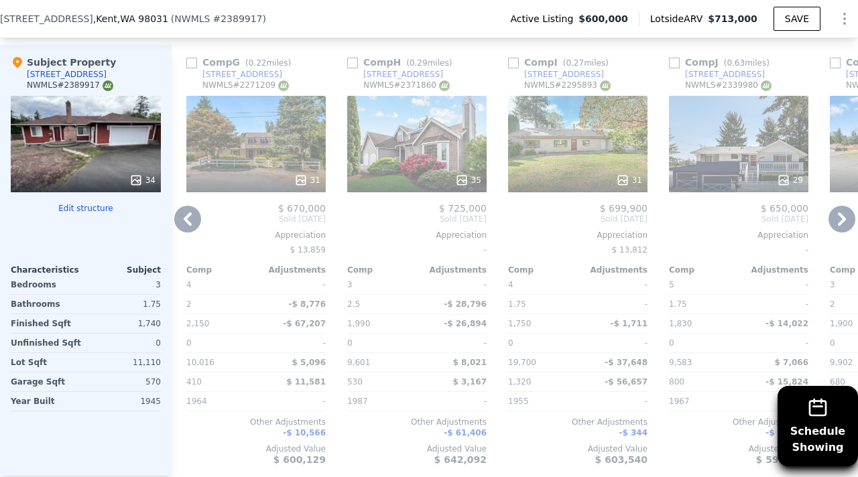
click at [192, 206] on icon at bounding box center [187, 219] width 27 height 27
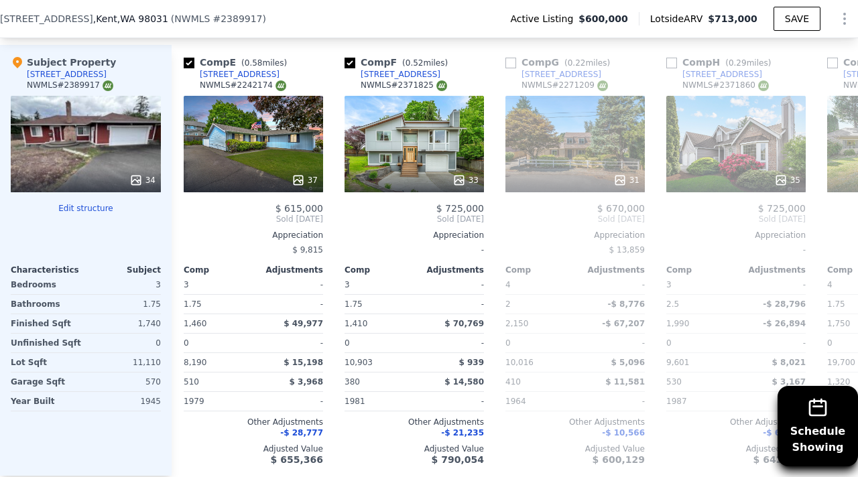
scroll to position [0, 645]
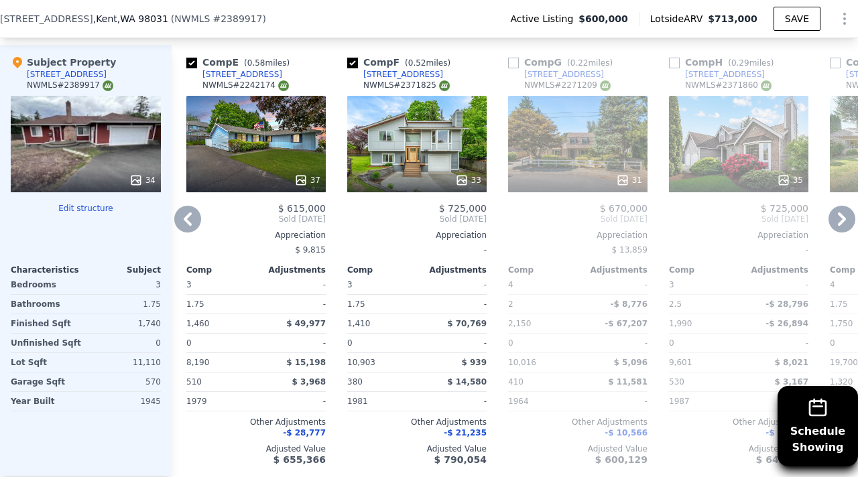
click at [192, 206] on icon at bounding box center [187, 219] width 27 height 27
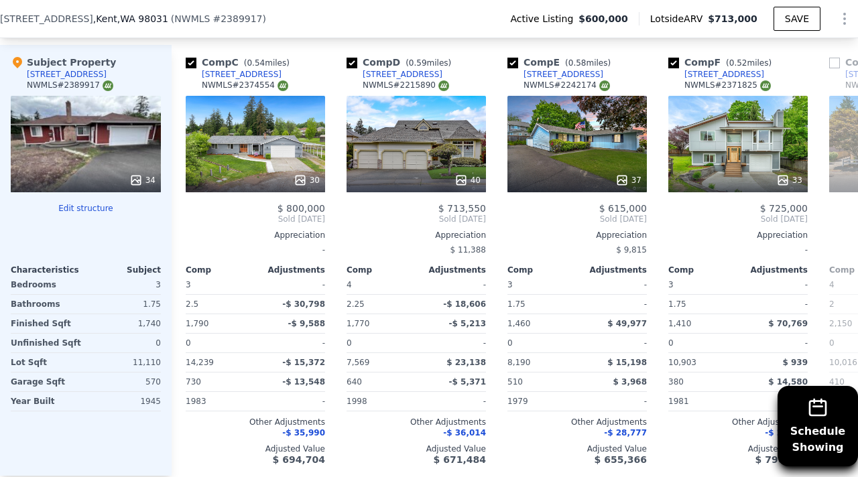
scroll to position [0, 323]
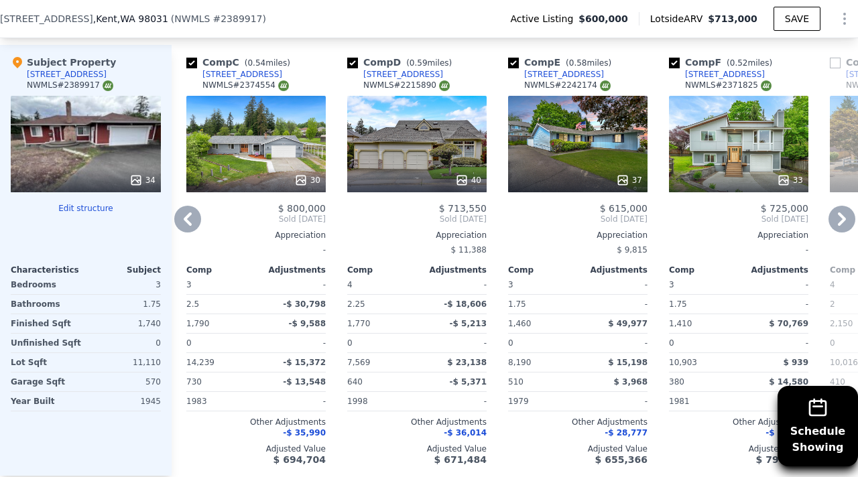
click at [191, 206] on icon at bounding box center [187, 219] width 27 height 27
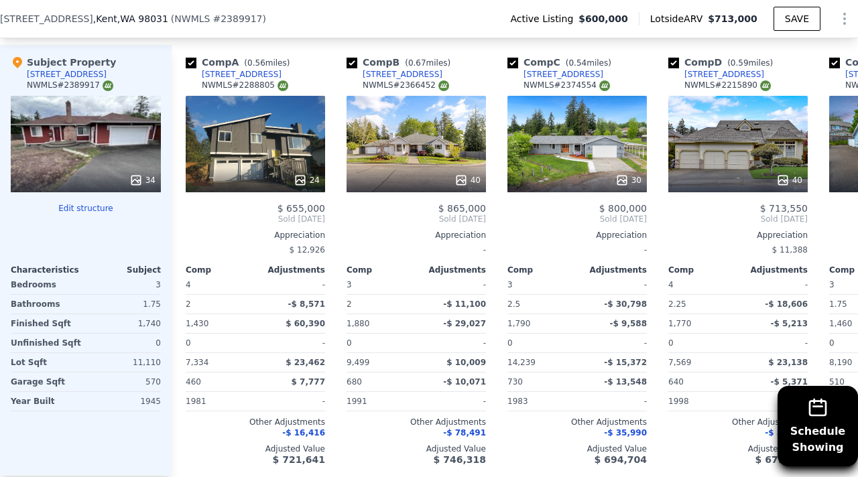
scroll to position [0, 1]
click at [191, 206] on icon at bounding box center [187, 219] width 27 height 27
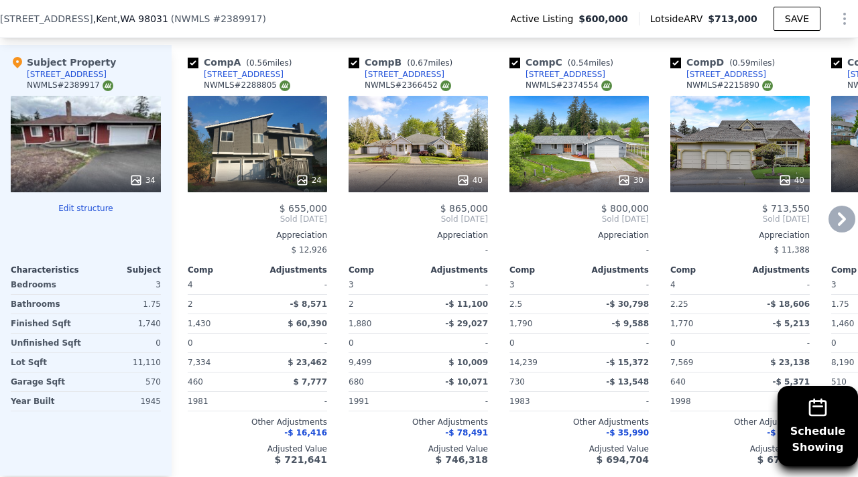
click at [841, 206] on icon at bounding box center [842, 219] width 27 height 27
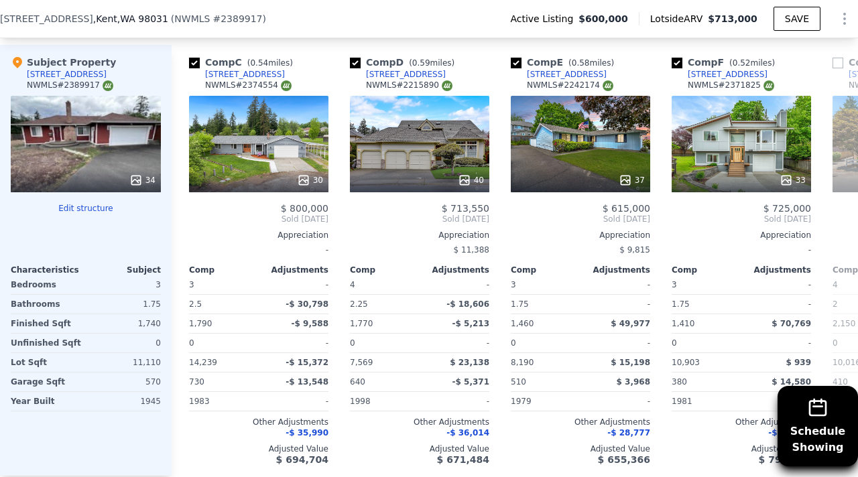
scroll to position [0, 322]
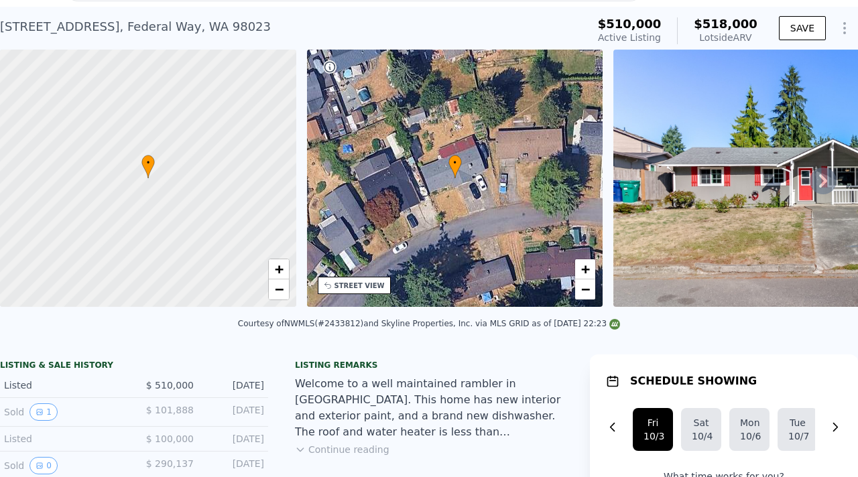
scroll to position [39, 0]
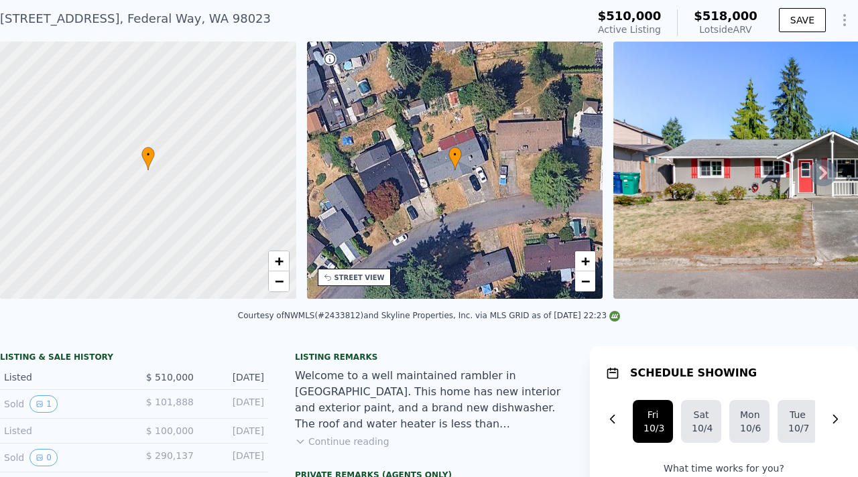
click at [828, 169] on icon at bounding box center [823, 173] width 27 height 27
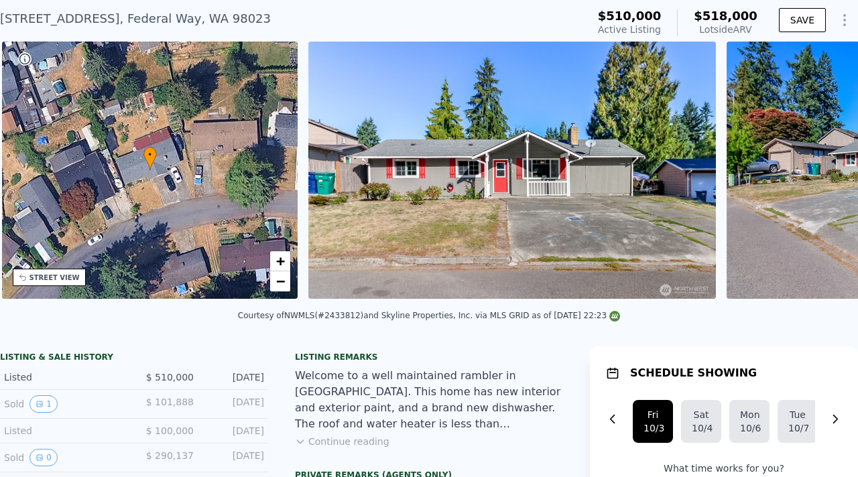
scroll to position [0, 312]
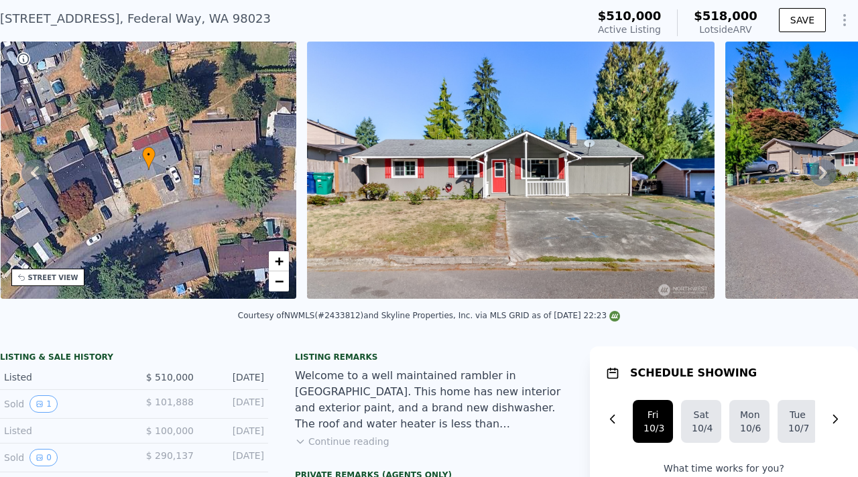
click at [821, 175] on icon at bounding box center [823, 172] width 8 height 13
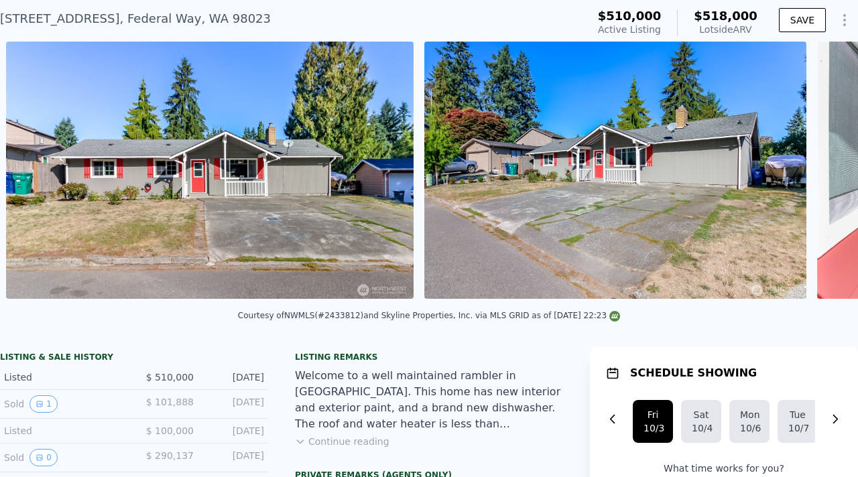
scroll to position [0, 613]
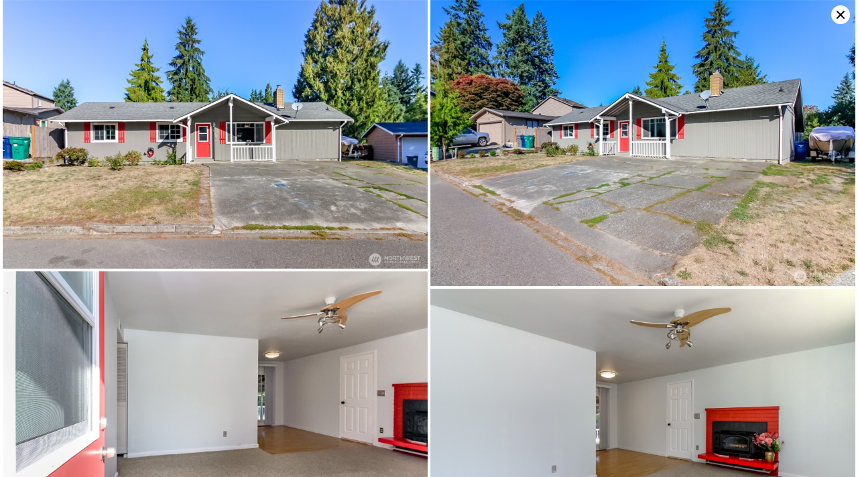
scroll to position [0, 0]
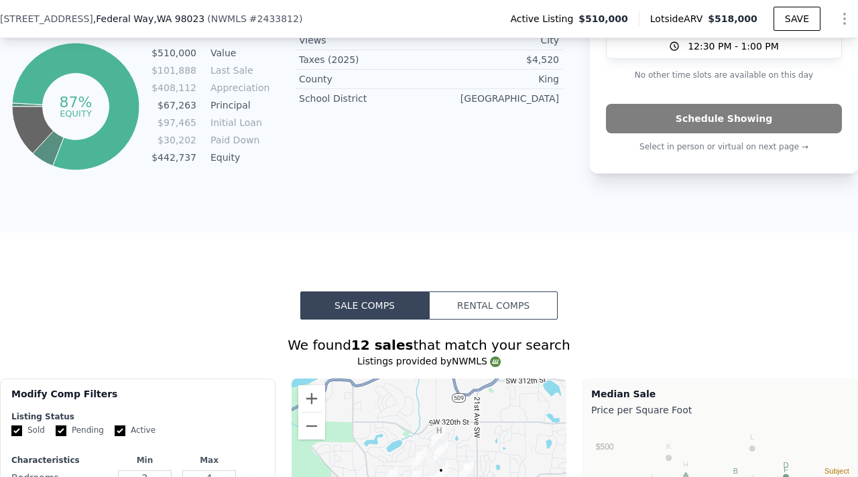
scroll to position [751, 0]
